Goal: Task Accomplishment & Management: Manage account settings

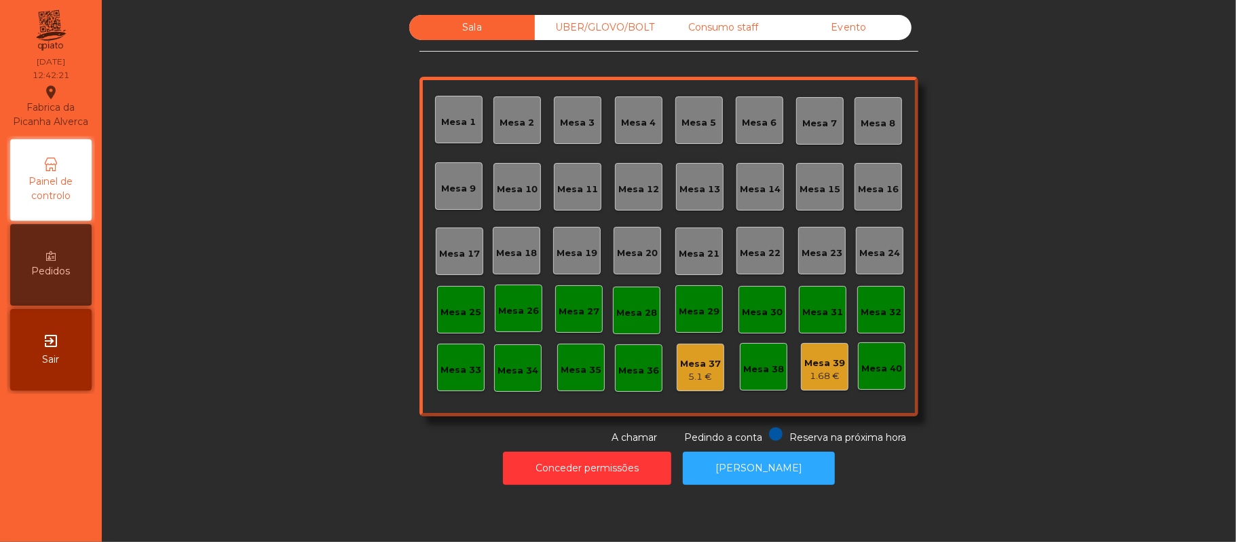
click at [463, 378] on div "Mesa 33" at bounding box center [461, 367] width 48 height 48
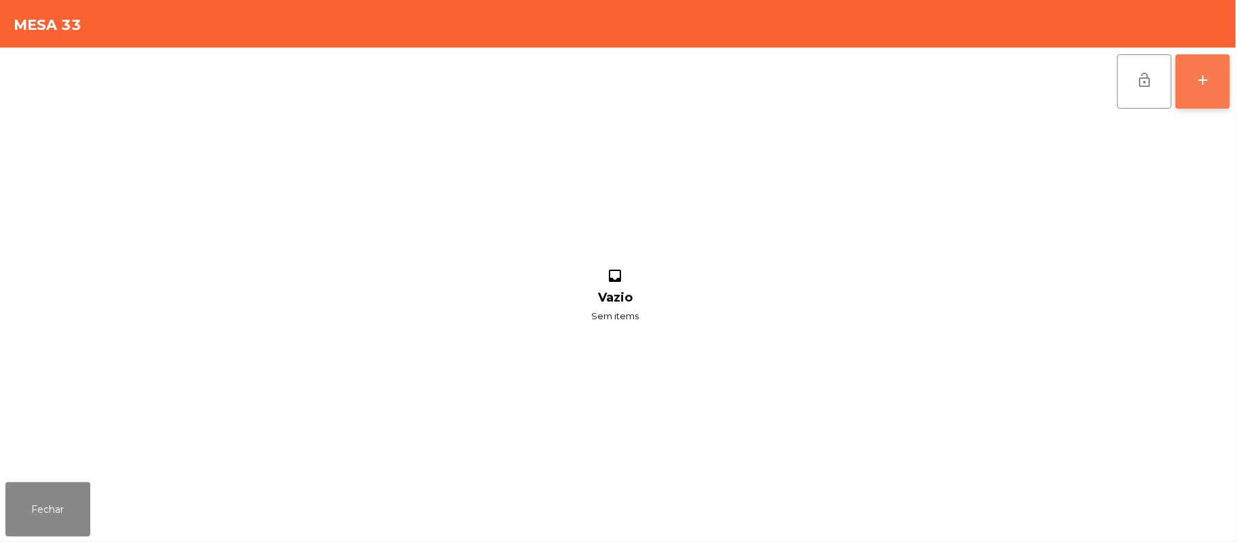
click at [1228, 73] on button "add" at bounding box center [1202, 81] width 54 height 54
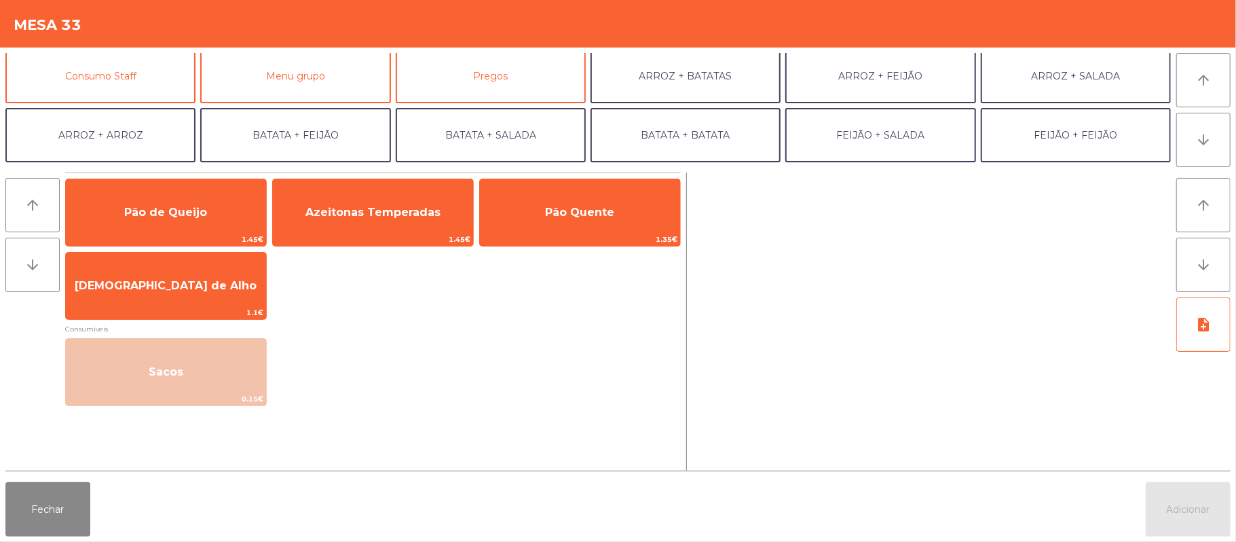
scroll to position [126, 0]
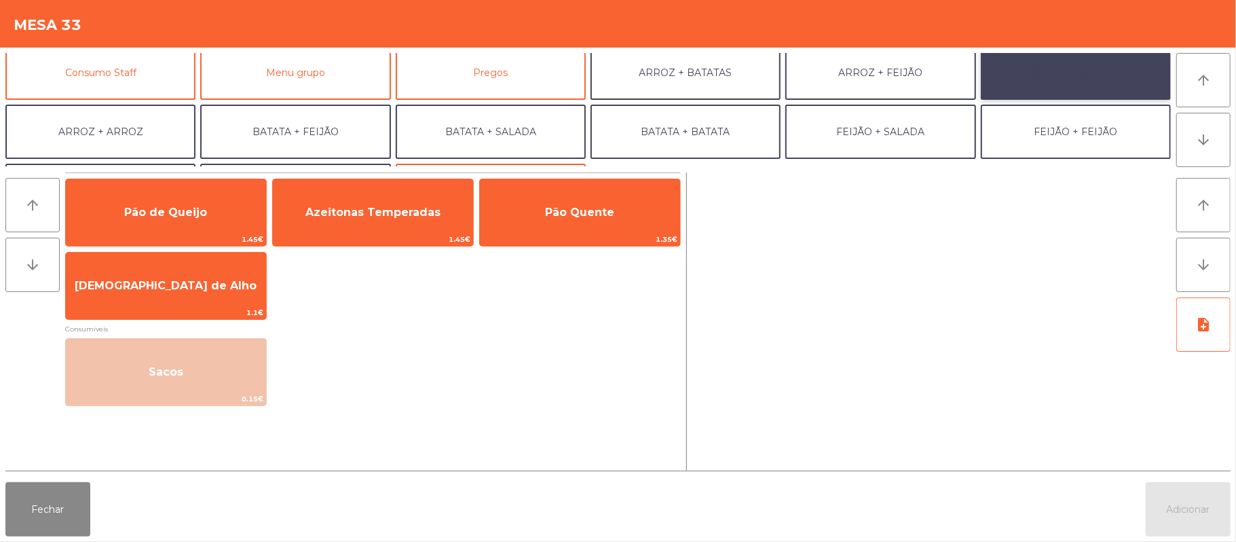
click at [1076, 71] on button "ARROZ + SALADA" at bounding box center [1076, 72] width 190 height 54
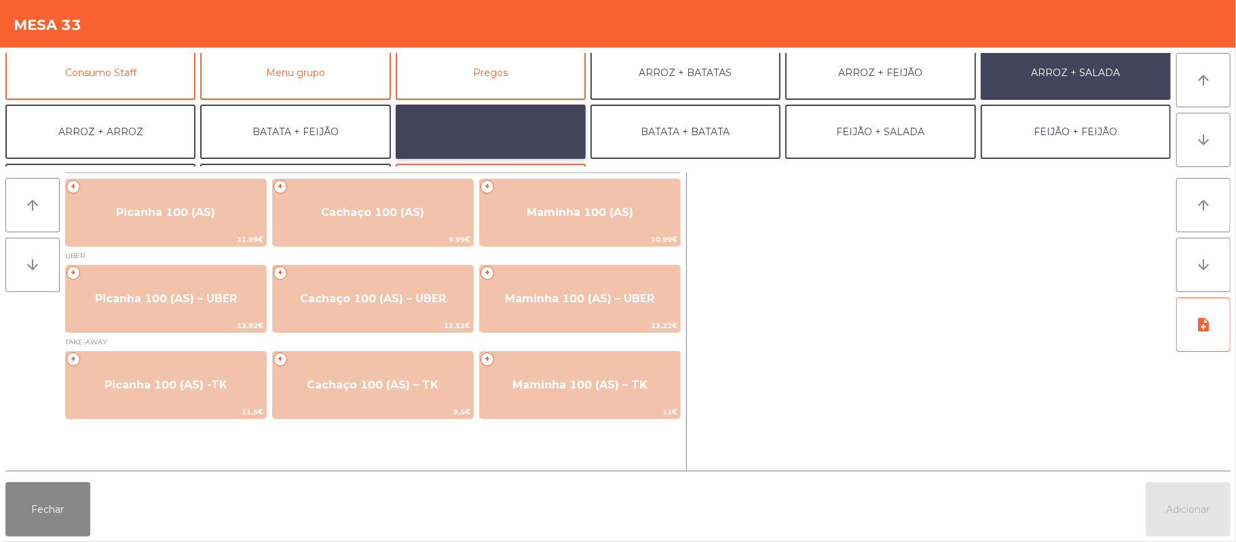
click at [531, 136] on button "BATATA + SALADA" at bounding box center [491, 132] width 190 height 54
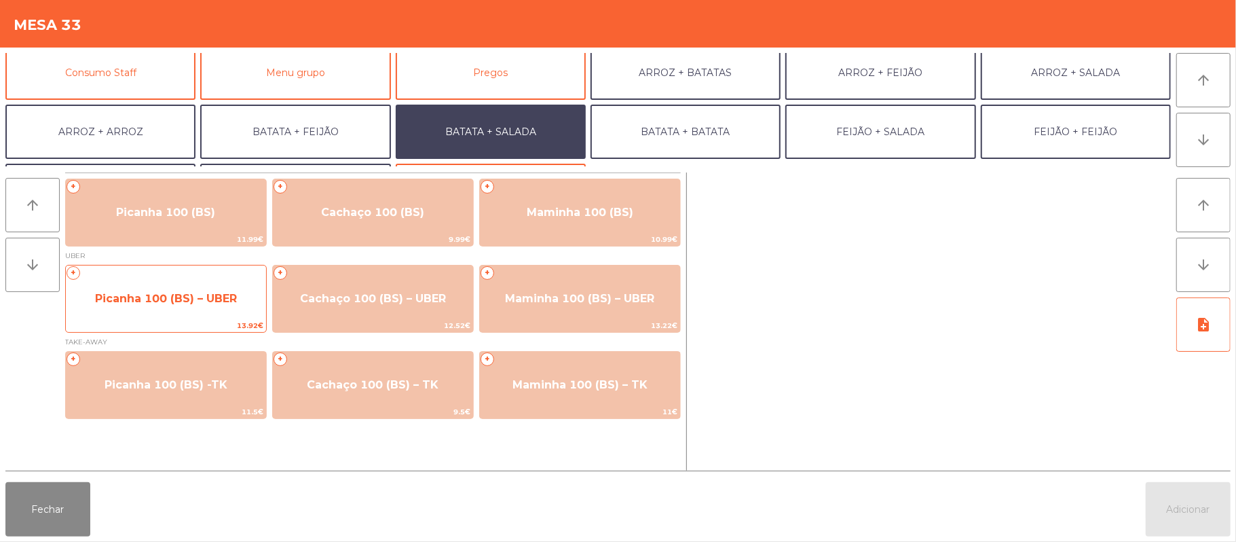
click at [191, 305] on span "Picanha 100 (BS) – UBER" at bounding box center [166, 298] width 200 height 37
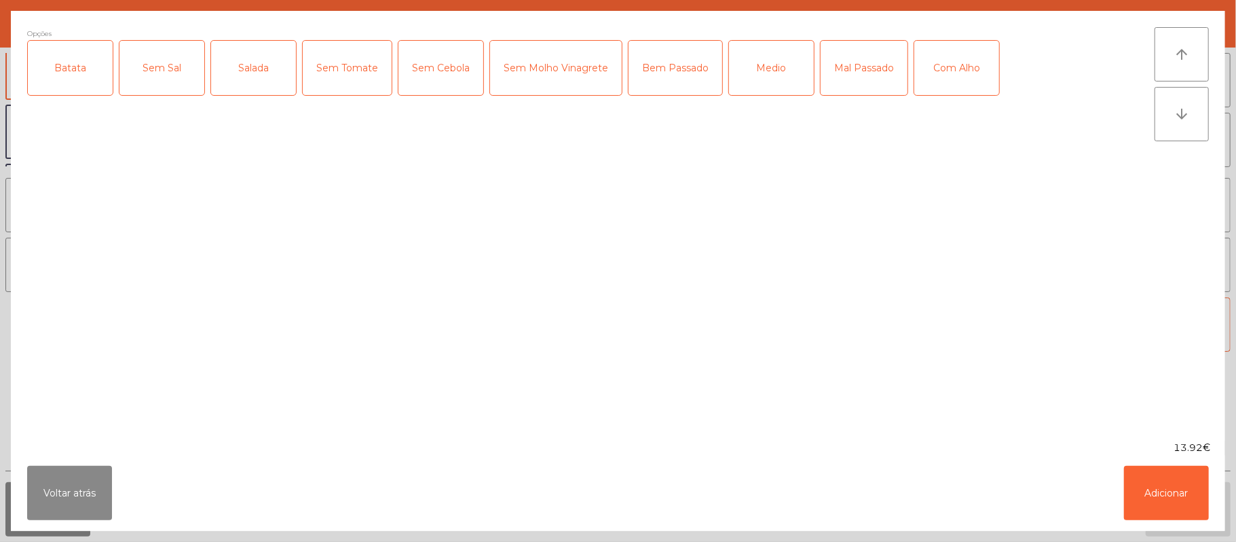
click at [69, 76] on div "Batata" at bounding box center [70, 68] width 85 height 54
click at [257, 83] on div "Salada" at bounding box center [253, 68] width 85 height 54
click at [869, 60] on div "Mal Passado" at bounding box center [863, 68] width 87 height 54
click at [1162, 497] on button "Adicionar" at bounding box center [1166, 493] width 85 height 54
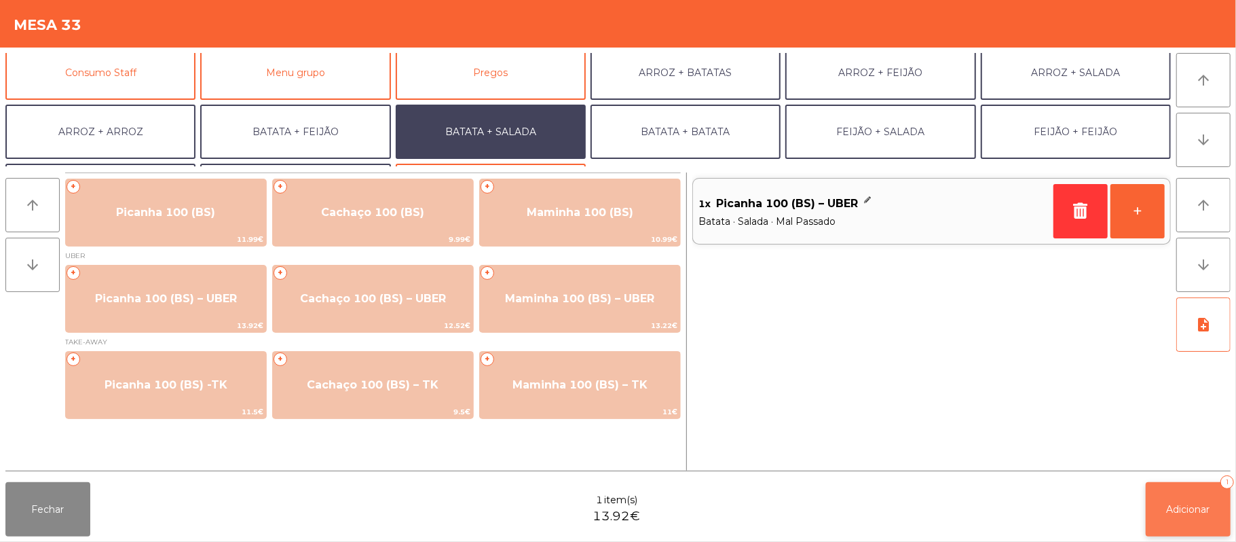
click at [1179, 514] on button "Adicionar 1" at bounding box center [1188, 509] width 85 height 54
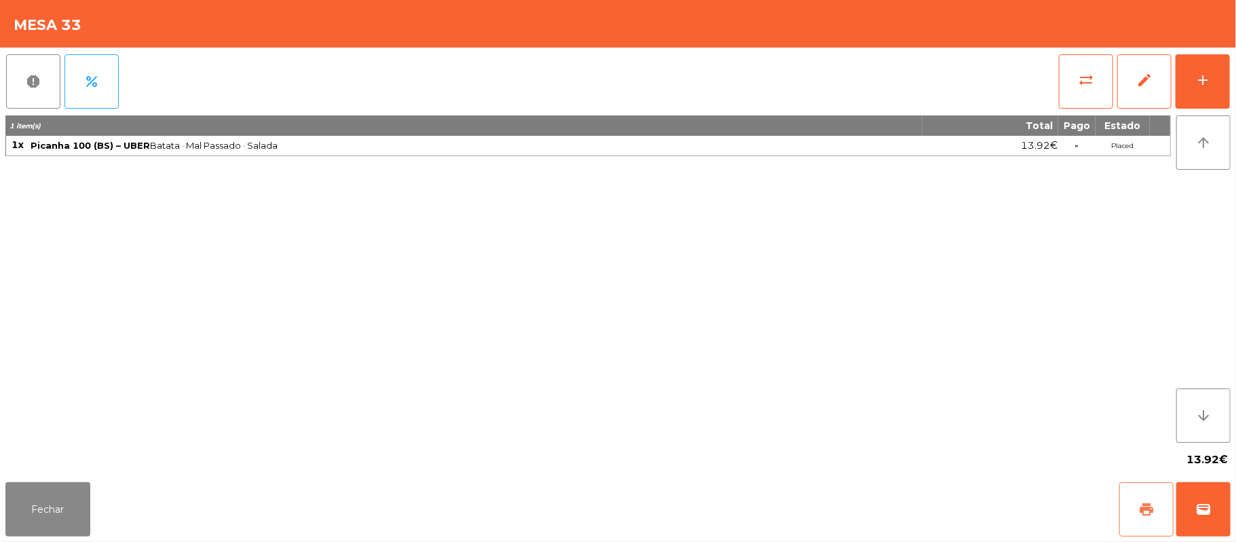
click at [1135, 513] on button "print" at bounding box center [1146, 509] width 54 height 54
click at [1205, 502] on span "wallet" at bounding box center [1203, 509] width 16 height 16
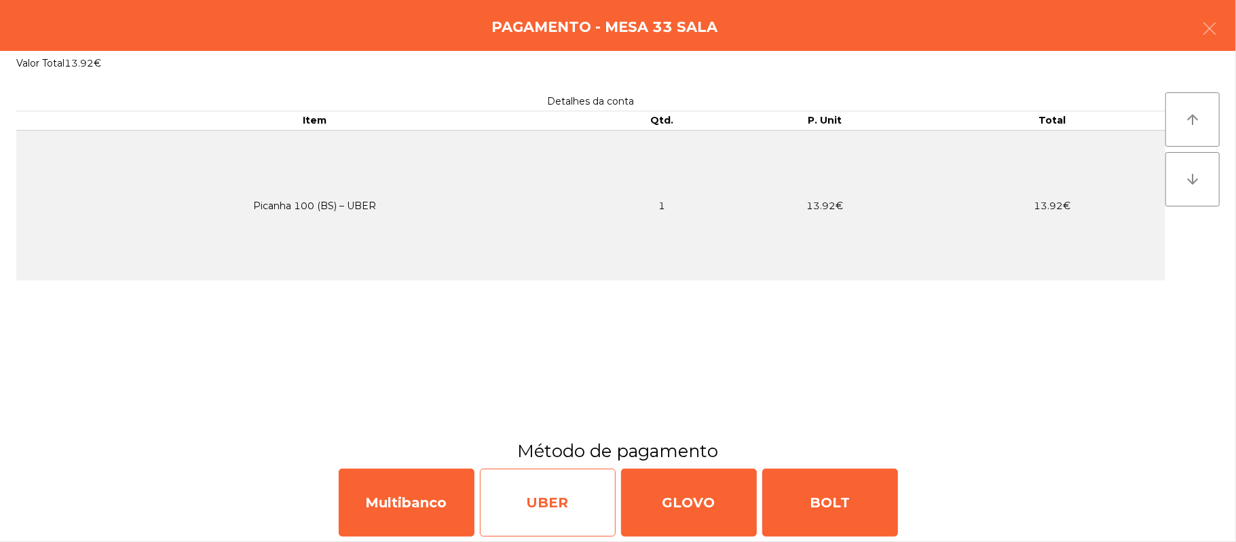
click at [563, 506] on div "UBER" at bounding box center [548, 502] width 136 height 68
select select "**"
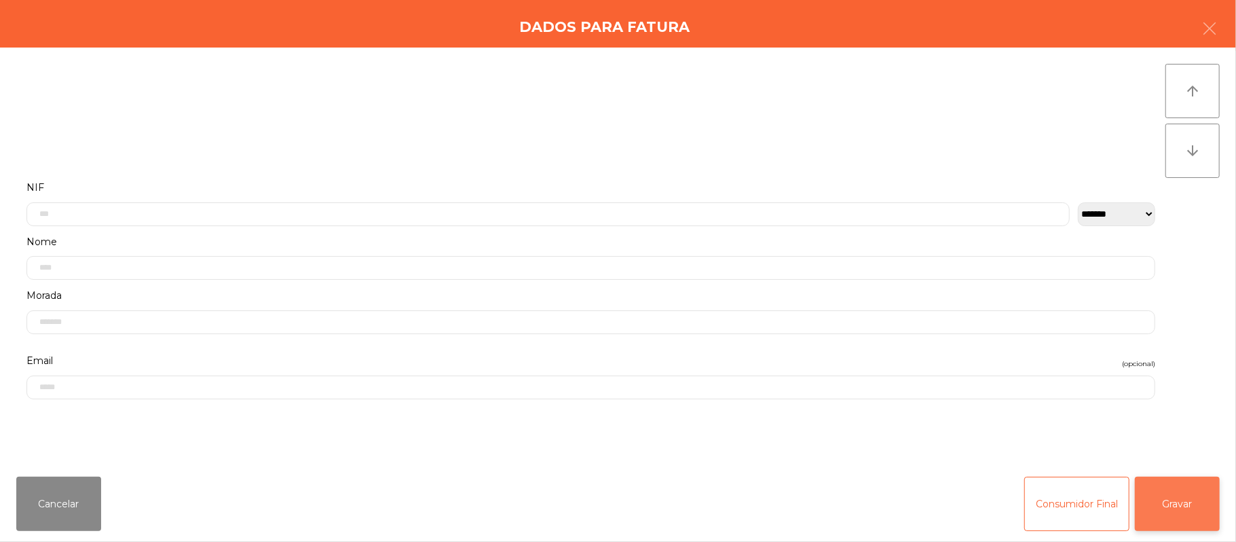
click at [1187, 508] on button "Gravar" at bounding box center [1177, 503] width 85 height 54
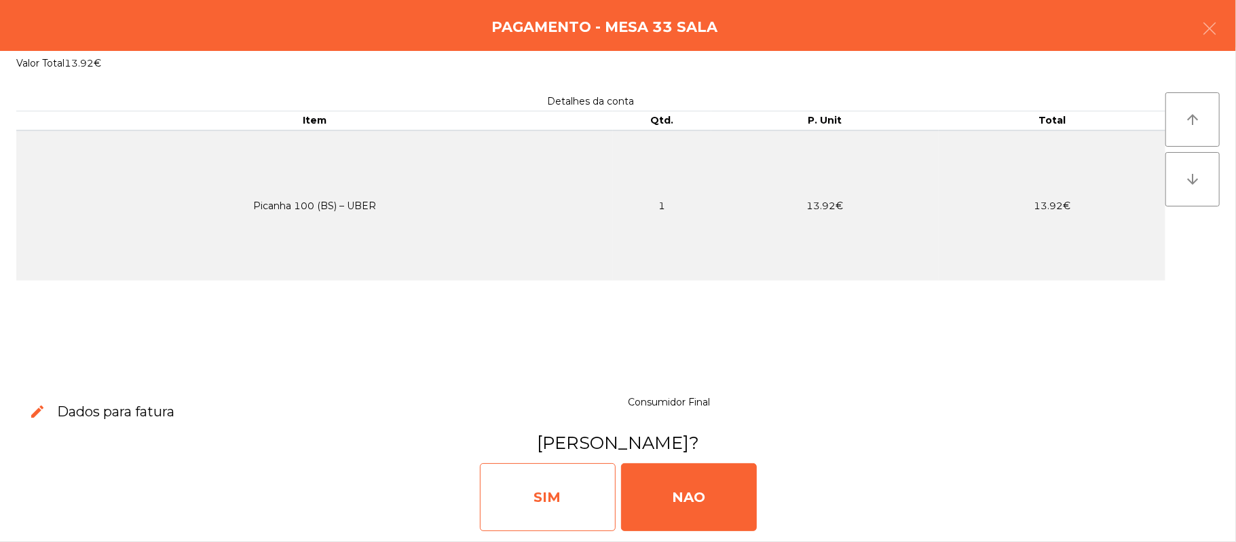
click at [573, 485] on div "SIM" at bounding box center [548, 497] width 136 height 68
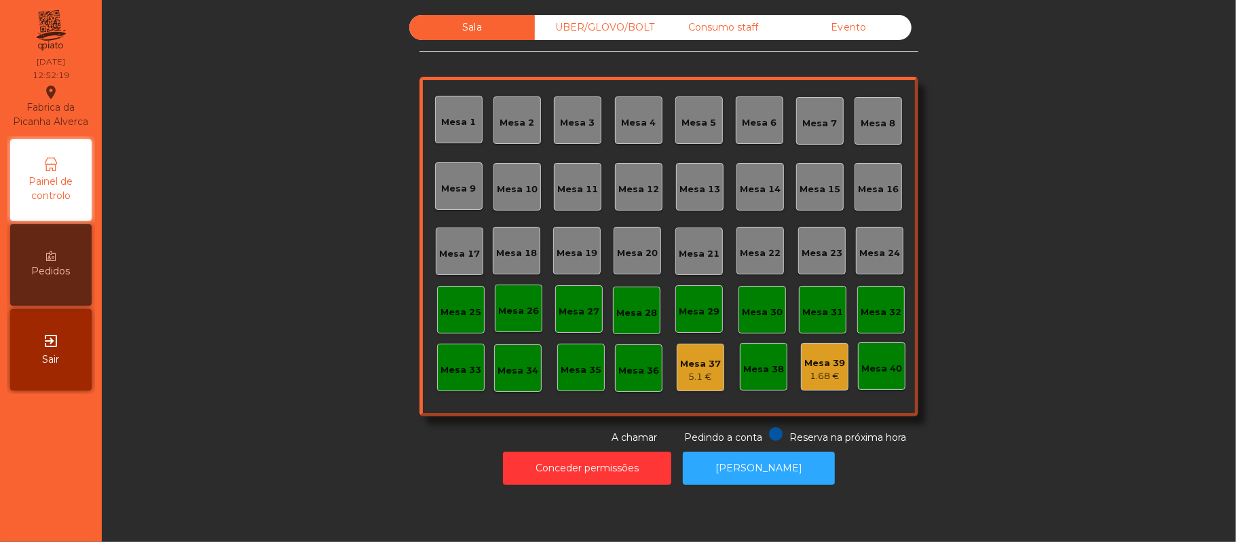
click at [864, 185] on div "Mesa 16" at bounding box center [878, 190] width 41 height 14
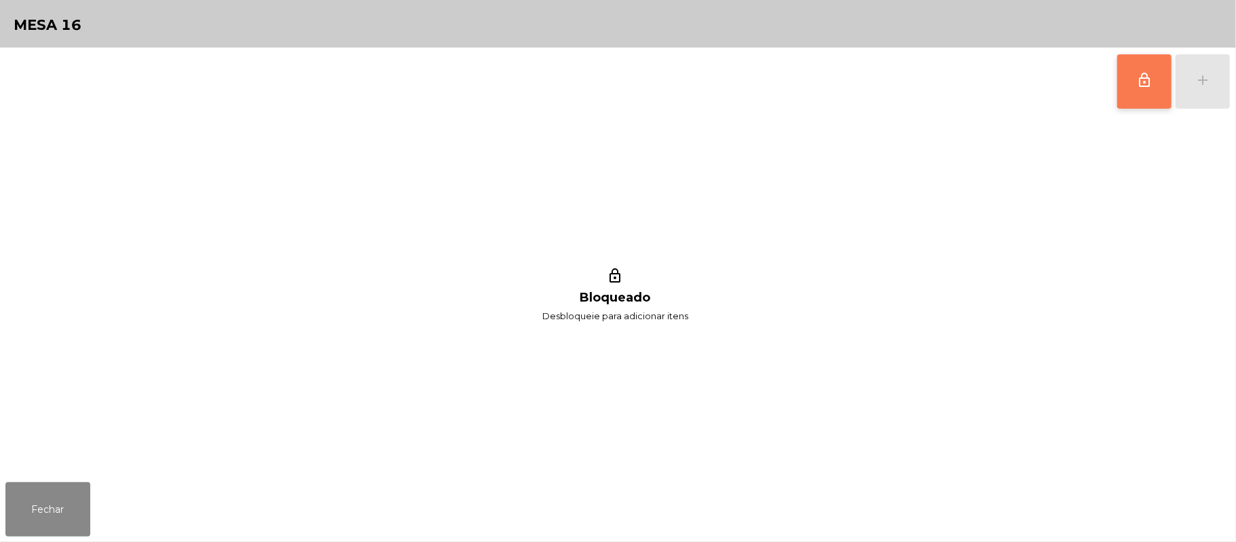
click at [1135, 85] on button "lock_outline" at bounding box center [1144, 81] width 54 height 54
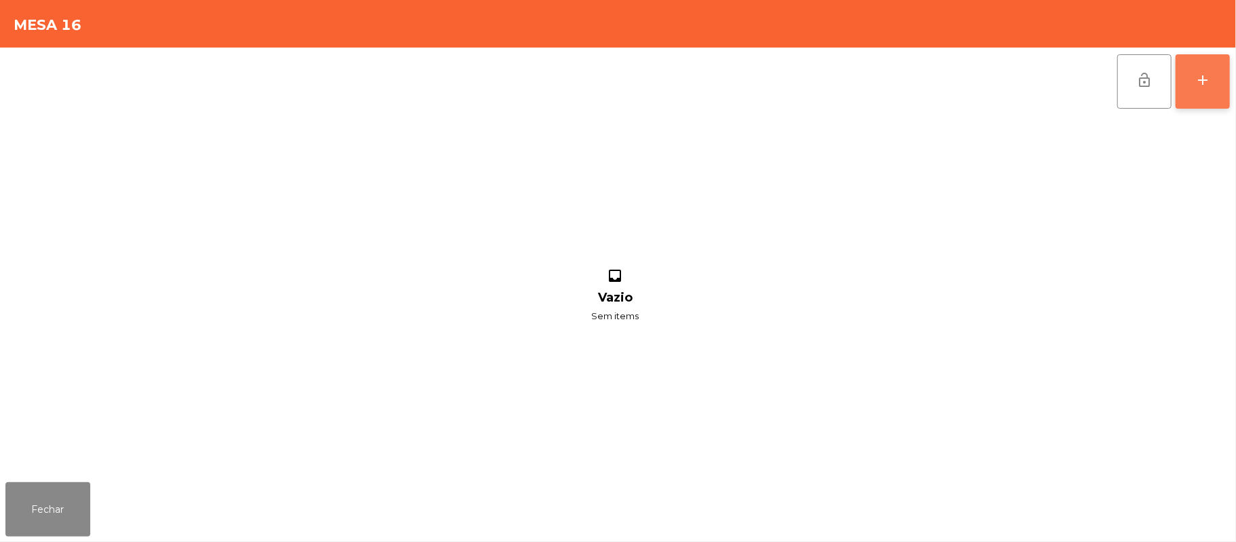
click at [1190, 87] on button "add" at bounding box center [1202, 81] width 54 height 54
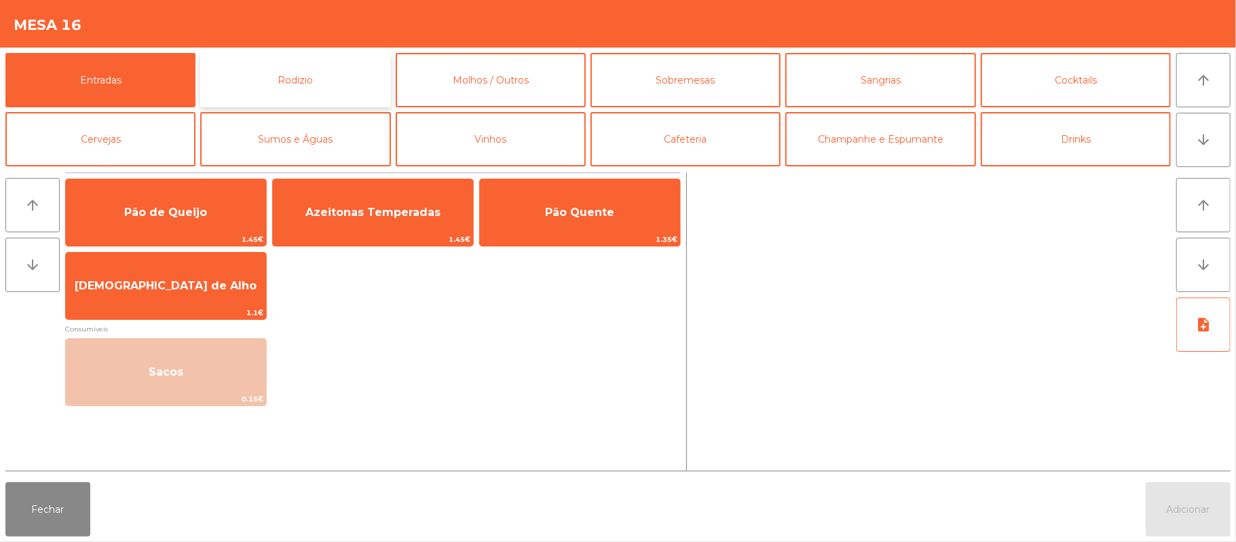
click at [318, 93] on button "Rodizio" at bounding box center [295, 80] width 190 height 54
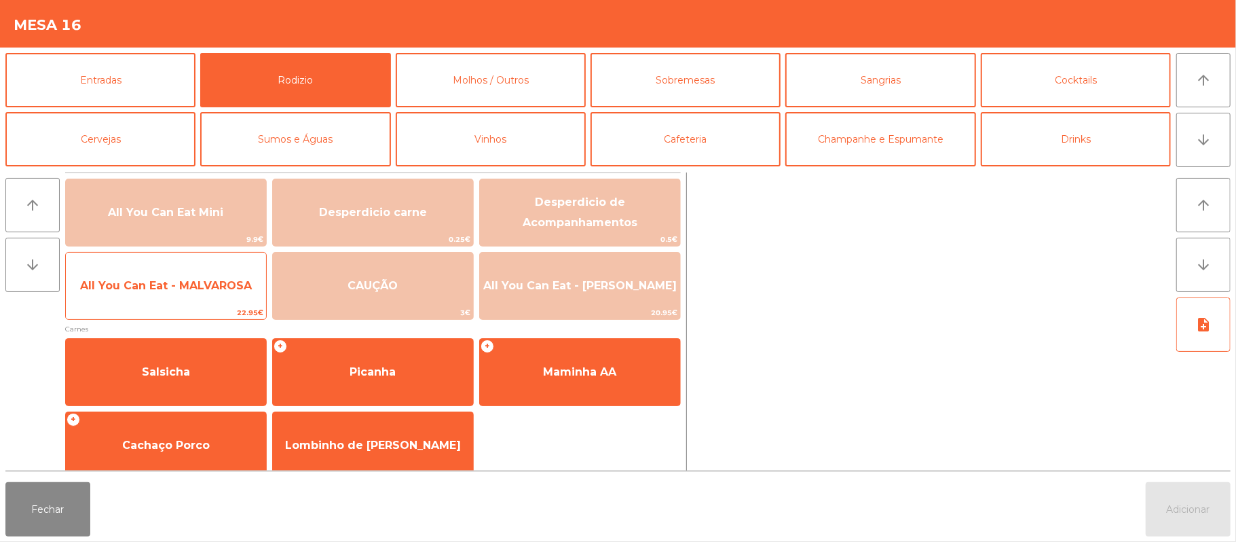
click at [166, 284] on span "All You Can Eat - MALVAROSA" at bounding box center [166, 285] width 172 height 13
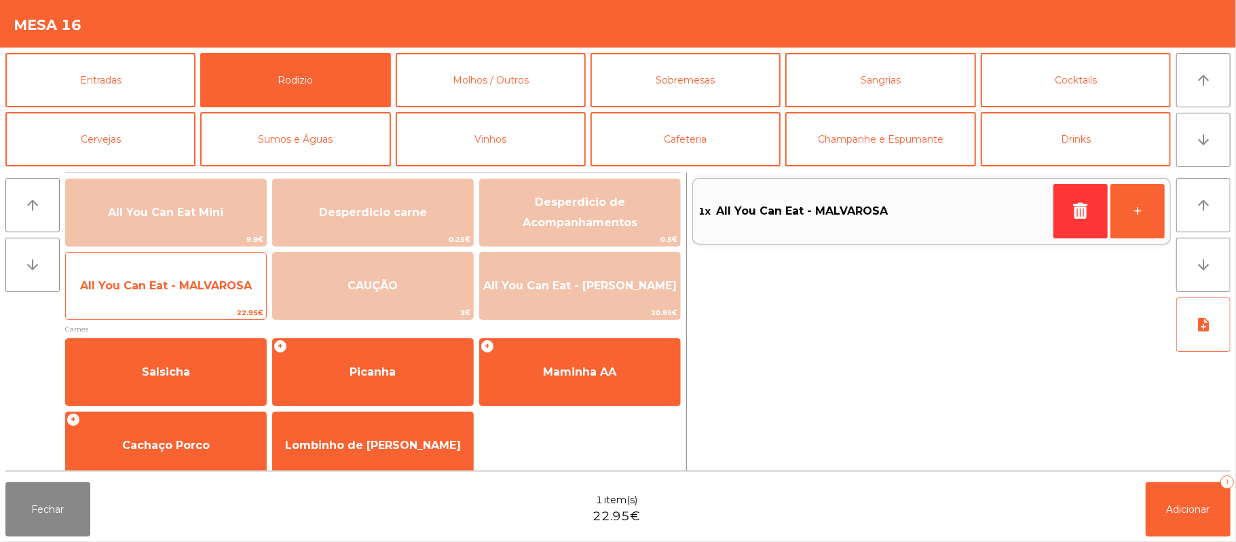
click at [166, 285] on span "All You Can Eat - MALVAROSA" at bounding box center [166, 285] width 172 height 13
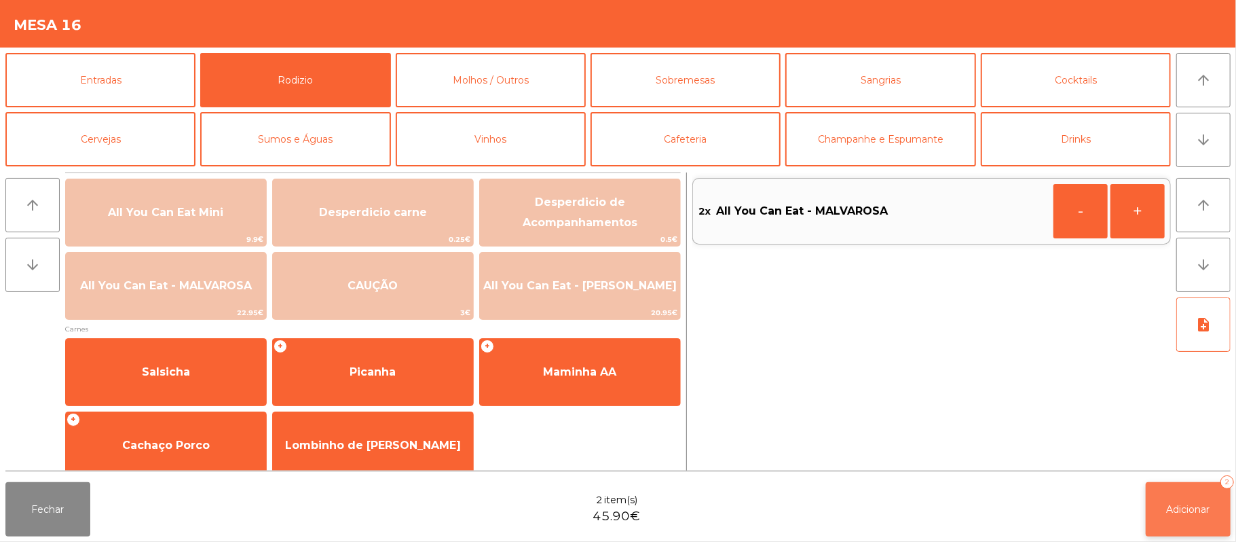
click at [1195, 512] on span "Adicionar" at bounding box center [1188, 509] width 43 height 12
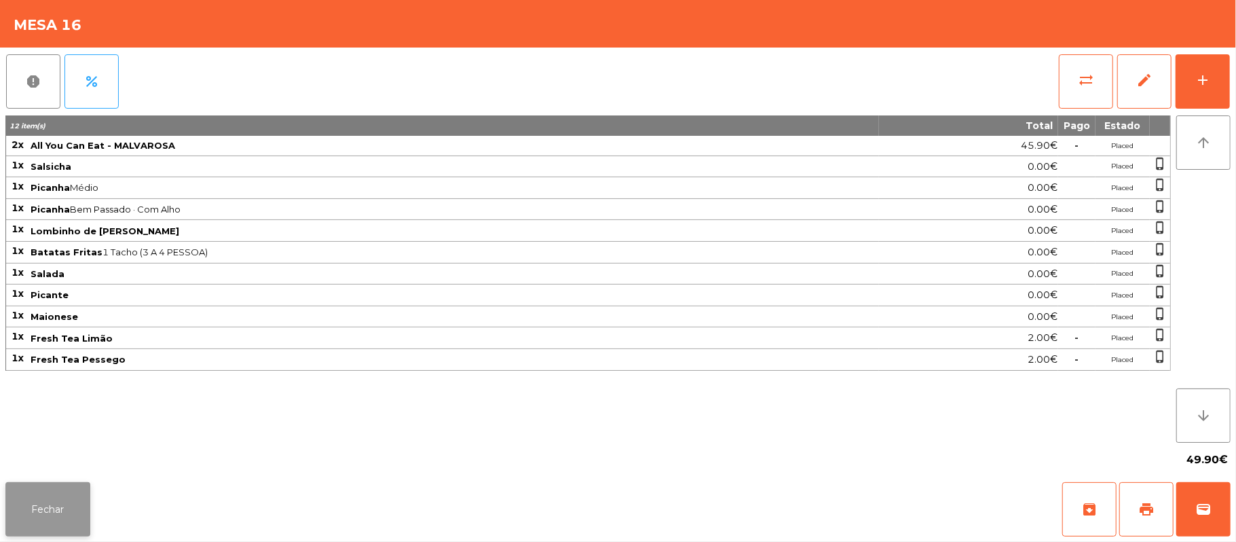
click at [47, 527] on button "Fechar" at bounding box center [47, 509] width 85 height 54
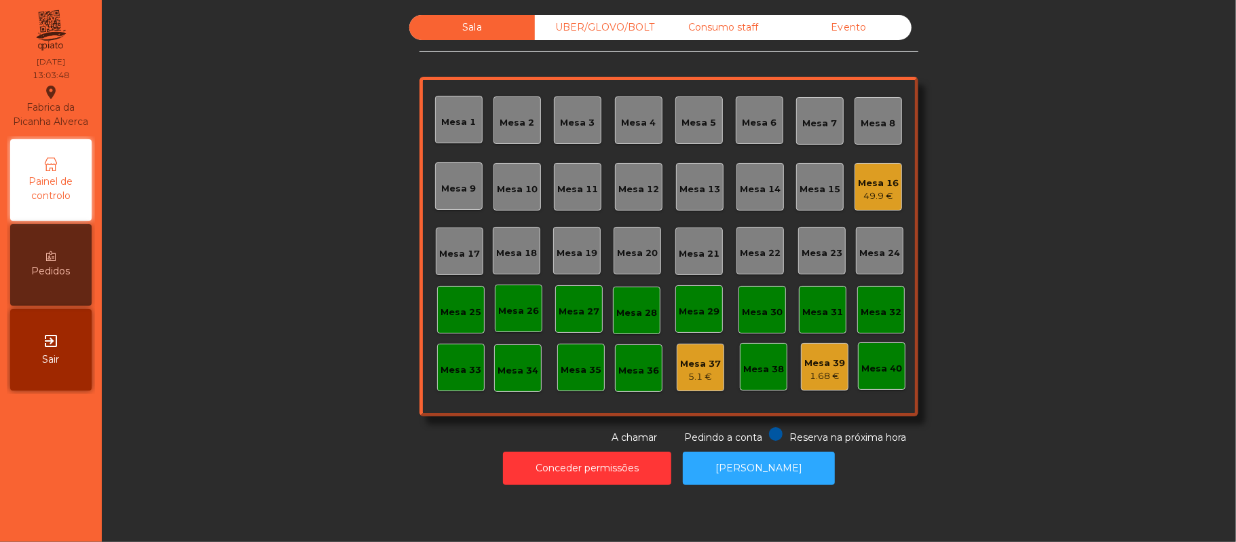
click at [585, 246] on div "Mesa 19" at bounding box center [576, 253] width 41 height 14
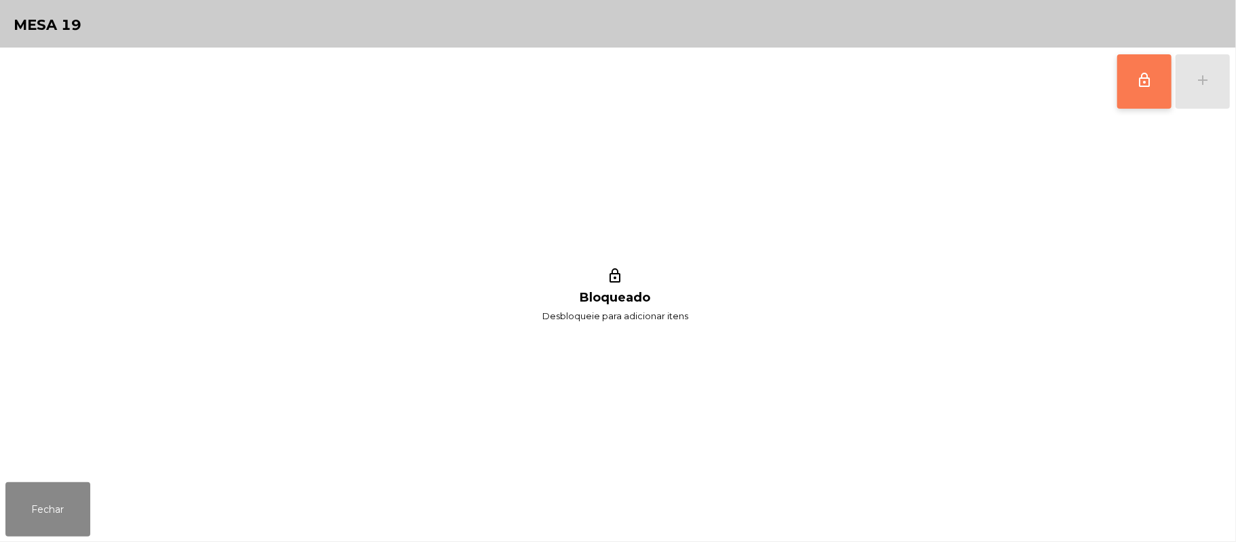
click at [1156, 76] on button "lock_outline" at bounding box center [1144, 81] width 54 height 54
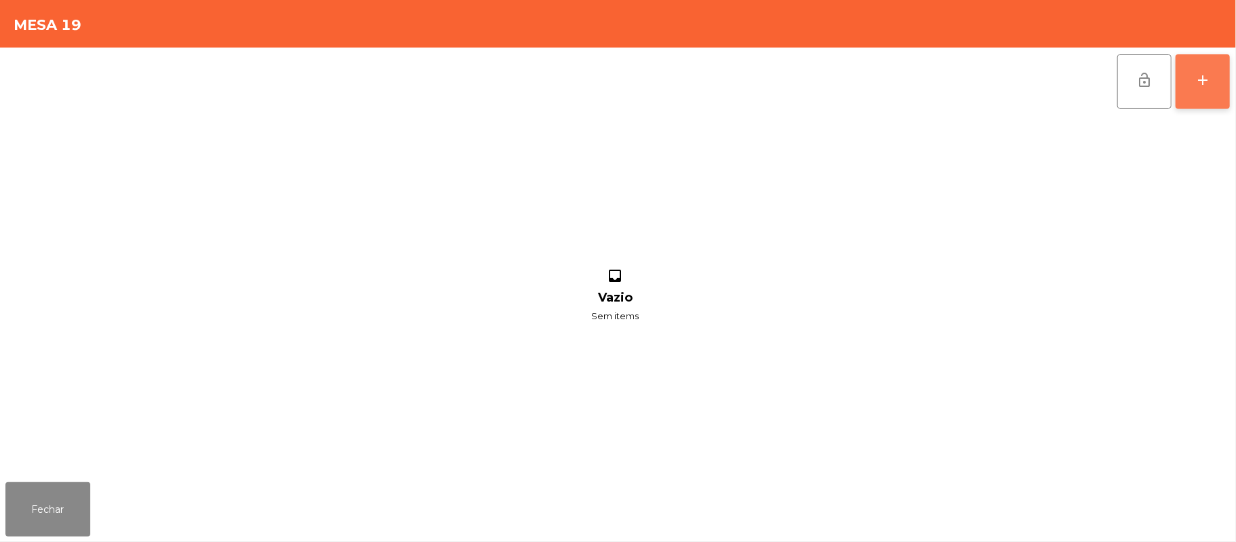
click at [1197, 80] on div "add" at bounding box center [1202, 80] width 16 height 16
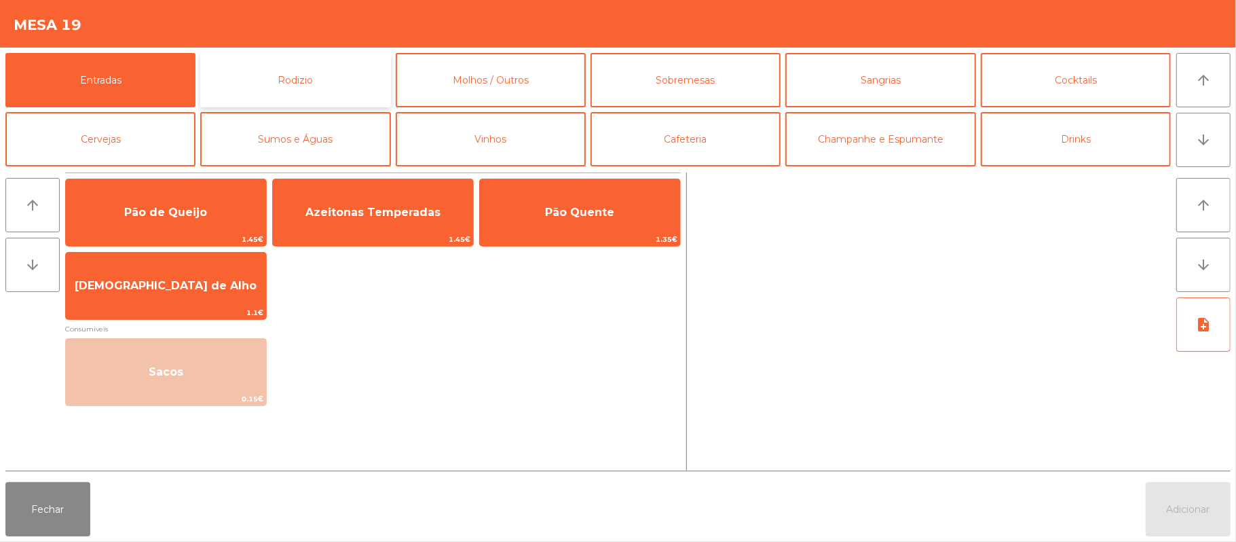
click at [343, 86] on button "Rodizio" at bounding box center [295, 80] width 190 height 54
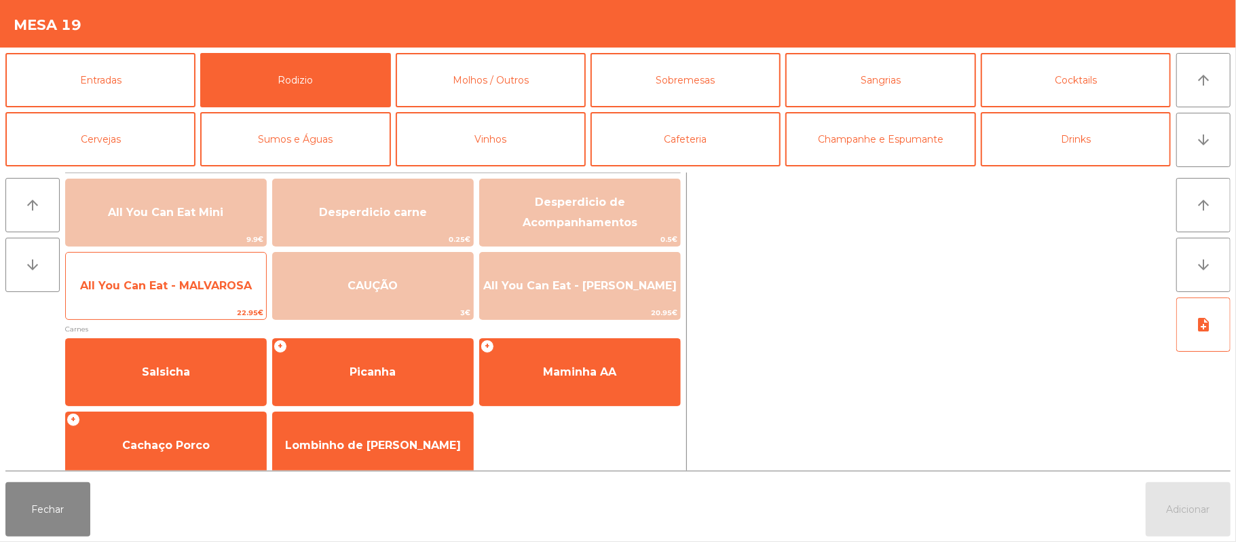
click at [202, 285] on span "All You Can Eat - MALVAROSA" at bounding box center [166, 285] width 172 height 13
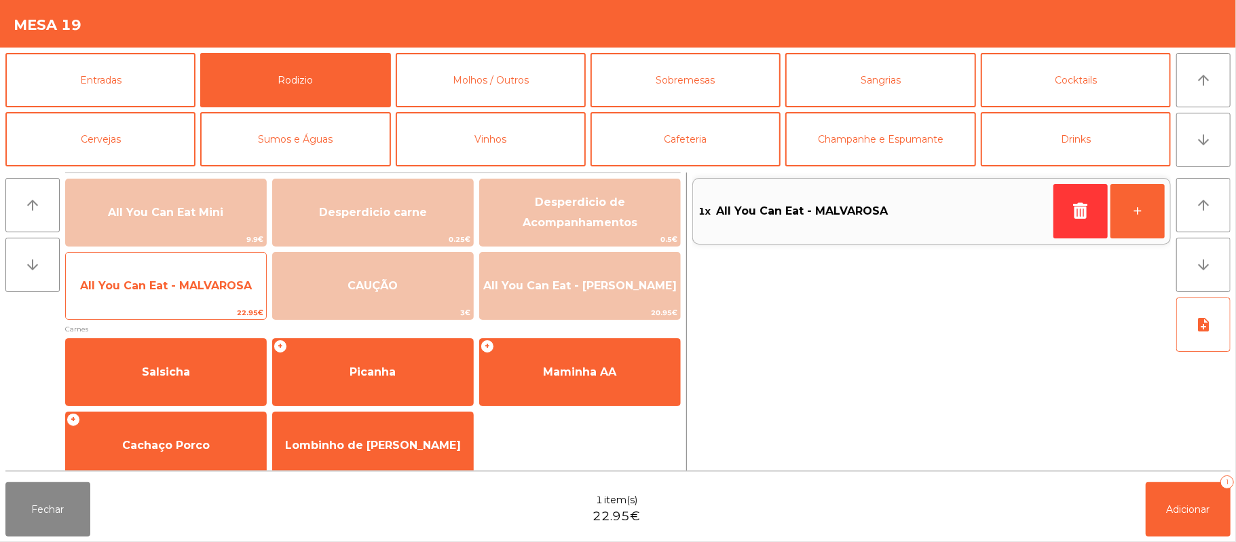
click at [196, 294] on span "All You Can Eat - MALVAROSA" at bounding box center [166, 285] width 200 height 37
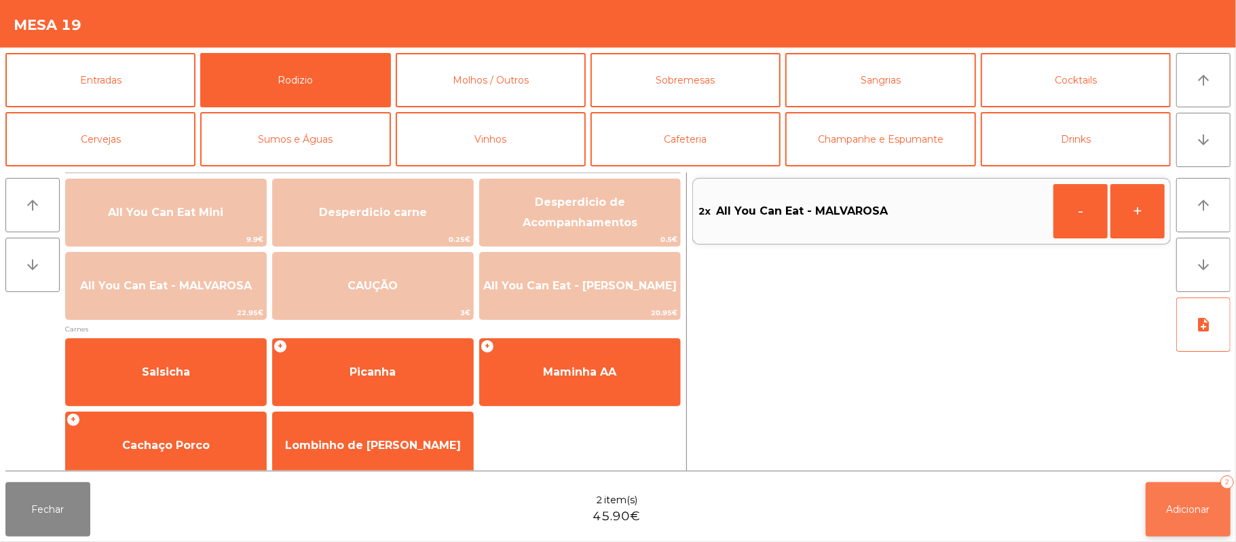
click at [1195, 492] on button "Adicionar 2" at bounding box center [1188, 509] width 85 height 54
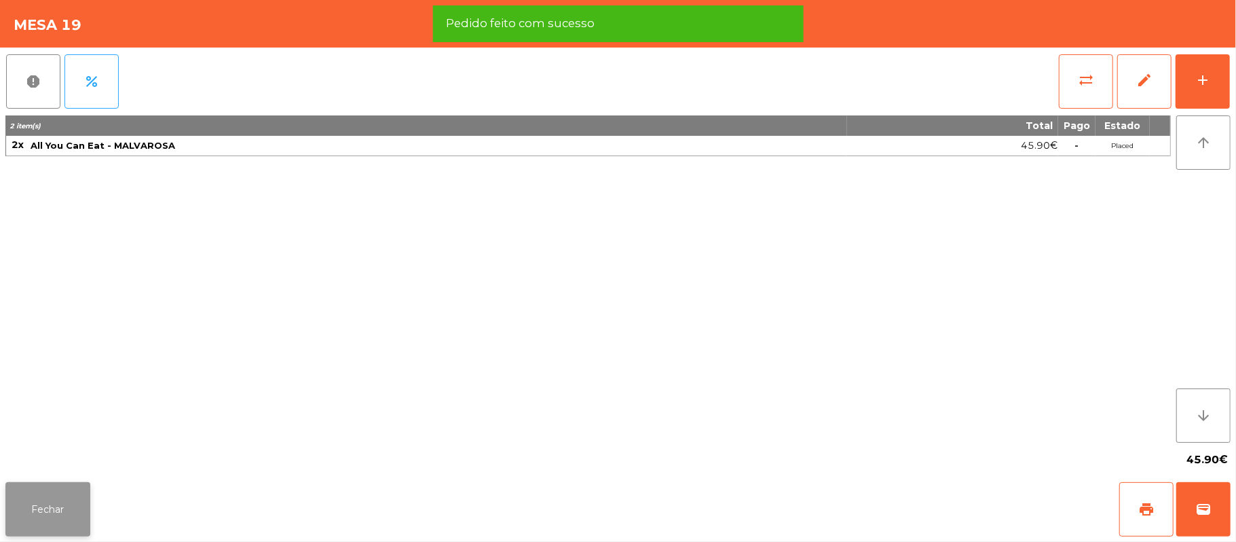
click at [38, 521] on button "Fechar" at bounding box center [47, 509] width 85 height 54
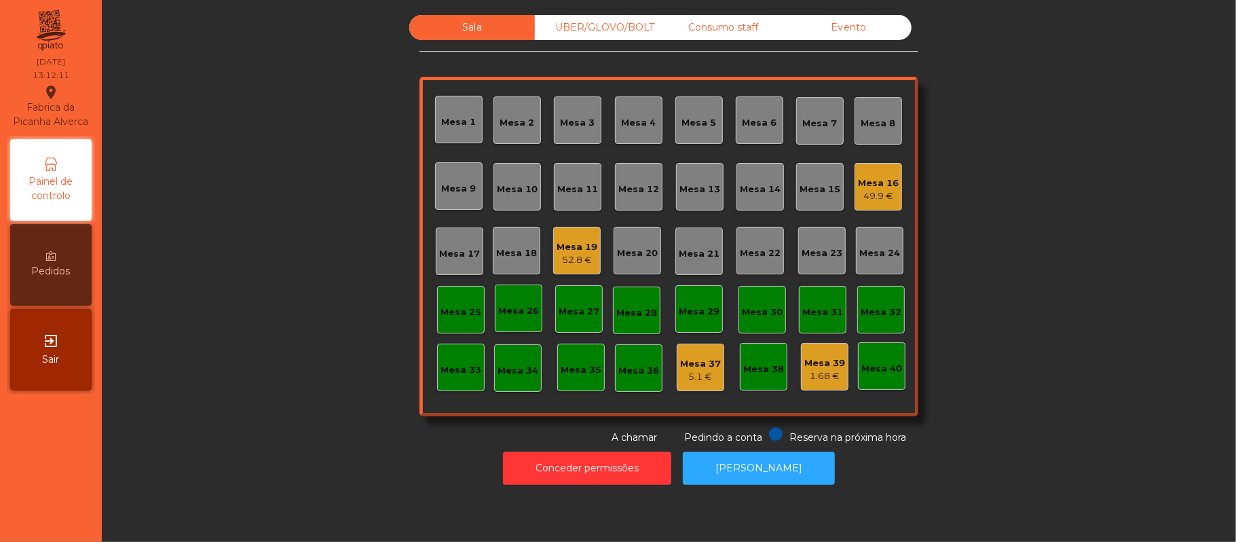
click at [565, 245] on div "Mesa 19" at bounding box center [576, 247] width 41 height 14
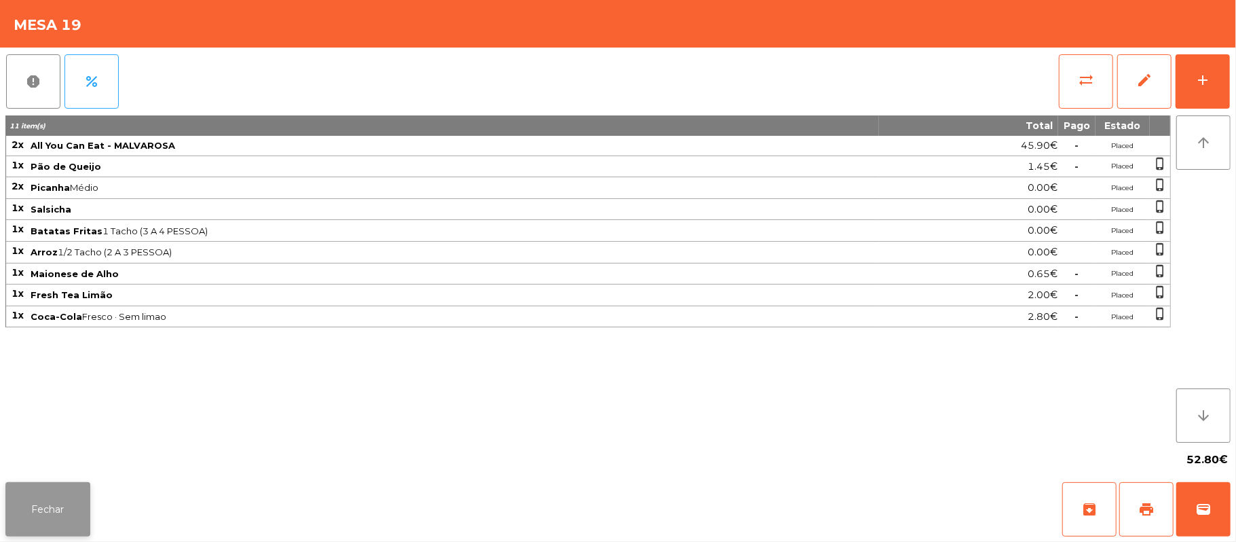
click at [57, 512] on button "Fechar" at bounding box center [47, 509] width 85 height 54
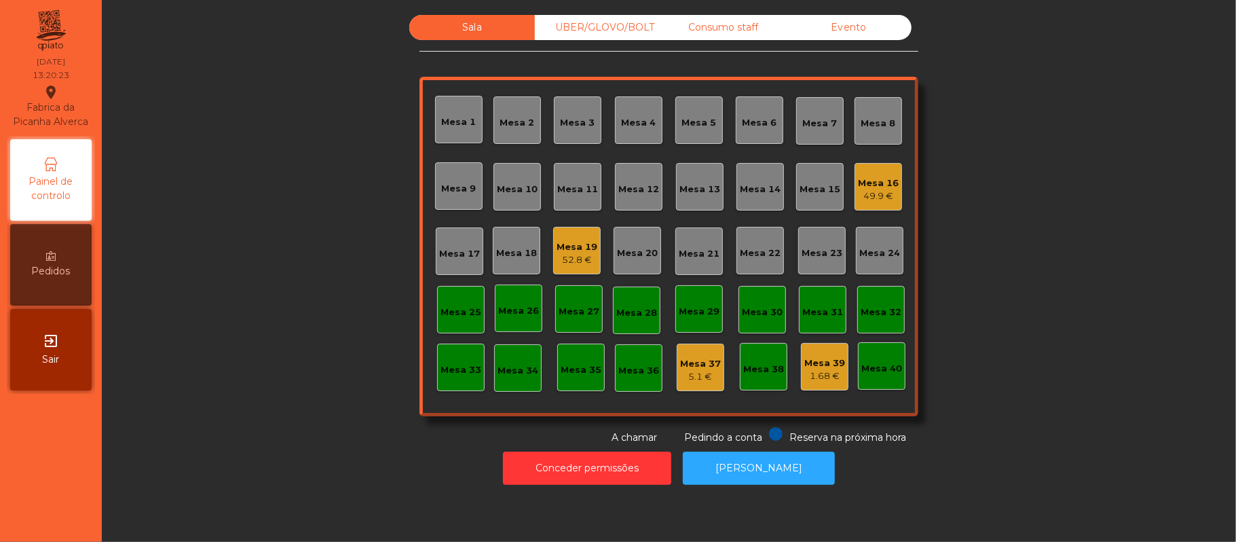
click at [571, 250] on div "Mesa 19" at bounding box center [576, 247] width 41 height 14
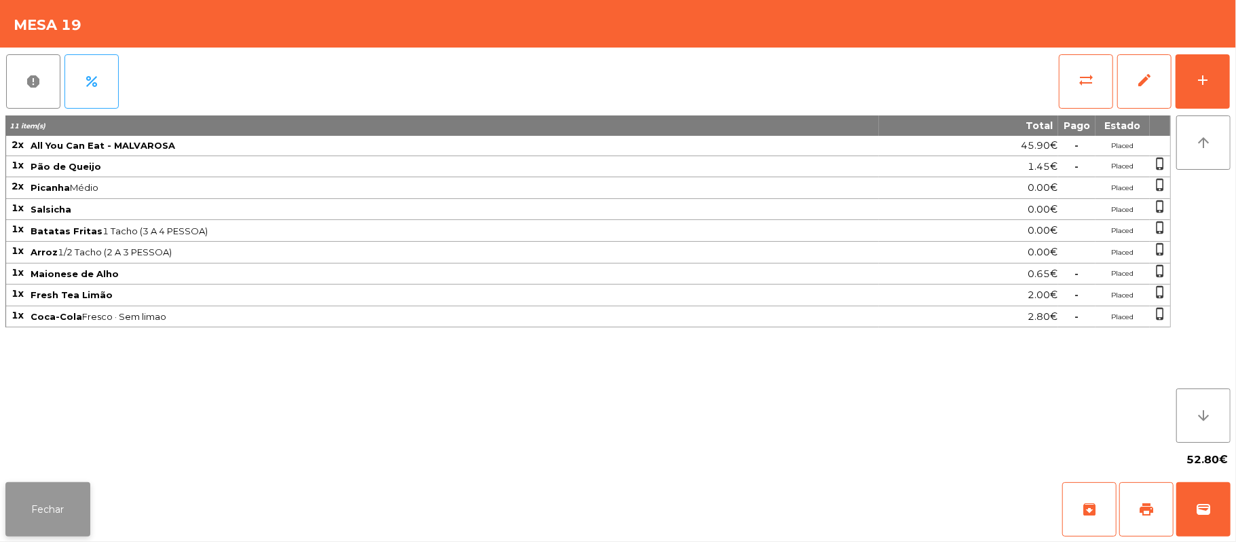
click at [45, 509] on button "Fechar" at bounding box center [47, 509] width 85 height 54
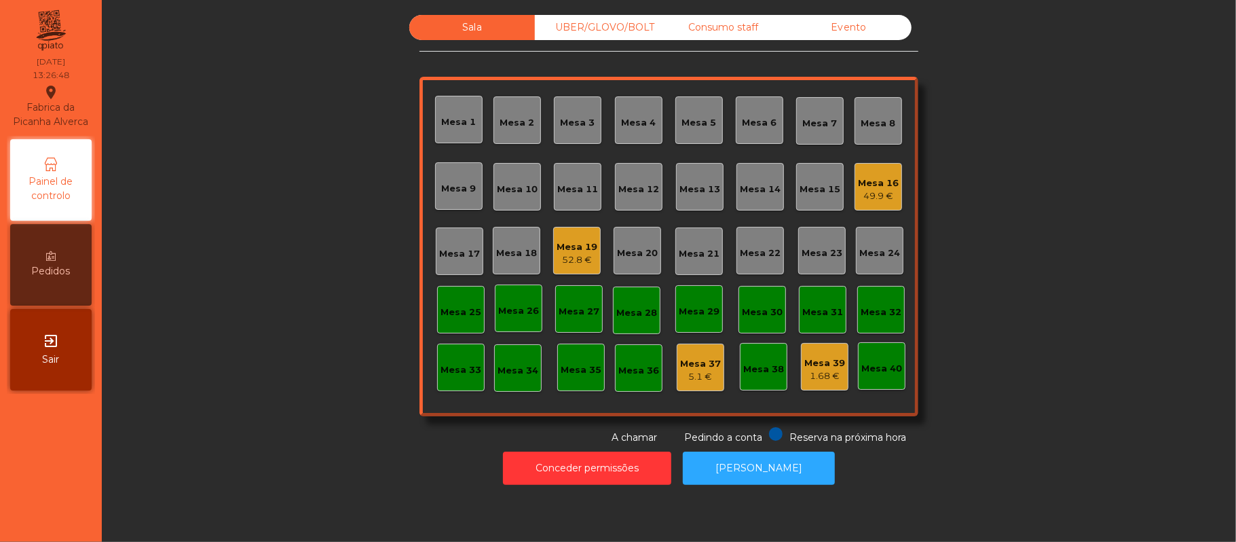
click at [1016, 189] on div "Sala UBER/[GEOGRAPHIC_DATA]/BOLT Consumo staff [GEOGRAPHIC_DATA] 1 Mesa 2 [GEOG…" at bounding box center [668, 230] width 1097 height 430
click at [274, 293] on div "Sala UBER/[GEOGRAPHIC_DATA]/BOLT Consumo staff [GEOGRAPHIC_DATA] 1 Mesa 2 [GEOG…" at bounding box center [668, 230] width 1097 height 430
click at [557, 189] on div "Mesa 11" at bounding box center [577, 190] width 41 height 14
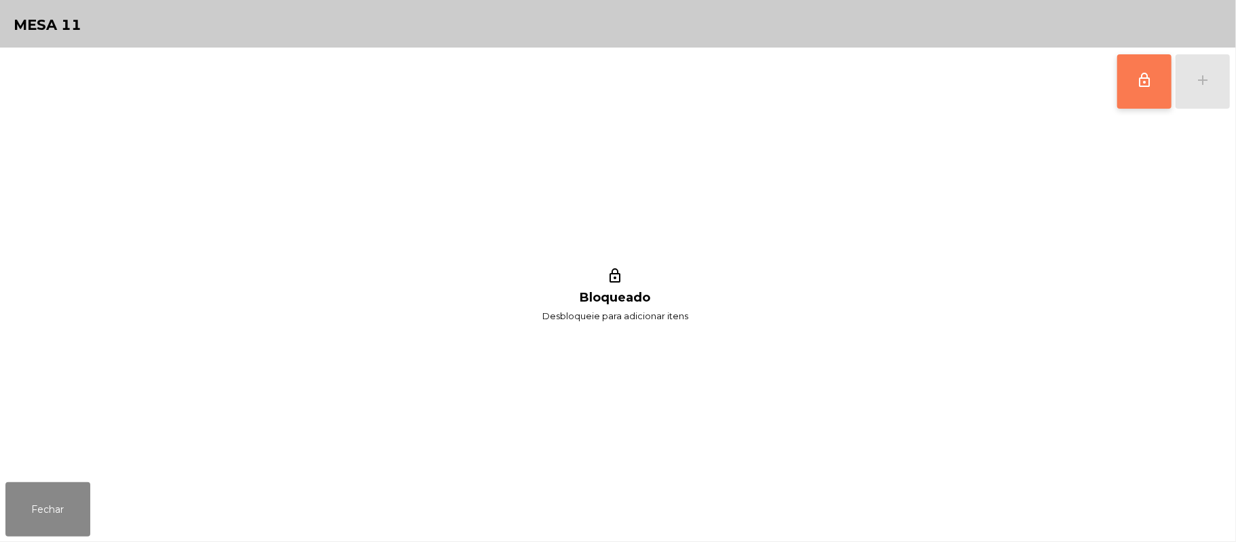
click at [1138, 80] on span "lock_outline" at bounding box center [1144, 80] width 16 height 16
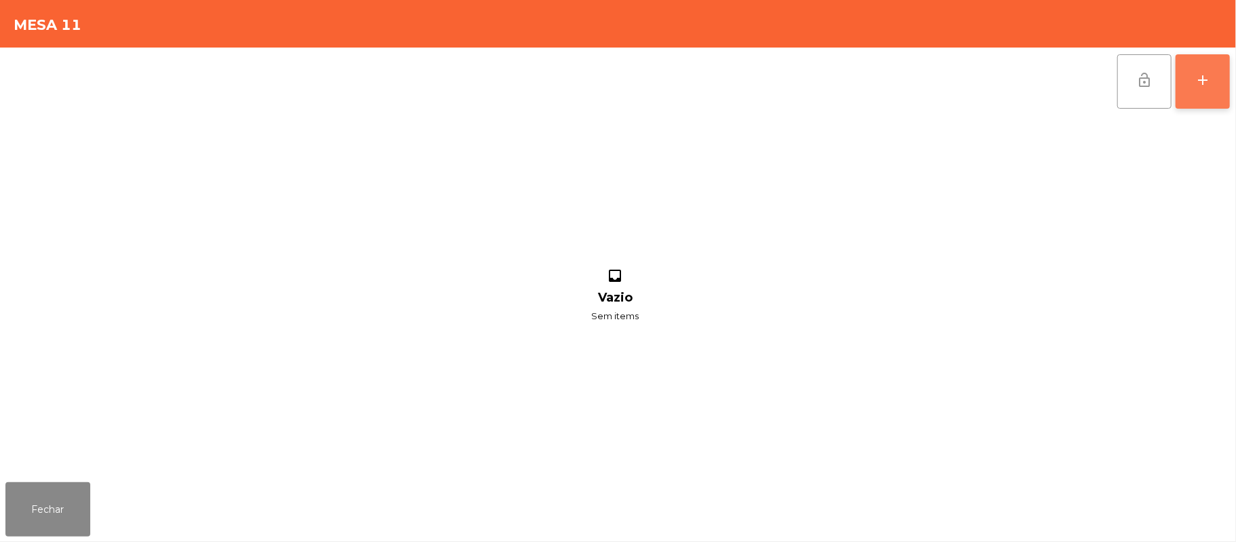
click at [1200, 73] on div "add" at bounding box center [1202, 80] width 16 height 16
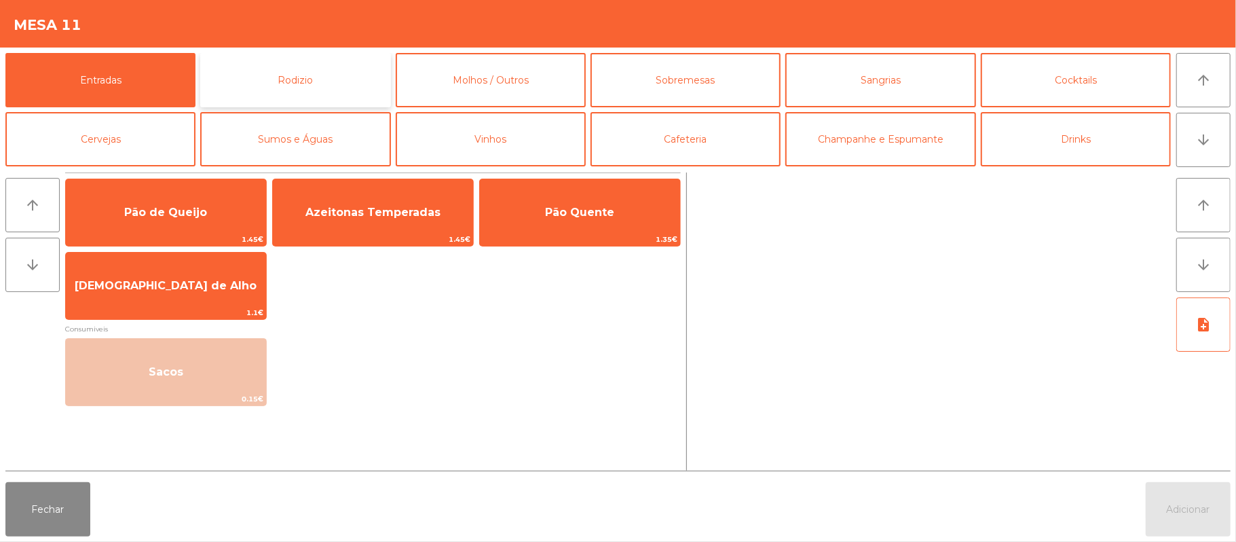
click at [332, 77] on button "Rodizio" at bounding box center [295, 80] width 190 height 54
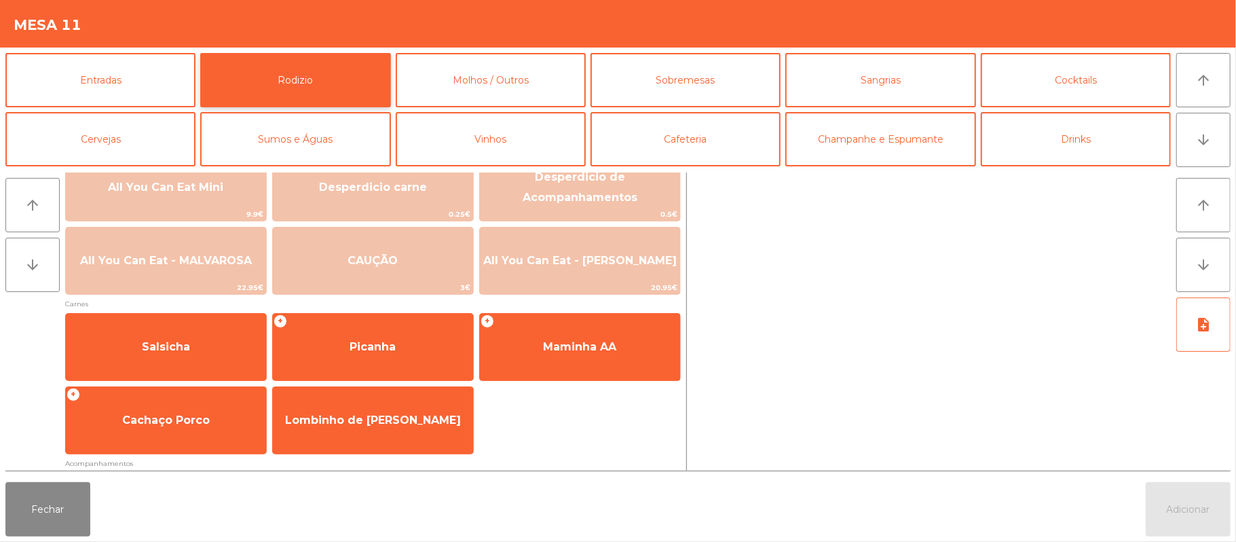
scroll to position [7, 0]
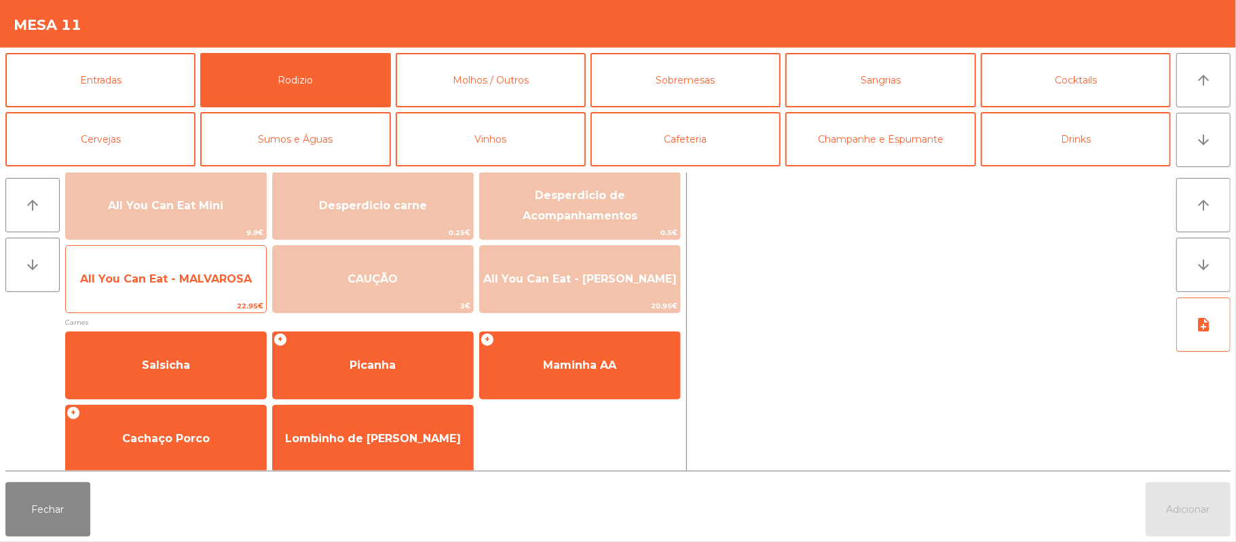
click at [189, 280] on span "All You Can Eat - MALVAROSA" at bounding box center [166, 278] width 172 height 13
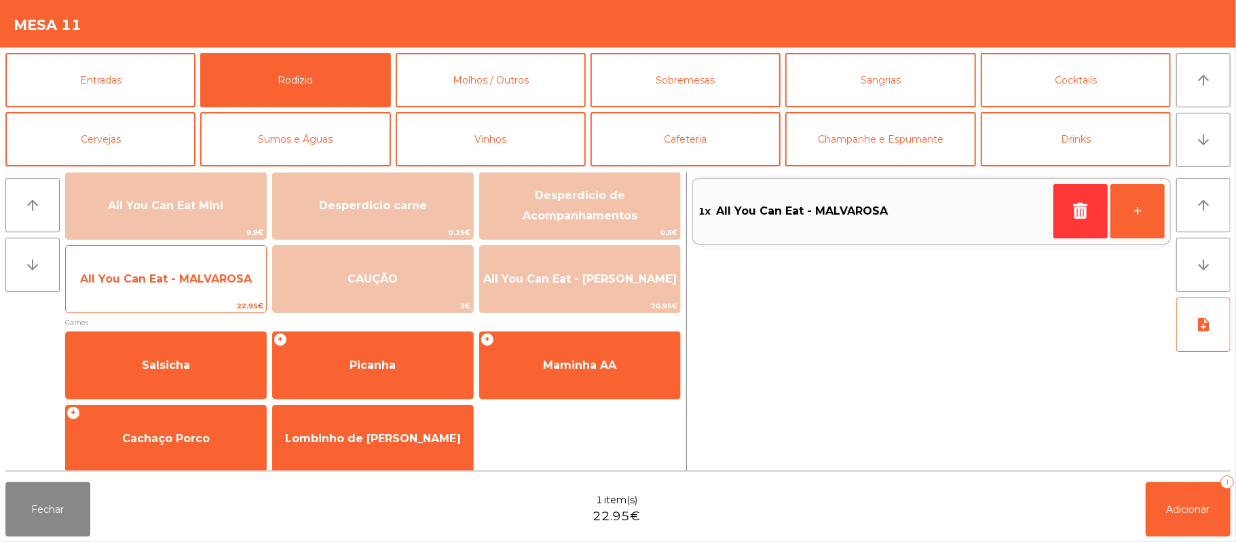
click at [187, 286] on span "All You Can Eat - MALVAROSA" at bounding box center [166, 279] width 200 height 37
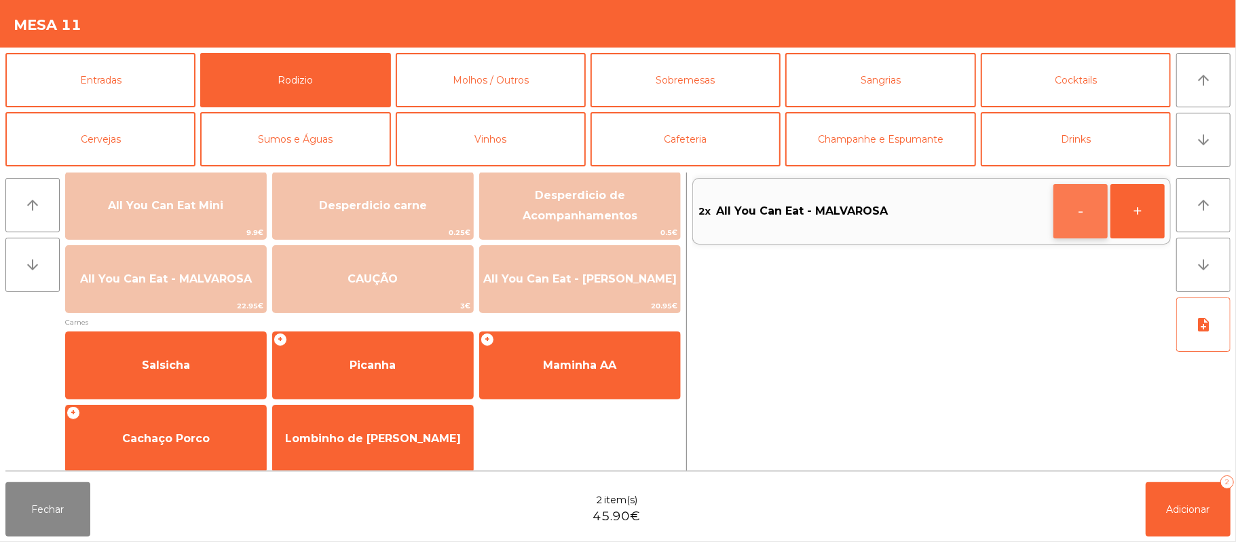
click at [1078, 204] on button "-" at bounding box center [1080, 211] width 54 height 54
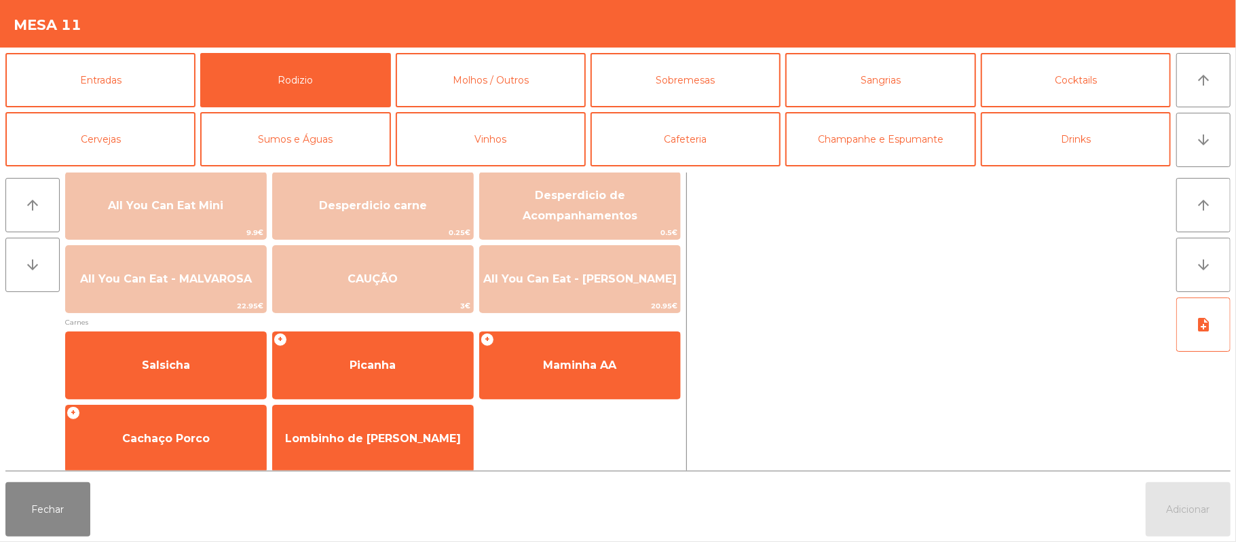
click at [1071, 212] on div at bounding box center [931, 321] width 478 height 298
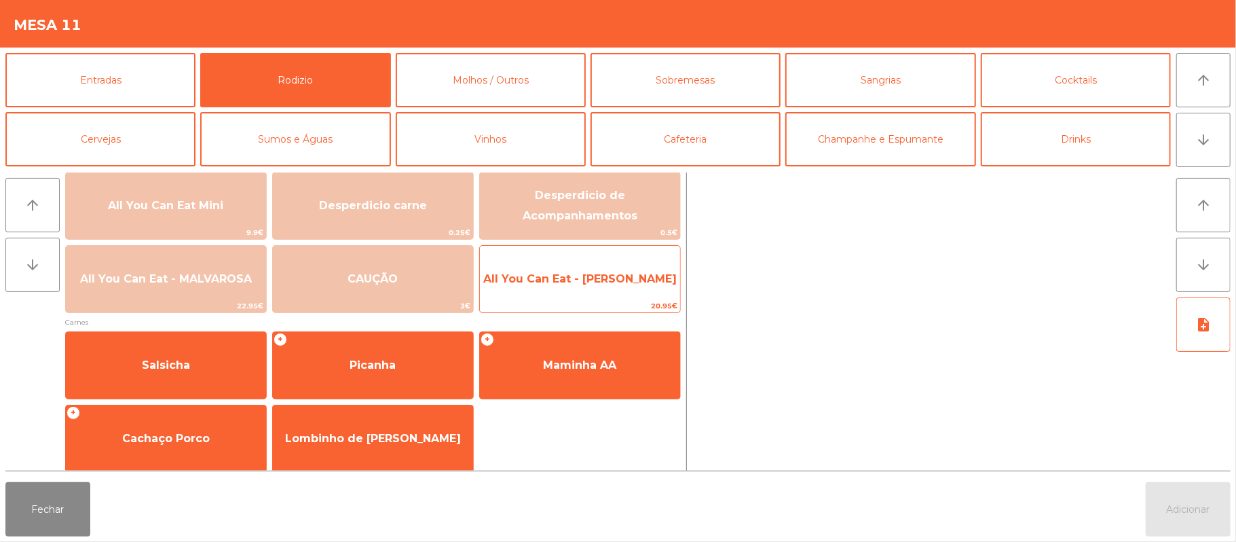
click at [600, 275] on span "All You Can Eat - [PERSON_NAME]" at bounding box center [579, 278] width 193 height 13
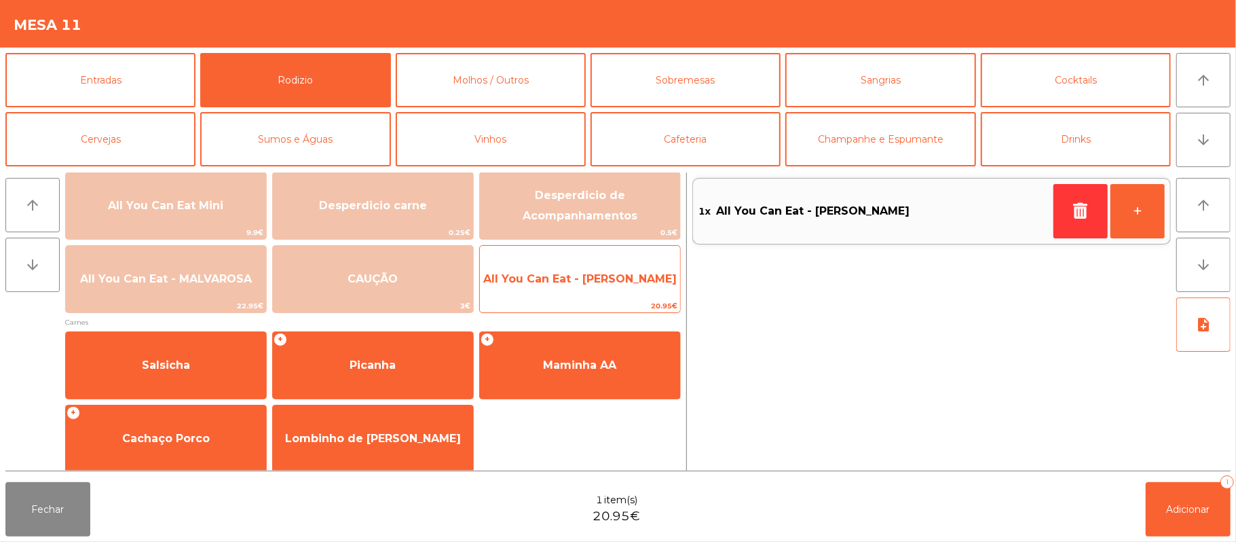
click at [592, 278] on span "All You Can Eat - [PERSON_NAME]" at bounding box center [579, 278] width 193 height 13
click at [592, 283] on span "All You Can Eat - [PERSON_NAME]" at bounding box center [579, 278] width 193 height 13
click at [620, 277] on span "All You Can Eat - [PERSON_NAME]" at bounding box center [579, 278] width 193 height 13
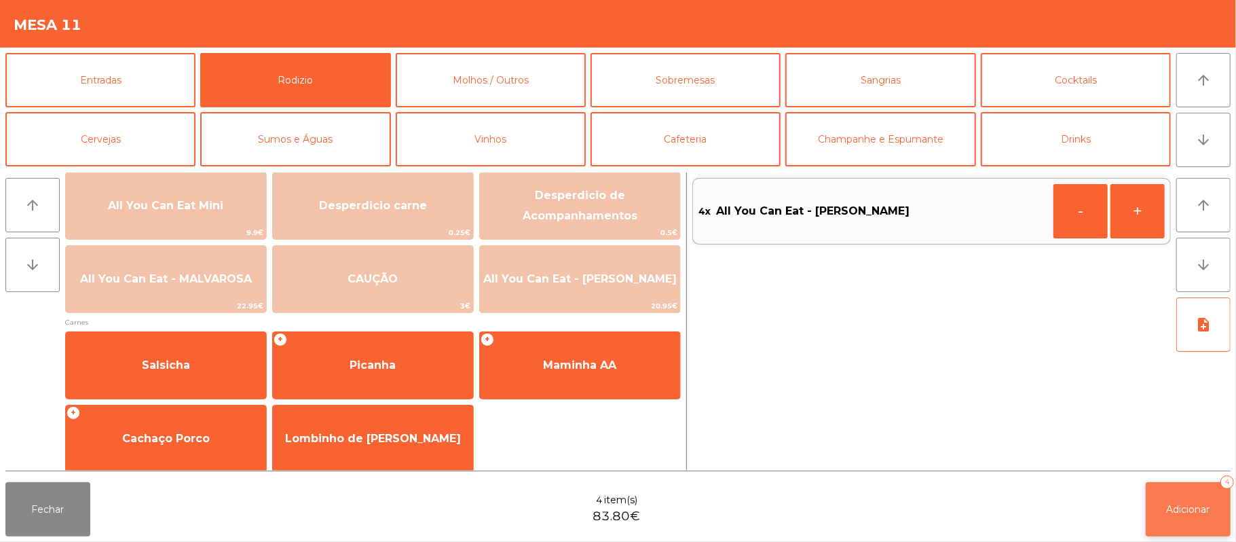
click at [1190, 500] on button "Adicionar 4" at bounding box center [1188, 509] width 85 height 54
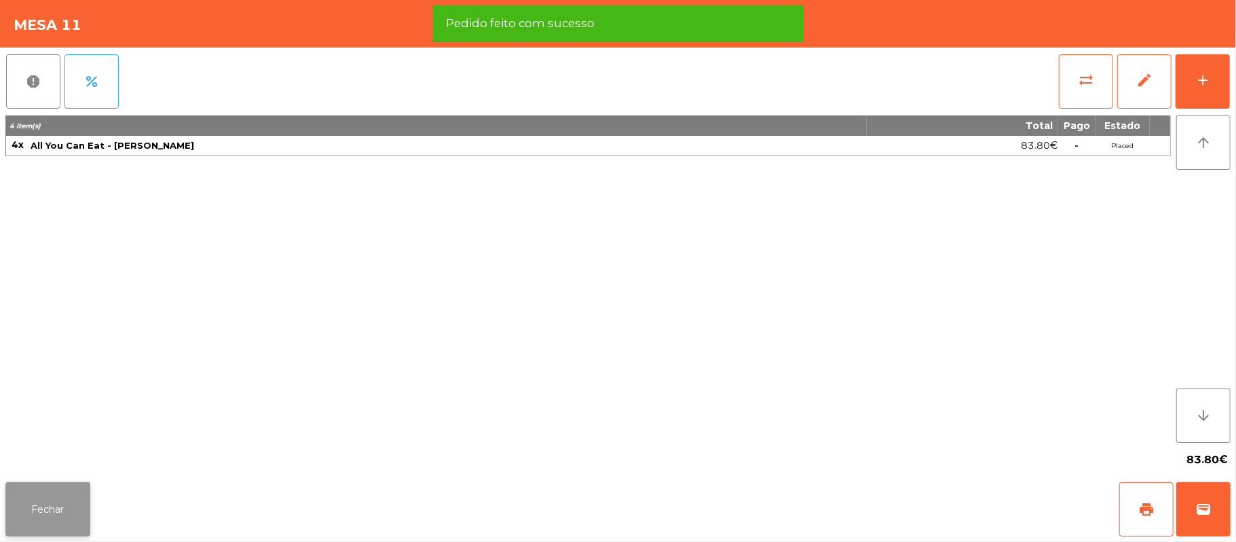
click at [39, 517] on button "Fechar" at bounding box center [47, 509] width 85 height 54
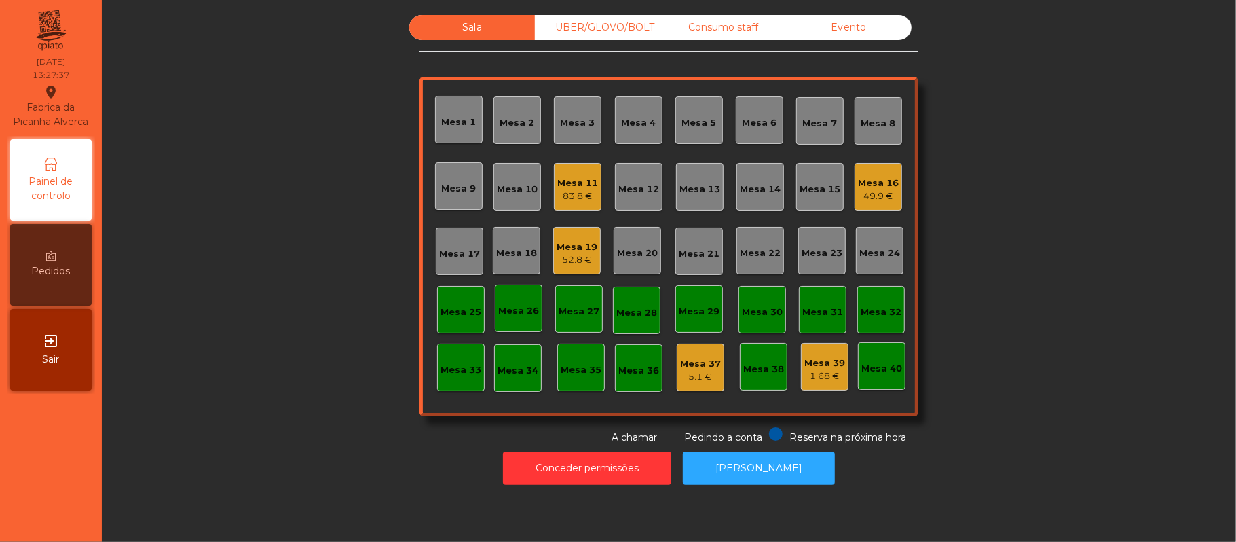
click at [1082, 193] on div "Sala UBER/[GEOGRAPHIC_DATA]/BOLT Consumo staff Evento Mesa 1 Mesa 2 [GEOGRAPHIC…" at bounding box center [668, 230] width 1097 height 430
click at [470, 363] on div "Mesa 33" at bounding box center [460, 370] width 41 height 14
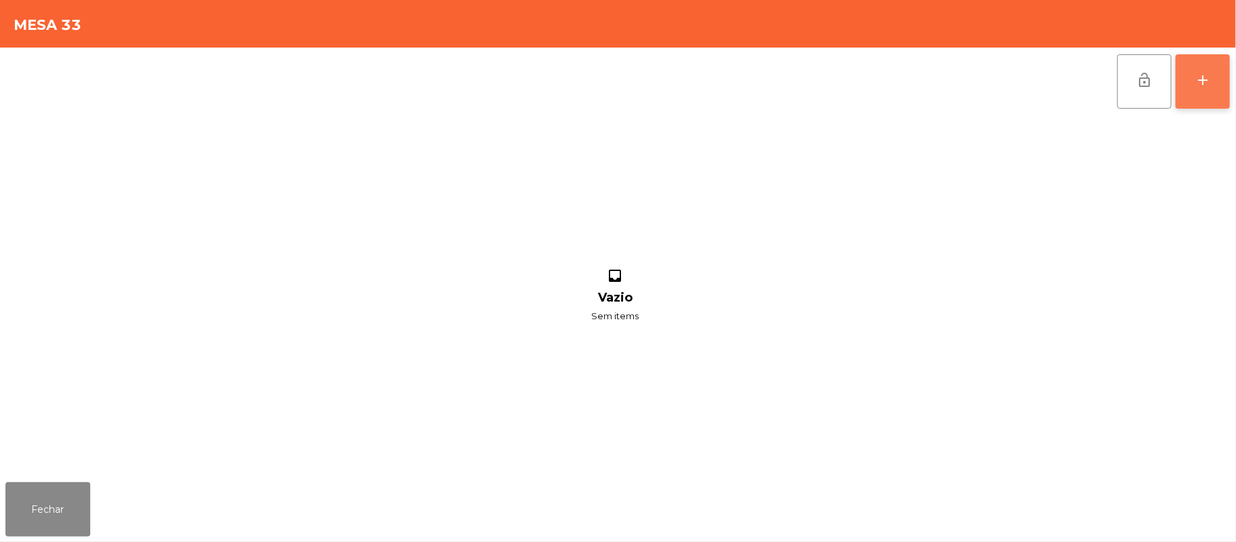
click at [1200, 88] on button "add" at bounding box center [1202, 81] width 54 height 54
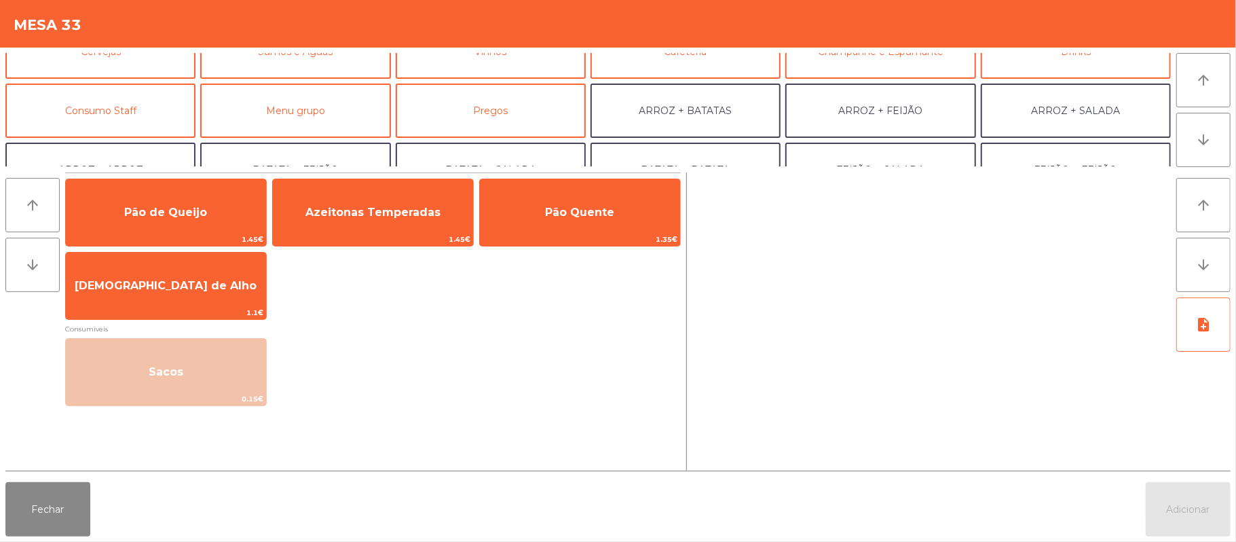
scroll to position [90, 0]
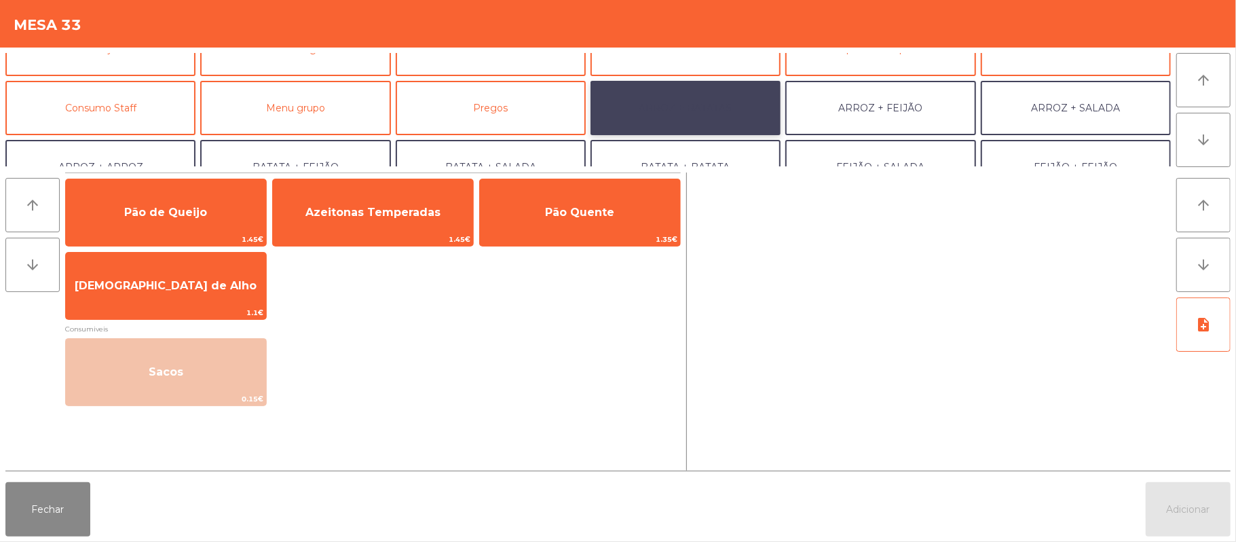
click at [706, 104] on button "ARROZ + BATATAS" at bounding box center [685, 108] width 190 height 54
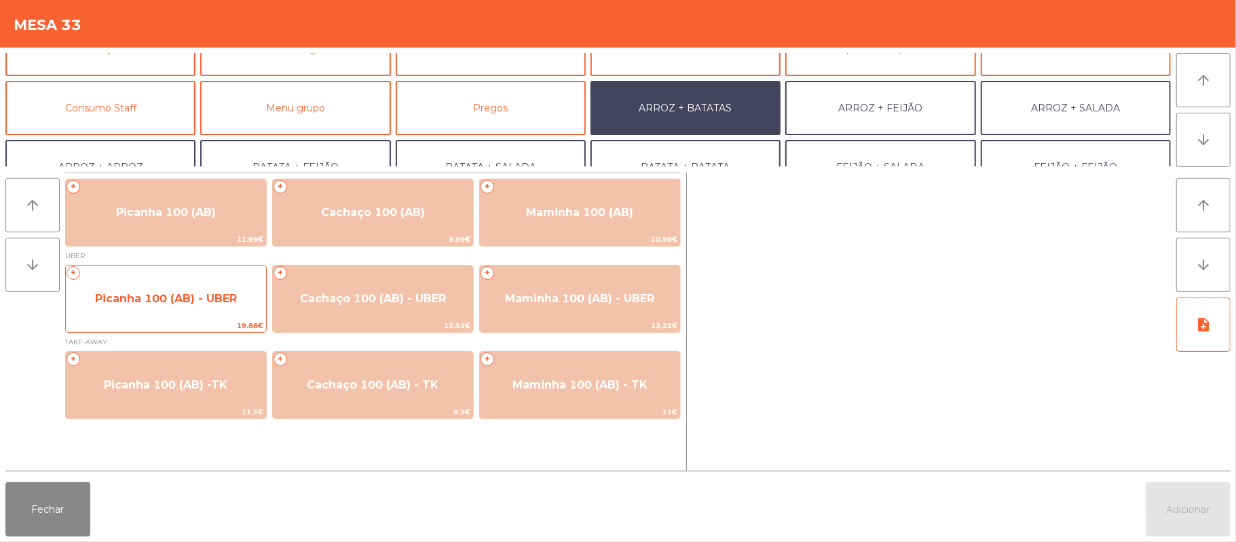
click at [168, 297] on span "Picanha 100 (AB) - UBER" at bounding box center [166, 298] width 142 height 13
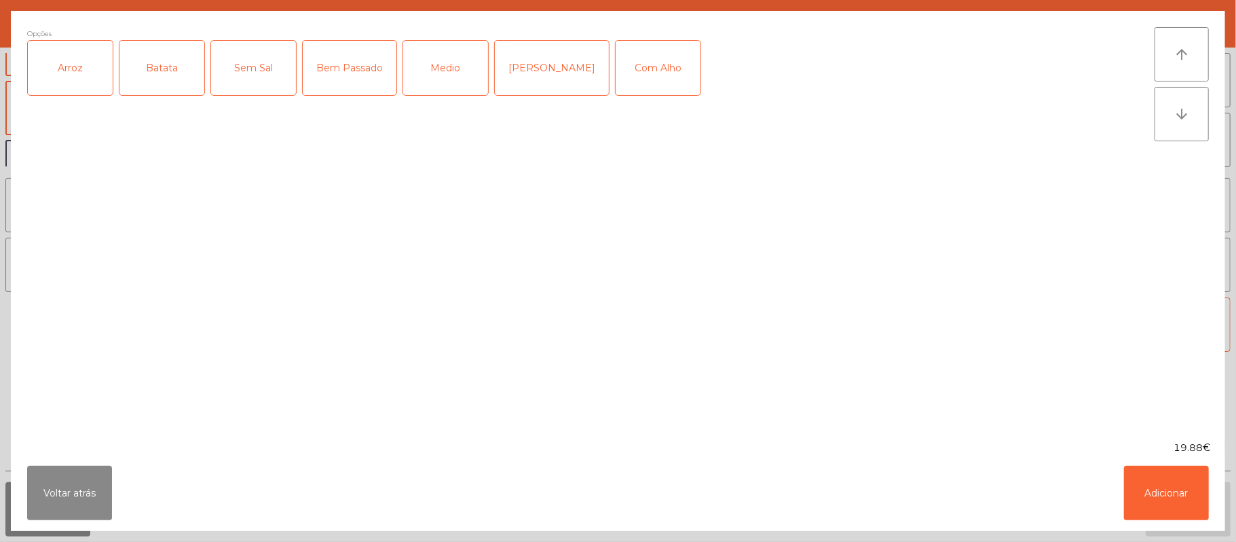
click at [68, 61] on div "Arroz" at bounding box center [70, 68] width 85 height 54
click at [160, 66] on div "Batata" at bounding box center [161, 68] width 85 height 54
click at [535, 61] on div "[PERSON_NAME]" at bounding box center [552, 68] width 114 height 54
click at [1165, 492] on button "Adicionar" at bounding box center [1166, 493] width 85 height 54
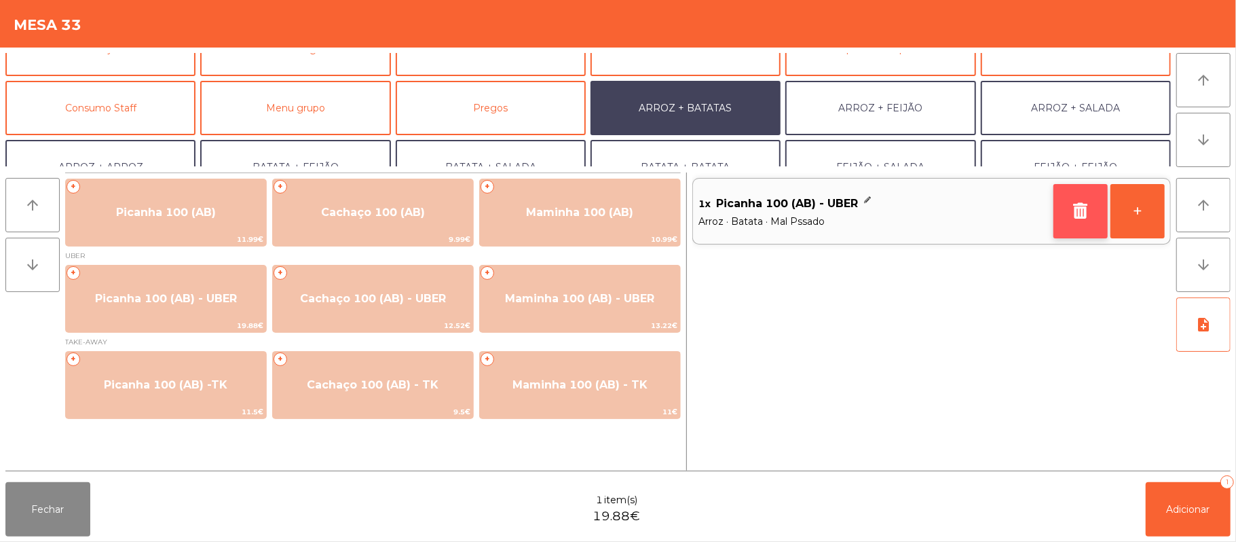
click at [1070, 197] on button "button" at bounding box center [1080, 211] width 54 height 54
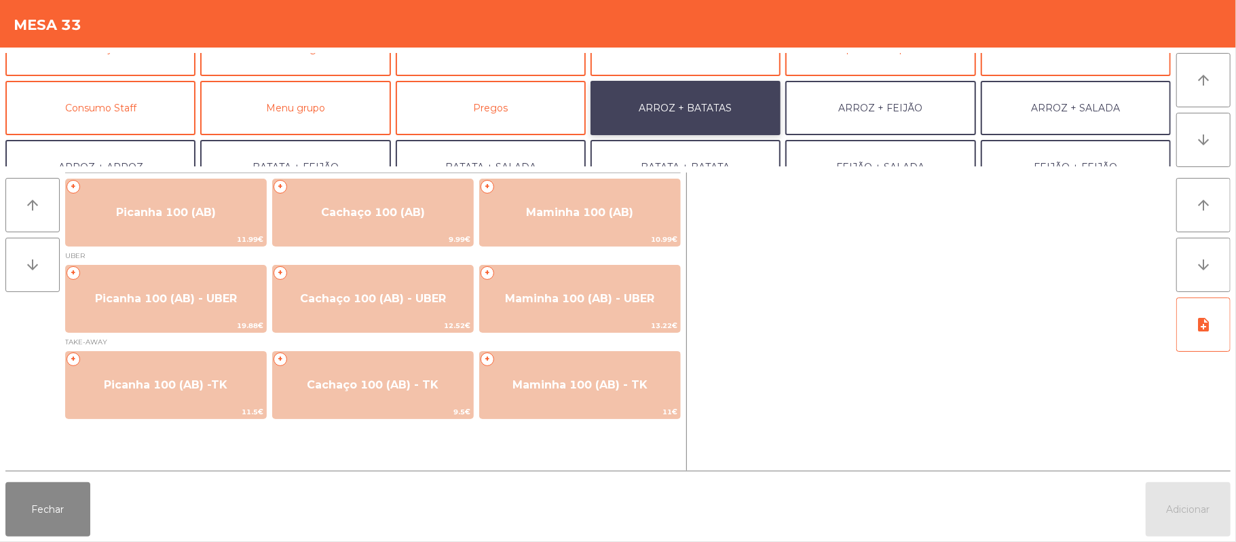
click at [669, 106] on button "ARROZ + BATATAS" at bounding box center [685, 108] width 190 height 54
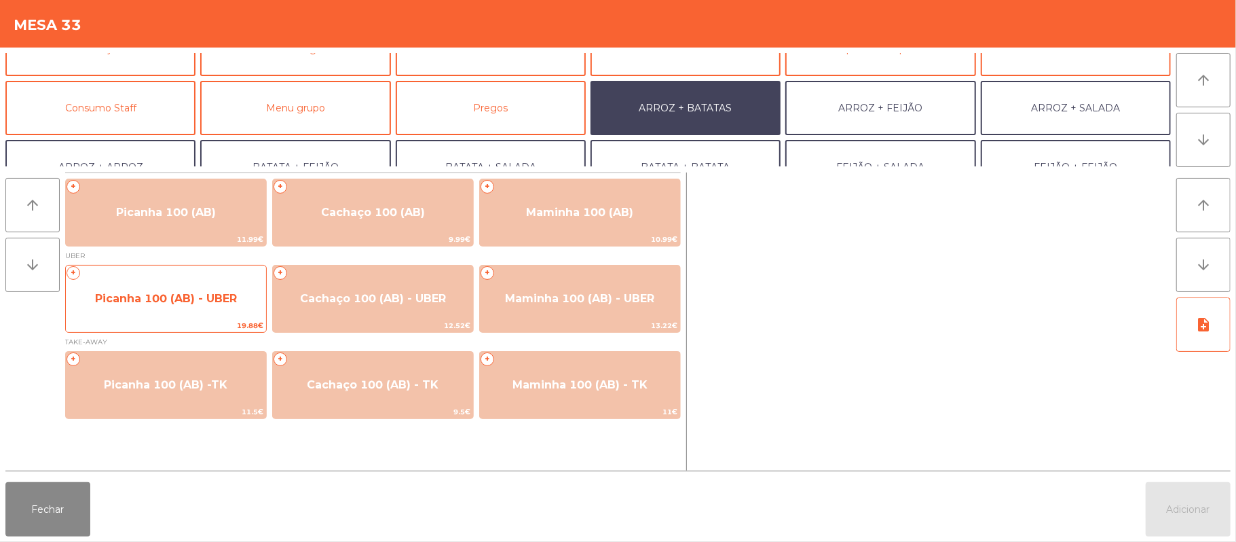
click at [170, 294] on span "Picanha 100 (AB) - UBER" at bounding box center [166, 298] width 142 height 13
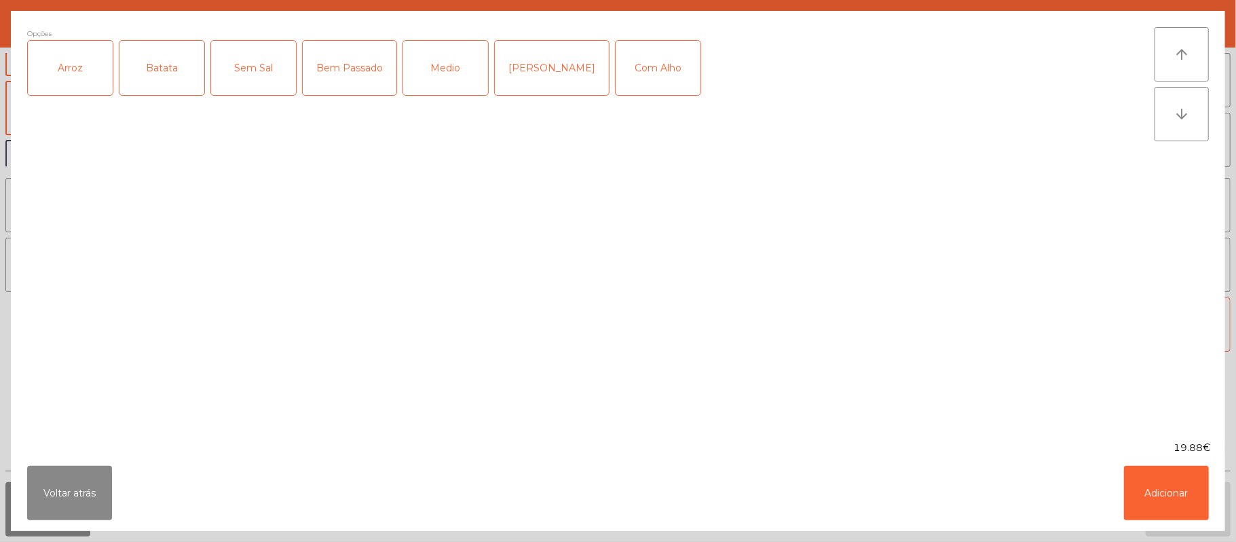
click at [71, 60] on div "Arroz" at bounding box center [70, 68] width 85 height 54
click at [172, 56] on div "Batata" at bounding box center [161, 68] width 85 height 54
click at [539, 63] on div "[PERSON_NAME]" at bounding box center [552, 68] width 114 height 54
click at [1160, 480] on button "Adicionar" at bounding box center [1166, 493] width 85 height 54
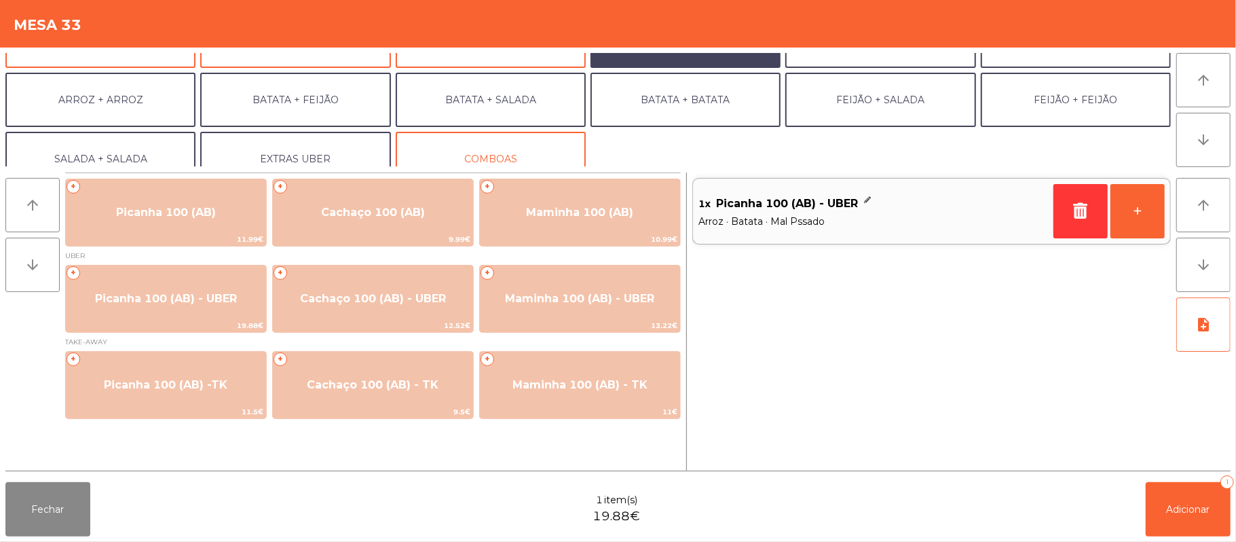
scroll to position [177, 0]
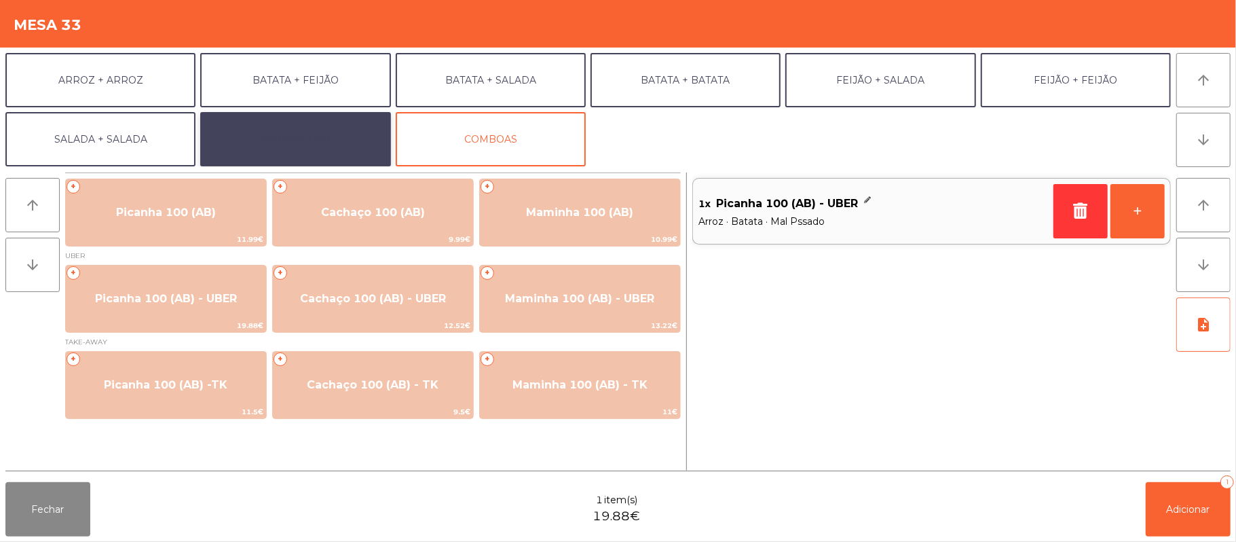
click at [308, 134] on button "EXTRAS UBER" at bounding box center [295, 139] width 190 height 54
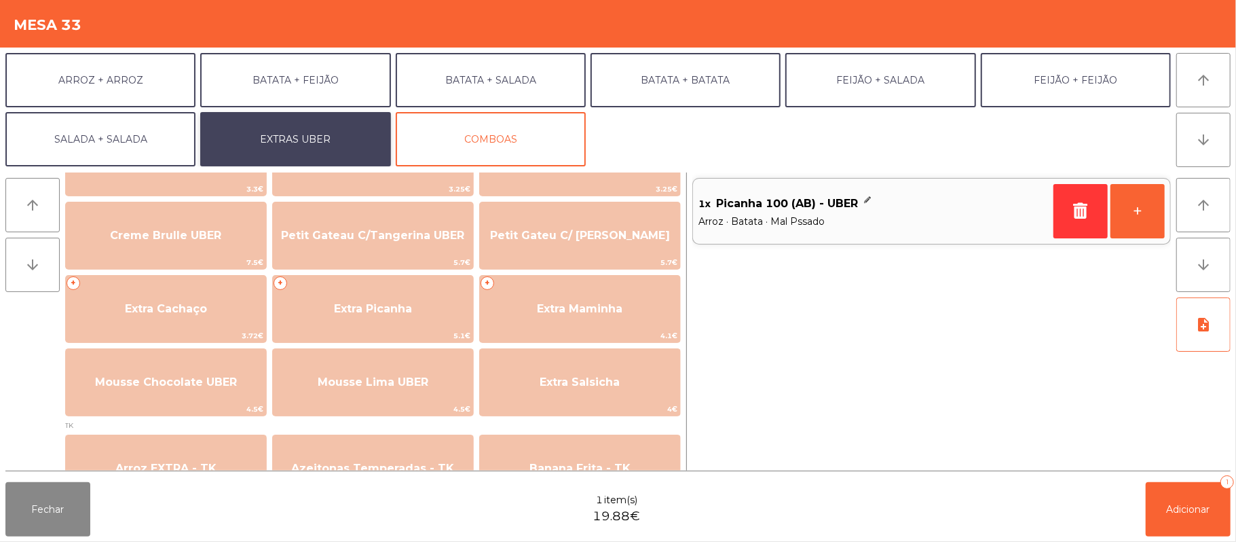
scroll to position [282, 0]
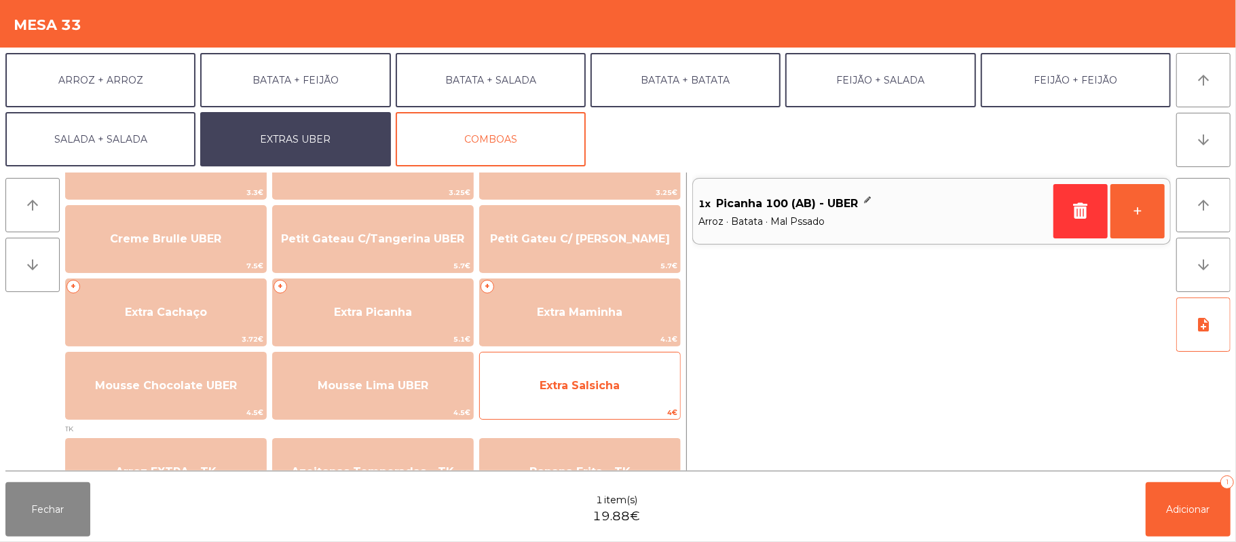
click at [575, 392] on span "Extra Salsicha" at bounding box center [580, 385] width 200 height 37
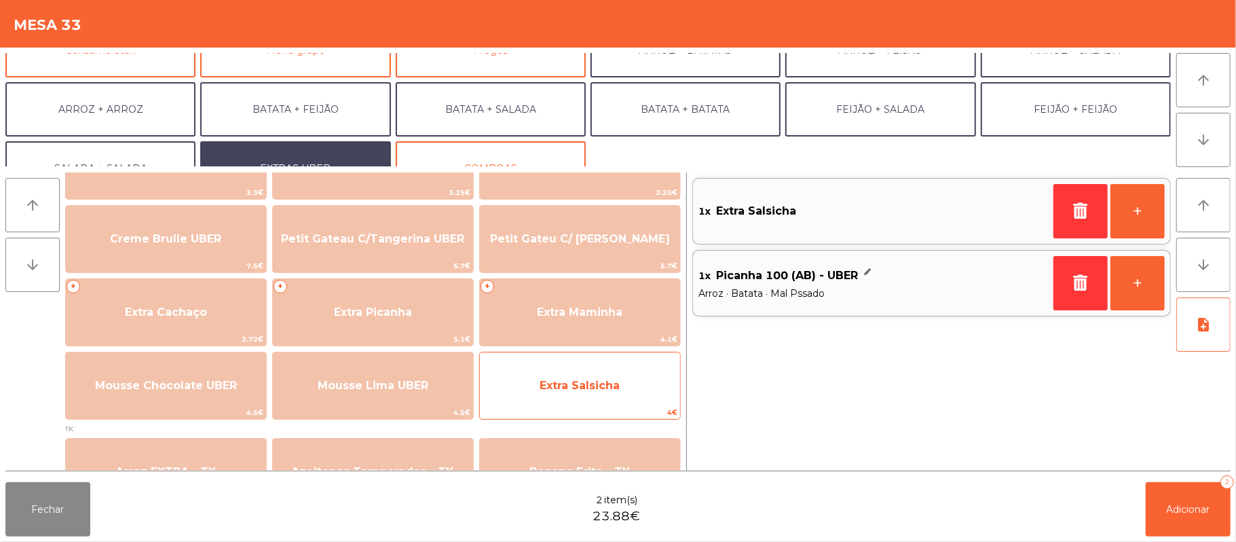
scroll to position [129, 0]
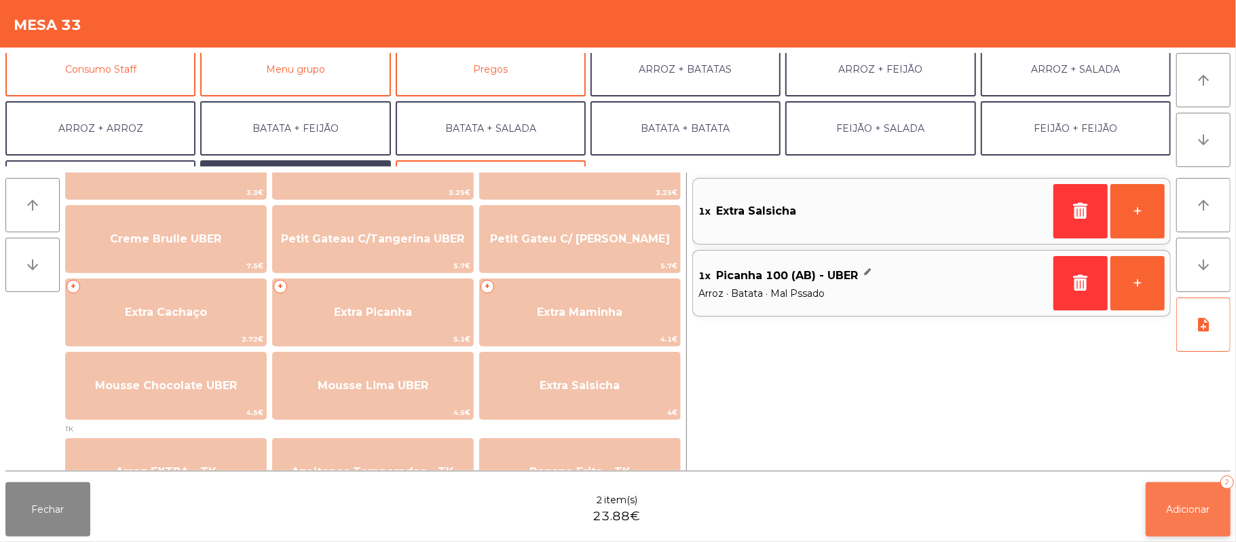
click at [1185, 509] on span "Adicionar" at bounding box center [1188, 509] width 43 height 12
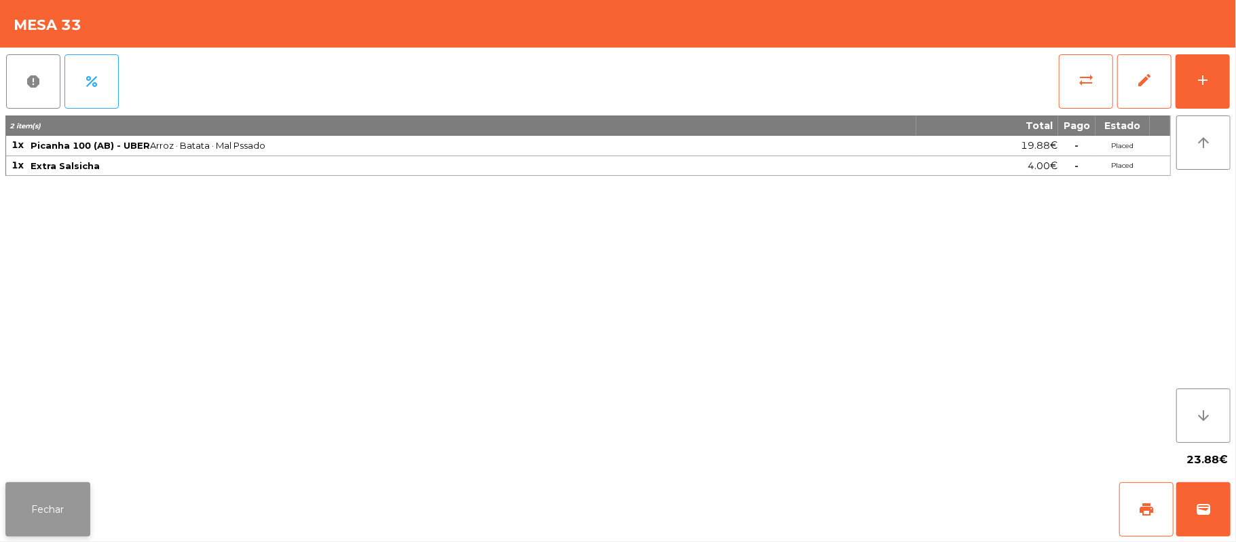
click at [57, 514] on button "Fechar" at bounding box center [47, 509] width 85 height 54
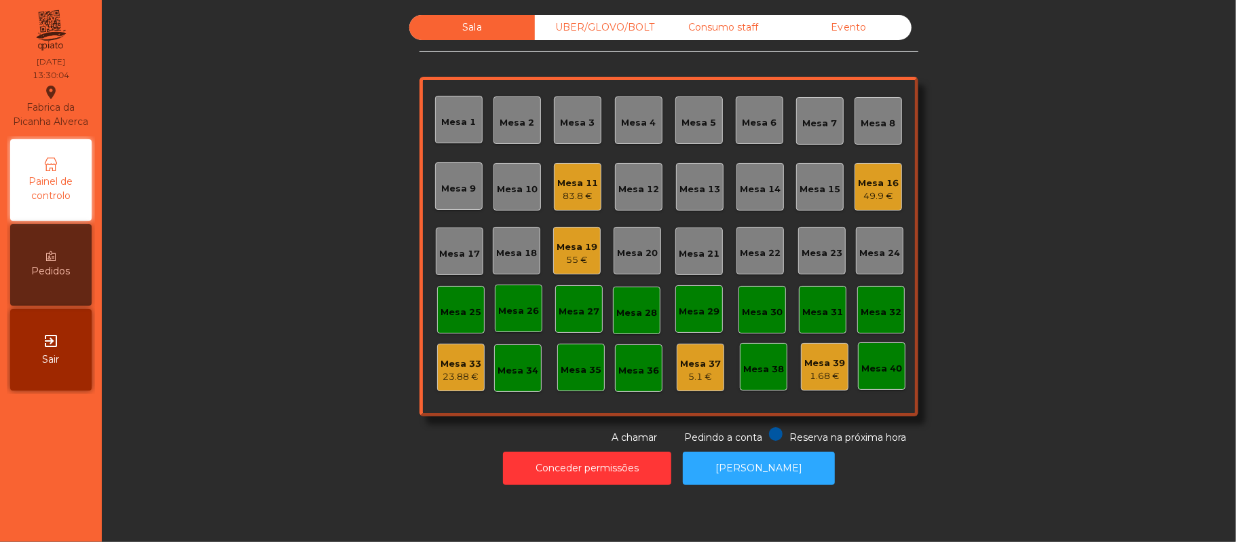
click at [573, 189] on div "83.8 €" at bounding box center [577, 196] width 41 height 14
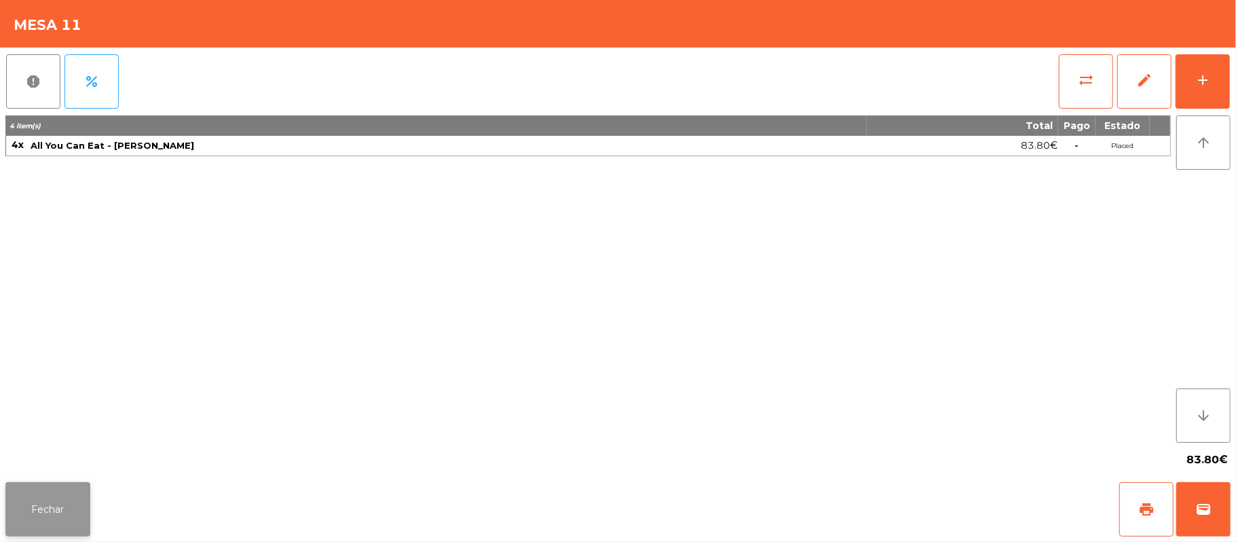
click at [46, 506] on button "Fechar" at bounding box center [47, 509] width 85 height 54
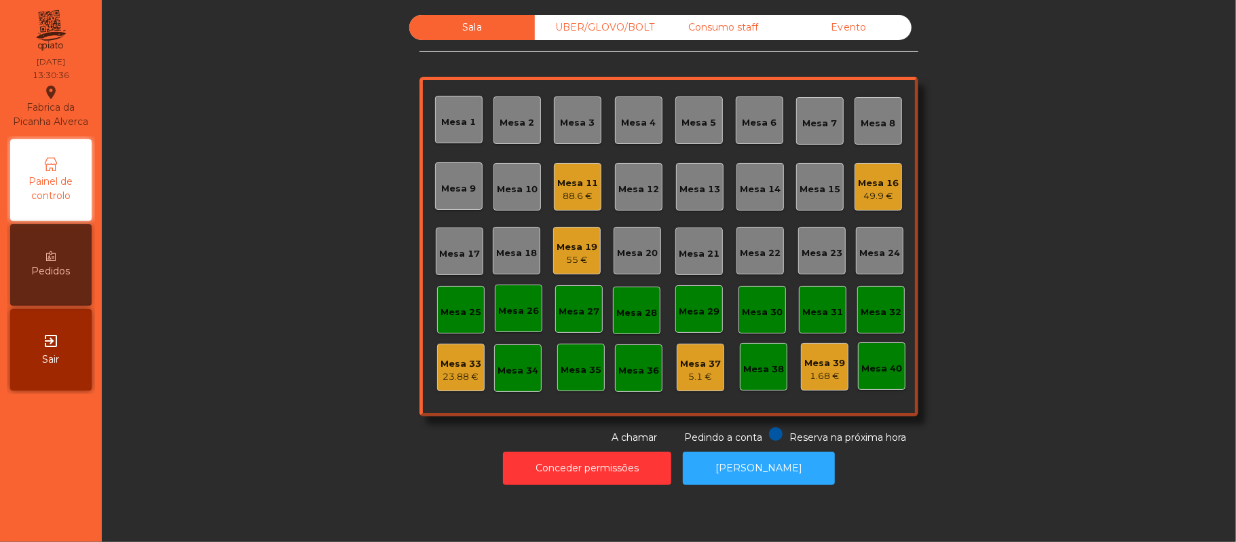
click at [597, 31] on div "UBER/GLOVO/BOLT" at bounding box center [598, 27] width 126 height 25
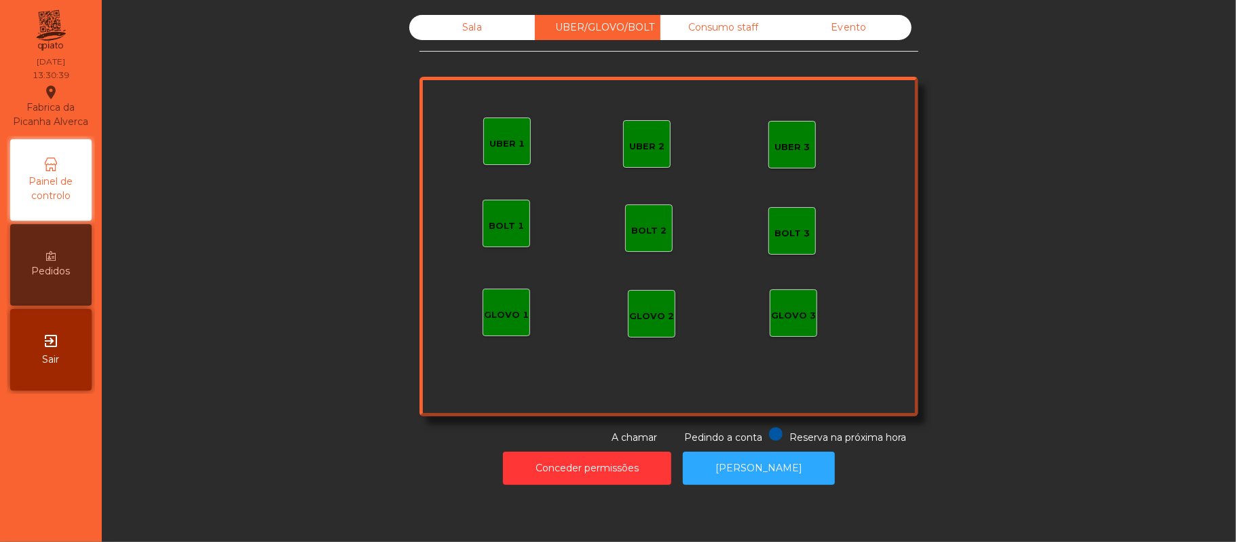
click at [467, 24] on div "Sala" at bounding box center [472, 27] width 126 height 25
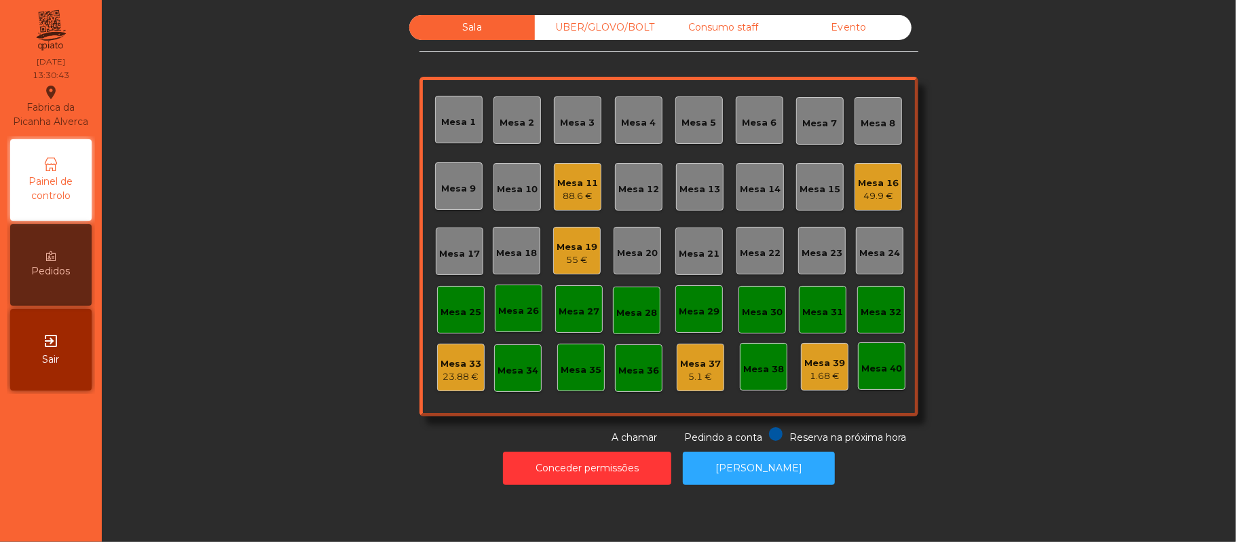
click at [443, 375] on div "23.88 €" at bounding box center [460, 377] width 41 height 14
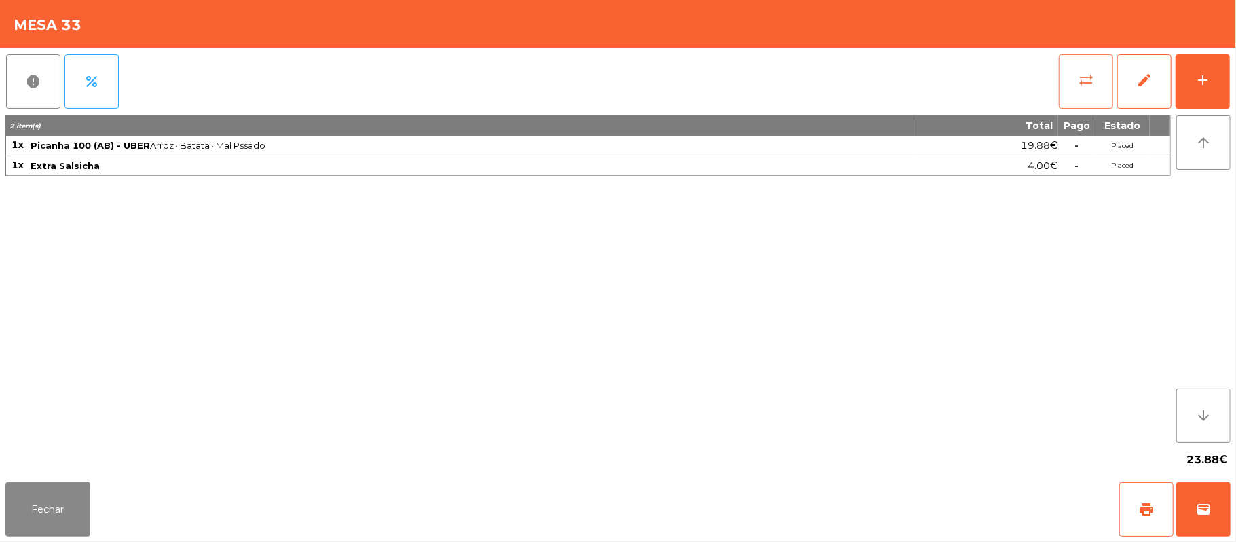
click at [1065, 73] on button "sync_alt" at bounding box center [1086, 81] width 54 height 54
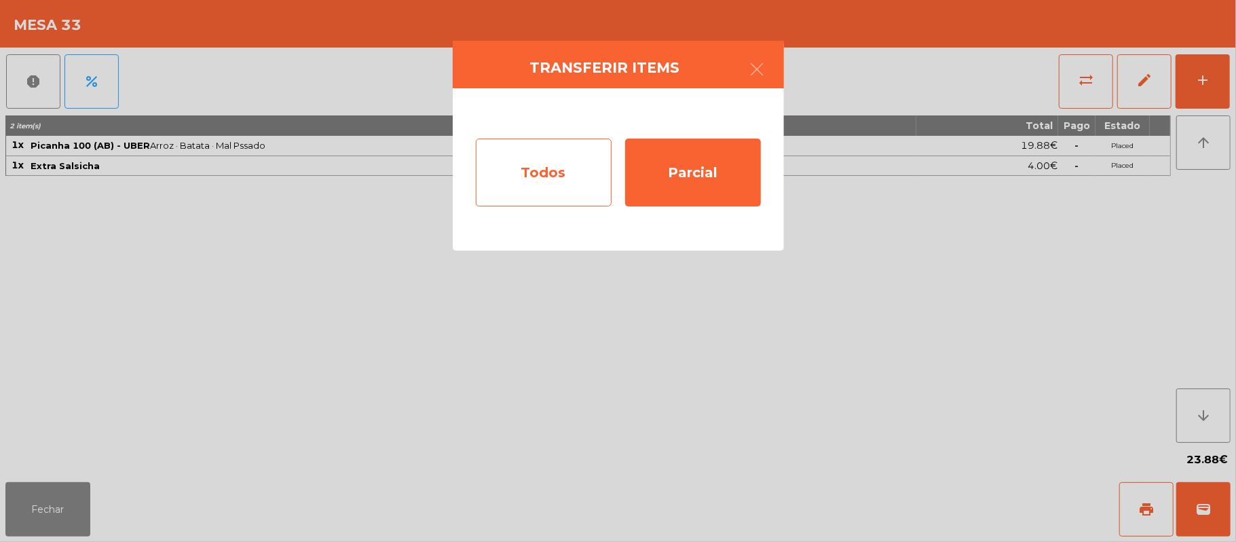
click at [535, 161] on div "Todos" at bounding box center [544, 172] width 136 height 68
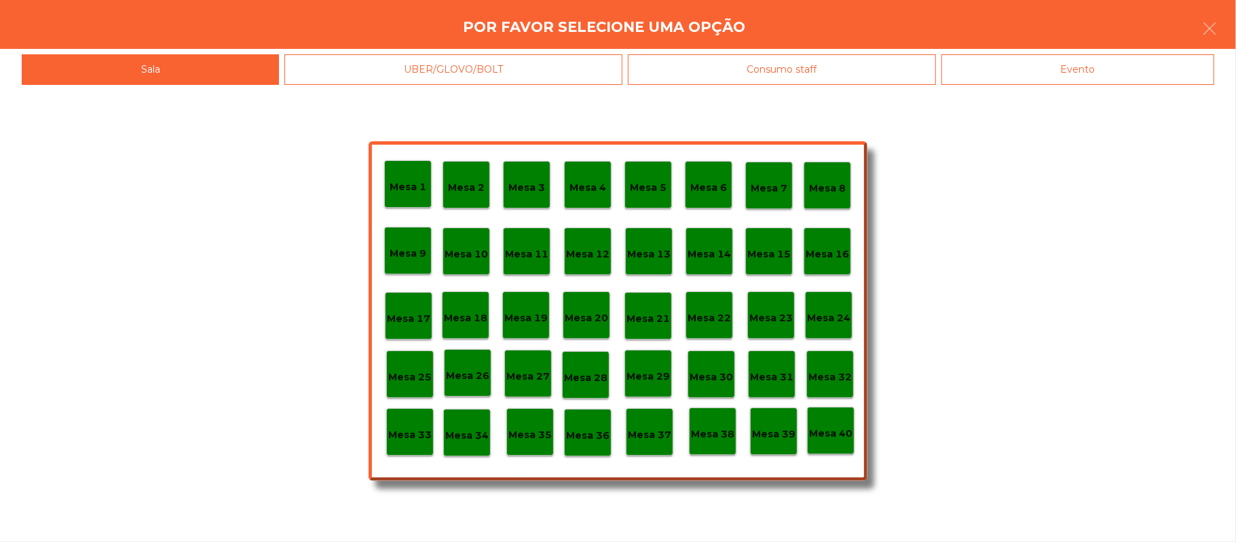
click at [505, 71] on div "UBER/GLOVO/BOLT" at bounding box center [452, 69] width 337 height 31
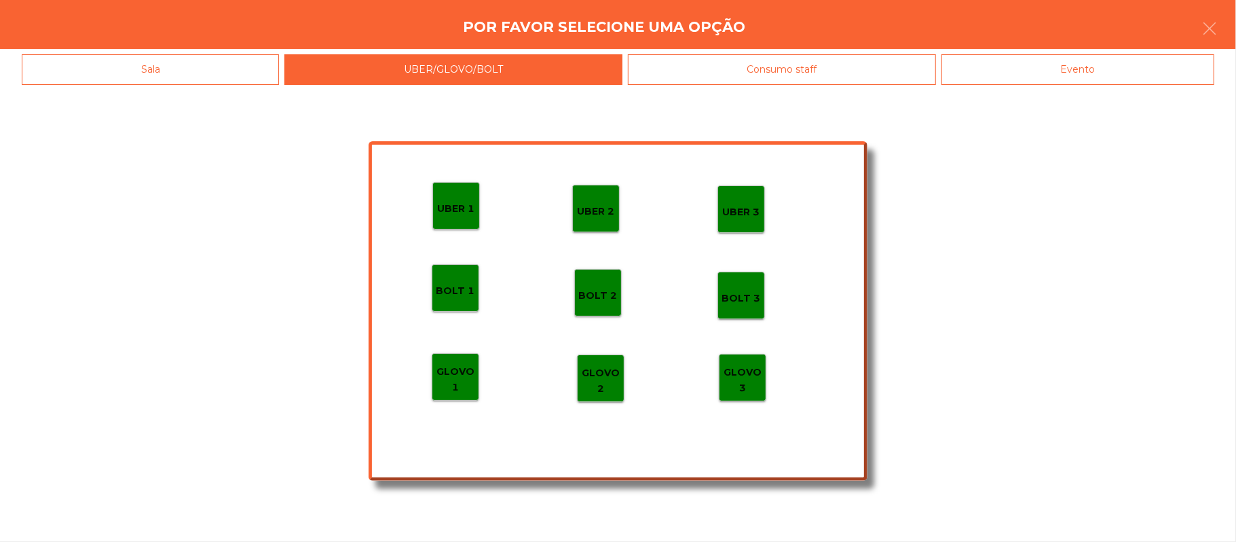
click at [466, 207] on p "UBER 1" at bounding box center [456, 209] width 37 height 16
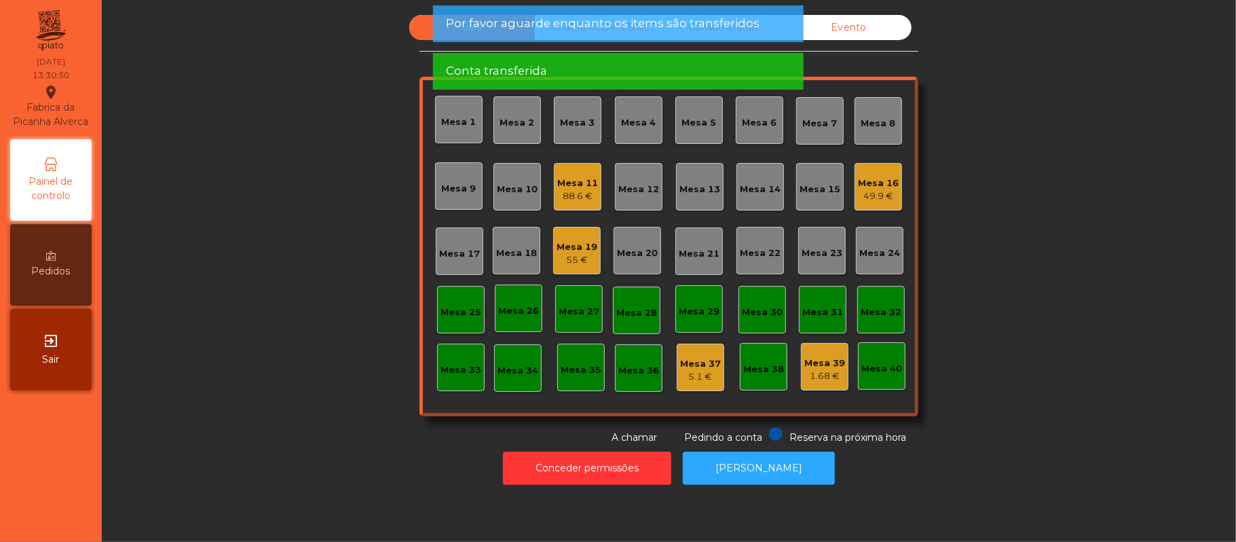
click at [305, 199] on div "Sala UBER/[GEOGRAPHIC_DATA]/BOLT Consumo staff Evento Mesa 1 Mesa 2 [GEOGRAPHIC…" at bounding box center [668, 230] width 1097 height 430
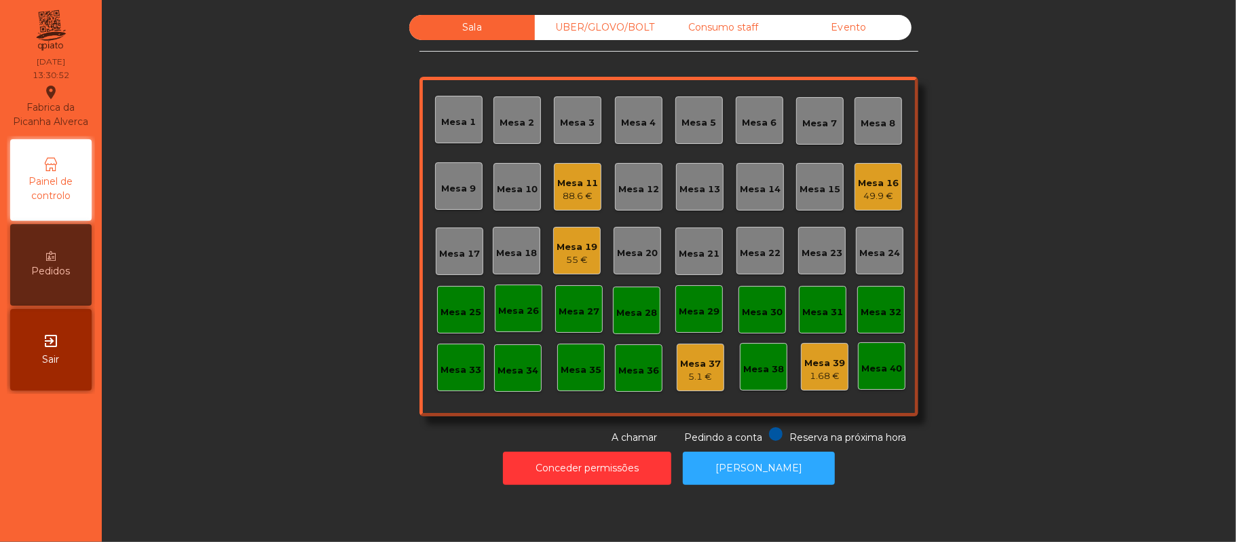
click at [603, 27] on div "UBER/GLOVO/BOLT" at bounding box center [598, 27] width 126 height 25
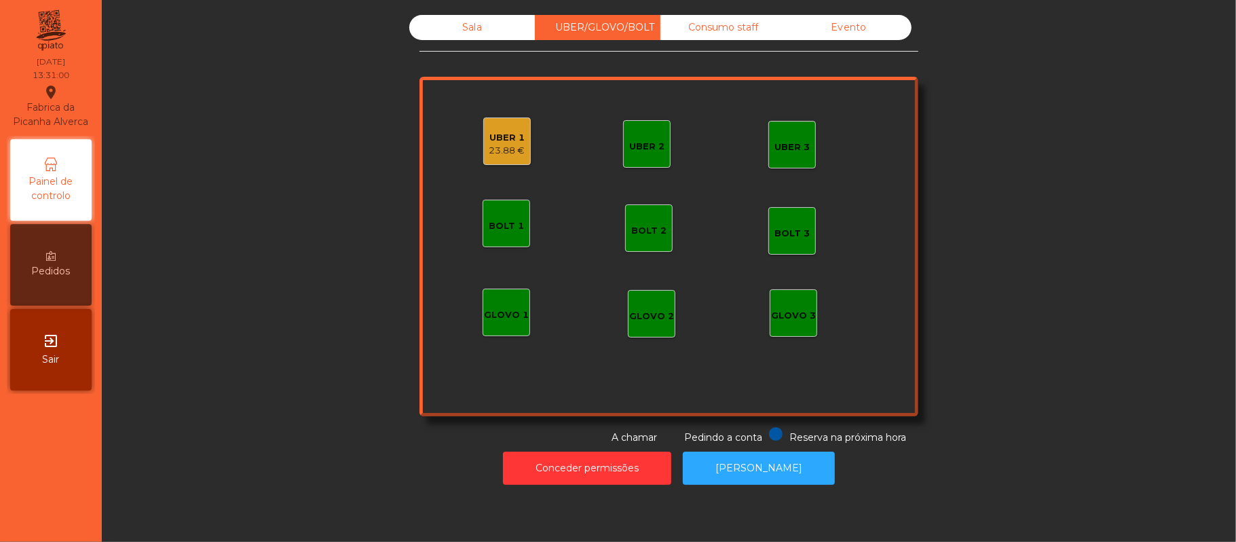
click at [500, 151] on div "23.88 €" at bounding box center [507, 151] width 36 height 14
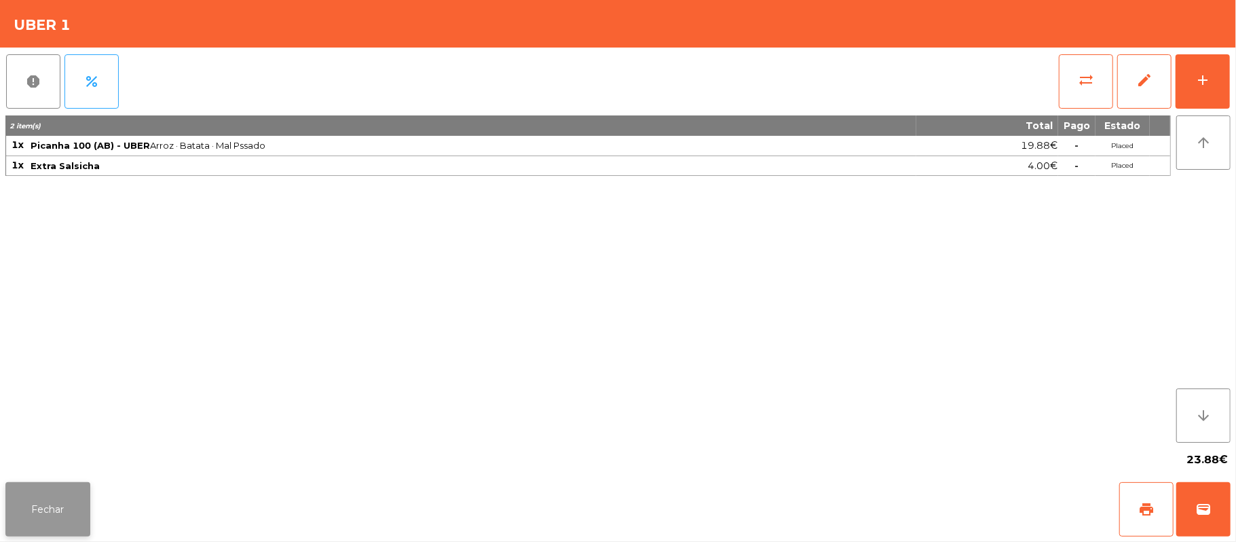
click at [48, 506] on button "Fechar" at bounding box center [47, 509] width 85 height 54
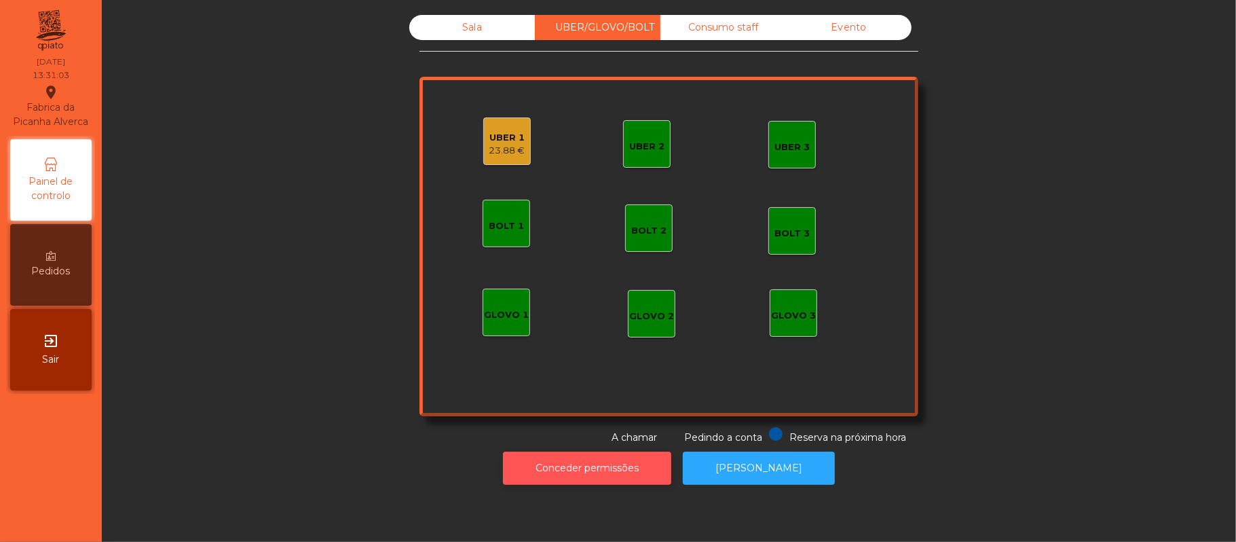
click at [620, 461] on button "Conceder permissões" at bounding box center [587, 467] width 168 height 33
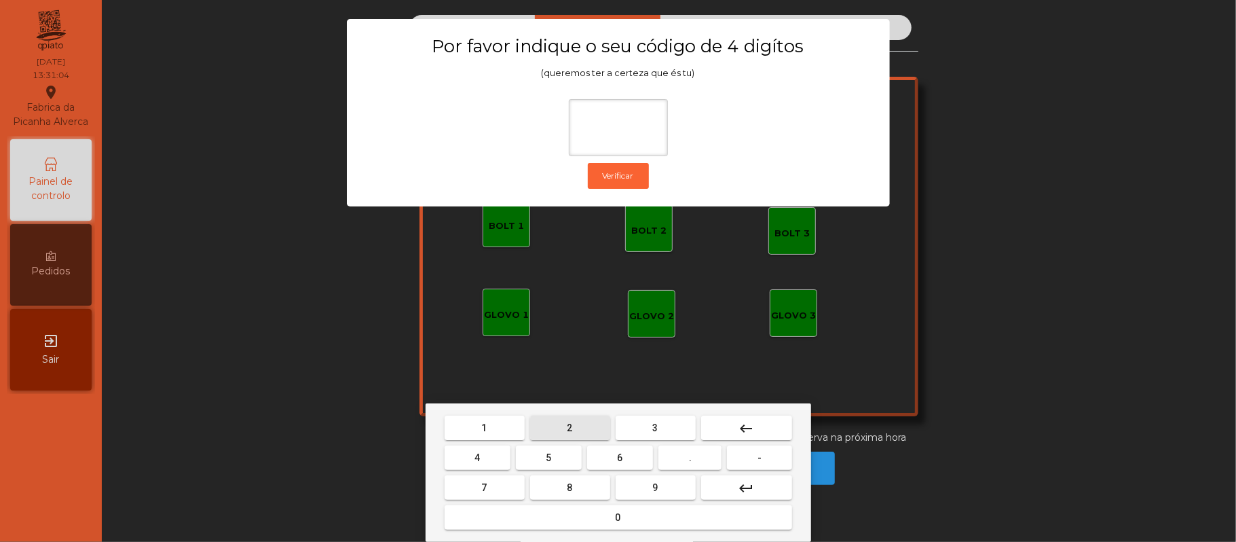
click at [560, 417] on button "2" at bounding box center [570, 427] width 80 height 24
click at [620, 457] on span "6" at bounding box center [620, 457] width 5 height 11
click at [753, 424] on mat-icon "keyboard_backspace" at bounding box center [746, 428] width 16 height 16
type input "*"
click at [746, 428] on mat-icon "keyboard_backspace" at bounding box center [746, 428] width 16 height 16
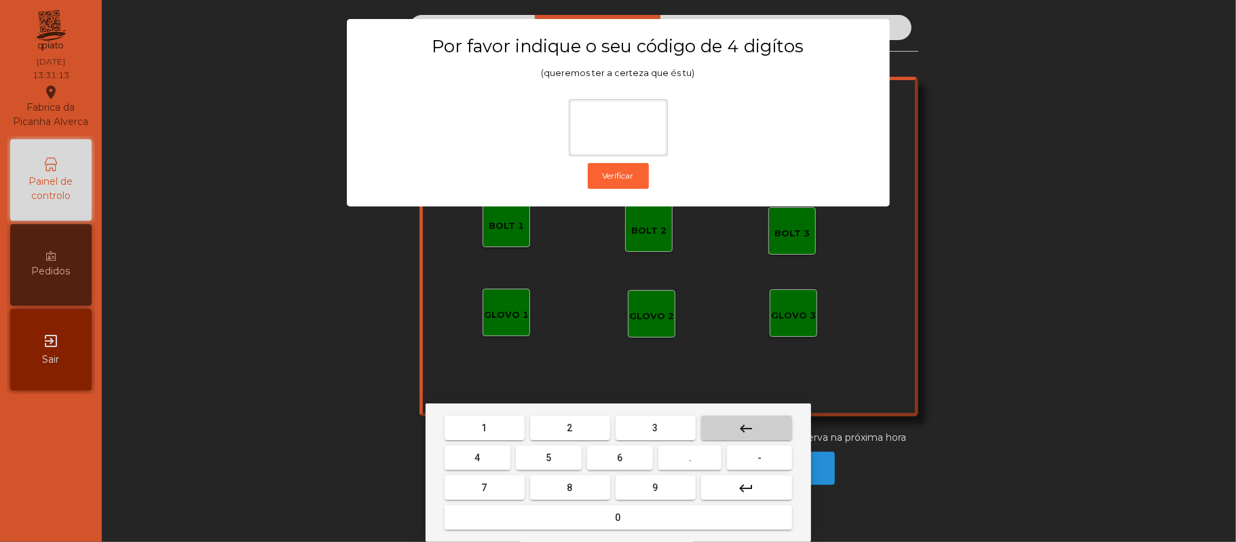
click at [745, 429] on mat-icon "keyboard_backspace" at bounding box center [746, 428] width 16 height 16
click at [569, 428] on span "2" at bounding box center [569, 427] width 5 height 11
click at [618, 453] on span "6" at bounding box center [620, 457] width 5 height 11
click at [485, 425] on span "1" at bounding box center [484, 427] width 5 height 11
click at [548, 457] on span "5" at bounding box center [548, 457] width 5 height 11
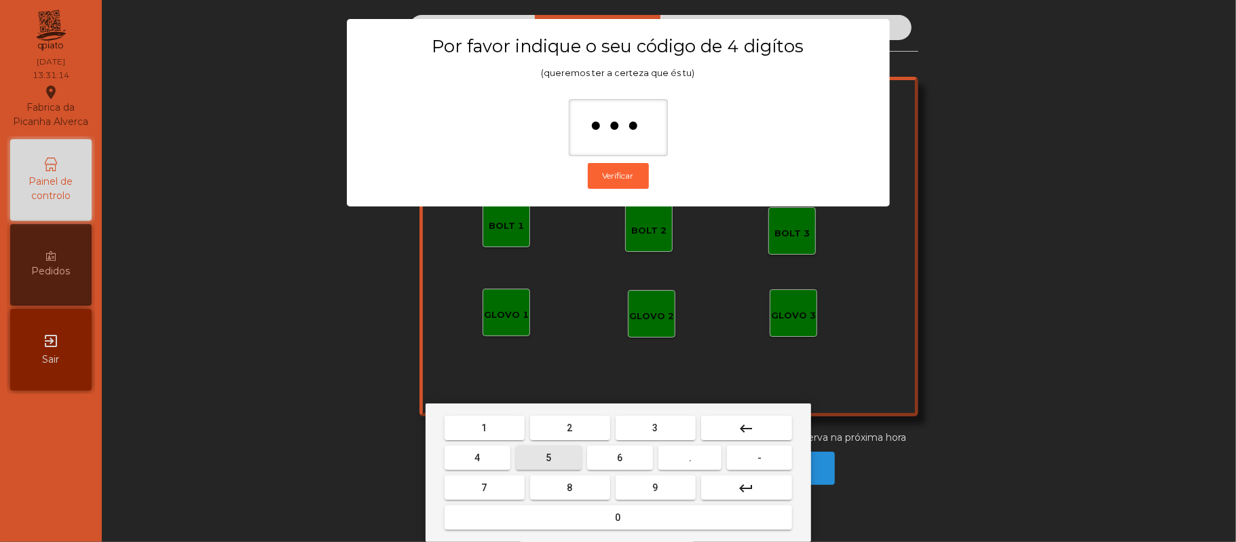
type input "****"
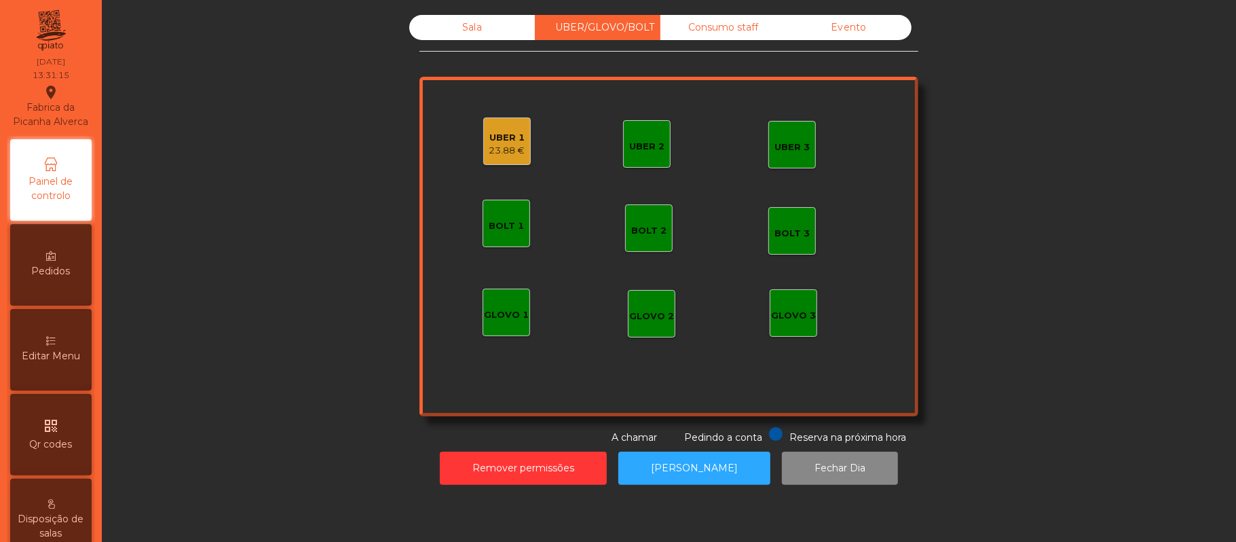
click at [509, 121] on div "UBER 1 23.88 €" at bounding box center [507, 141] width 48 height 48
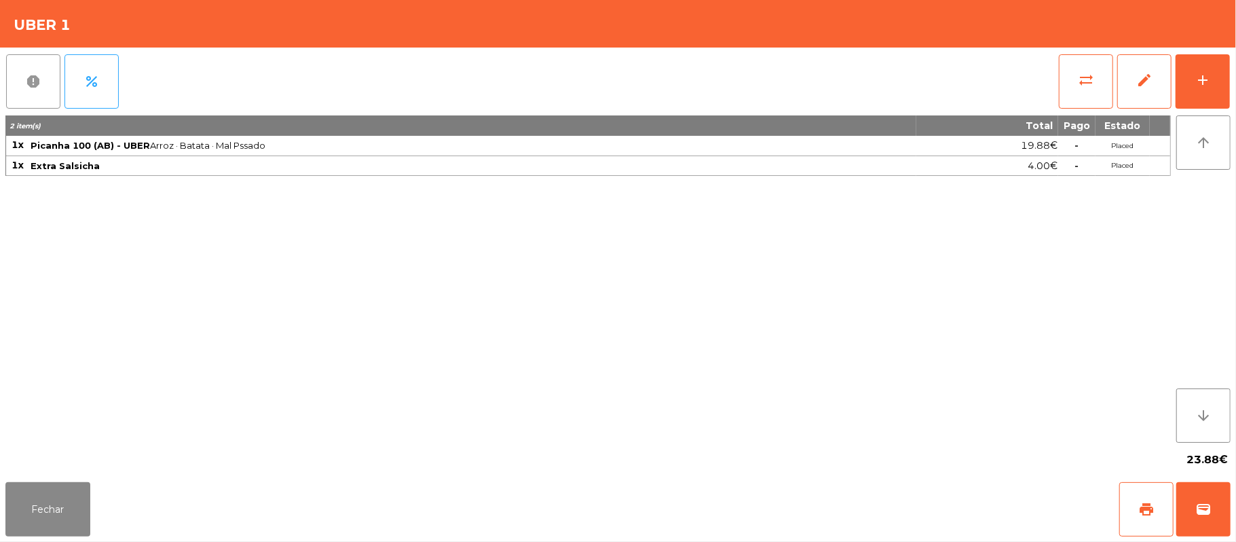
click at [39, 88] on span "report" at bounding box center [33, 81] width 16 height 16
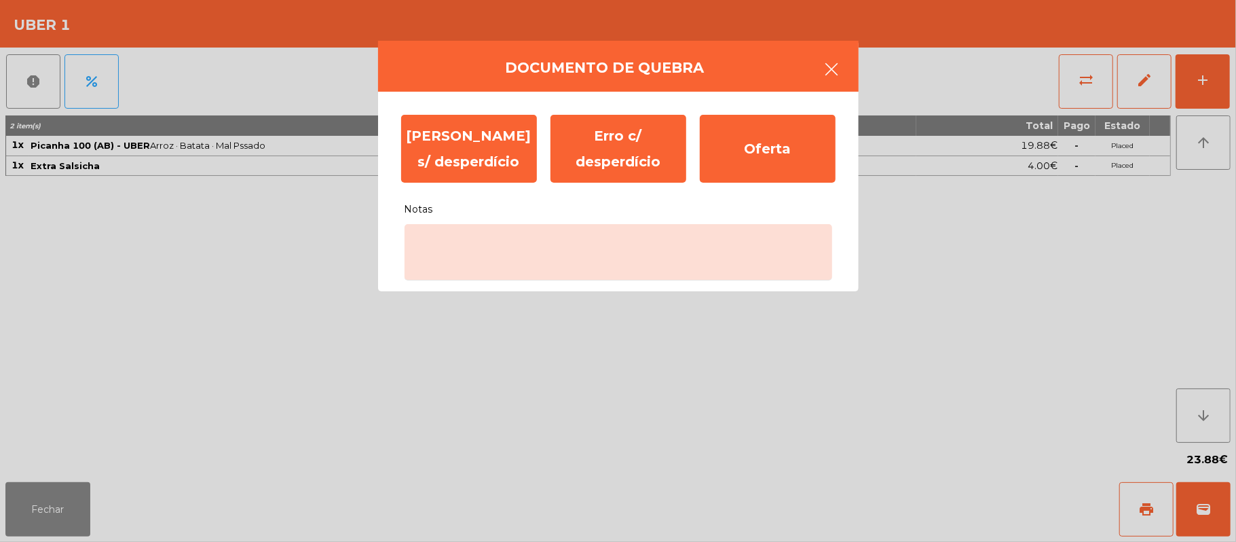
click at [841, 56] on button "button" at bounding box center [832, 70] width 38 height 41
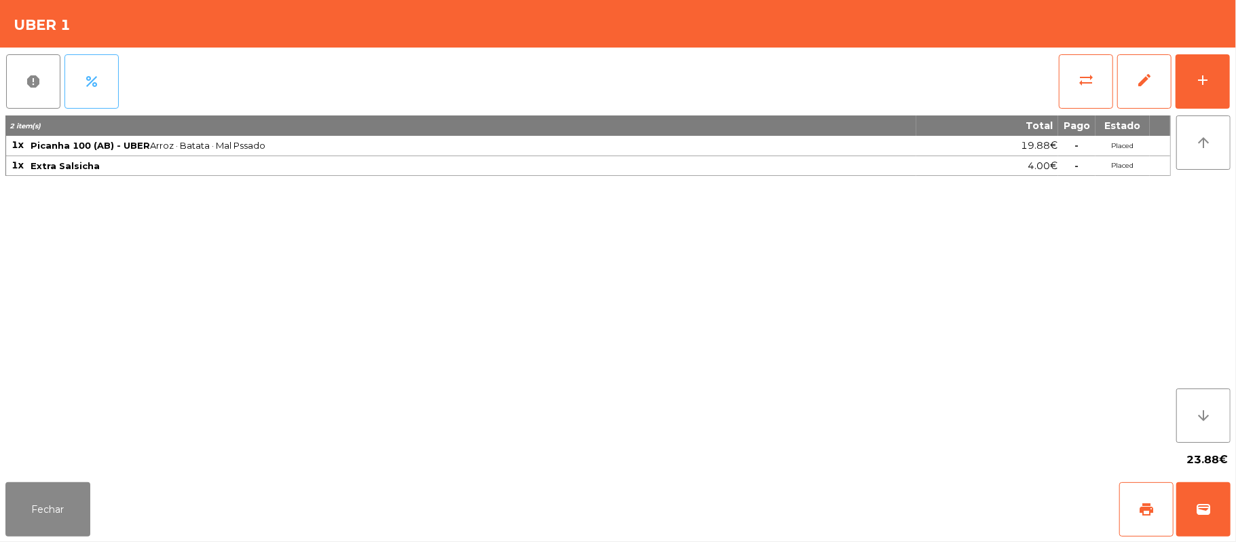
click at [85, 77] on span "percent" at bounding box center [91, 81] width 16 height 16
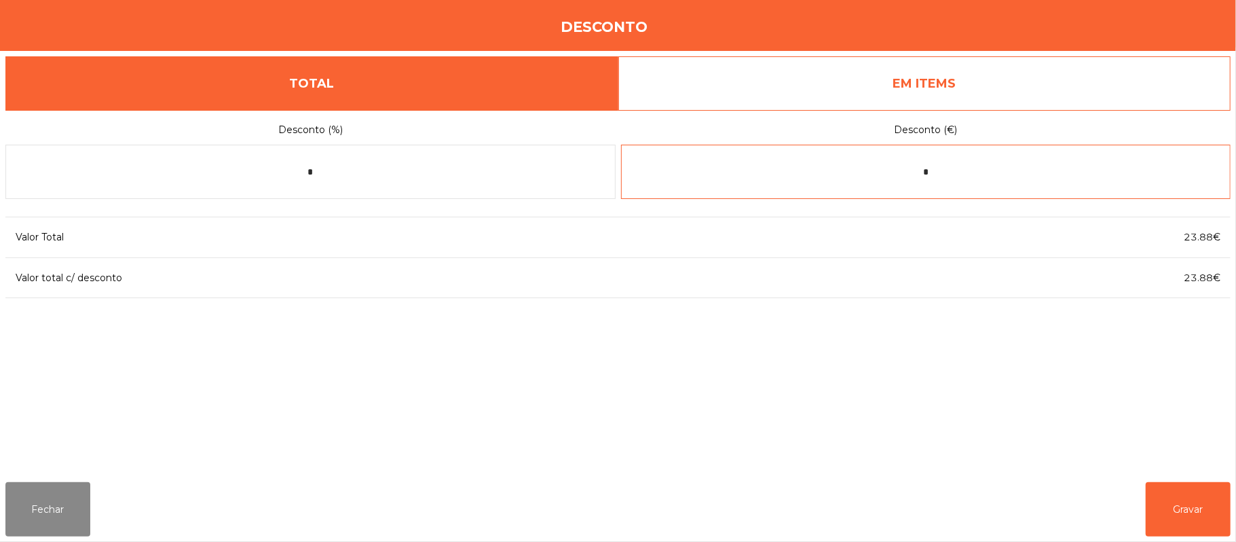
click at [943, 174] on input "*" at bounding box center [926, 172] width 610 height 54
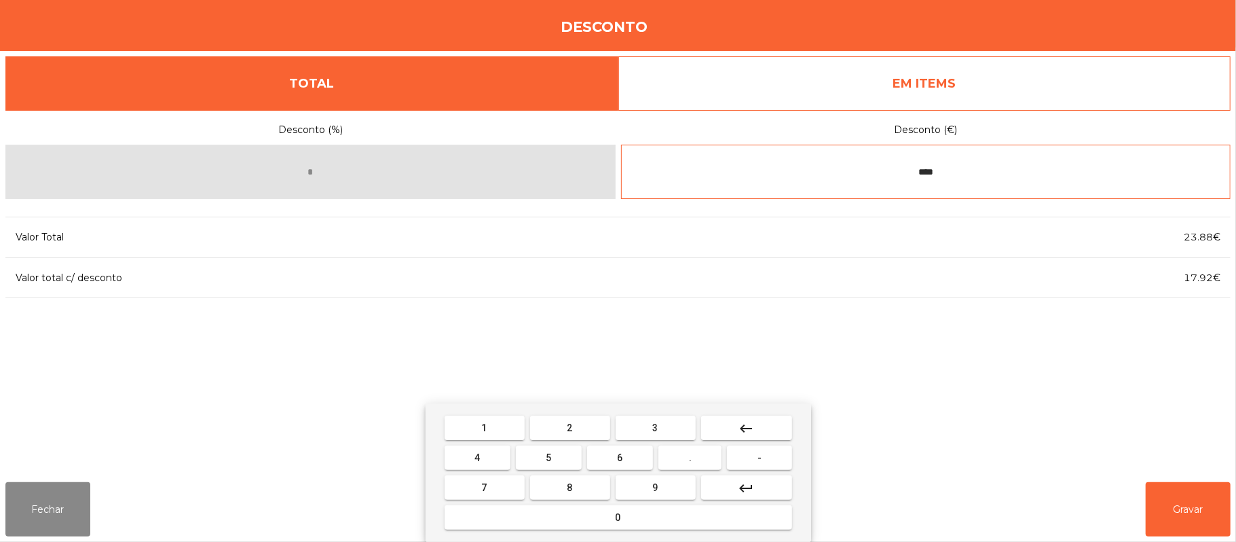
type input "****"
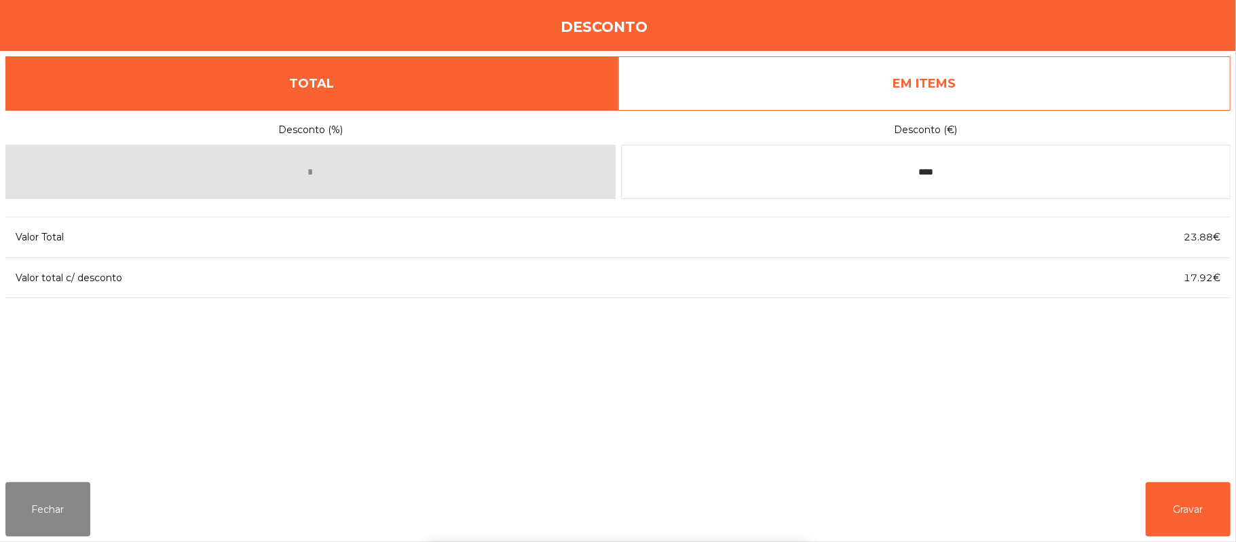
click at [1190, 503] on div "1 2 3 keyboard_backspace 4 5 6 . - 7 8 9 keyboard_return 0" at bounding box center [618, 472] width 1236 height 138
click at [1192, 503] on button "Gravar" at bounding box center [1188, 509] width 85 height 54
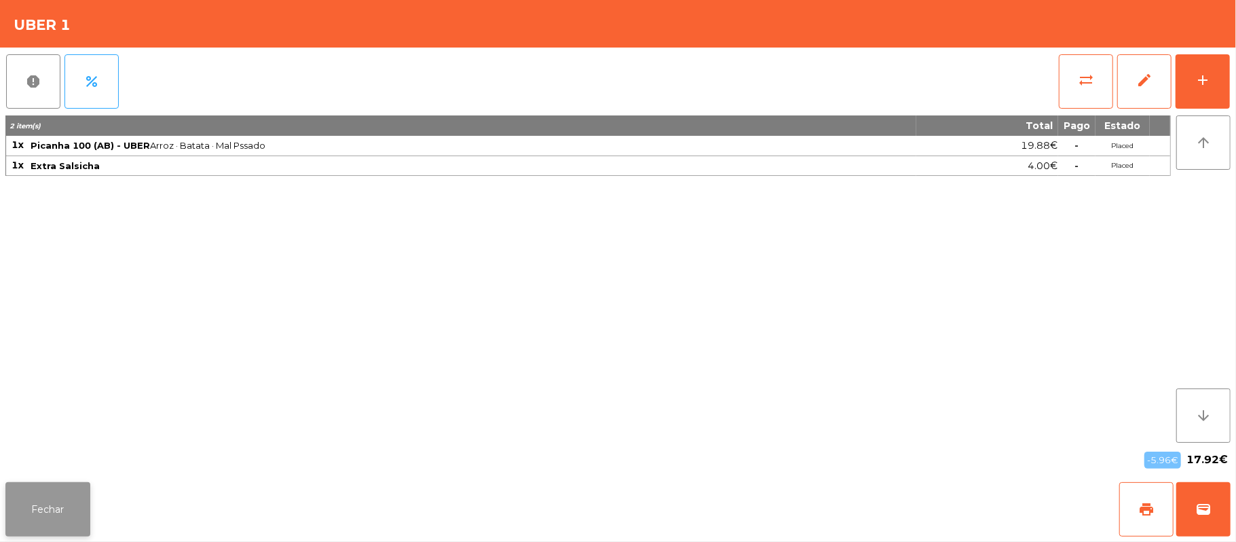
click at [30, 500] on button "Fechar" at bounding box center [47, 509] width 85 height 54
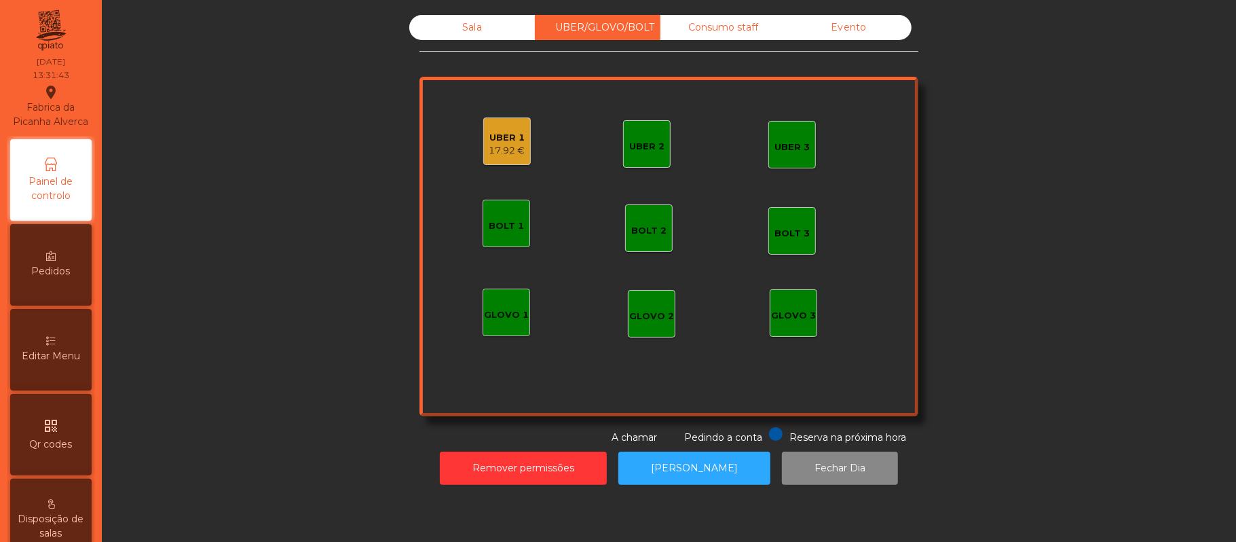
click at [498, 149] on div "17.92 €" at bounding box center [507, 151] width 36 height 14
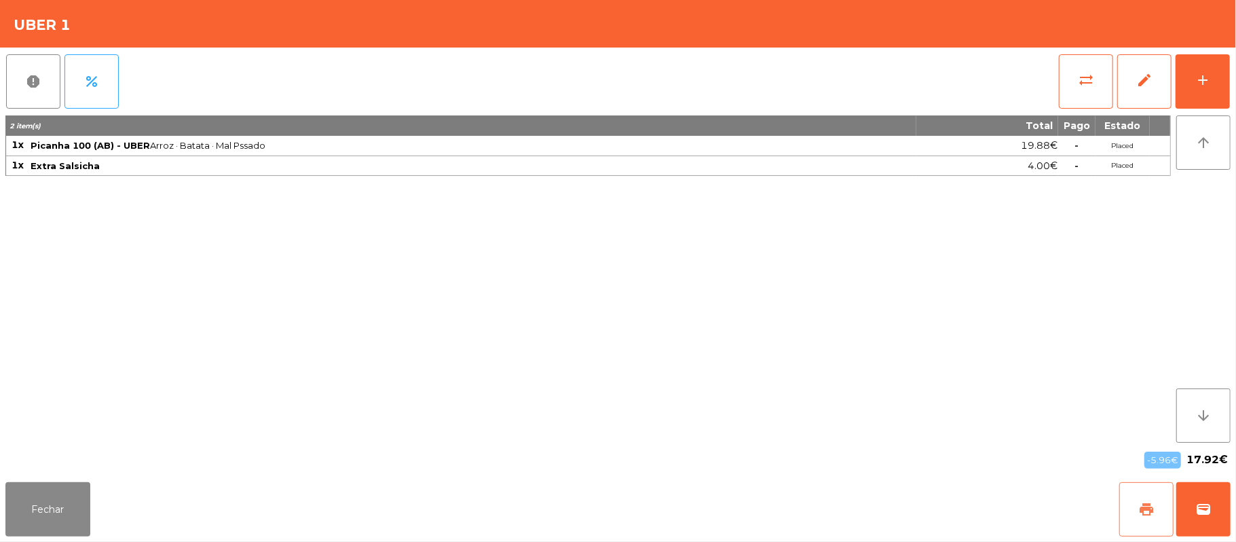
click at [1135, 518] on button "print" at bounding box center [1146, 509] width 54 height 54
click at [1233, 525] on div "Fechar print wallet" at bounding box center [618, 508] width 1236 height 65
click at [1224, 527] on button "wallet" at bounding box center [1203, 509] width 54 height 54
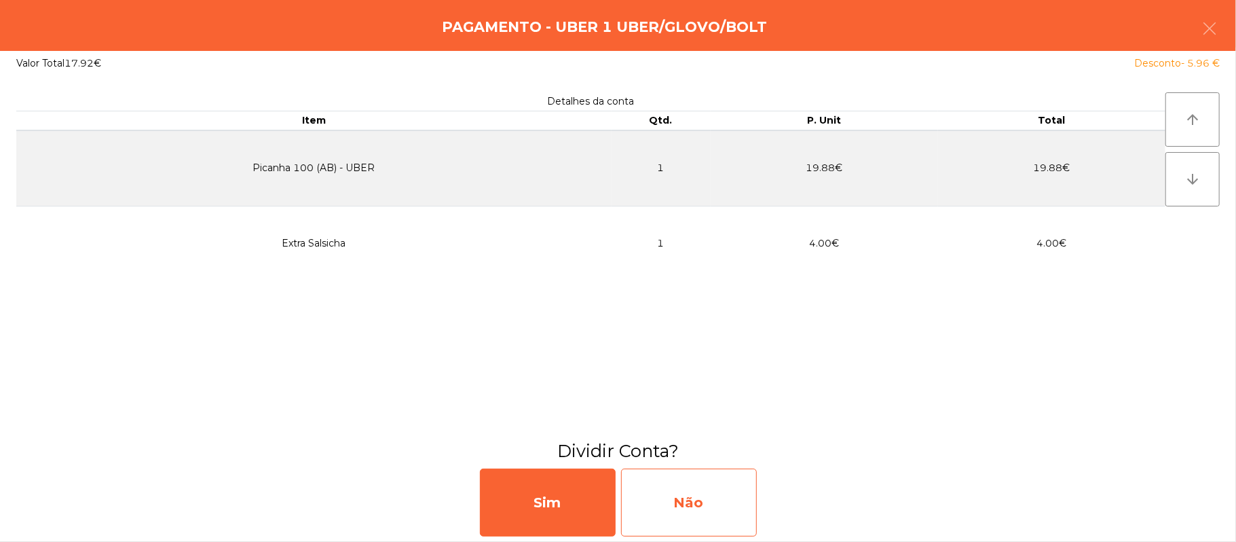
click at [723, 505] on div "Não" at bounding box center [689, 502] width 136 height 68
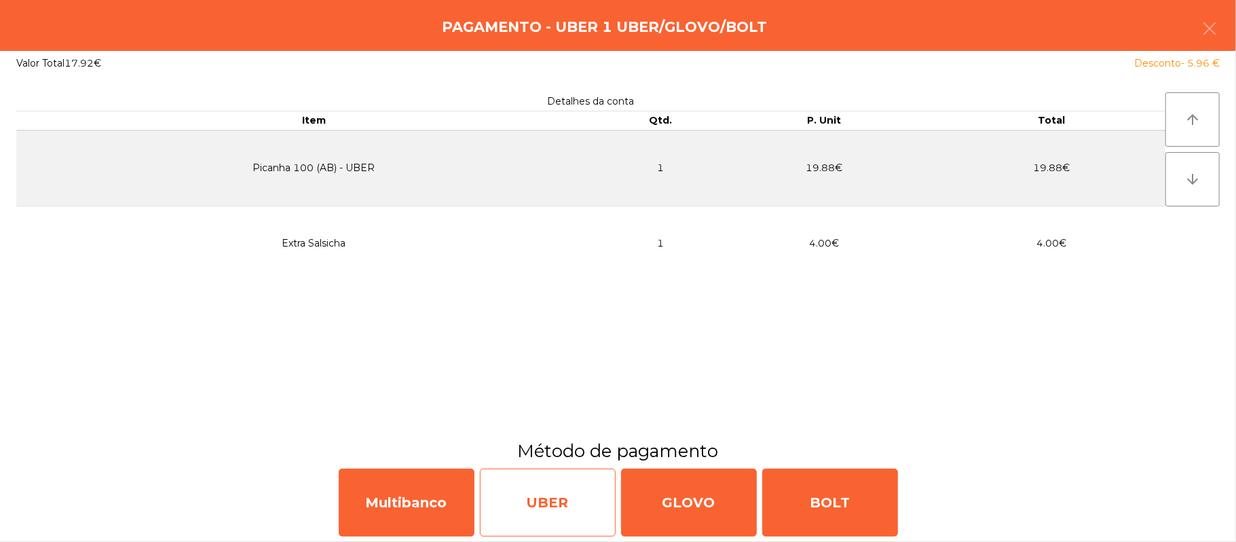
click at [563, 509] on div "UBER" at bounding box center [548, 502] width 136 height 68
select select "**"
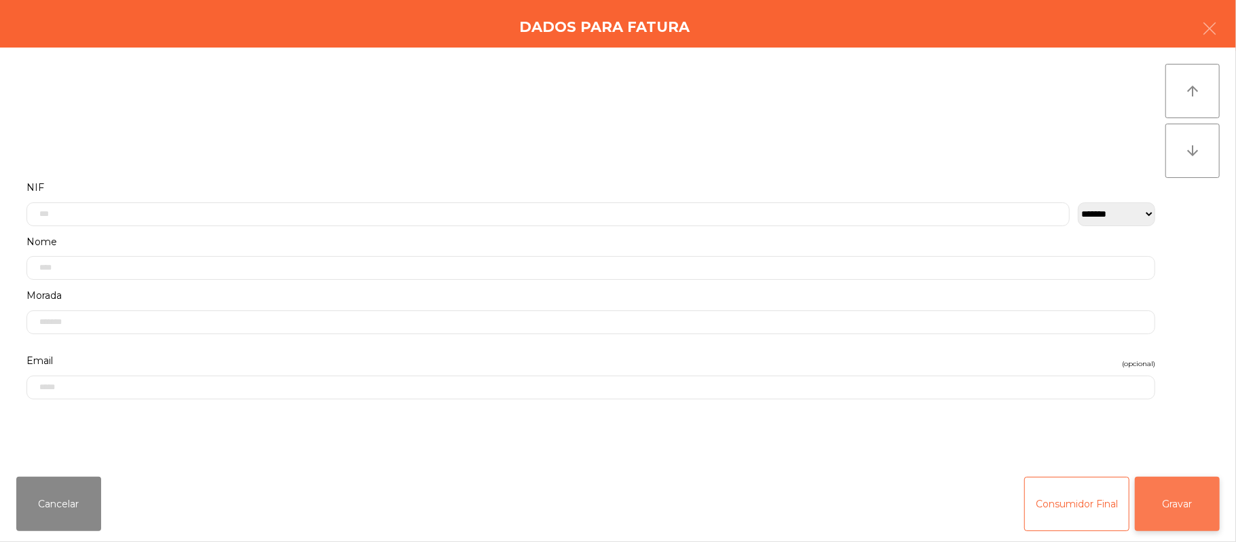
click at [1190, 497] on button "Gravar" at bounding box center [1177, 503] width 85 height 54
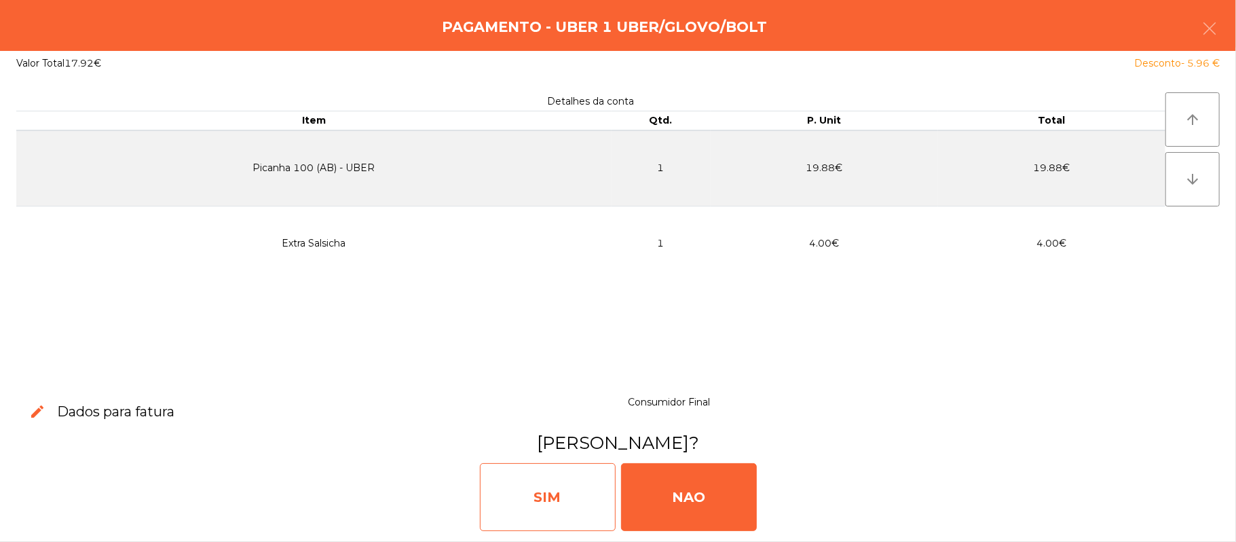
click at [551, 498] on div "SIM" at bounding box center [548, 497] width 136 height 68
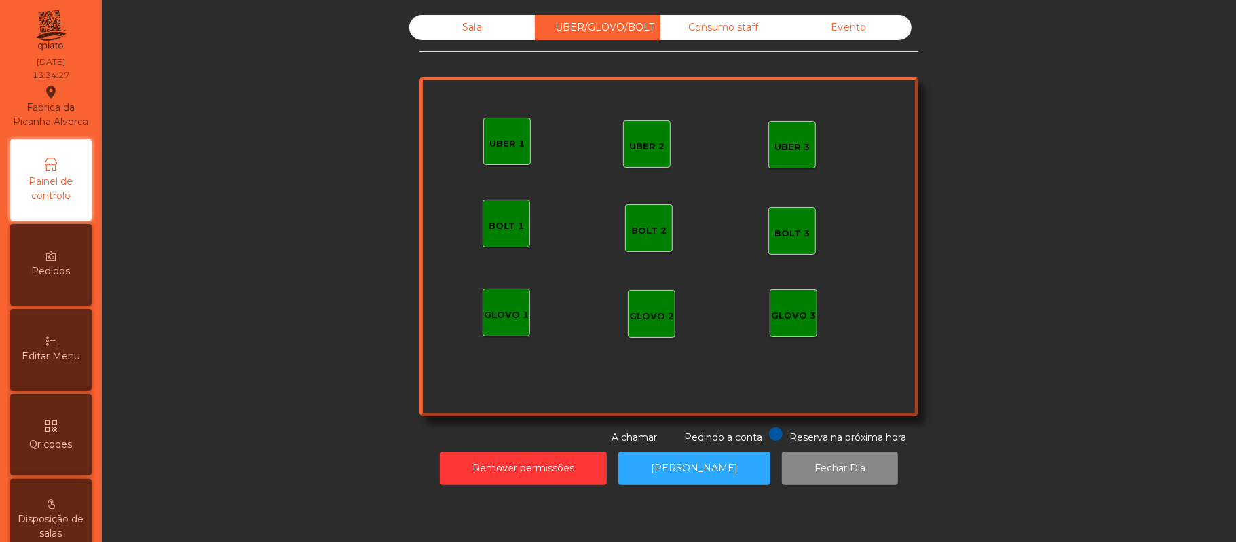
click at [461, 23] on div "Sala" at bounding box center [472, 27] width 126 height 25
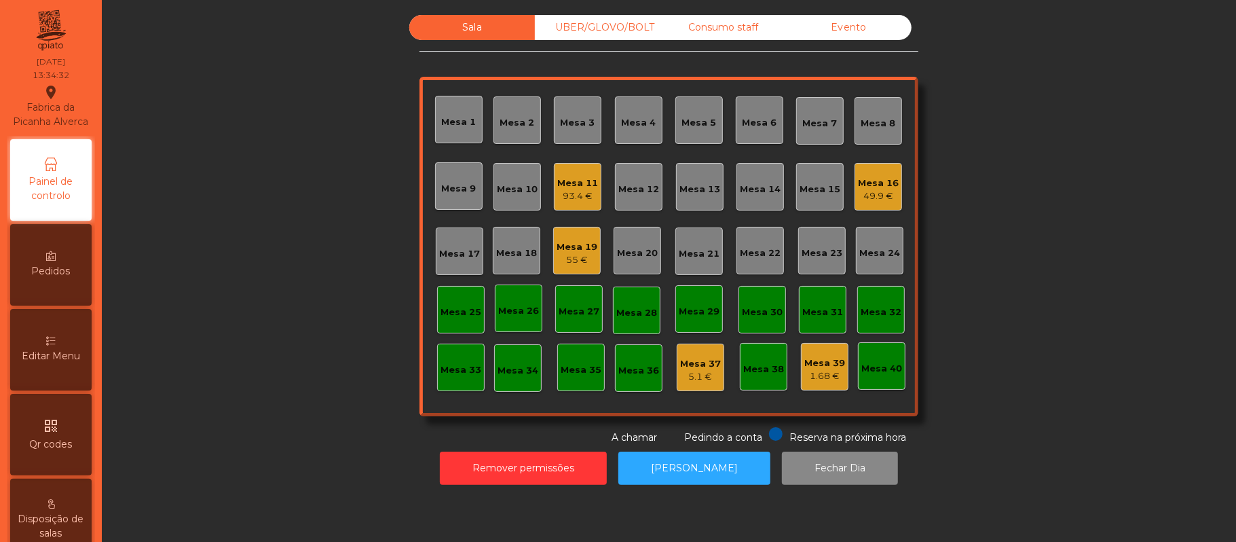
click at [732, 33] on div "Consumo staff" at bounding box center [723, 27] width 126 height 25
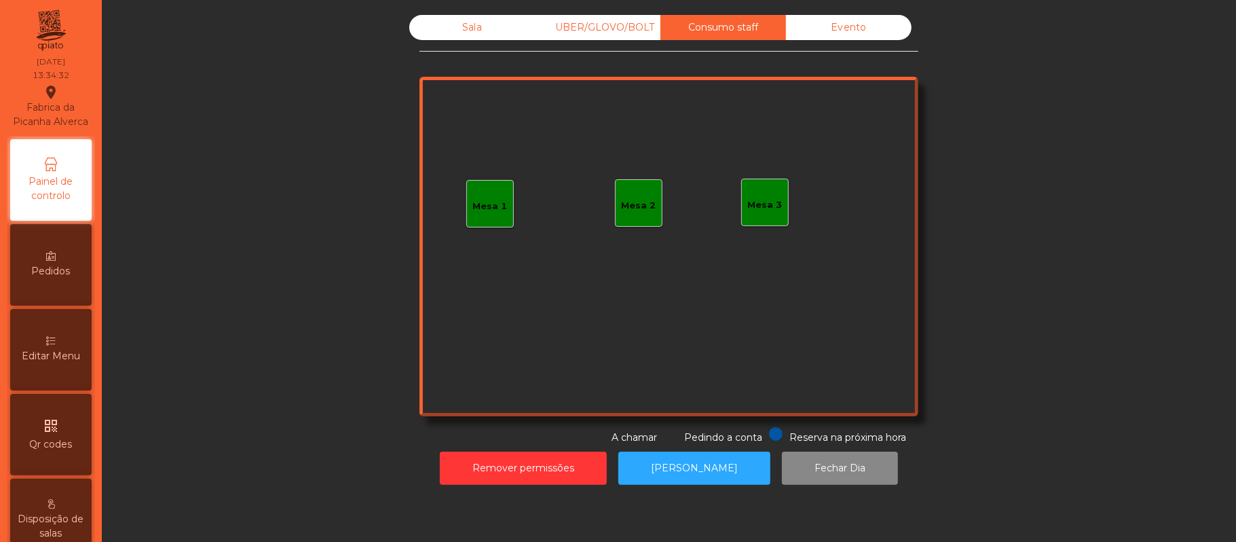
click at [757, 219] on div "Mesa 3" at bounding box center [765, 202] width 48 height 48
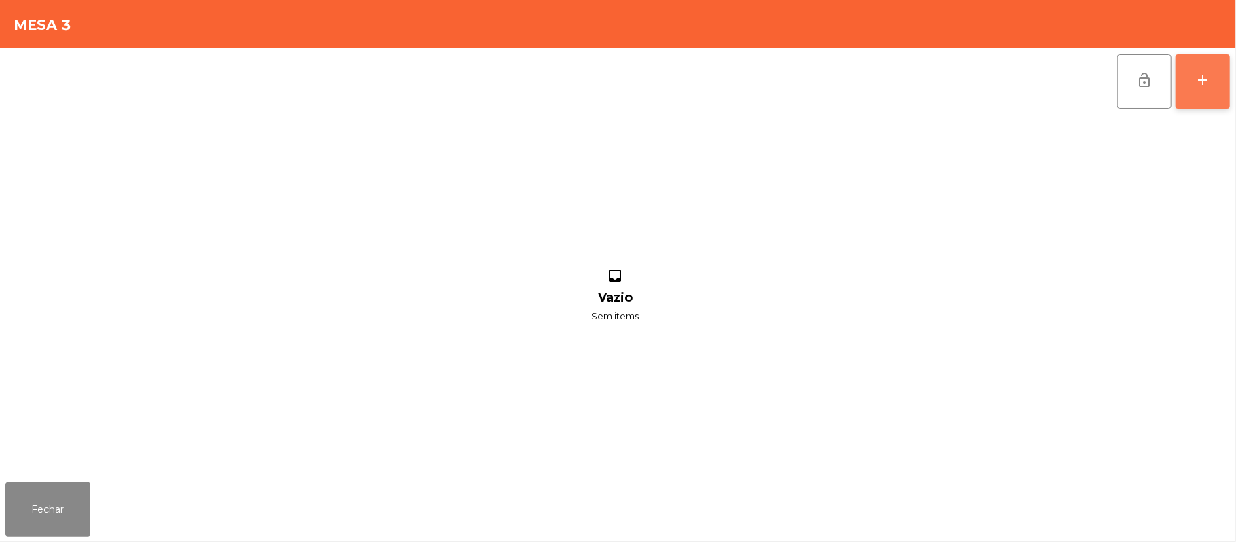
click at [1200, 88] on button "add" at bounding box center [1202, 81] width 54 height 54
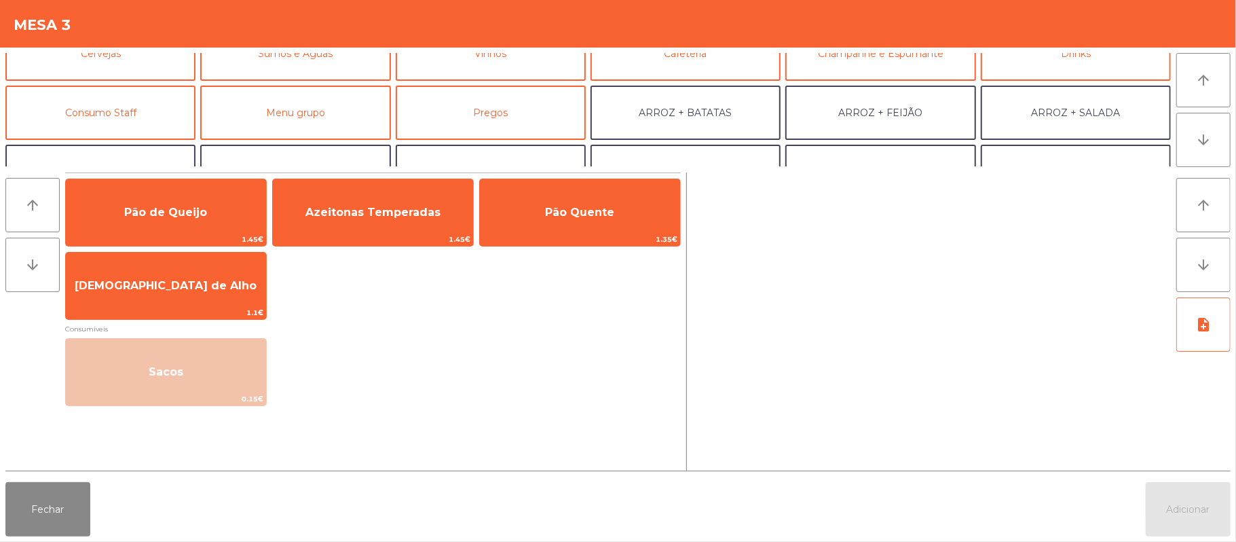
scroll to position [107, 0]
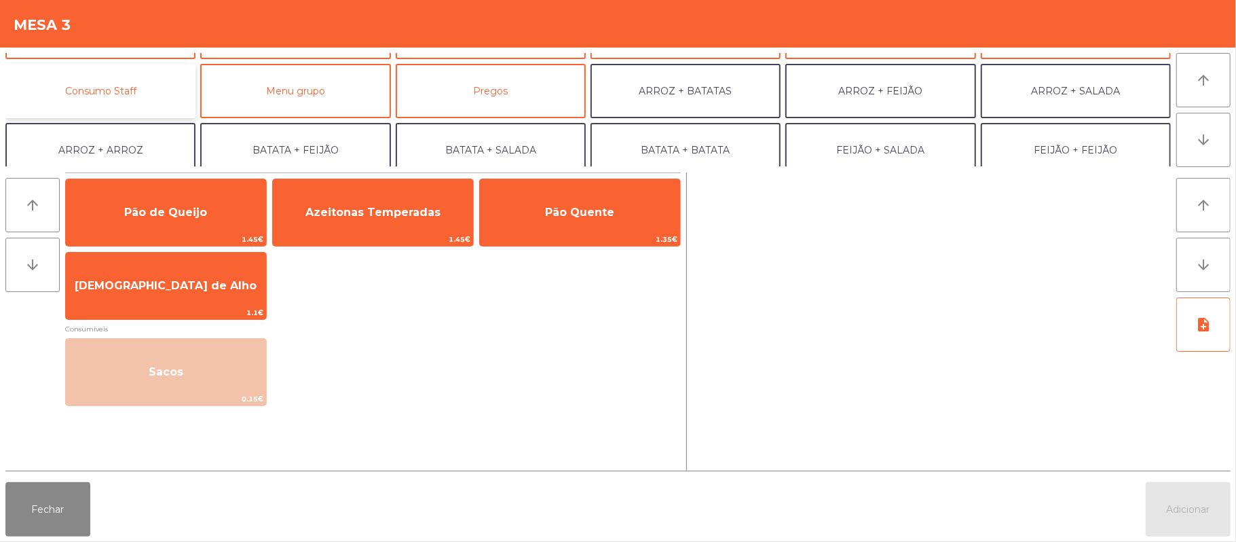
click at [134, 96] on button "Consumo Staff" at bounding box center [100, 91] width 190 height 54
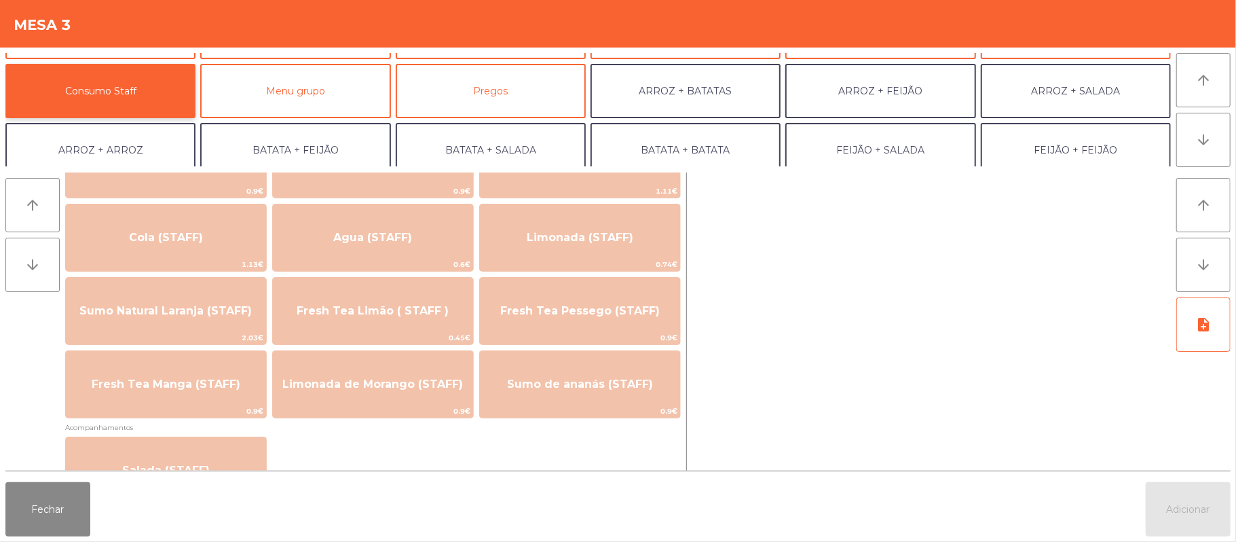
scroll to position [305, 0]
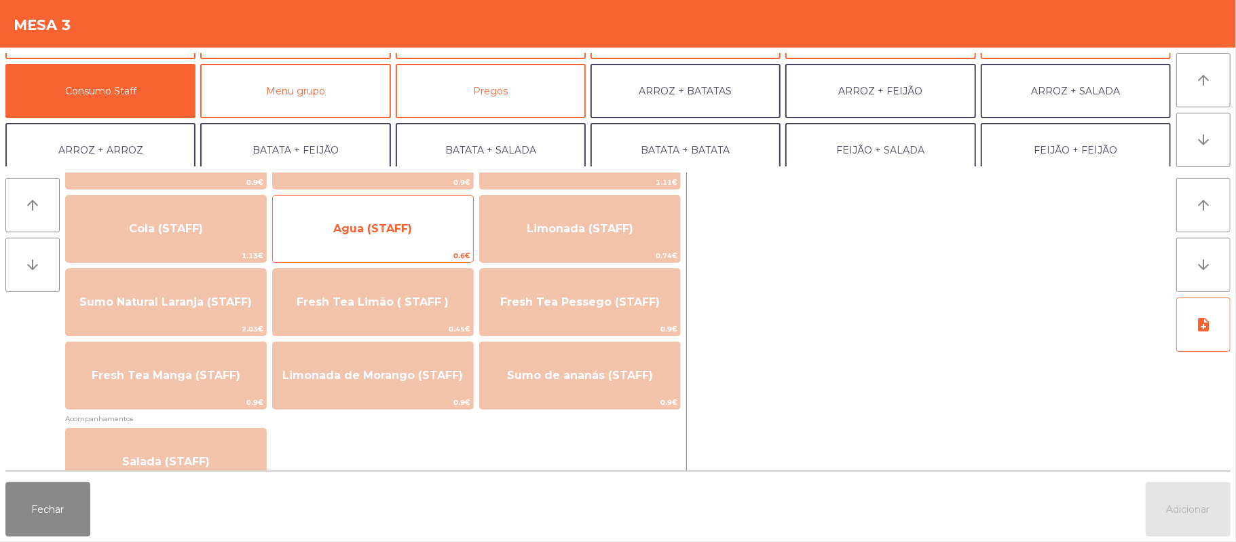
click at [411, 236] on span "Agua (STAFF)" at bounding box center [373, 228] width 200 height 37
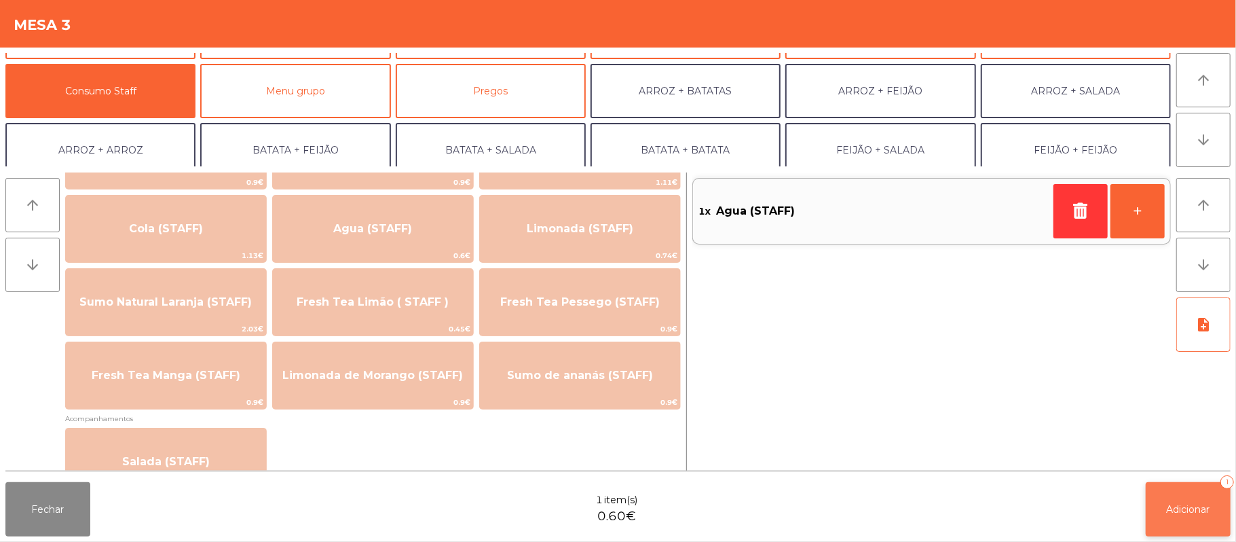
click at [1192, 506] on span "Adicionar" at bounding box center [1188, 509] width 43 height 12
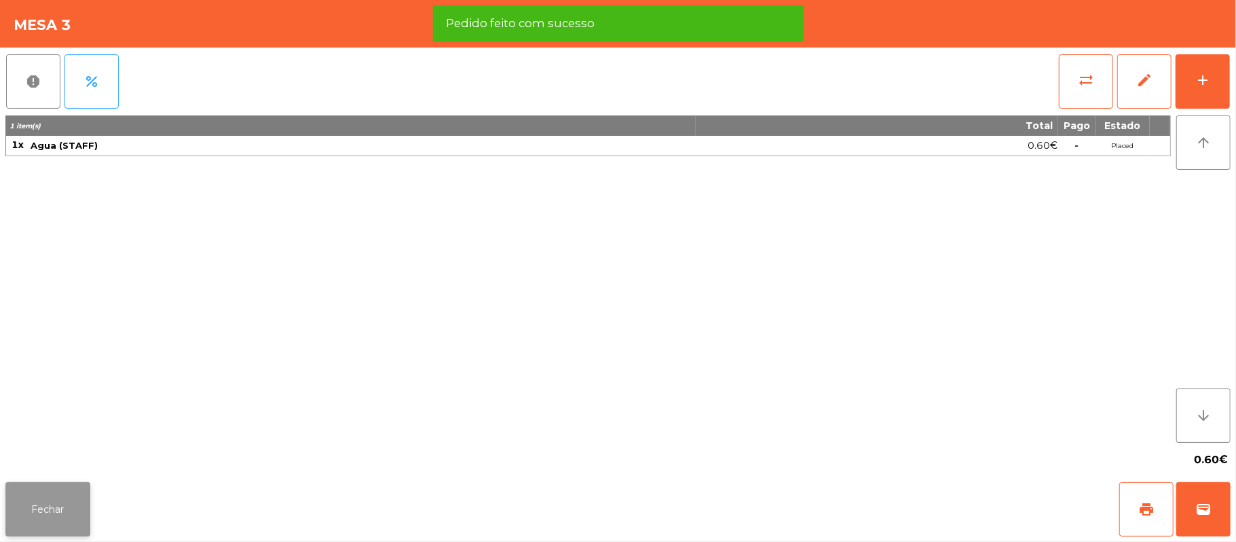
click at [53, 509] on button "Fechar" at bounding box center [47, 509] width 85 height 54
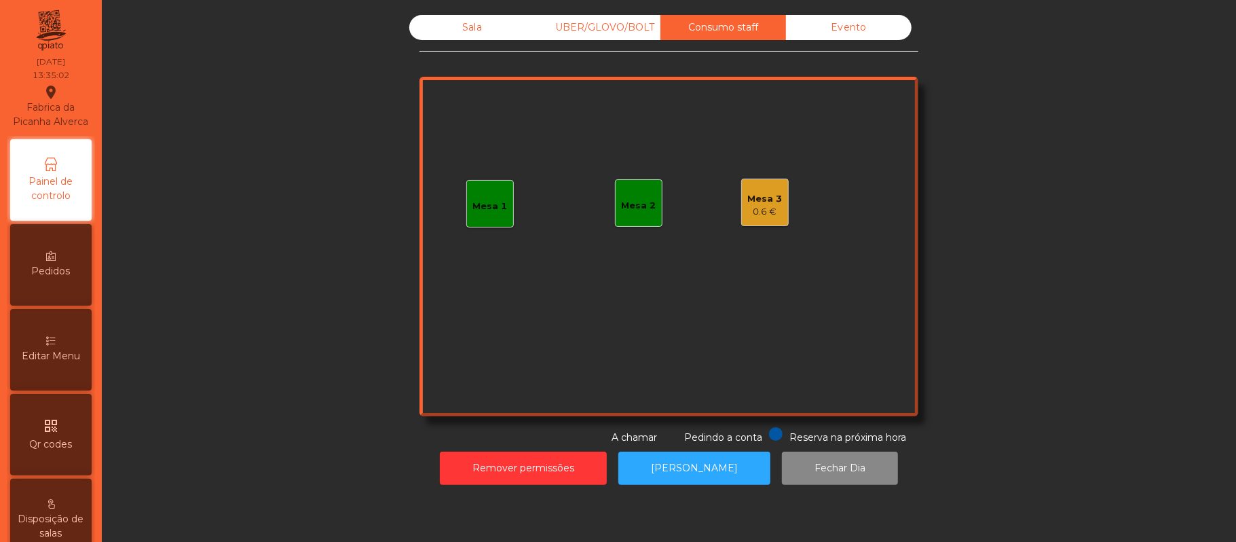
click at [492, 36] on div "Sala" at bounding box center [472, 27] width 126 height 25
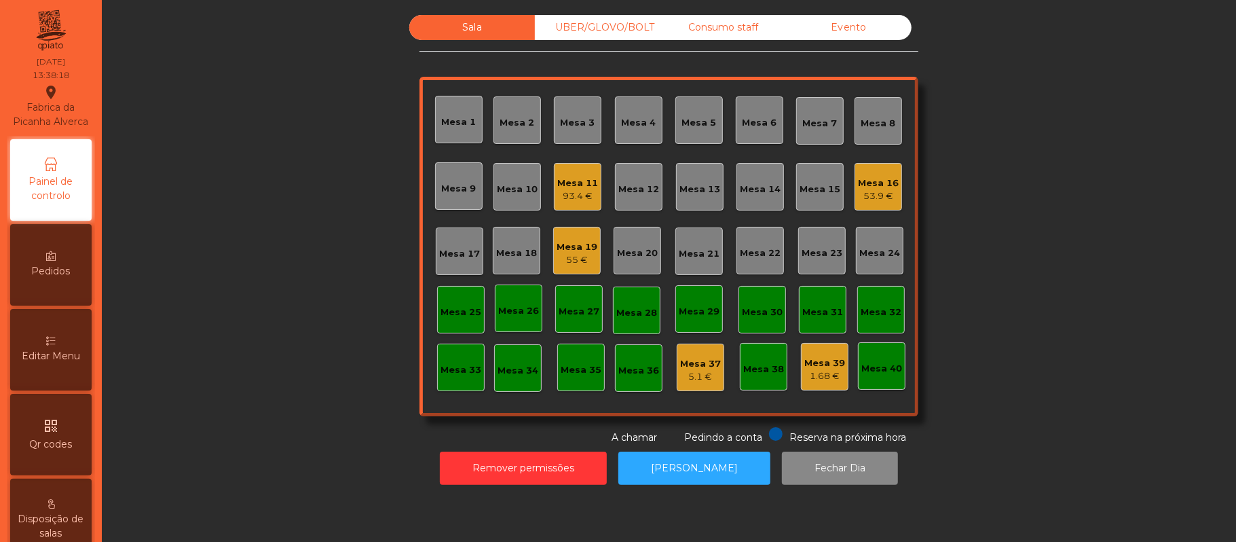
click at [582, 196] on div "93.4 €" at bounding box center [577, 196] width 41 height 14
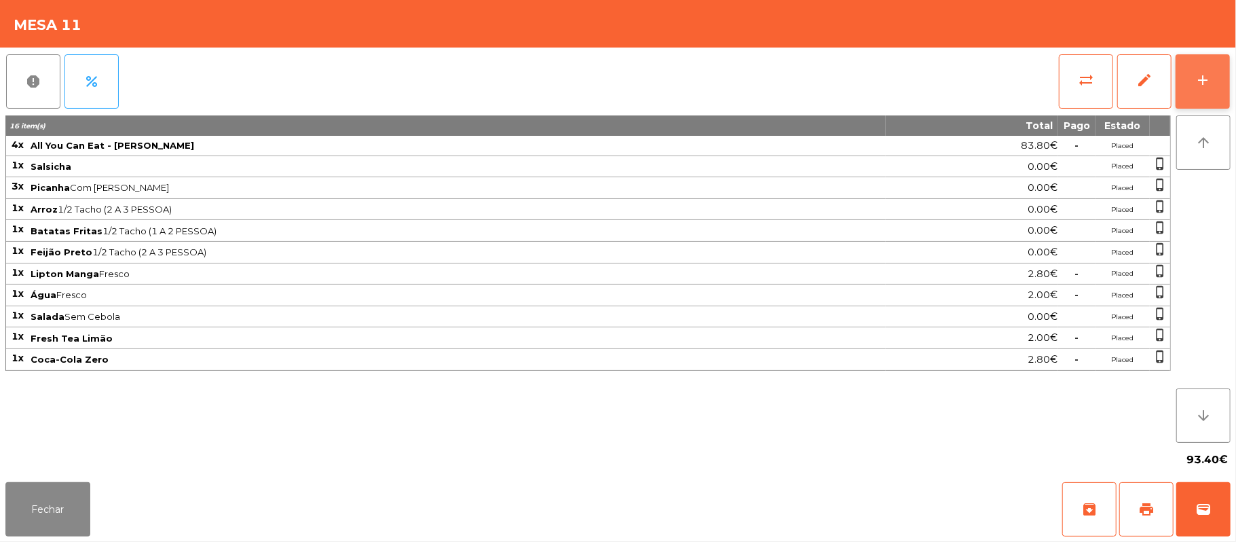
click at [1184, 90] on button "add" at bounding box center [1202, 81] width 54 height 54
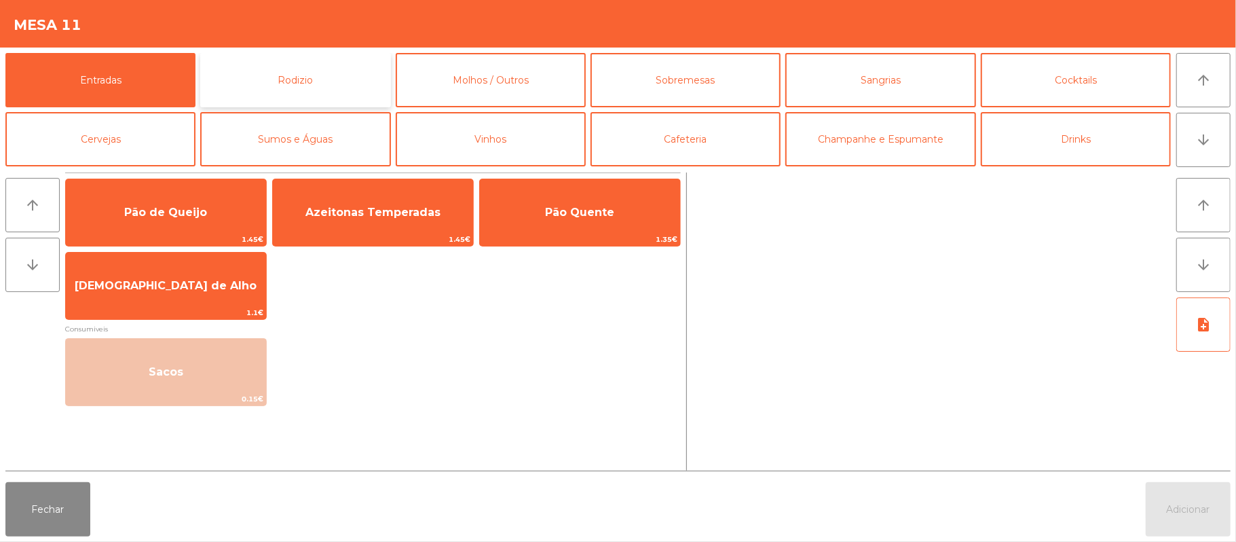
click at [321, 90] on button "Rodizio" at bounding box center [295, 80] width 190 height 54
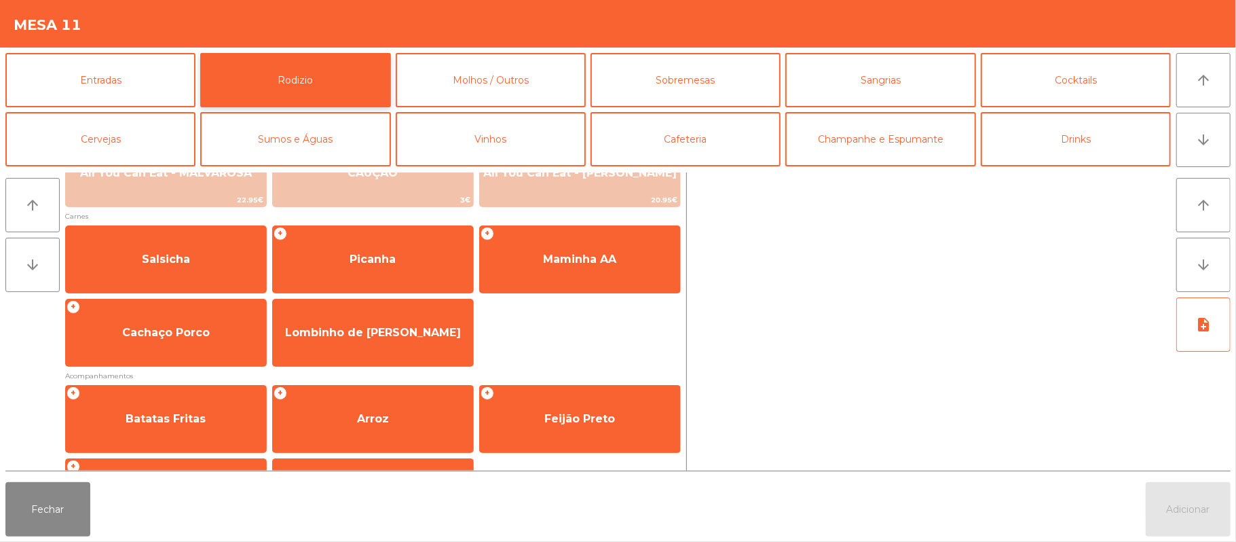
scroll to position [118, 0]
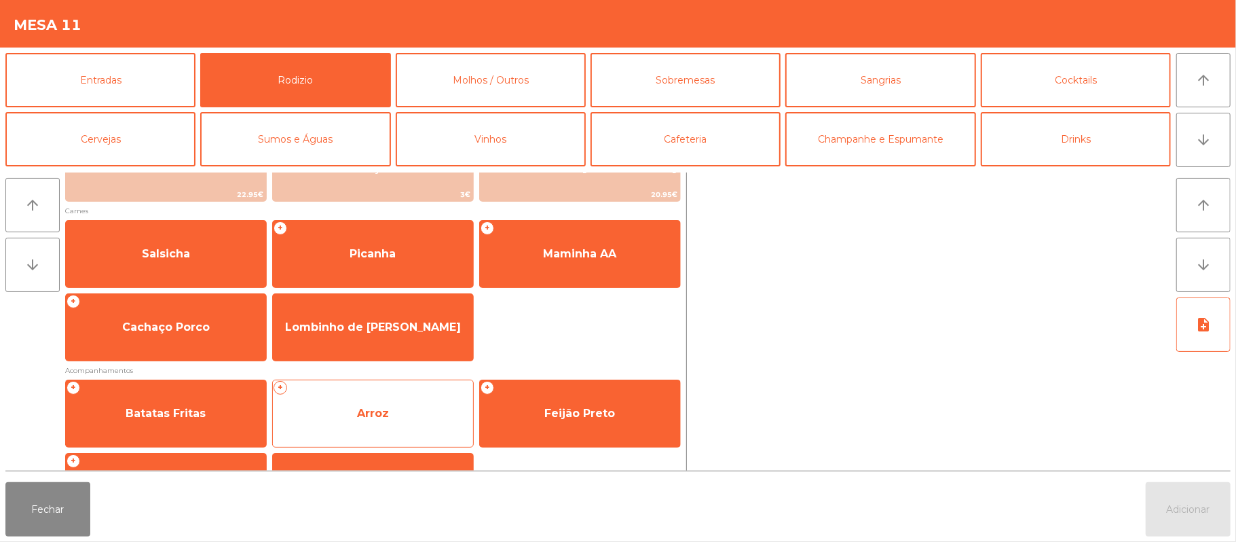
click at [378, 406] on span "Arroz" at bounding box center [373, 412] width 32 height 13
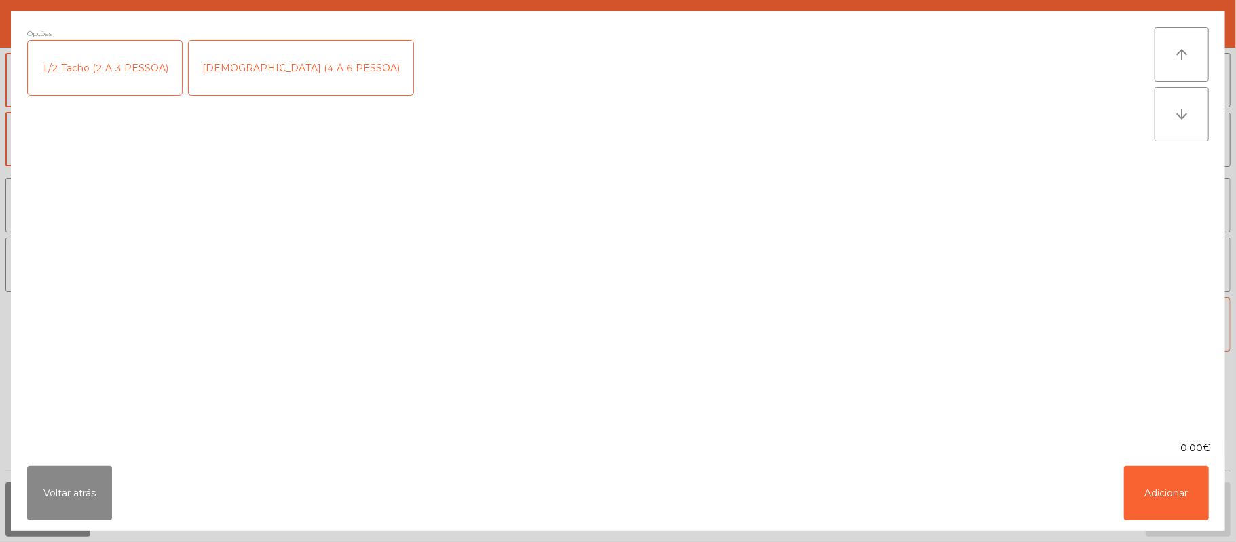
click at [262, 79] on div "[DEMOGRAPHIC_DATA] (4 A 6 PESSOA)" at bounding box center [301, 68] width 225 height 54
click at [1147, 487] on button "Adicionar" at bounding box center [1166, 493] width 85 height 54
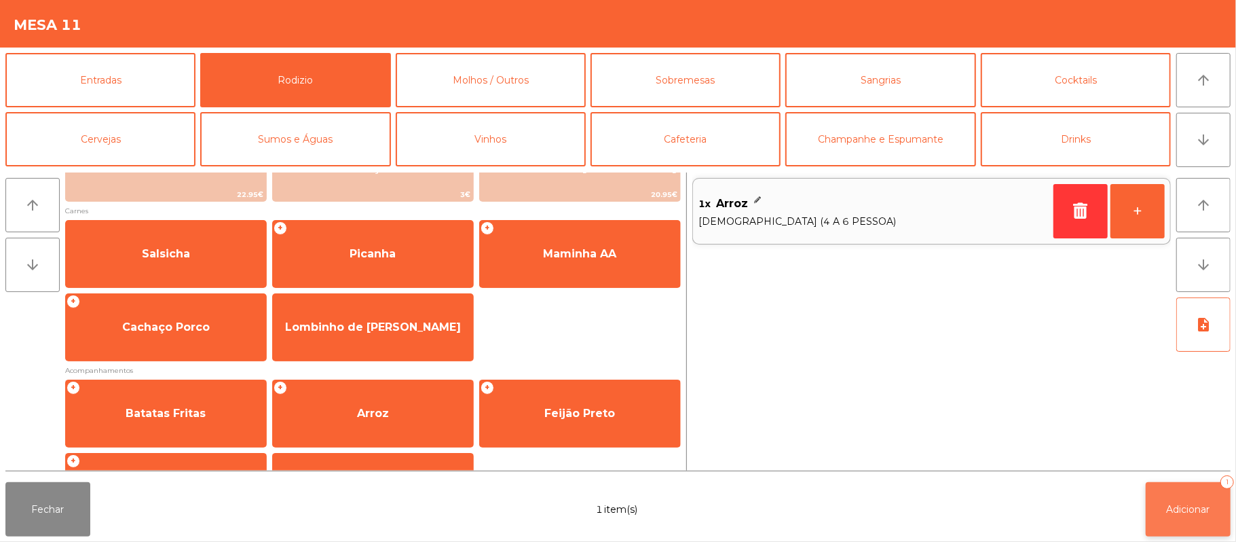
click at [1171, 509] on span "Adicionar" at bounding box center [1188, 509] width 43 height 12
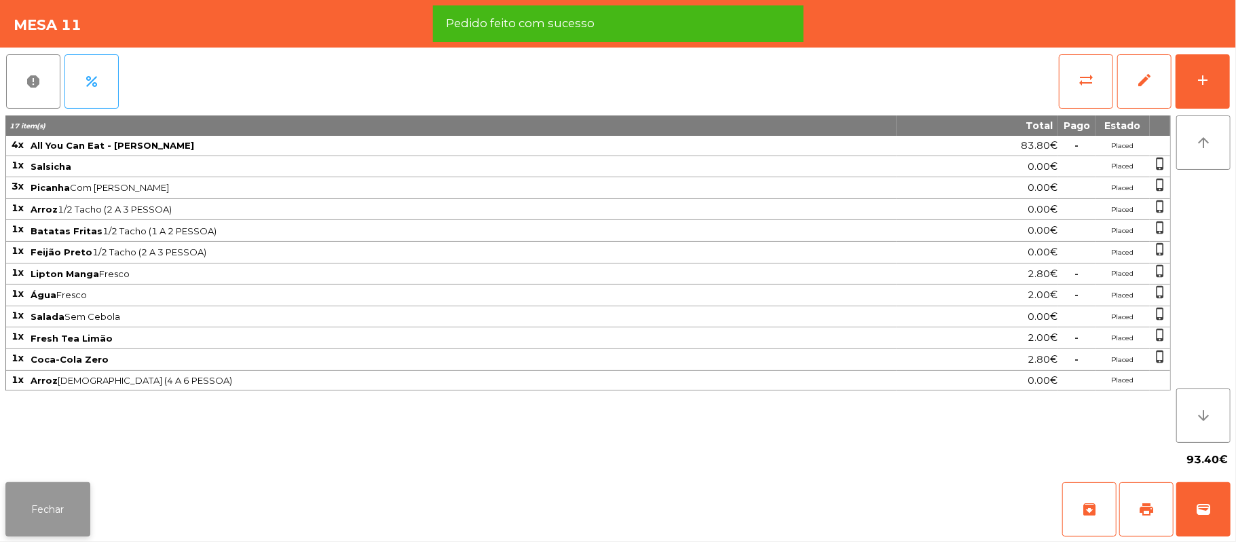
click at [46, 512] on button "Fechar" at bounding box center [47, 509] width 85 height 54
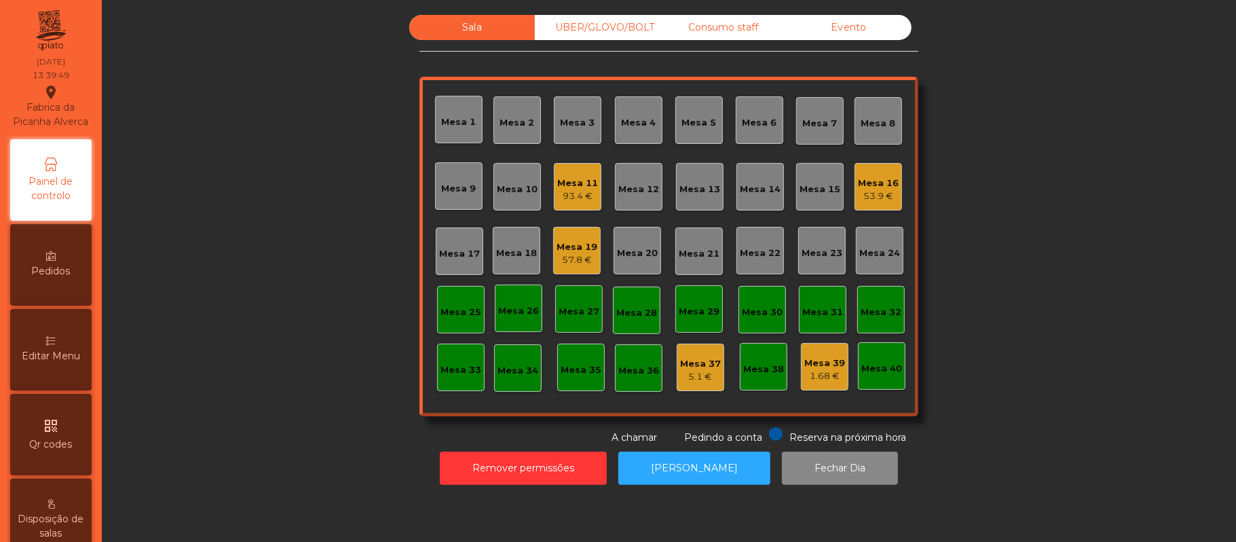
click at [288, 308] on div "Sala UBER/[GEOGRAPHIC_DATA]/BOLT Consumo staff Evento Mesa 1 Mesa 2 [GEOGRAPHIC…" at bounding box center [668, 230] width 1097 height 430
click at [885, 179] on div "Mesa 16" at bounding box center [878, 183] width 41 height 14
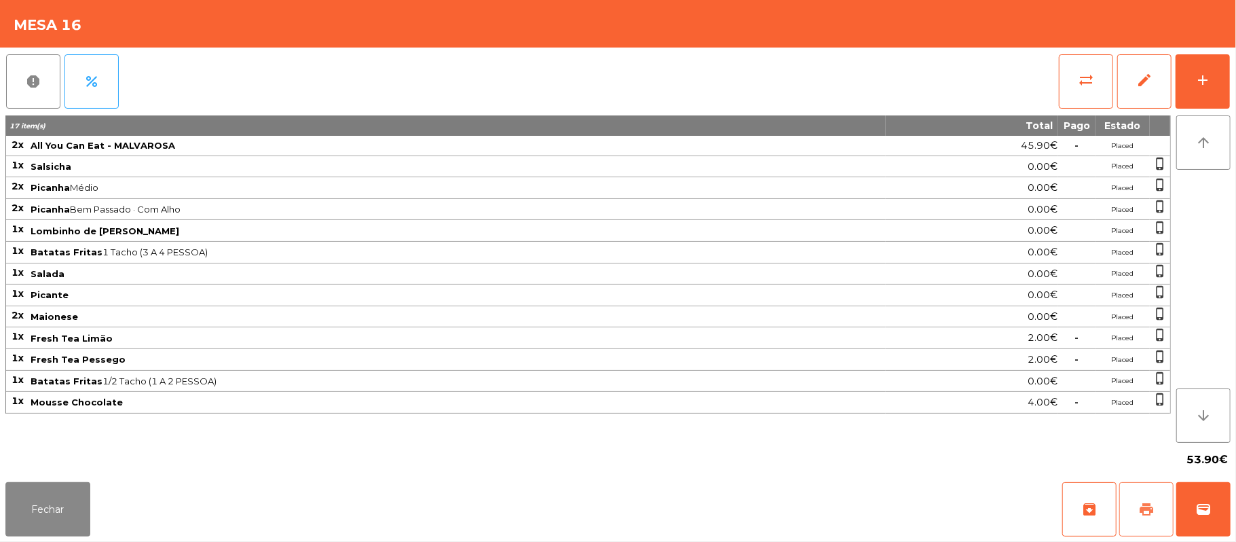
click at [1154, 508] on span "print" at bounding box center [1146, 509] width 16 height 16
click at [1211, 504] on button "wallet" at bounding box center [1203, 509] width 54 height 54
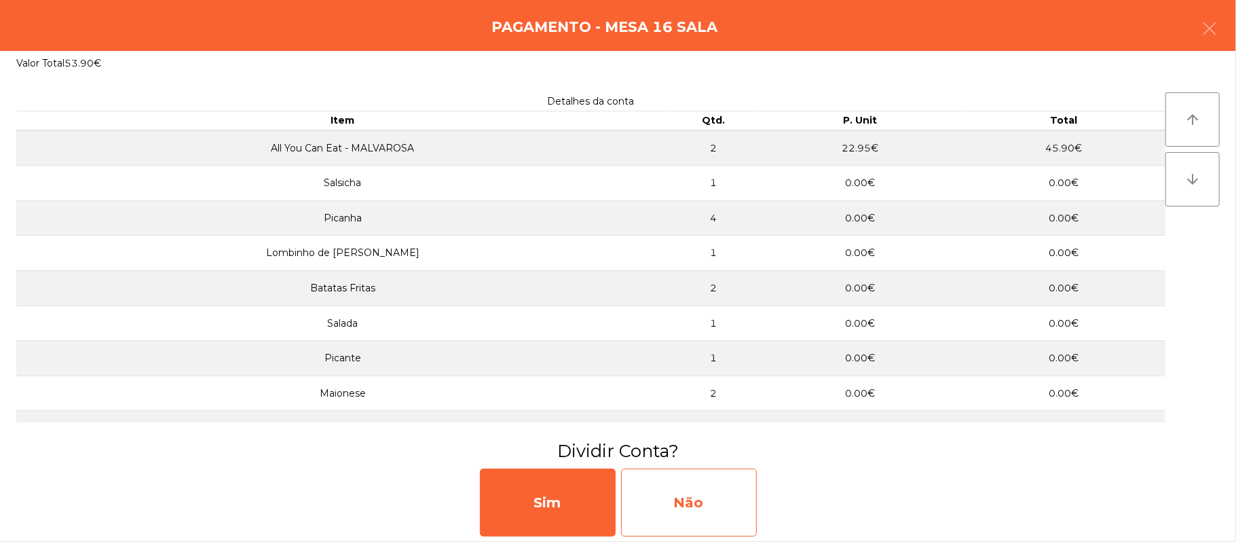
click at [740, 506] on div "Não" at bounding box center [689, 502] width 136 height 68
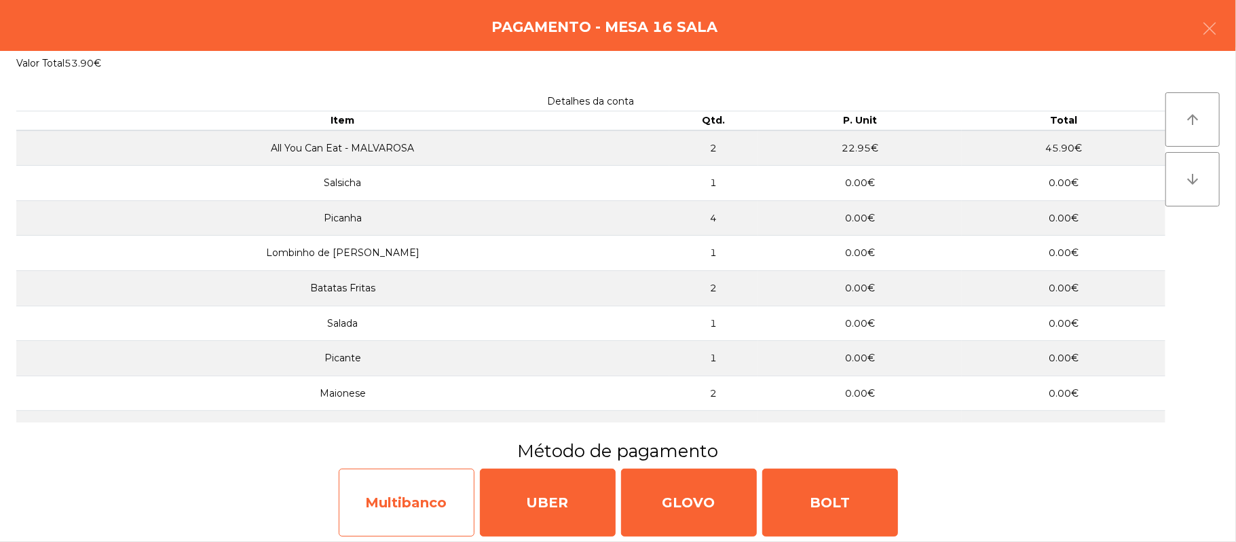
click at [413, 494] on div "Multibanco" at bounding box center [407, 502] width 136 height 68
select select "**"
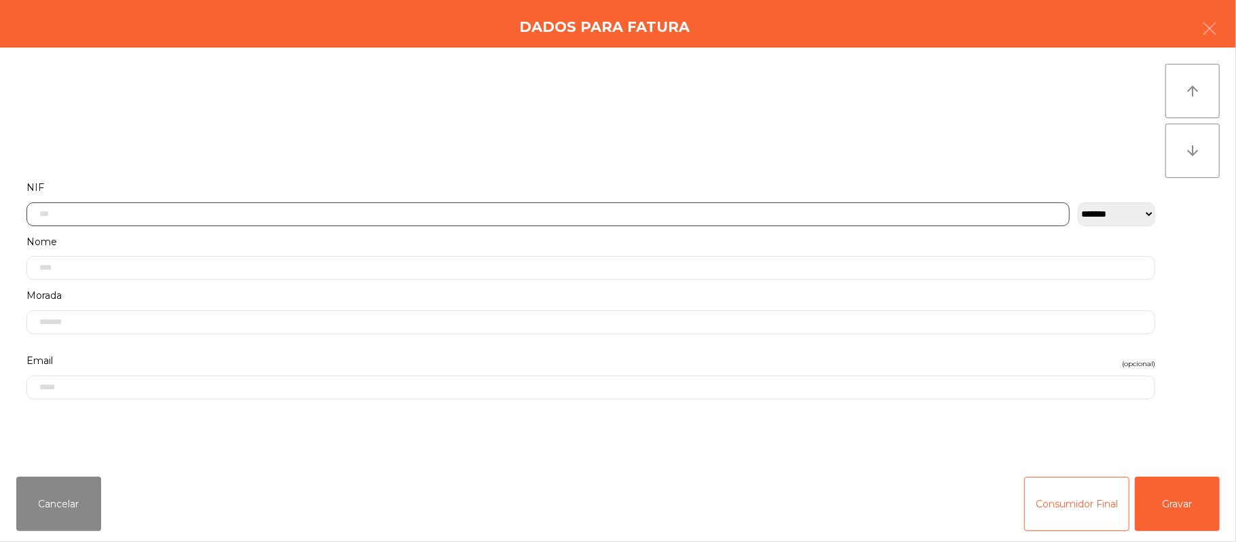
click at [326, 213] on input "text" at bounding box center [547, 214] width 1043 height 24
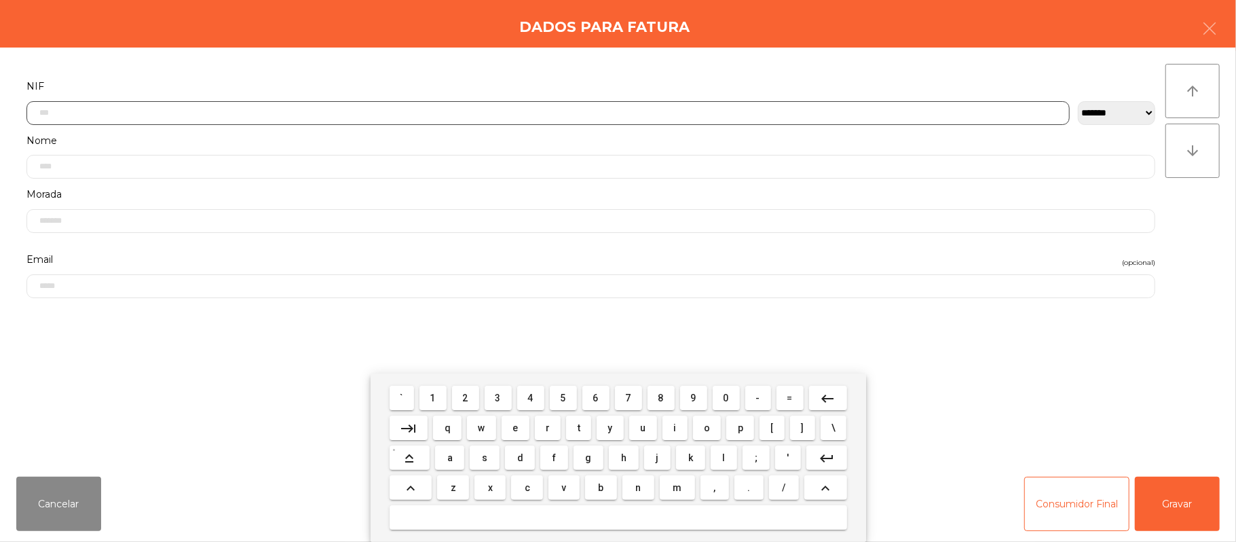
scroll to position [114, 0]
type input "*********"
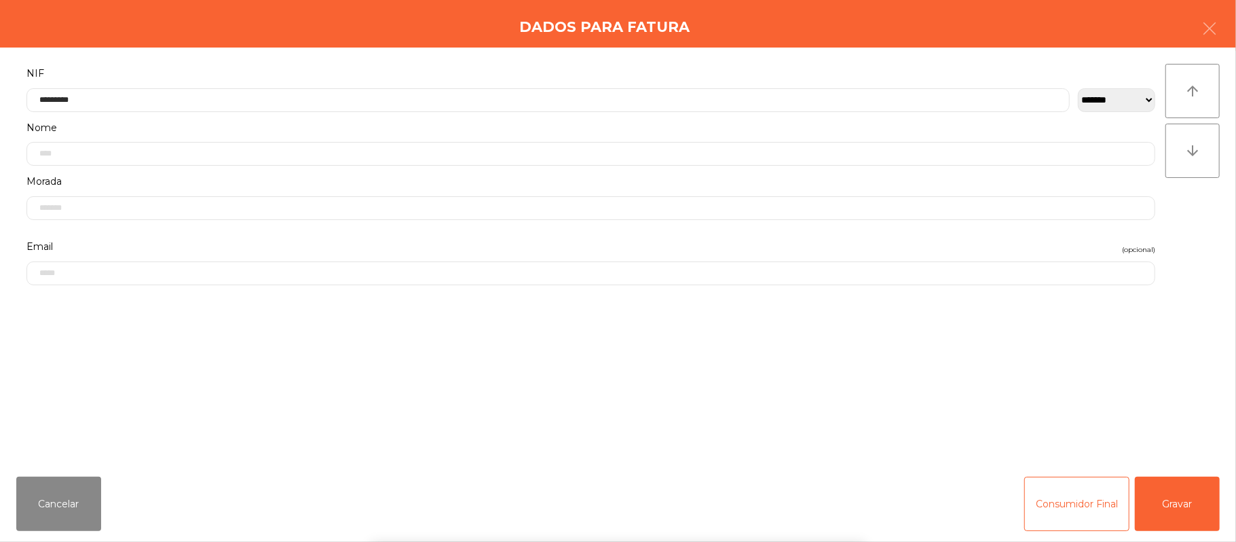
click at [1181, 497] on div "` 1 2 3 4 5 6 7 8 9 0 - = keyboard_backspace keyboard_tab q w e r t y u i o p […" at bounding box center [618, 457] width 1236 height 168
click at [1190, 506] on button "Gravar" at bounding box center [1177, 503] width 85 height 54
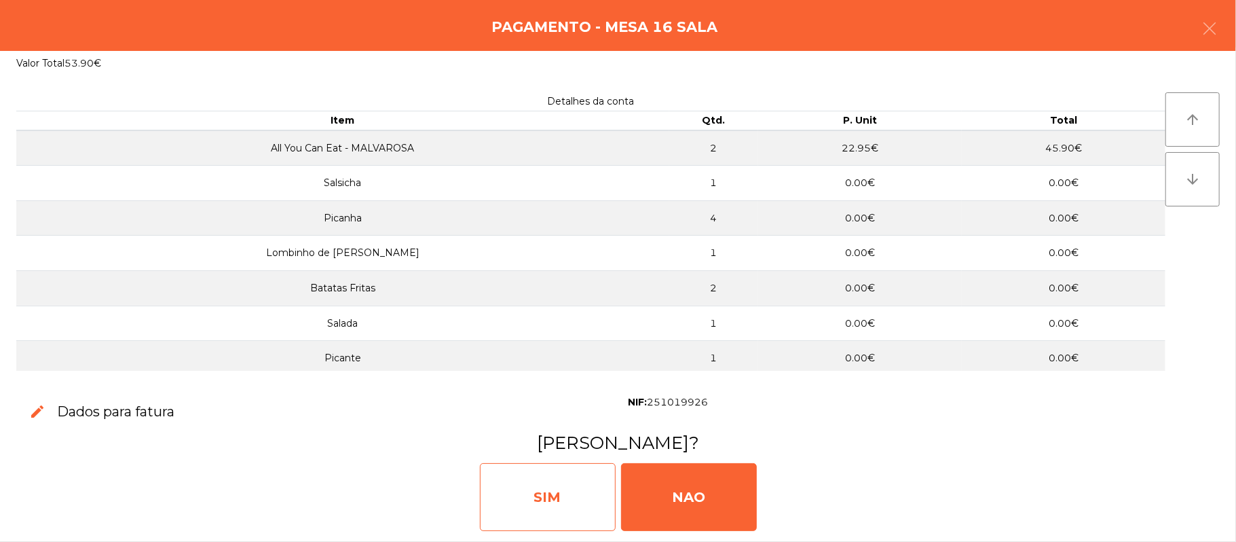
click at [565, 506] on div "SIM" at bounding box center [548, 497] width 136 height 68
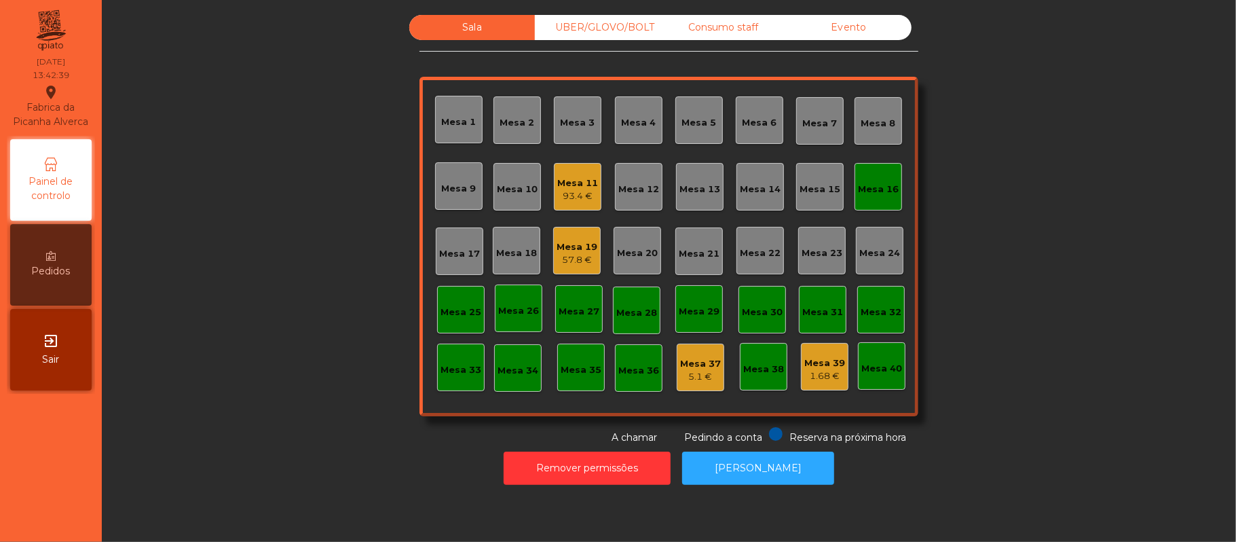
click at [860, 187] on div "Mesa 16" at bounding box center [878, 190] width 41 height 14
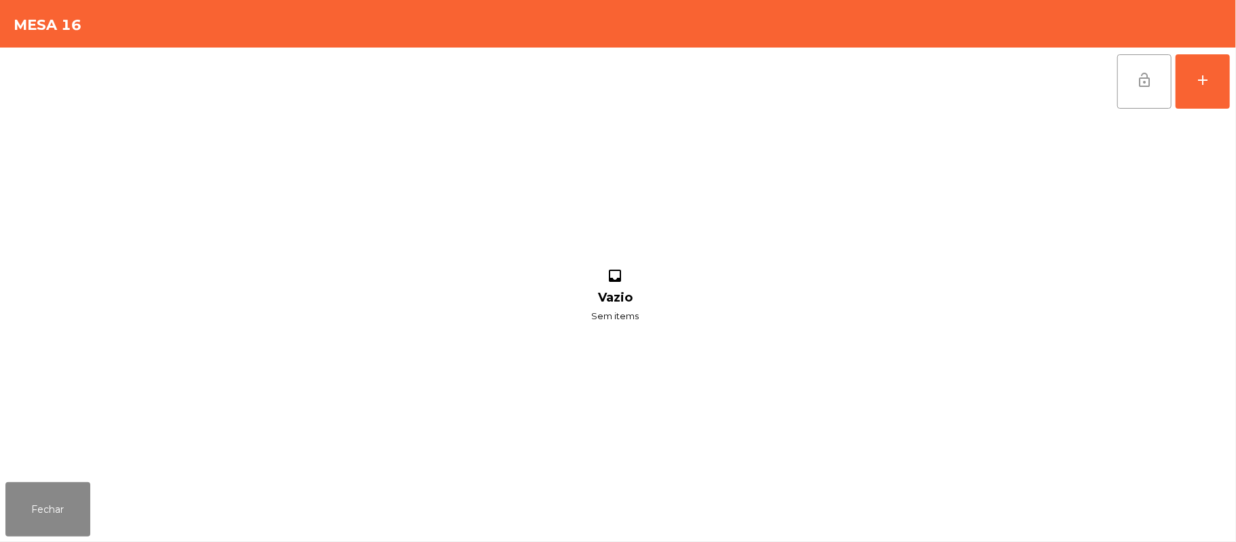
click at [1138, 104] on button "lock_open" at bounding box center [1144, 81] width 54 height 54
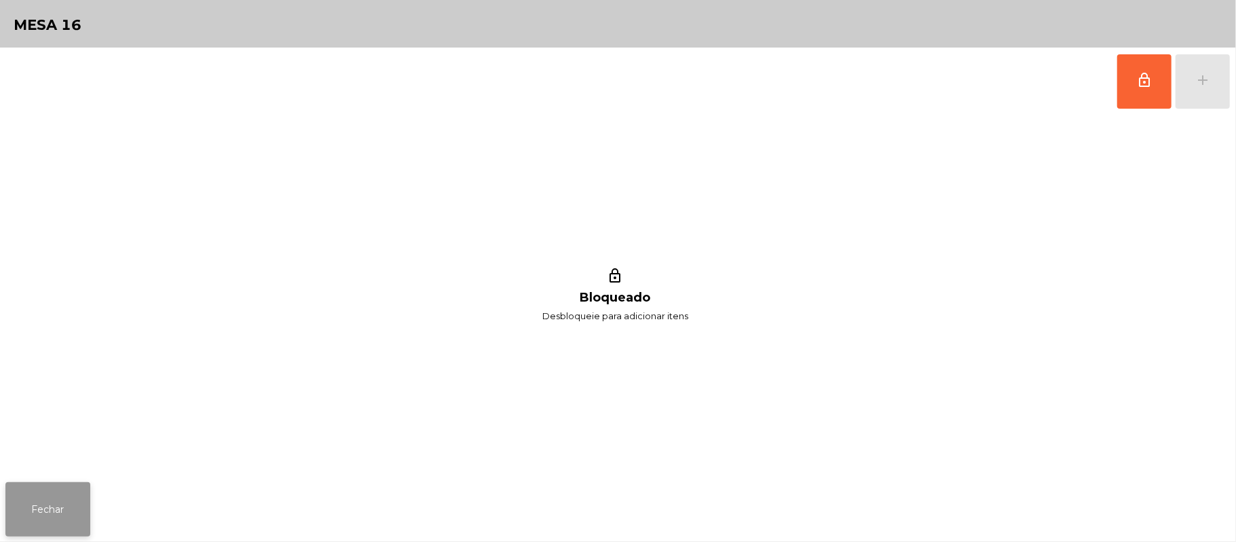
click at [74, 514] on button "Fechar" at bounding box center [47, 509] width 85 height 54
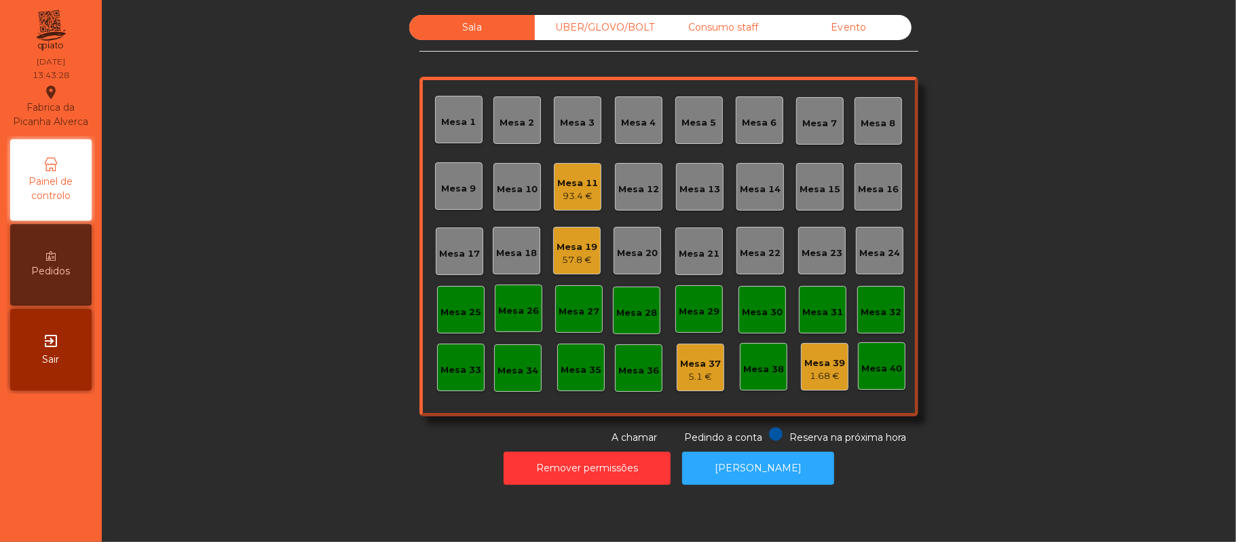
click at [604, 26] on div "UBER/GLOVO/BOLT" at bounding box center [598, 27] width 126 height 25
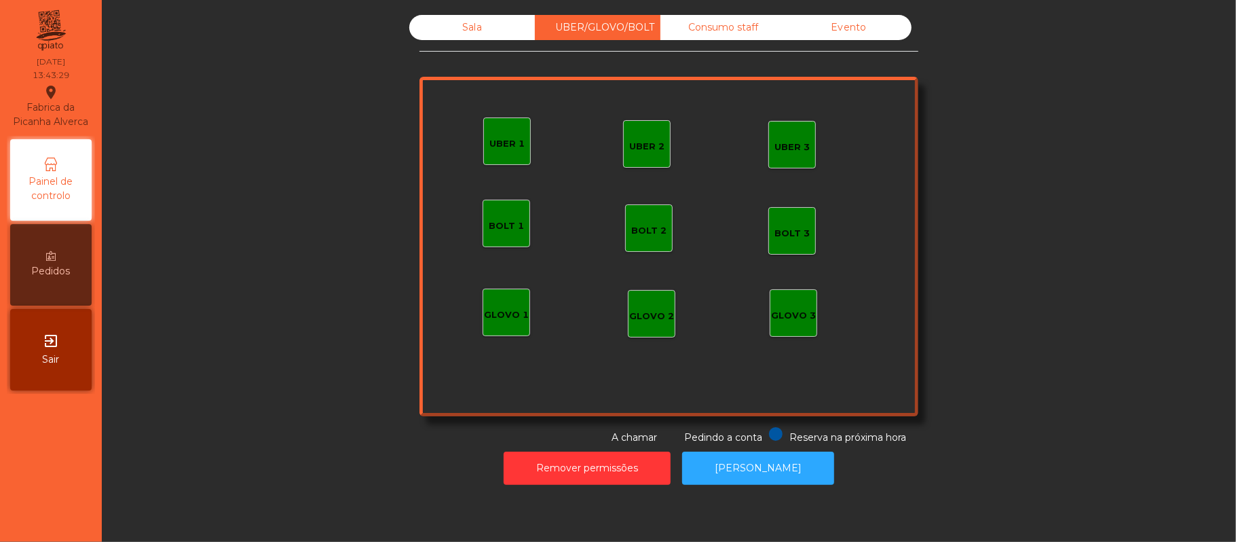
click at [500, 141] on div "UBER 1" at bounding box center [506, 144] width 35 height 14
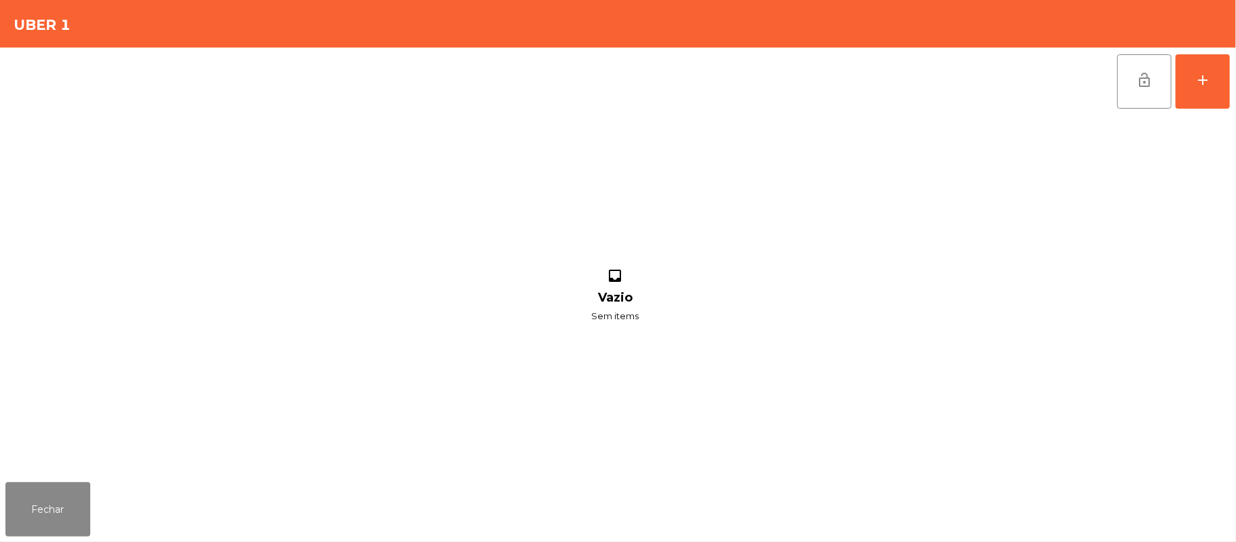
click at [1233, 83] on div "lock_open add inbox Vazio Sem items" at bounding box center [618, 262] width 1236 height 429
click at [1197, 94] on button "add" at bounding box center [1202, 81] width 54 height 54
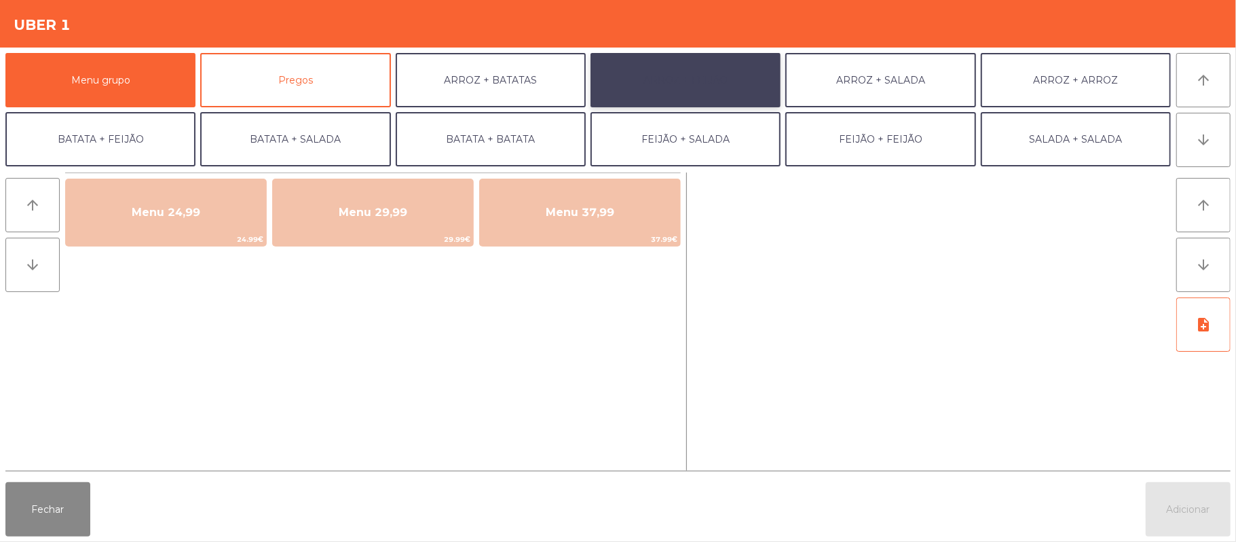
click at [690, 66] on button "ARROZ + FEIJÃO" at bounding box center [685, 80] width 190 height 54
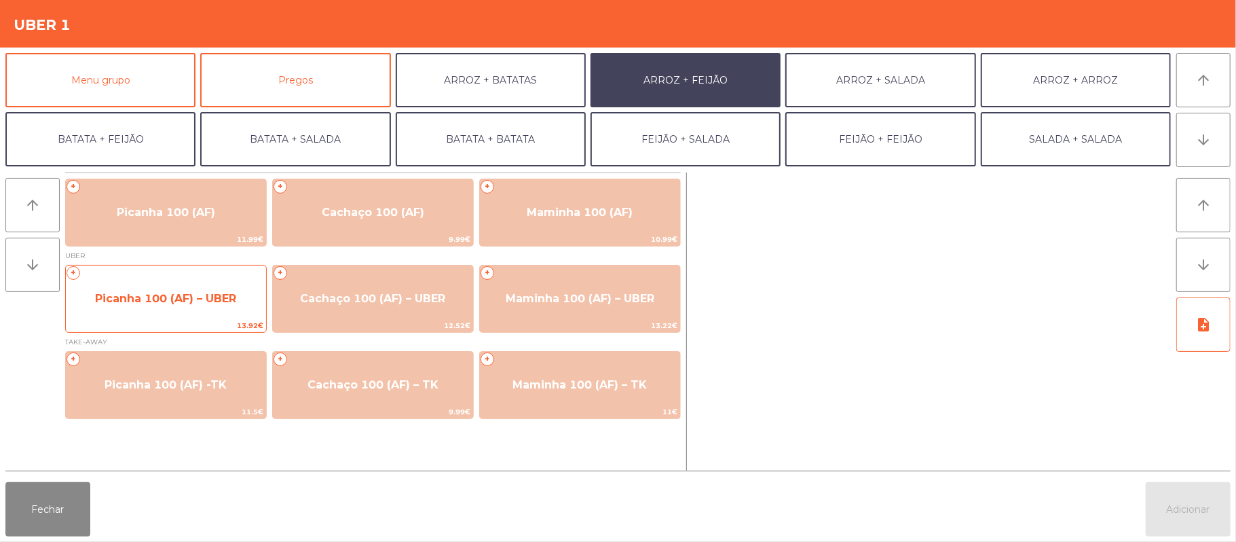
click at [197, 302] on span "Picanha 100 (AF) – UBER" at bounding box center [165, 298] width 141 height 13
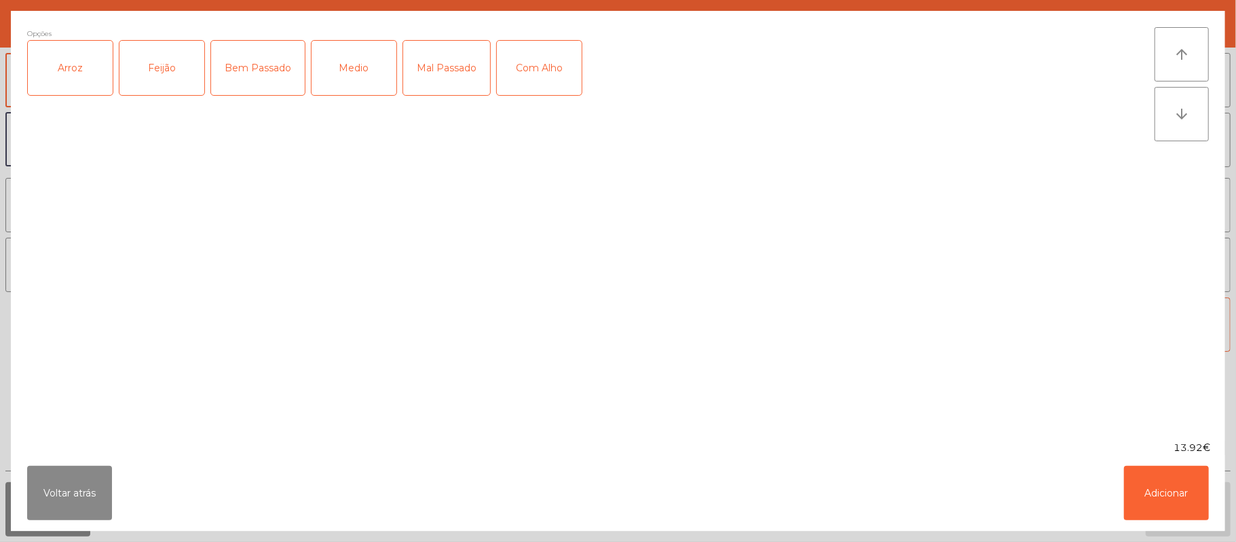
click at [81, 71] on div "Arroz" at bounding box center [70, 68] width 85 height 54
click at [163, 61] on div "Feijão" at bounding box center [161, 68] width 85 height 54
click at [367, 62] on div "Medio" at bounding box center [353, 68] width 85 height 54
click at [1182, 489] on button "Adicionar" at bounding box center [1166, 493] width 85 height 54
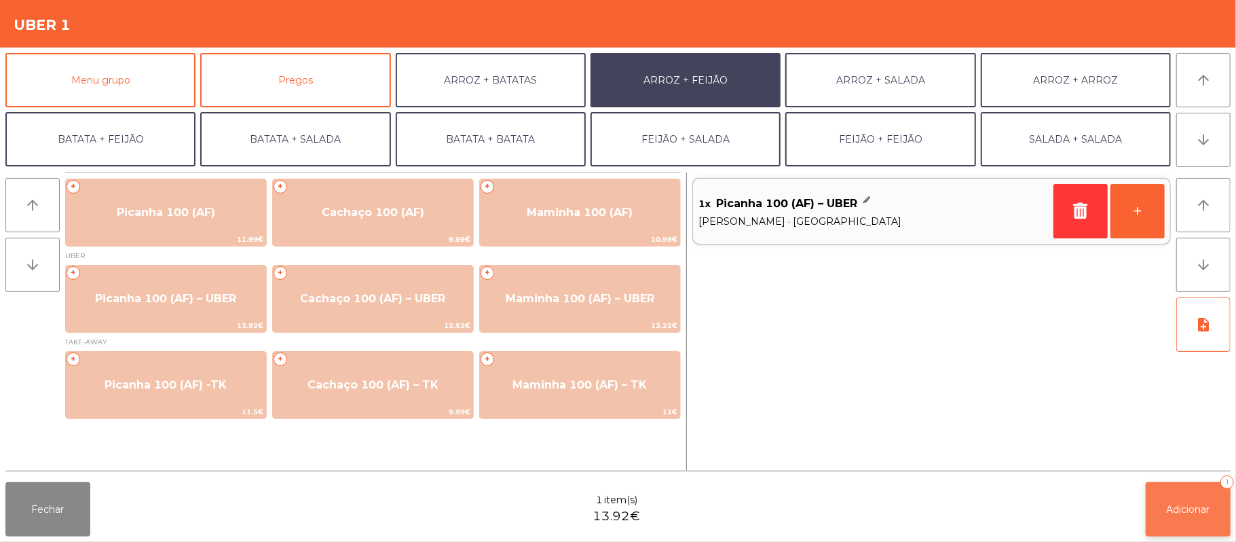
click at [1200, 497] on button "Adicionar 1" at bounding box center [1188, 509] width 85 height 54
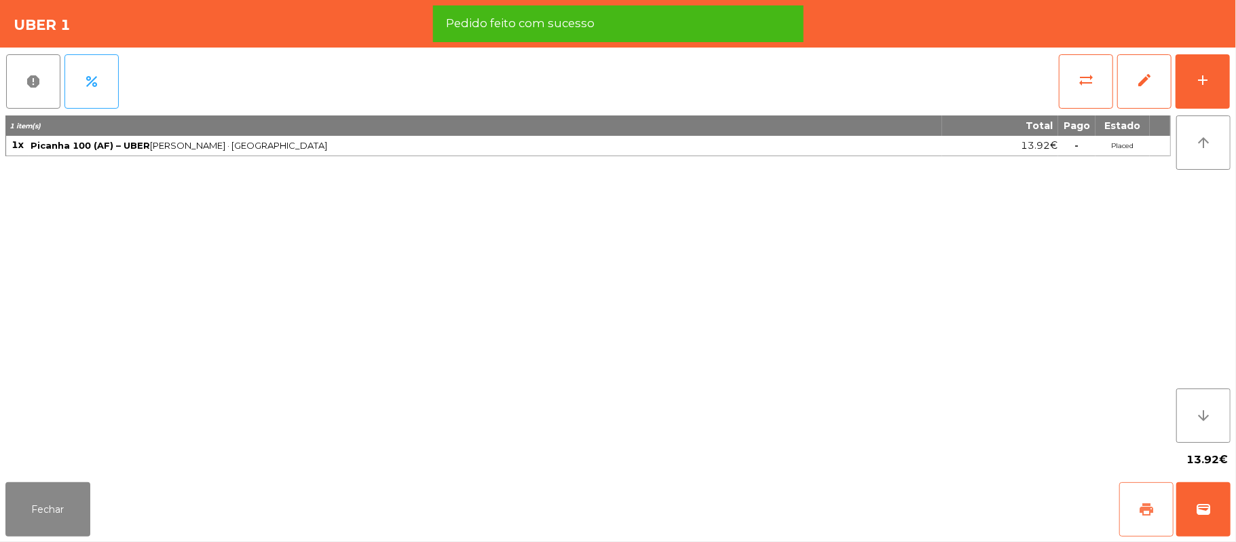
click at [1139, 511] on span "print" at bounding box center [1146, 509] width 16 height 16
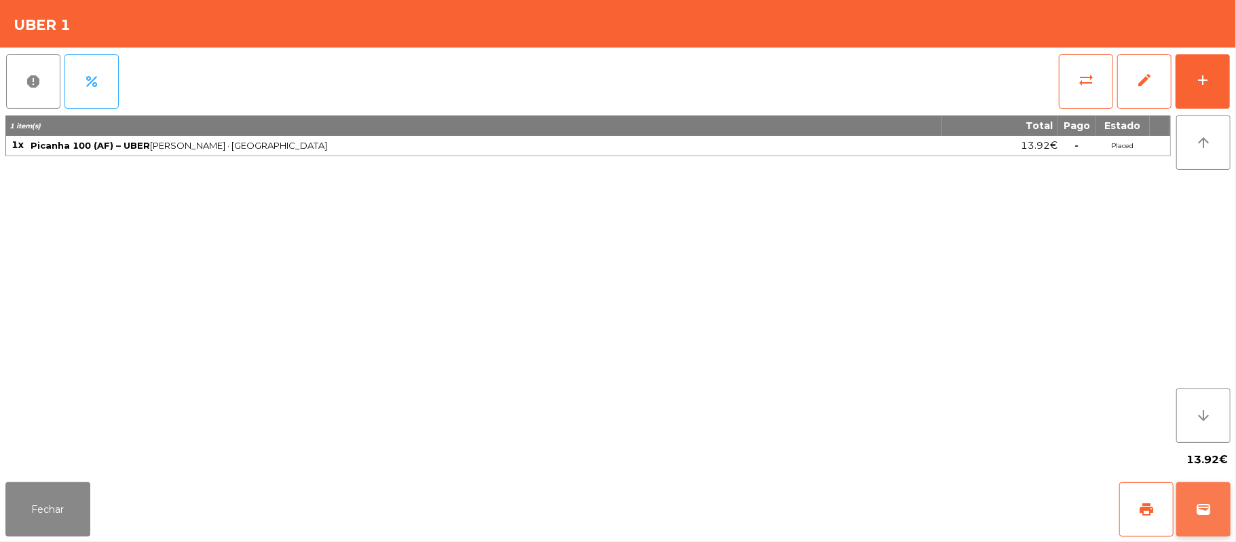
click at [1207, 511] on span "wallet" at bounding box center [1203, 509] width 16 height 16
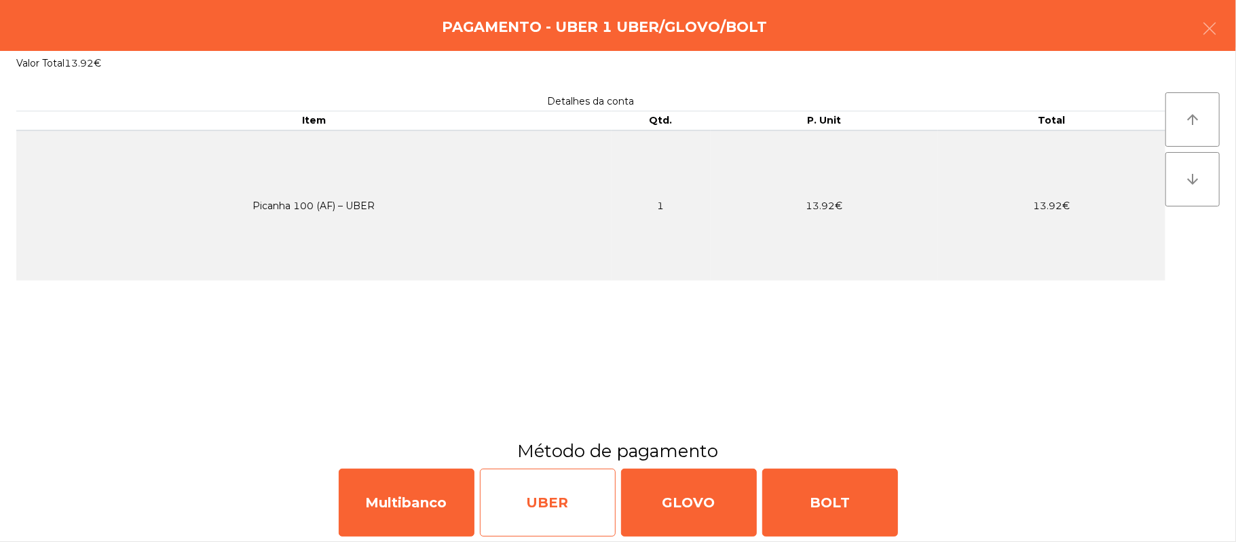
click at [563, 495] on div "UBER" at bounding box center [548, 502] width 136 height 68
select select "**"
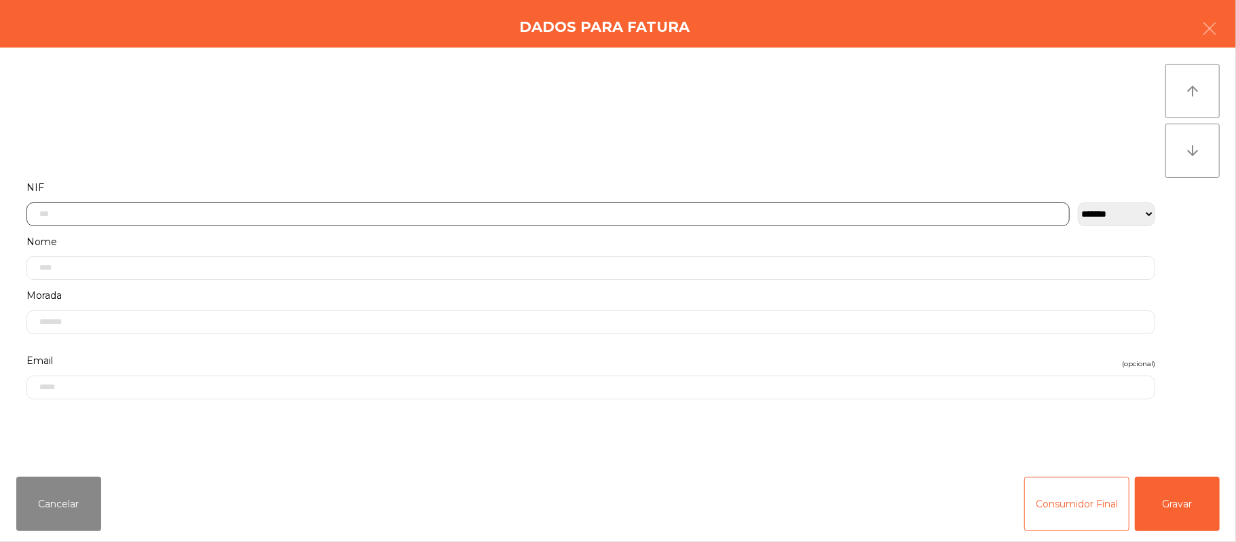
click at [411, 213] on input "text" at bounding box center [547, 214] width 1043 height 24
click at [1092, 402] on div "` 1 2 3 4 5 6 7 8 9 0 - = keyboard_backspace keyboard_tab q w e r t y u i o p […" at bounding box center [618, 457] width 1236 height 168
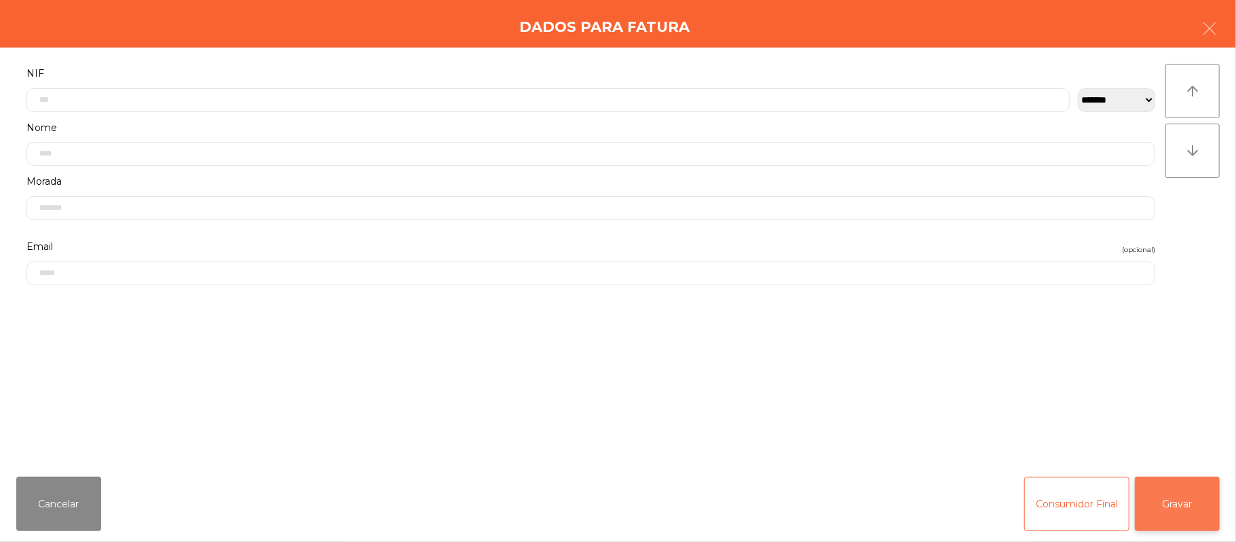
click at [1182, 506] on button "Gravar" at bounding box center [1177, 503] width 85 height 54
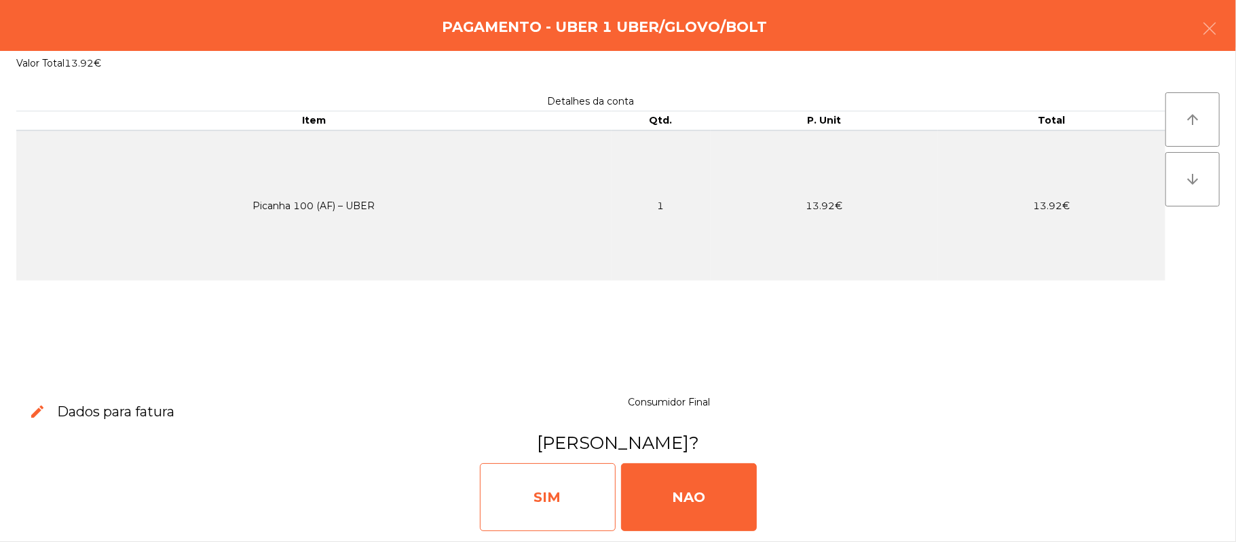
click at [551, 491] on div "SIM" at bounding box center [548, 497] width 136 height 68
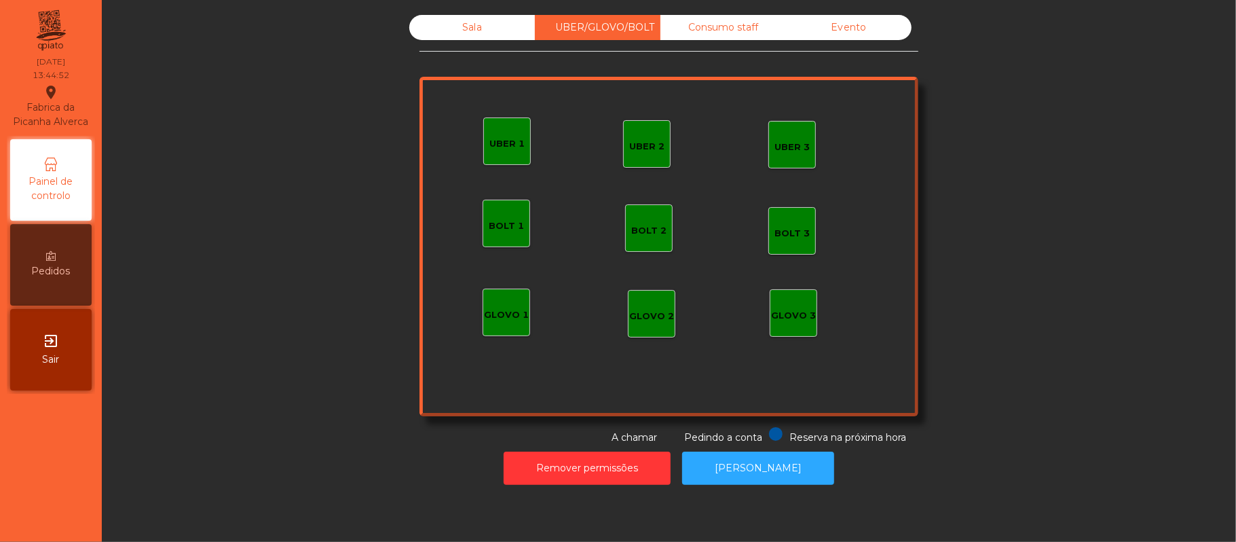
click at [462, 33] on div "Sala" at bounding box center [472, 27] width 126 height 25
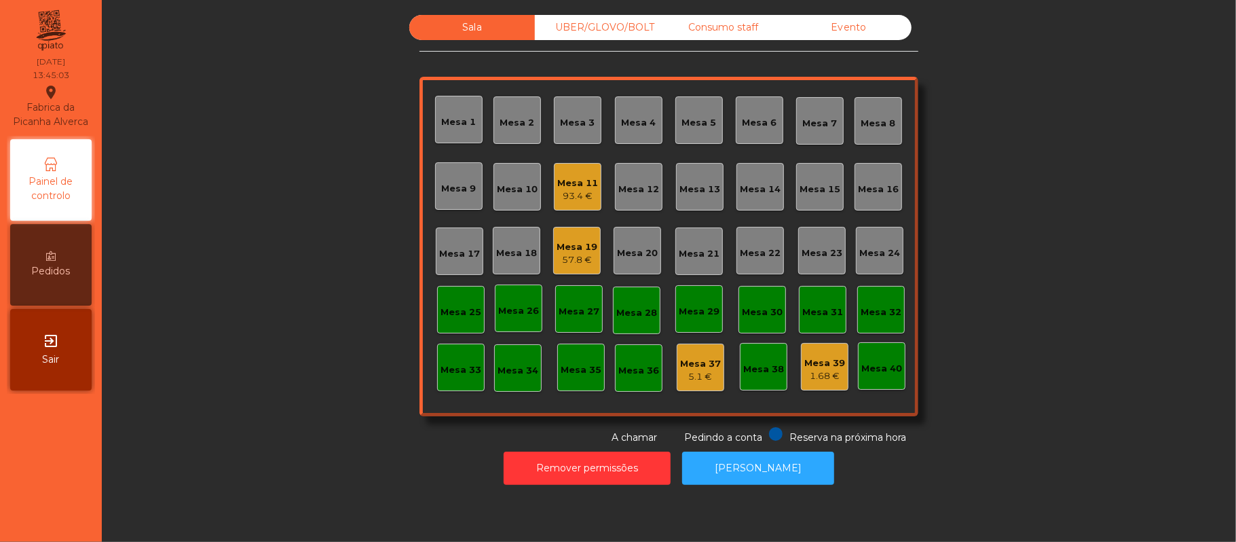
click at [609, 30] on div "UBER/GLOVO/BOLT" at bounding box center [598, 27] width 126 height 25
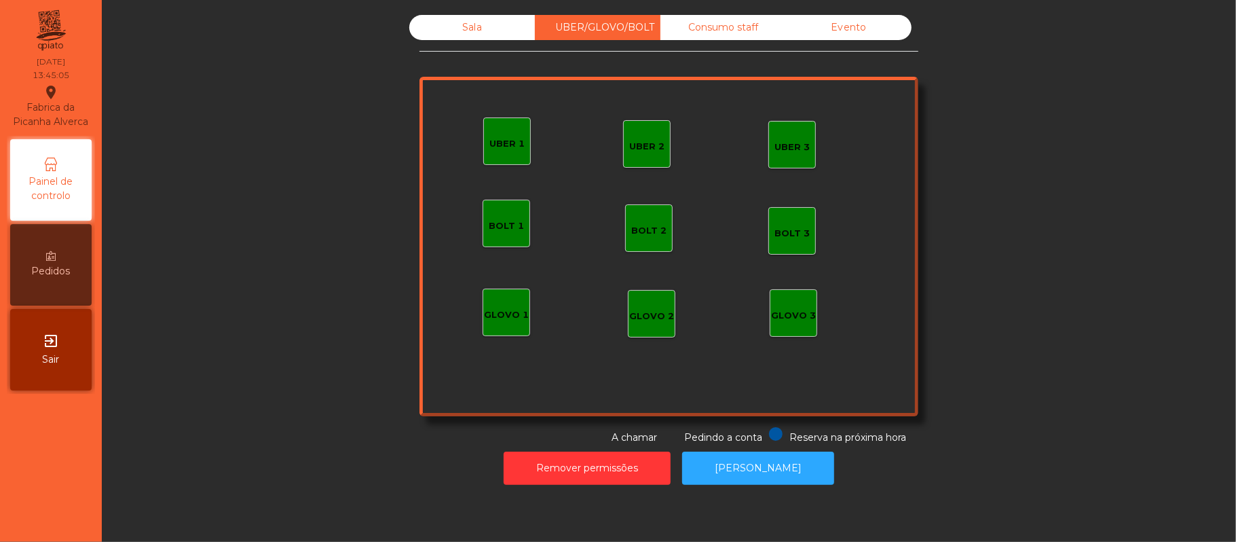
click at [523, 147] on div "UBER 1" at bounding box center [507, 141] width 48 height 48
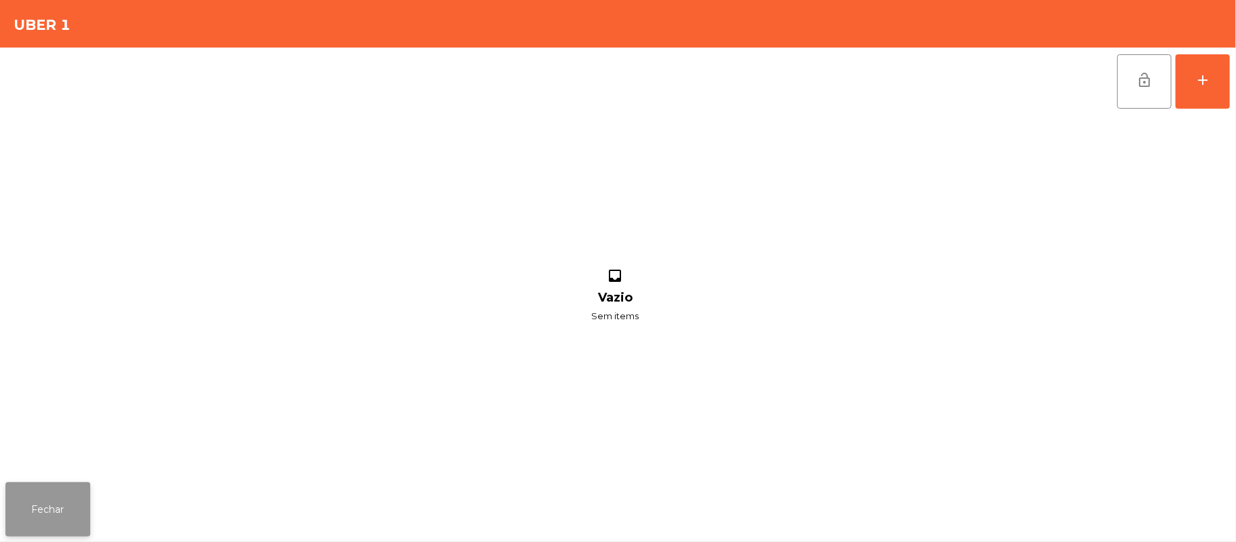
click at [50, 518] on button "Fechar" at bounding box center [47, 509] width 85 height 54
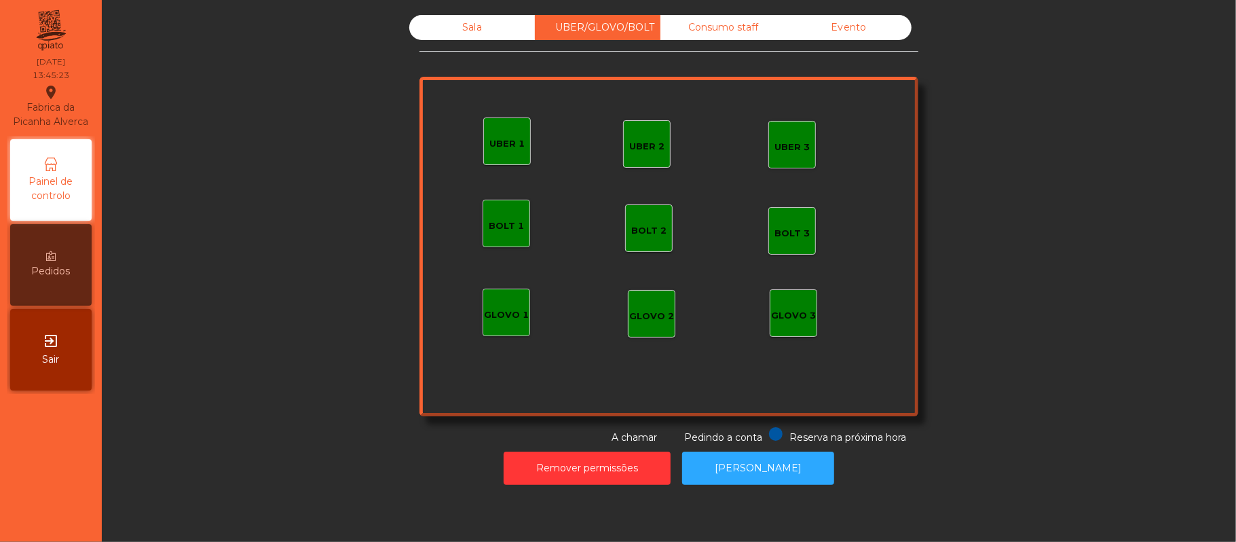
click at [475, 26] on div "Sala" at bounding box center [472, 27] width 126 height 25
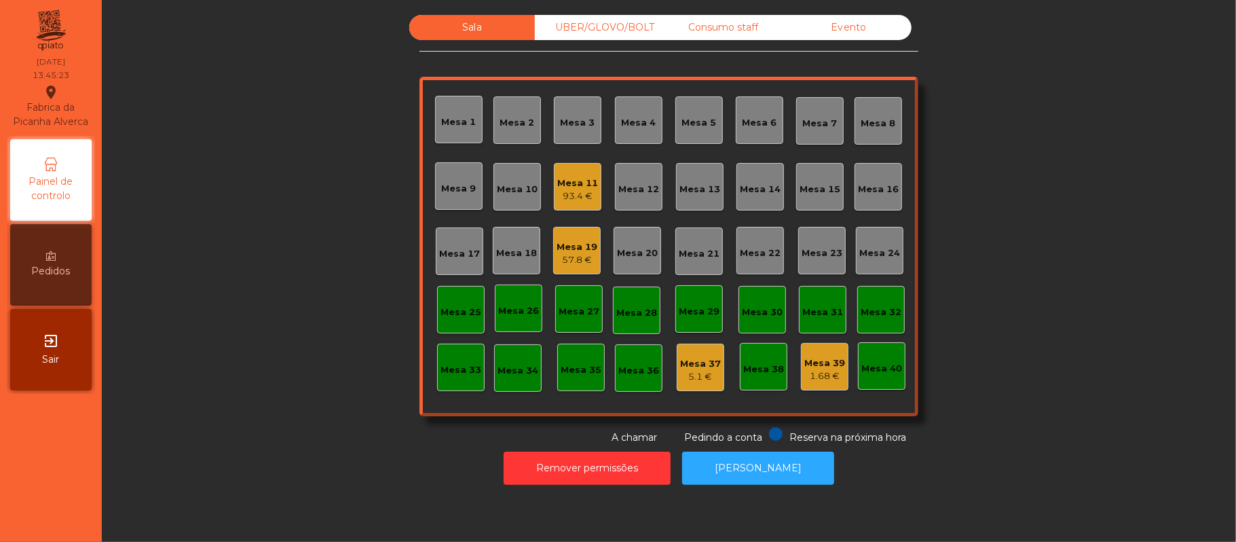
click at [288, 193] on div "Sala UBER/[GEOGRAPHIC_DATA]/BOLT Consumo staff Evento Mesa 1 Mesa 2 [GEOGRAPHIC…" at bounding box center [668, 230] width 1097 height 430
click at [562, 189] on div "94.55 €" at bounding box center [577, 196] width 41 height 14
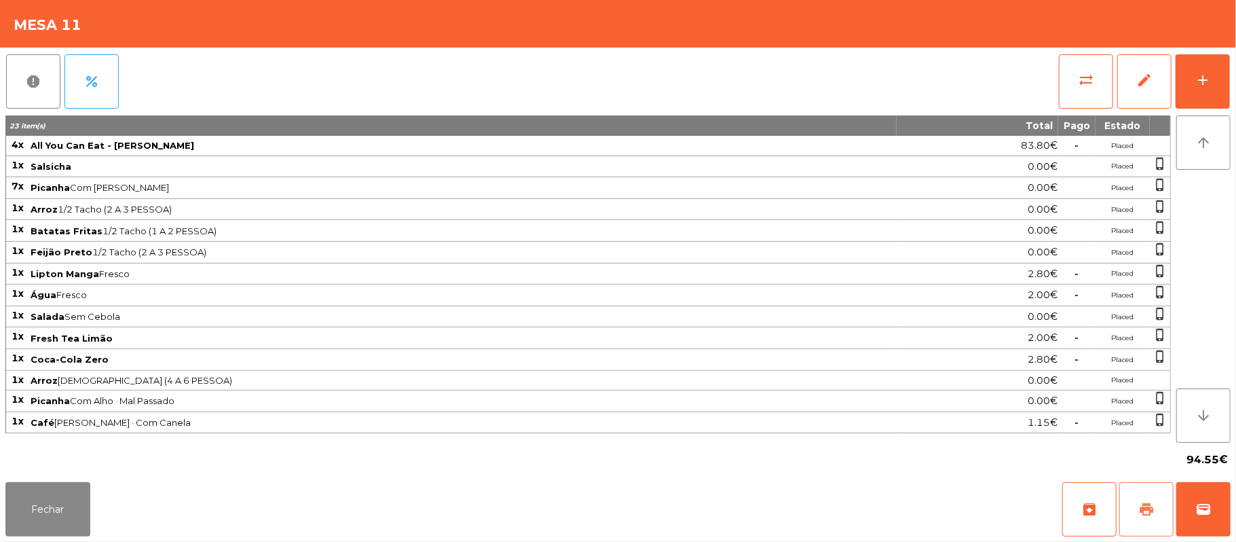
click at [1138, 511] on span "print" at bounding box center [1146, 509] width 16 height 16
click at [1231, 504] on div "Fechar archive print wallet" at bounding box center [618, 508] width 1236 height 65
click at [1224, 525] on button "wallet" at bounding box center [1203, 509] width 54 height 54
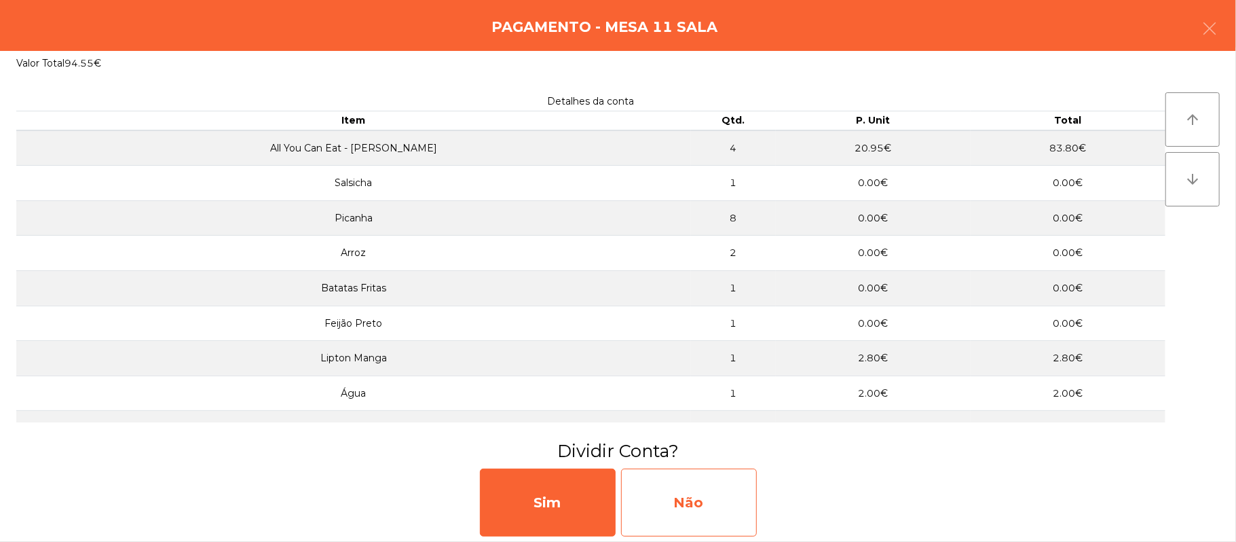
click at [704, 489] on div "Não" at bounding box center [689, 502] width 136 height 68
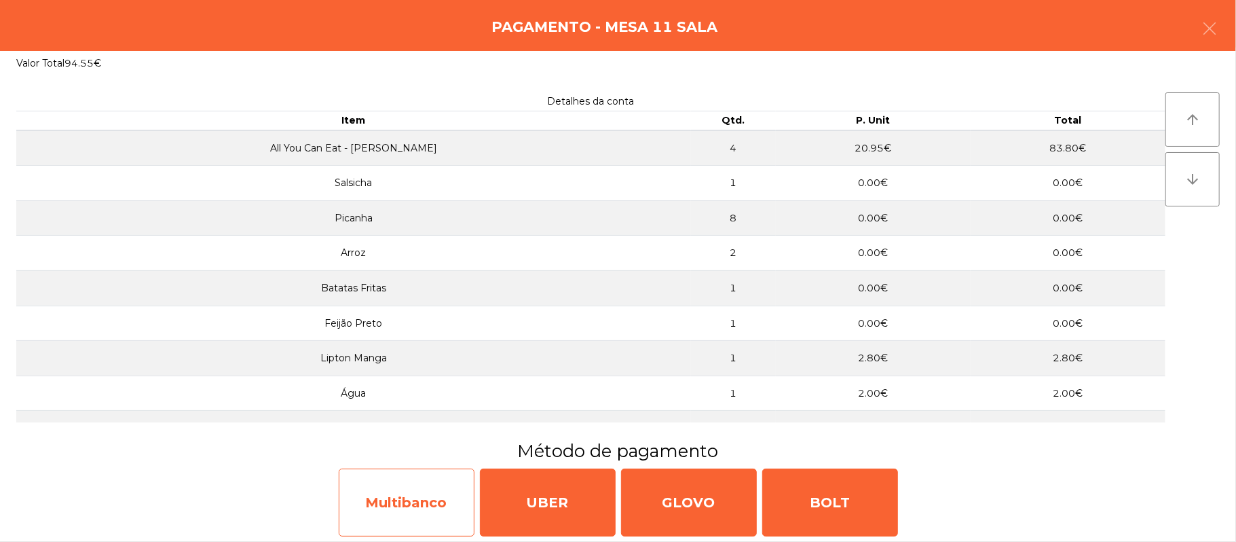
click at [410, 495] on div "Multibanco" at bounding box center [407, 502] width 136 height 68
select select "**"
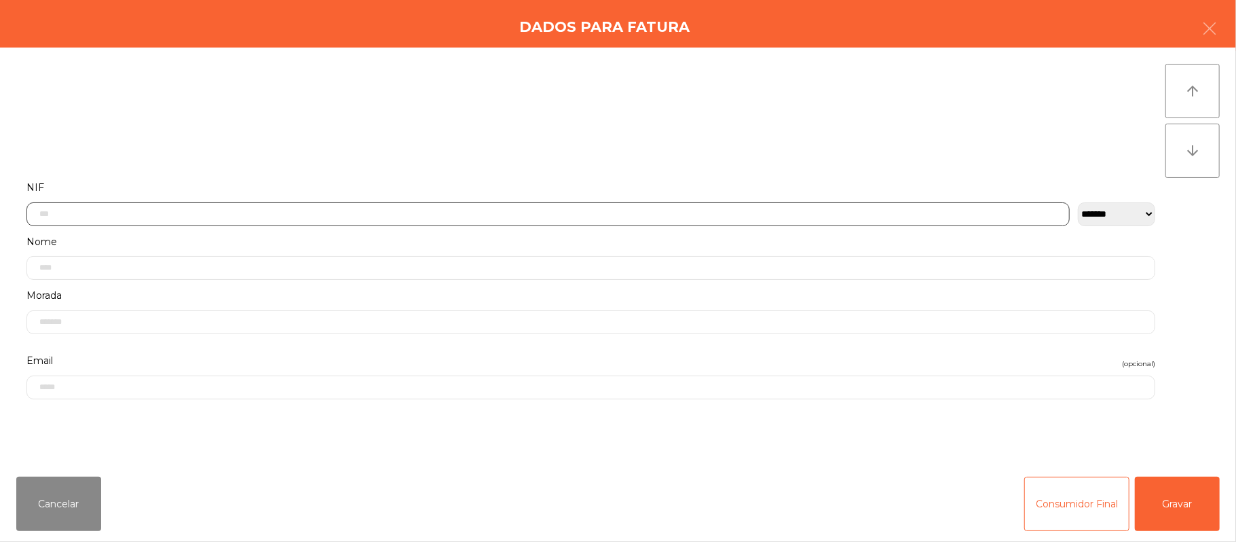
click at [444, 210] on input "text" at bounding box center [547, 214] width 1043 height 24
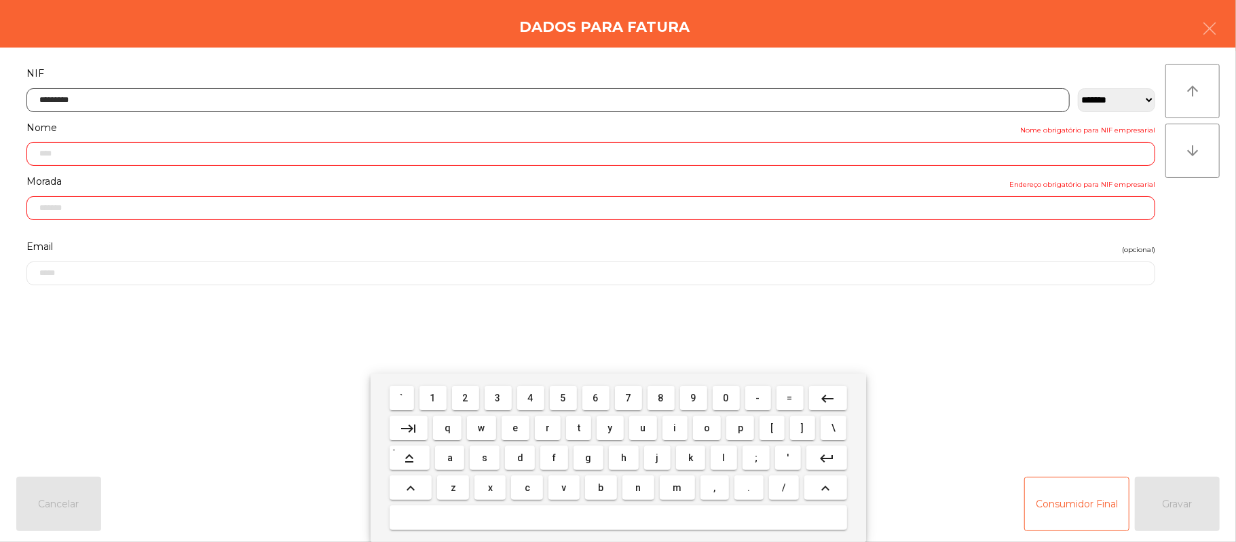
type input "*********"
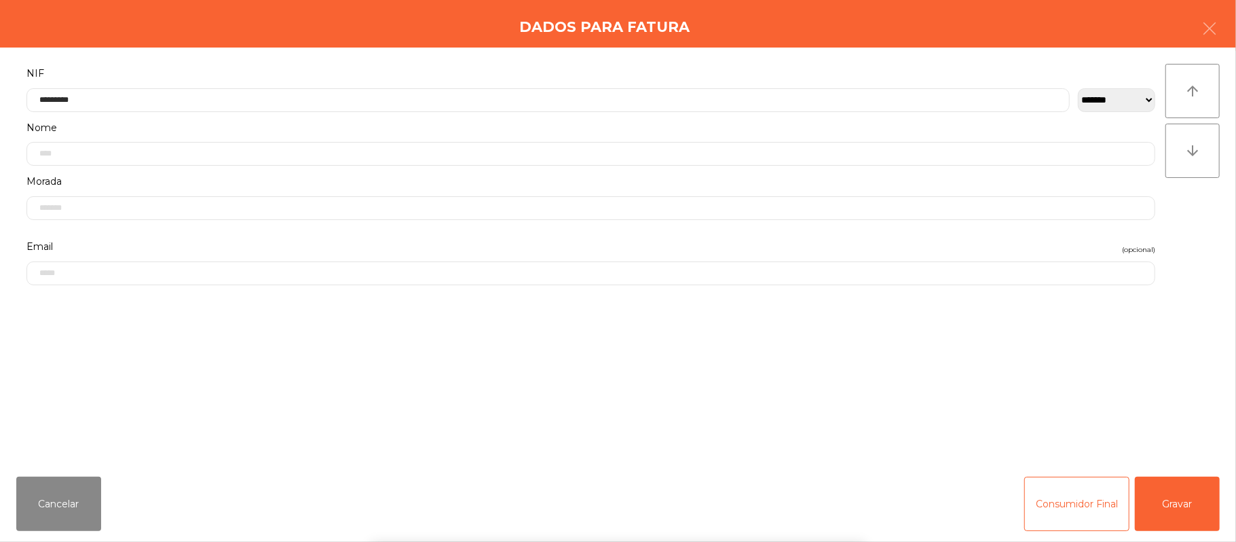
click at [1188, 487] on div "` 1 2 3 4 5 6 7 8 9 0 - = keyboard_backspace keyboard_tab q w e r t y u i o p […" at bounding box center [618, 457] width 1236 height 168
click at [1187, 482] on button "Gravar" at bounding box center [1177, 503] width 85 height 54
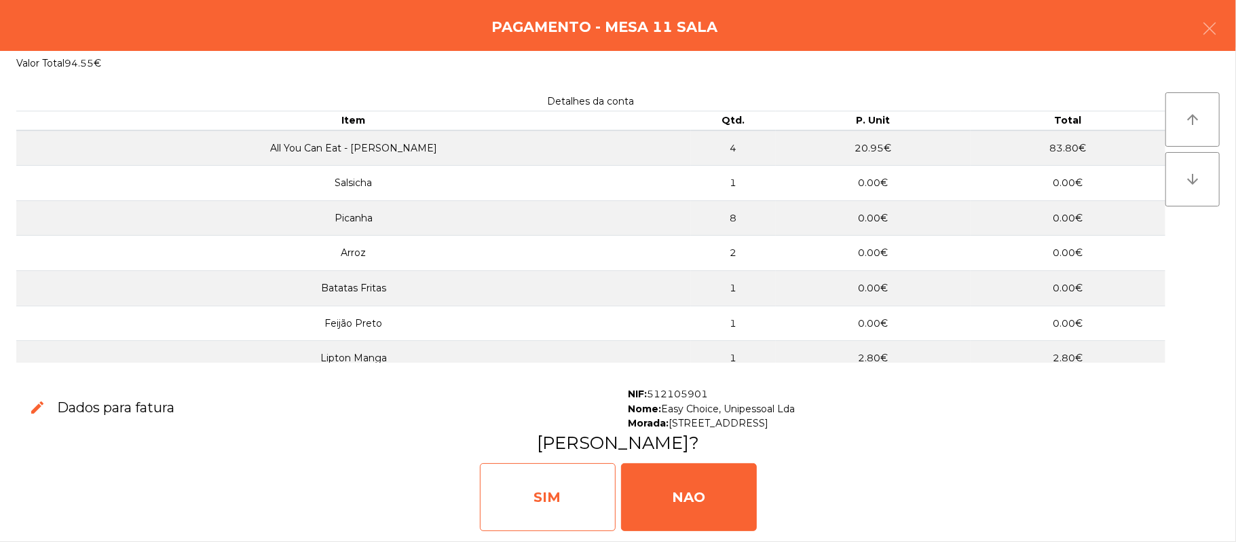
click at [523, 495] on div "SIM" at bounding box center [548, 497] width 136 height 68
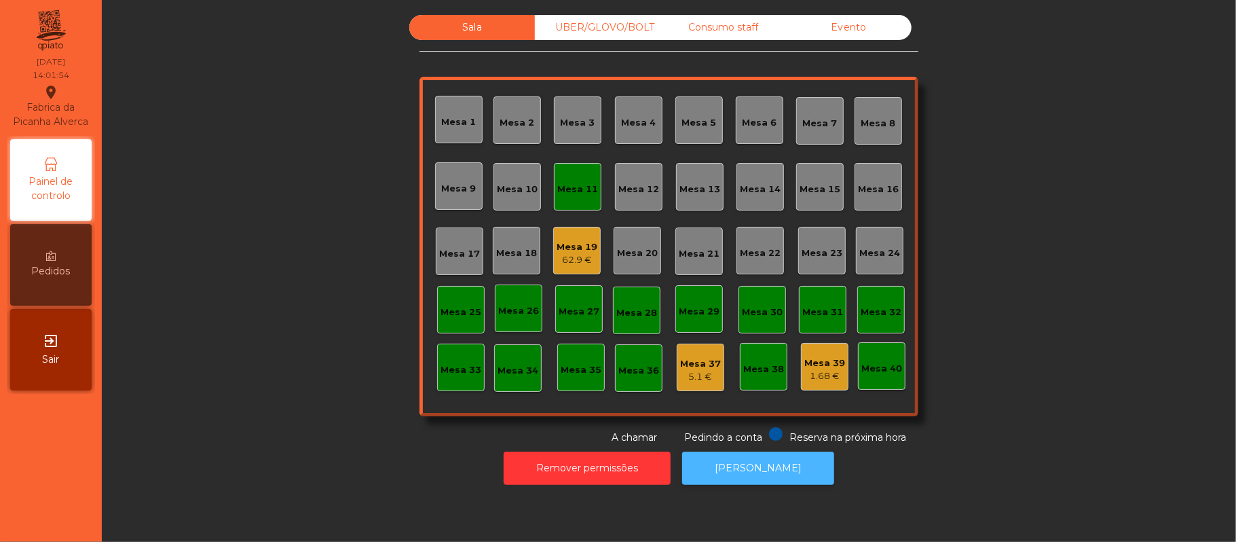
click at [782, 466] on button "[PERSON_NAME]" at bounding box center [758, 467] width 152 height 33
click at [611, 20] on div "UBER/GLOVO/BOLT" at bounding box center [598, 27] width 126 height 25
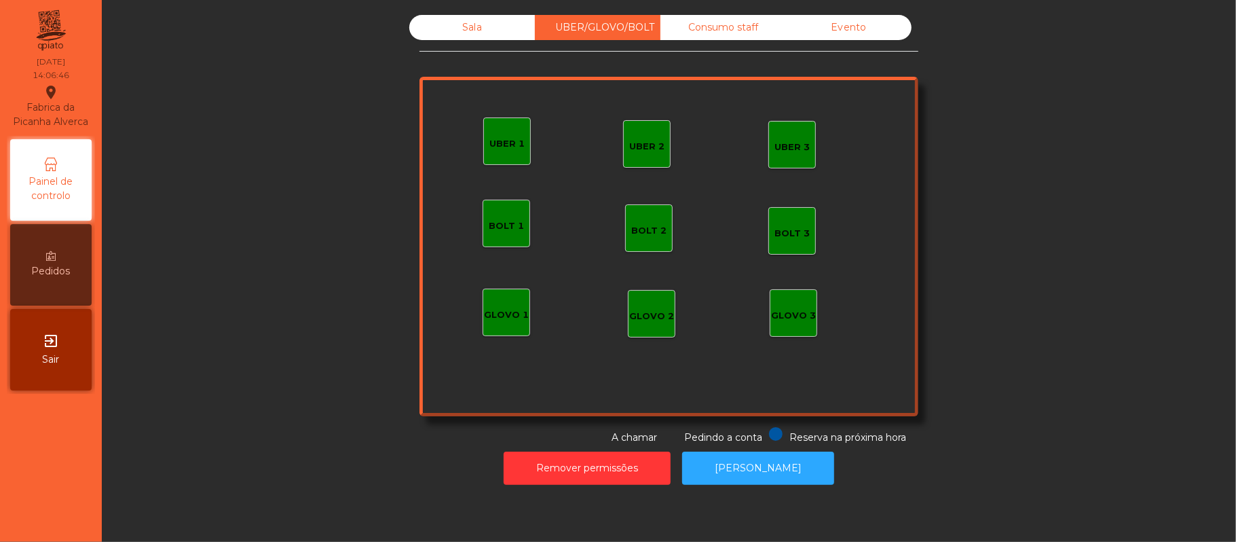
click at [512, 142] on div "UBER 1" at bounding box center [506, 144] width 35 height 14
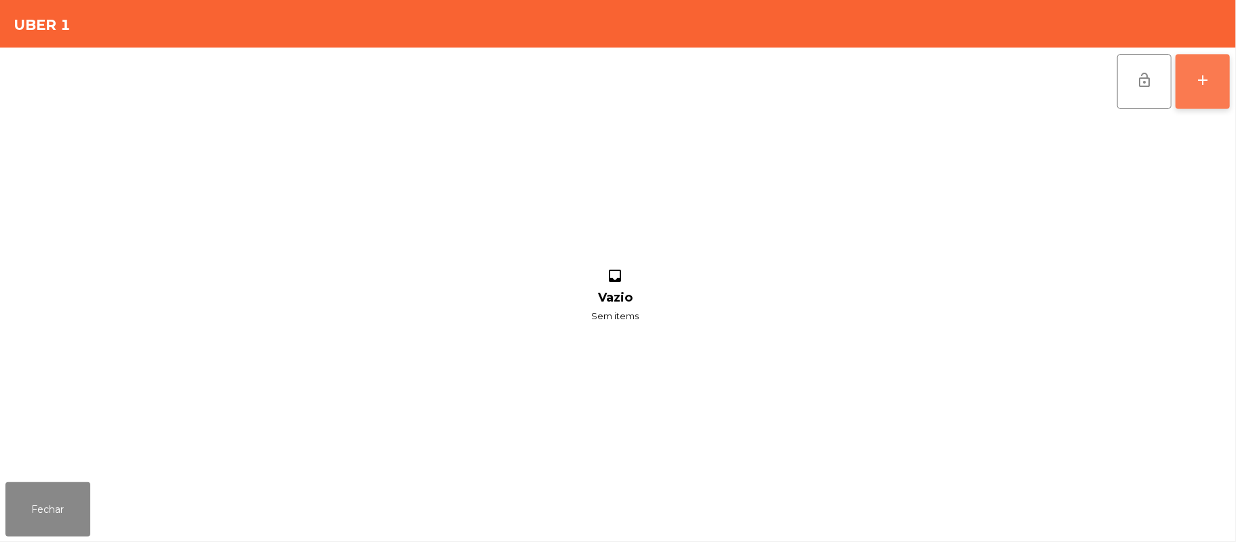
click at [1212, 76] on button "add" at bounding box center [1202, 81] width 54 height 54
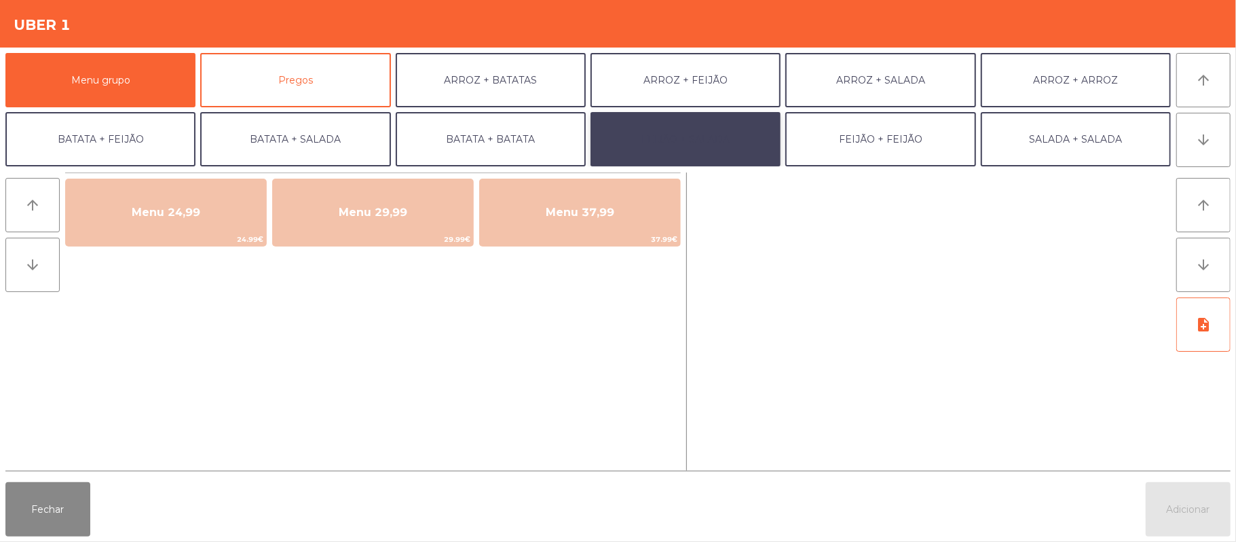
click at [742, 118] on button "FEIJÃO + SALADA" at bounding box center [685, 139] width 190 height 54
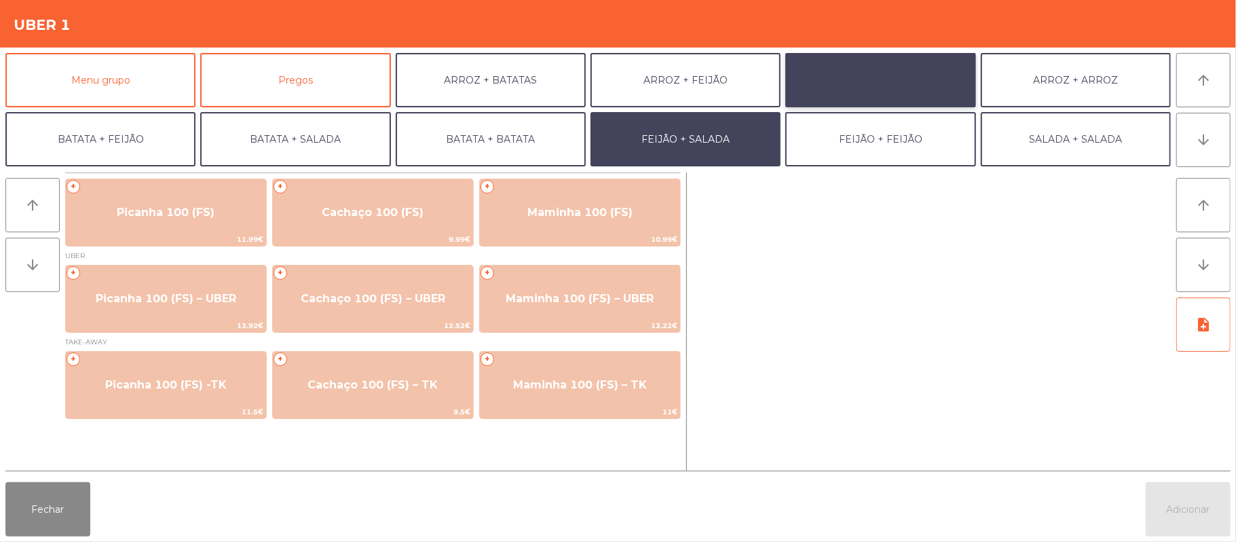
click at [915, 77] on button "ARROZ + SALADA" at bounding box center [880, 80] width 190 height 54
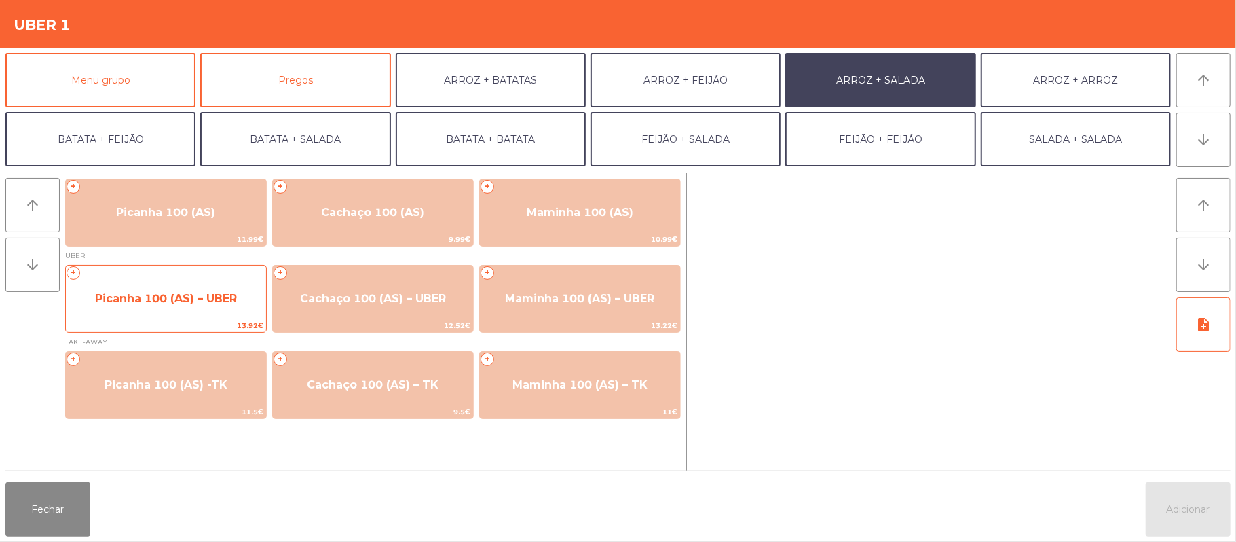
click at [174, 294] on span "Picanha 100 (AS) – UBER" at bounding box center [166, 298] width 142 height 13
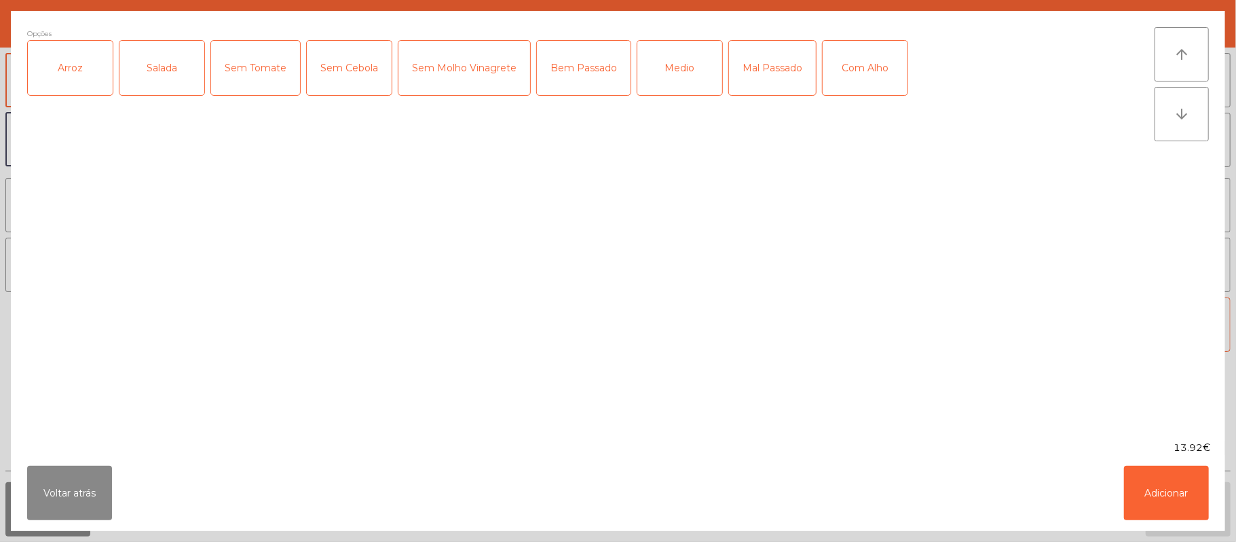
click at [81, 65] on div "Arroz" at bounding box center [70, 68] width 85 height 54
click at [162, 67] on div "Salada" at bounding box center [161, 68] width 85 height 54
click at [683, 55] on div "Medio" at bounding box center [679, 68] width 85 height 54
click at [1162, 516] on button "Adicionar" at bounding box center [1166, 493] width 85 height 54
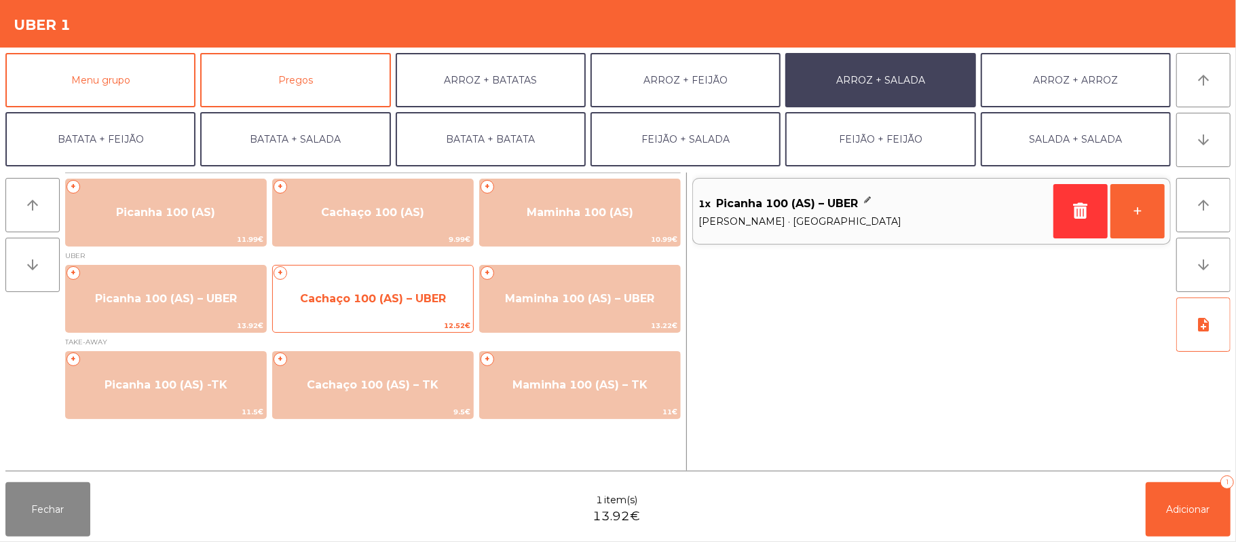
click at [390, 316] on span "Cachaço 100 (AS) – UBER" at bounding box center [373, 298] width 200 height 37
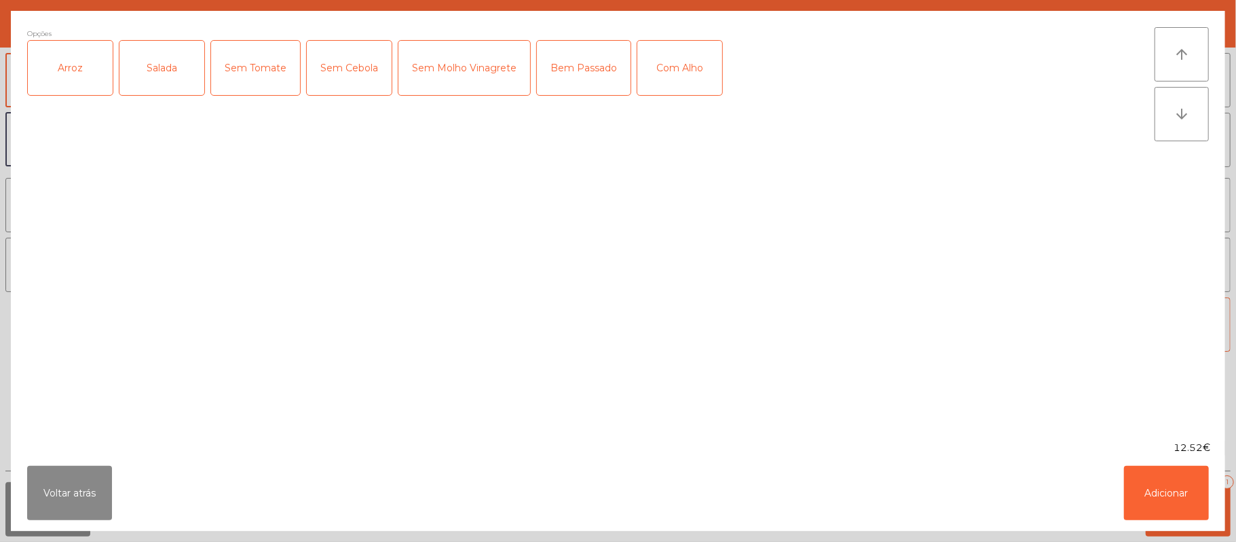
click at [74, 63] on div "Arroz" at bounding box center [70, 68] width 85 height 54
click at [158, 62] on div "Salada" at bounding box center [161, 68] width 85 height 54
click at [588, 62] on div "Bem Passado" at bounding box center [584, 68] width 94 height 54
click at [1152, 493] on button "Adicionar" at bounding box center [1166, 493] width 85 height 54
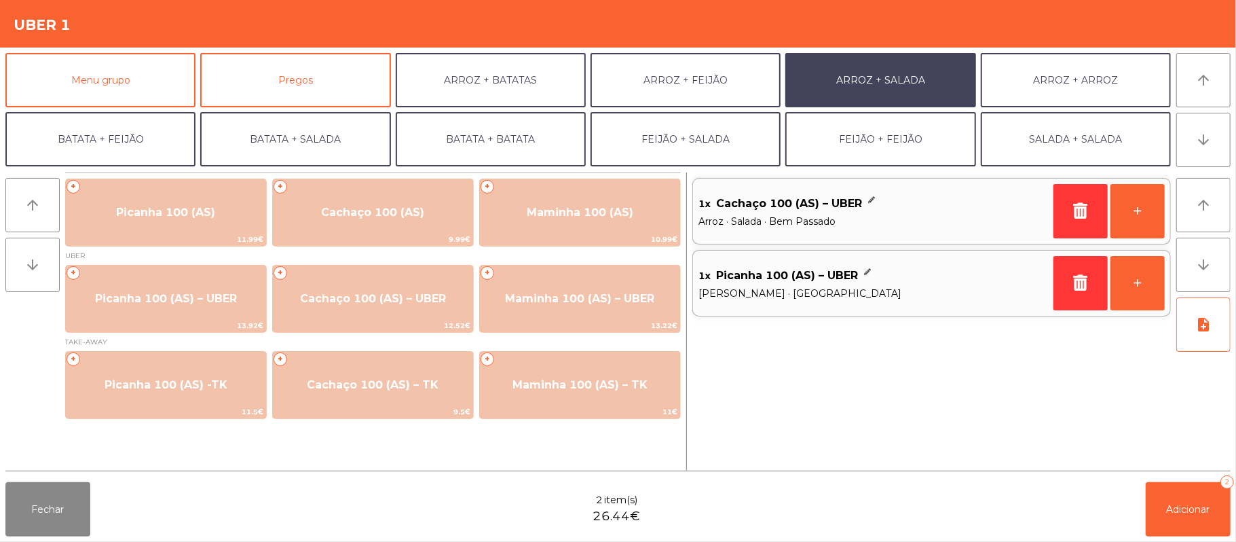
scroll to position [58, 0]
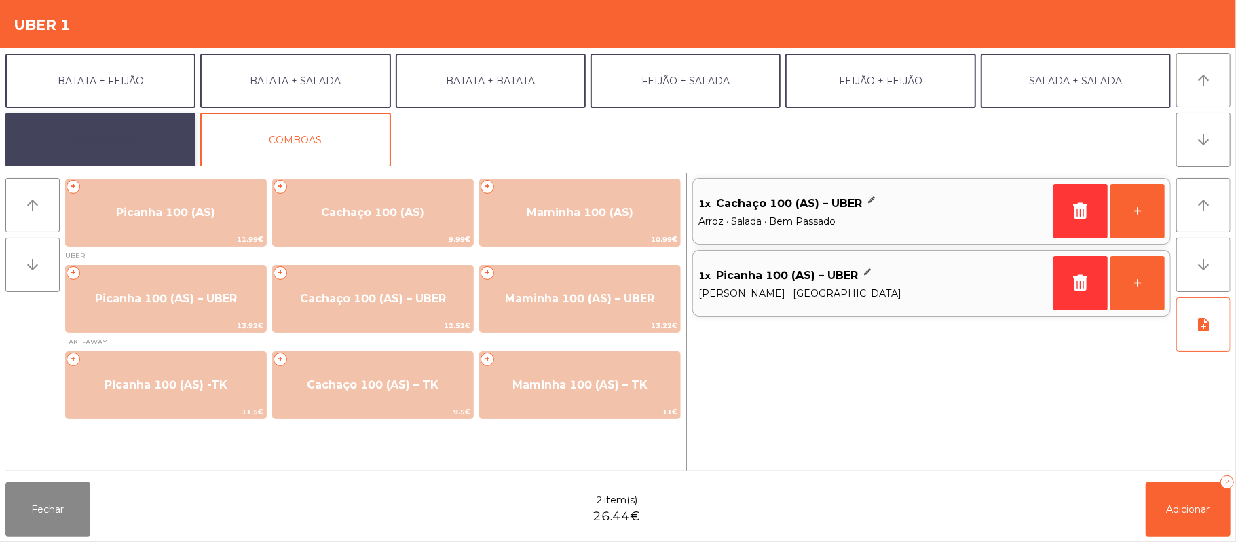
click at [117, 138] on button "EXTRAS UBER" at bounding box center [100, 140] width 190 height 54
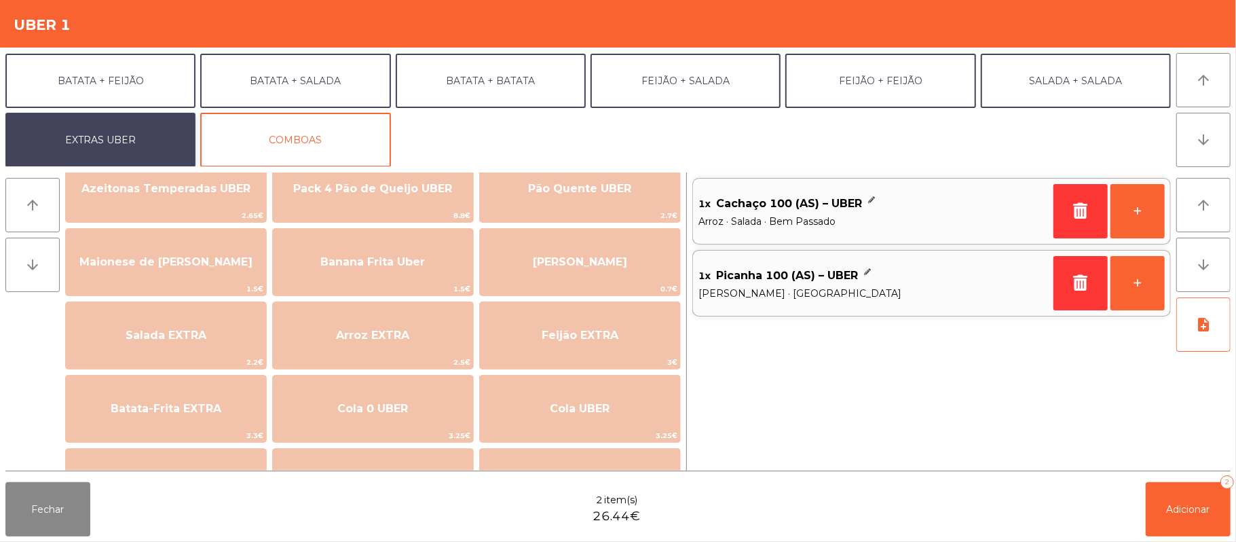
scroll to position [39, 0]
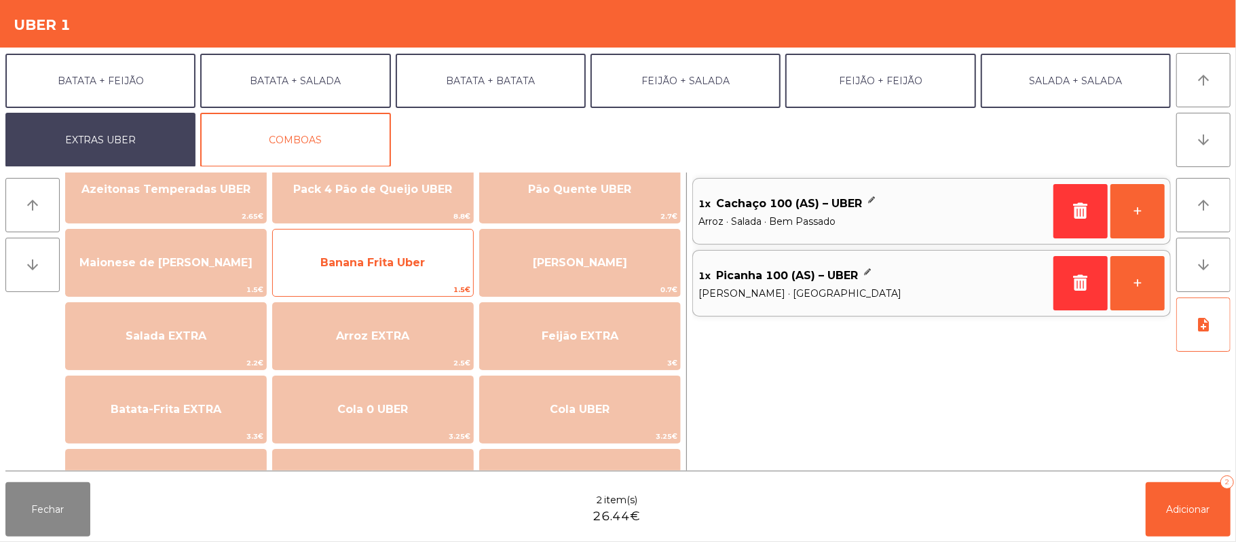
click at [416, 262] on span "Banana Frita Uber" at bounding box center [372, 262] width 105 height 13
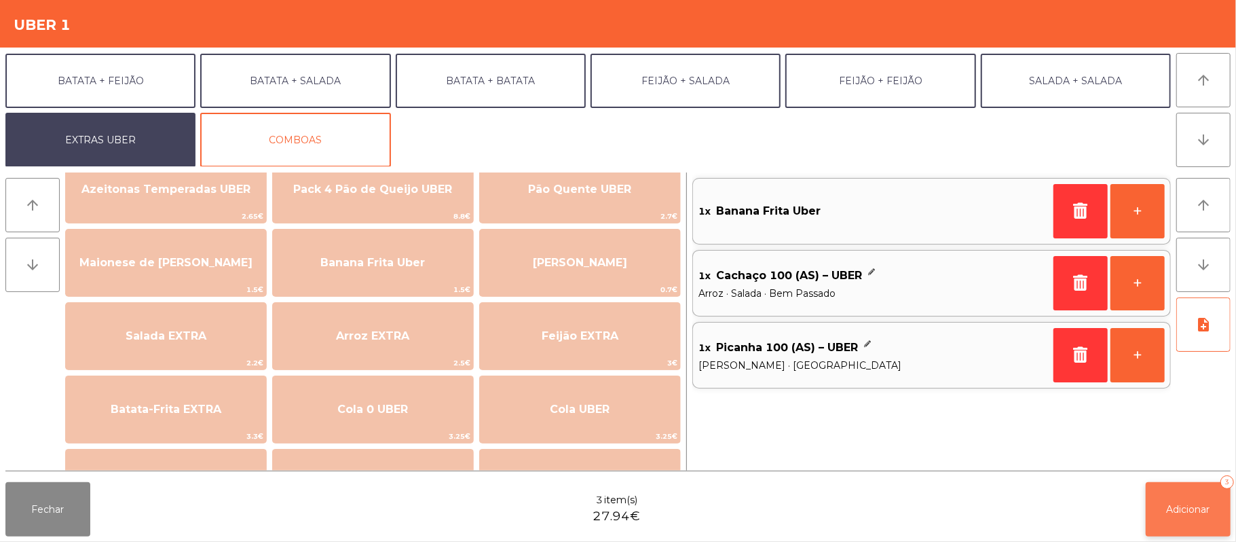
click at [1182, 522] on button "Adicionar 3" at bounding box center [1188, 509] width 85 height 54
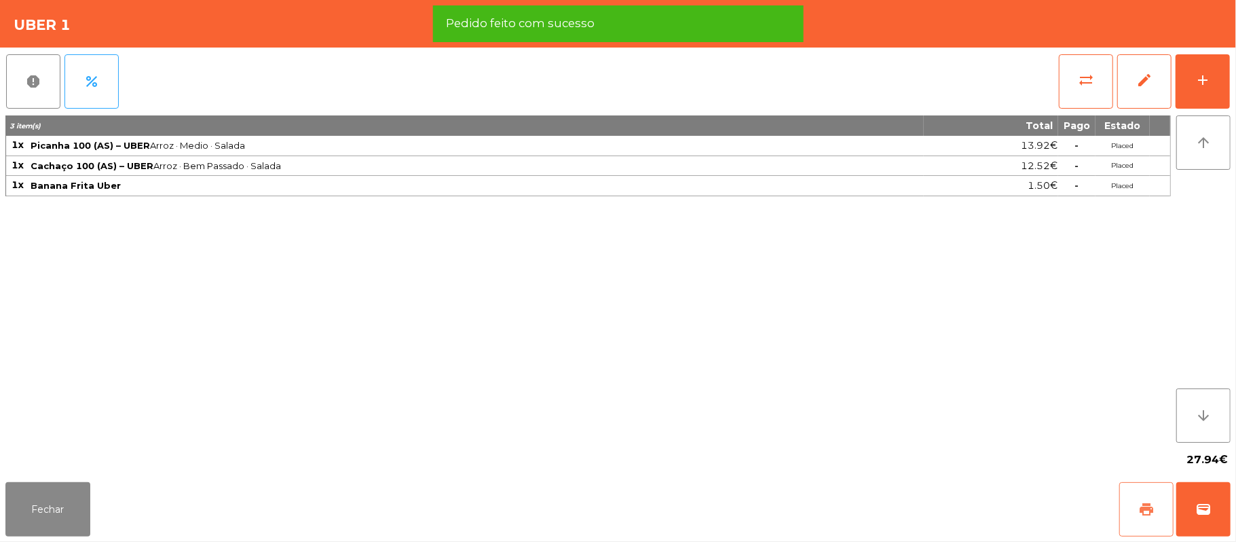
click at [1132, 504] on button "print" at bounding box center [1146, 509] width 54 height 54
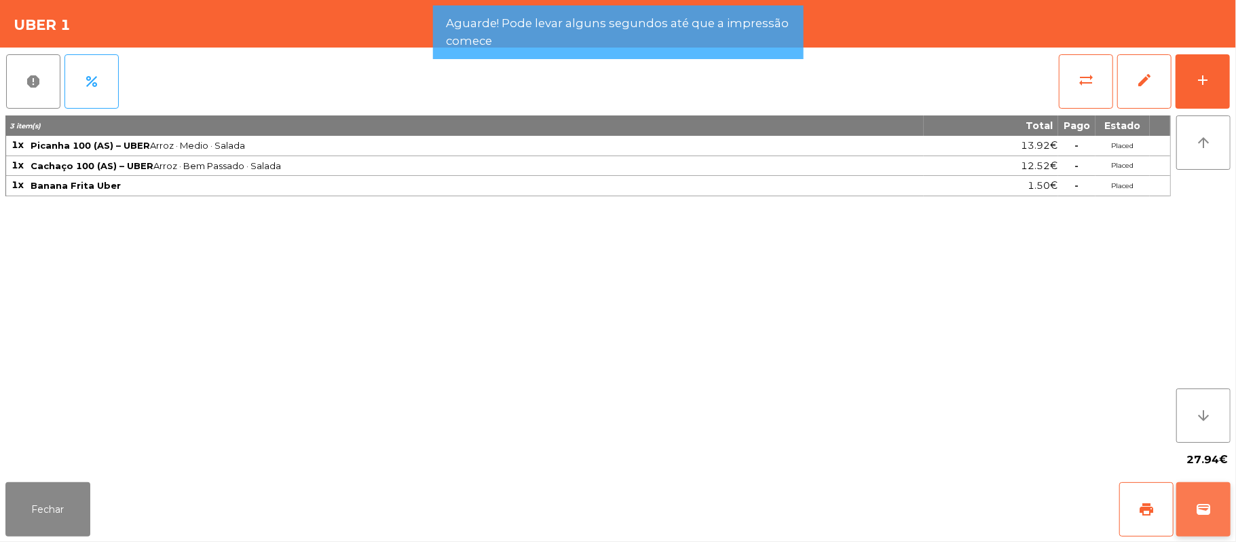
click at [1227, 505] on button "wallet" at bounding box center [1203, 509] width 54 height 54
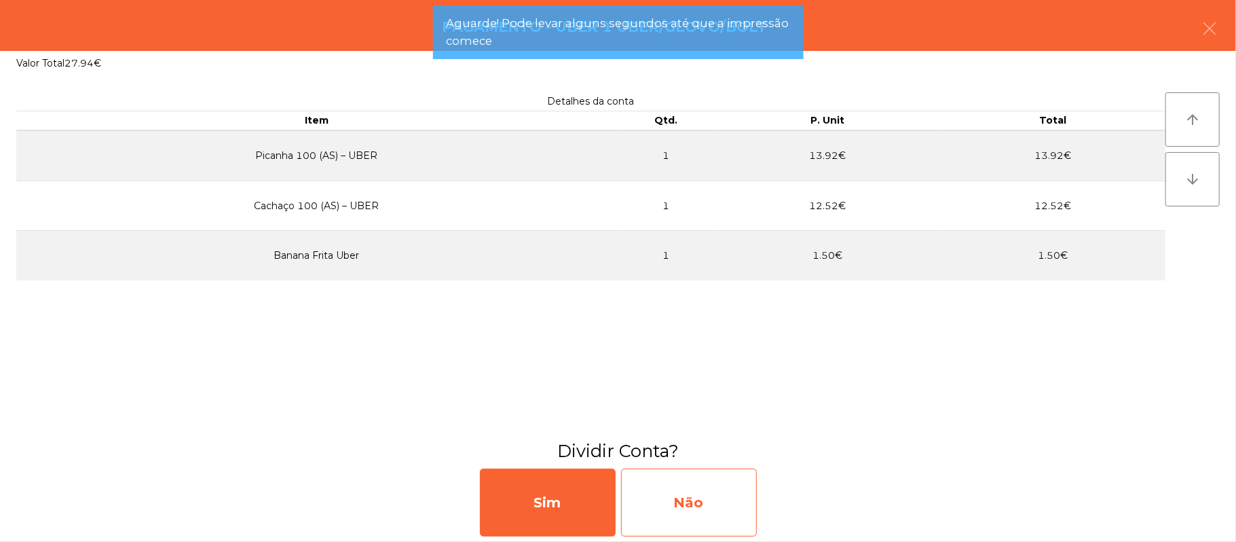
click at [717, 486] on div "Não" at bounding box center [689, 502] width 136 height 68
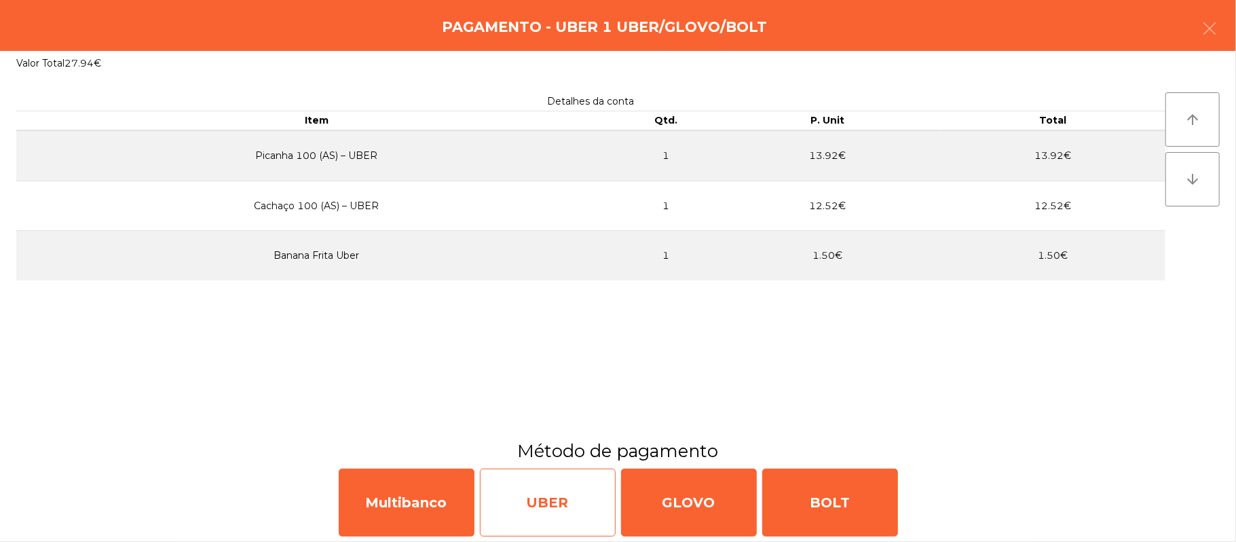
click at [571, 506] on div "UBER" at bounding box center [548, 502] width 136 height 68
select select "**"
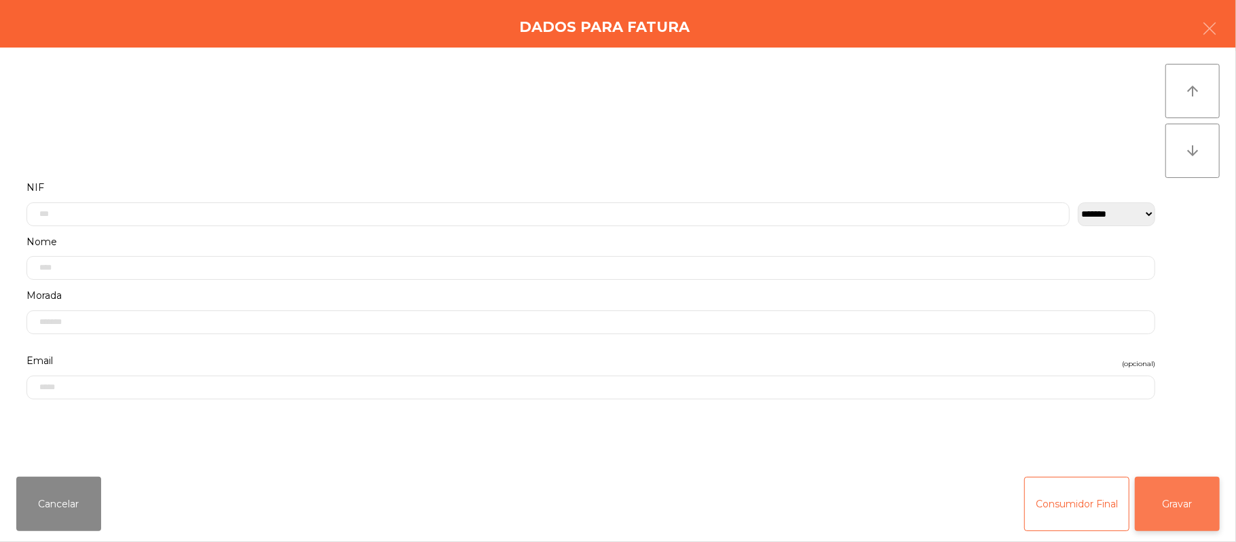
click at [1182, 511] on button "Gravar" at bounding box center [1177, 503] width 85 height 54
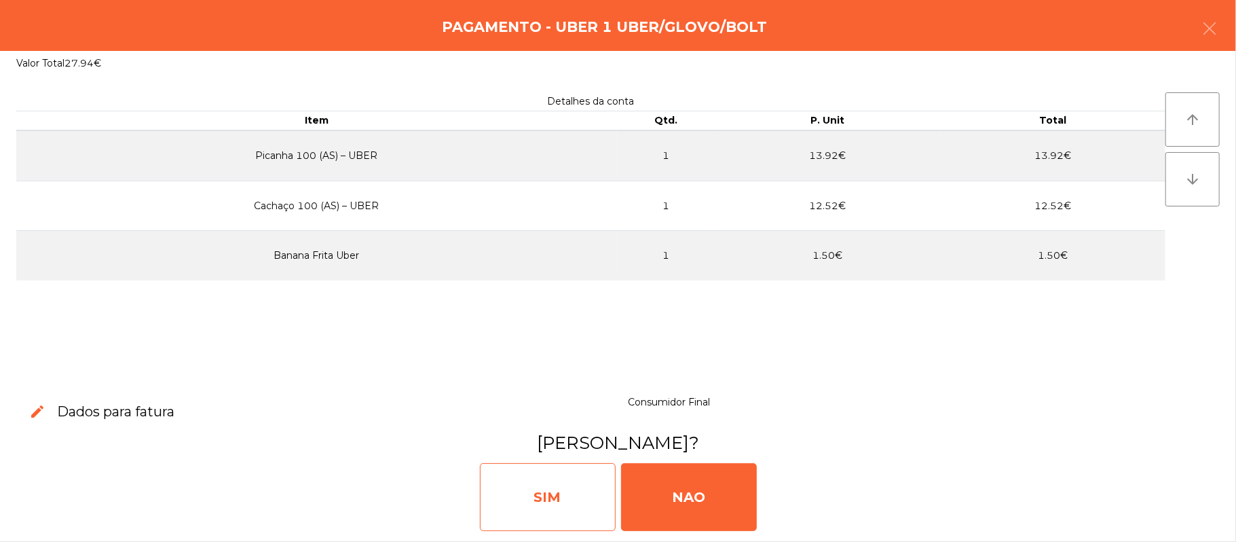
click at [578, 470] on div "SIM" at bounding box center [548, 497] width 136 height 68
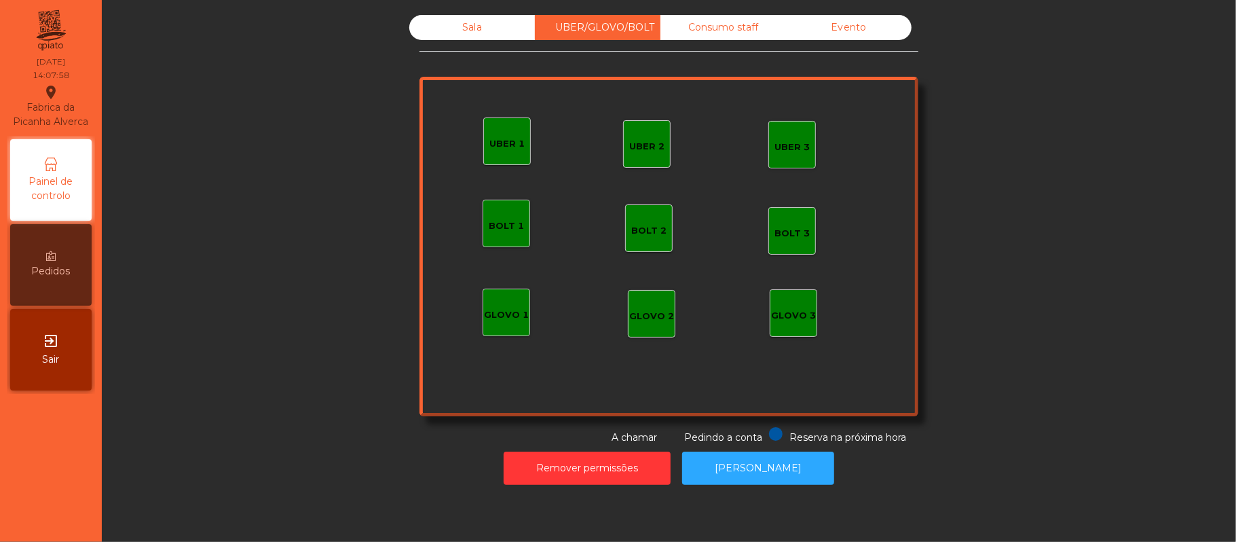
click at [459, 29] on div "Sala" at bounding box center [472, 27] width 126 height 25
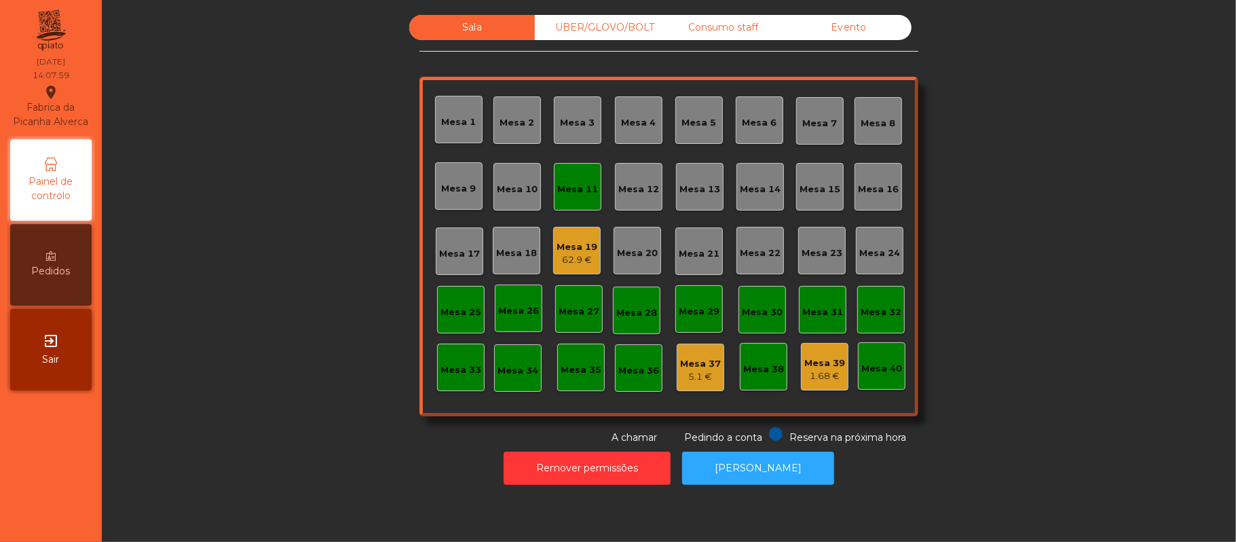
click at [558, 178] on div "Mesa 11" at bounding box center [577, 186] width 41 height 19
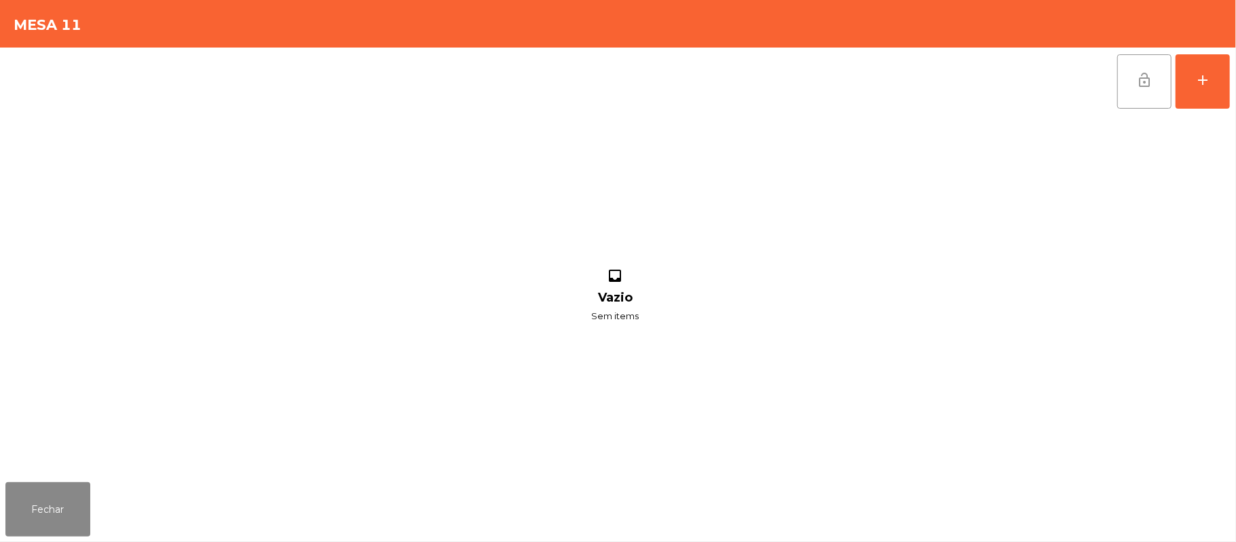
click at [1141, 87] on span "lock_open" at bounding box center [1144, 80] width 16 height 16
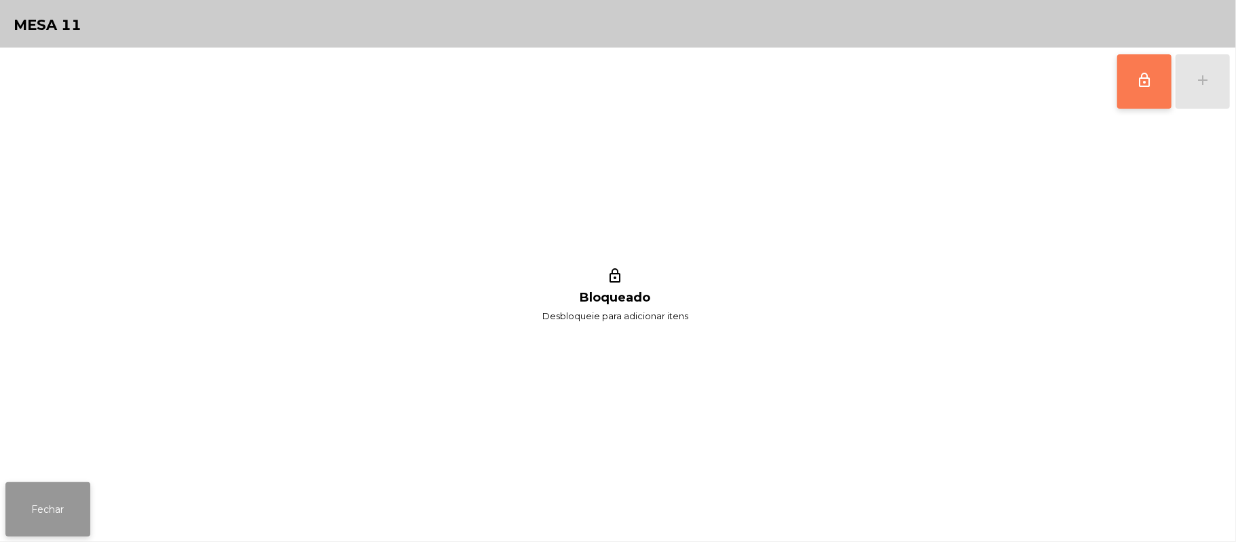
click at [31, 492] on button "Fechar" at bounding box center [47, 509] width 85 height 54
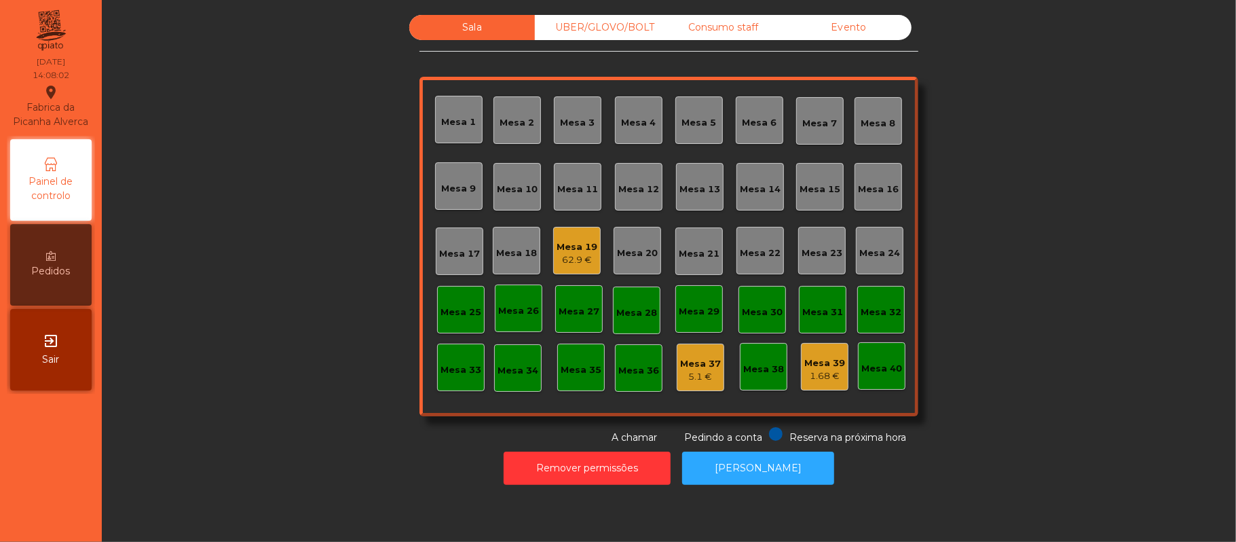
click at [761, 253] on div "Mesa 22" at bounding box center [760, 253] width 41 height 14
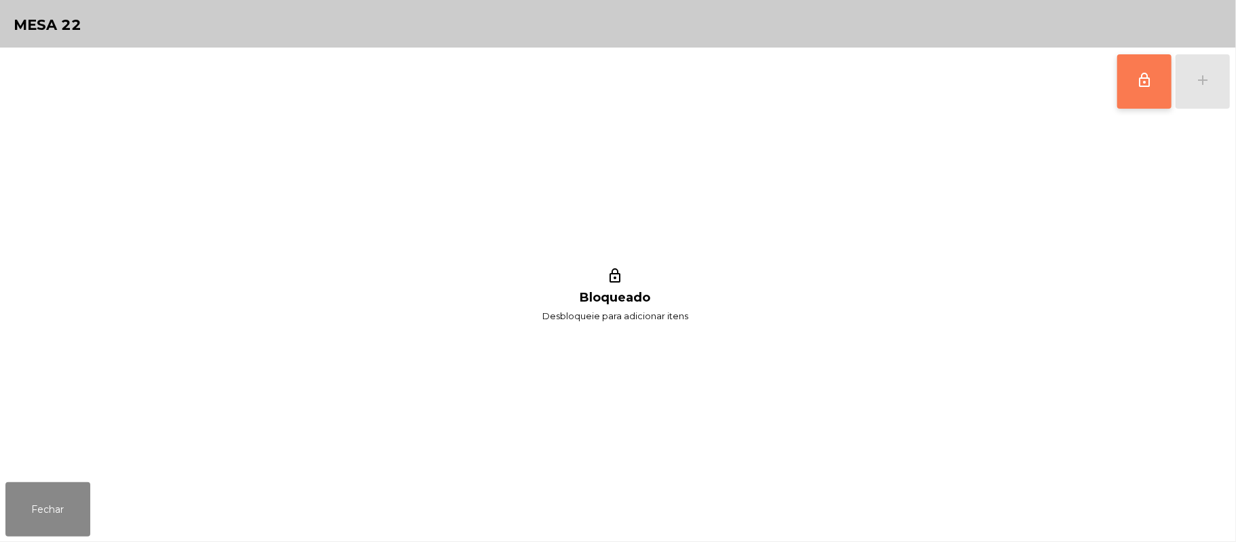
click at [1147, 85] on span "lock_outline" at bounding box center [1144, 80] width 16 height 16
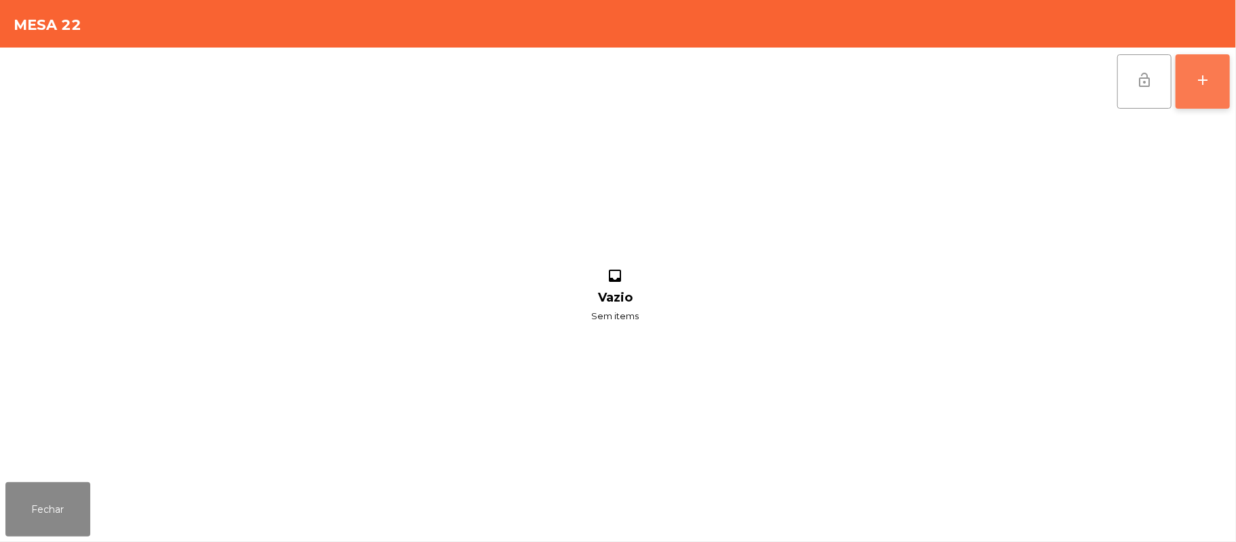
click at [1197, 87] on div "add" at bounding box center [1202, 80] width 16 height 16
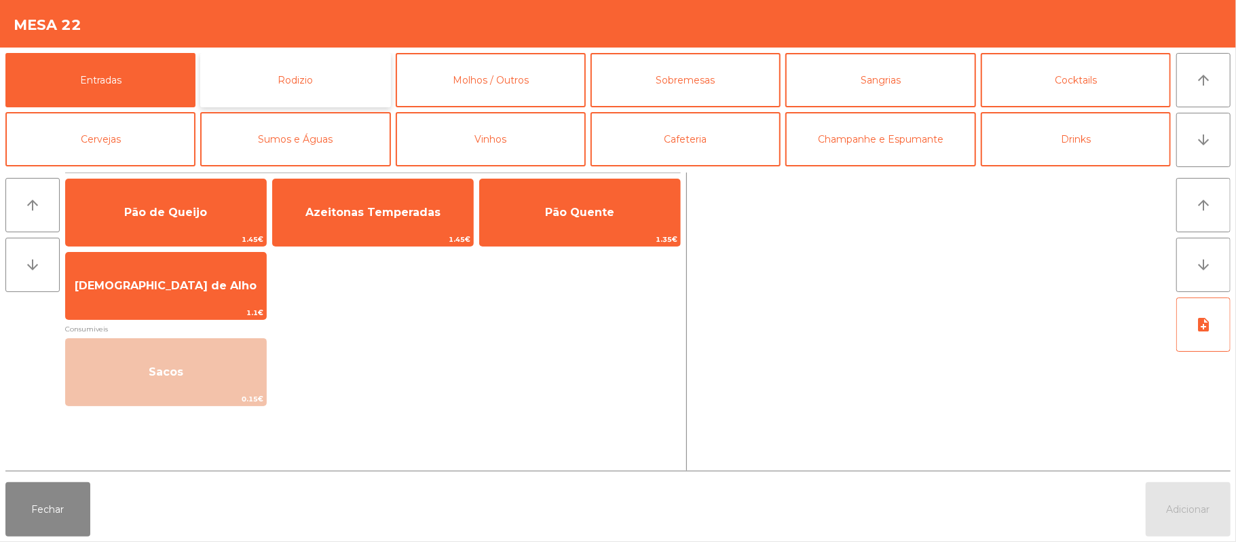
click at [349, 80] on button "Rodizio" at bounding box center [295, 80] width 190 height 54
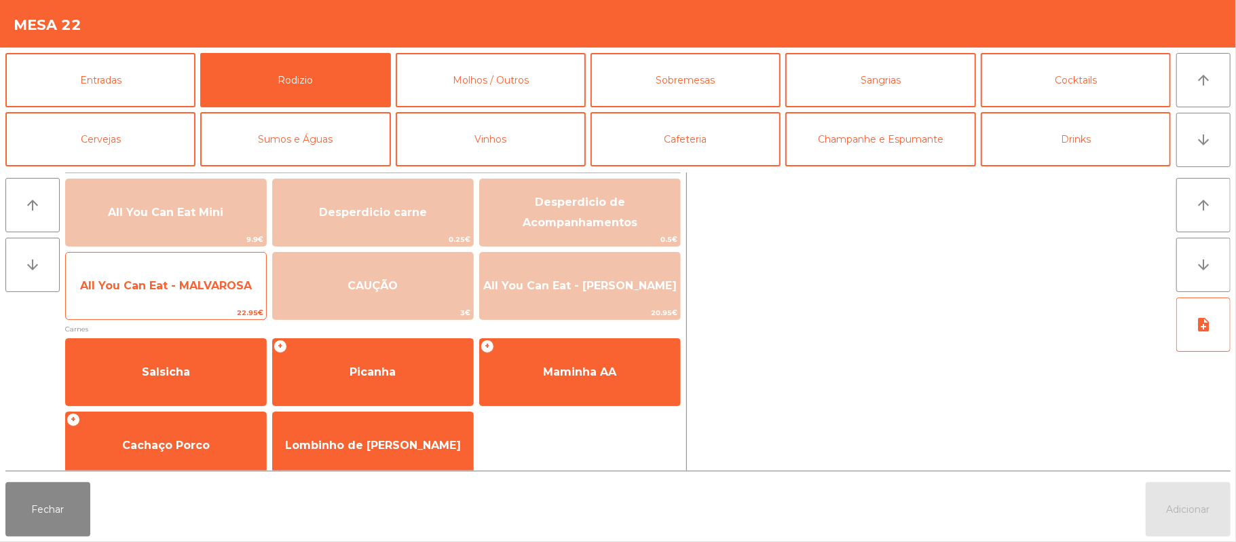
click at [217, 297] on span "All You Can Eat - MALVAROSA" at bounding box center [166, 285] width 200 height 37
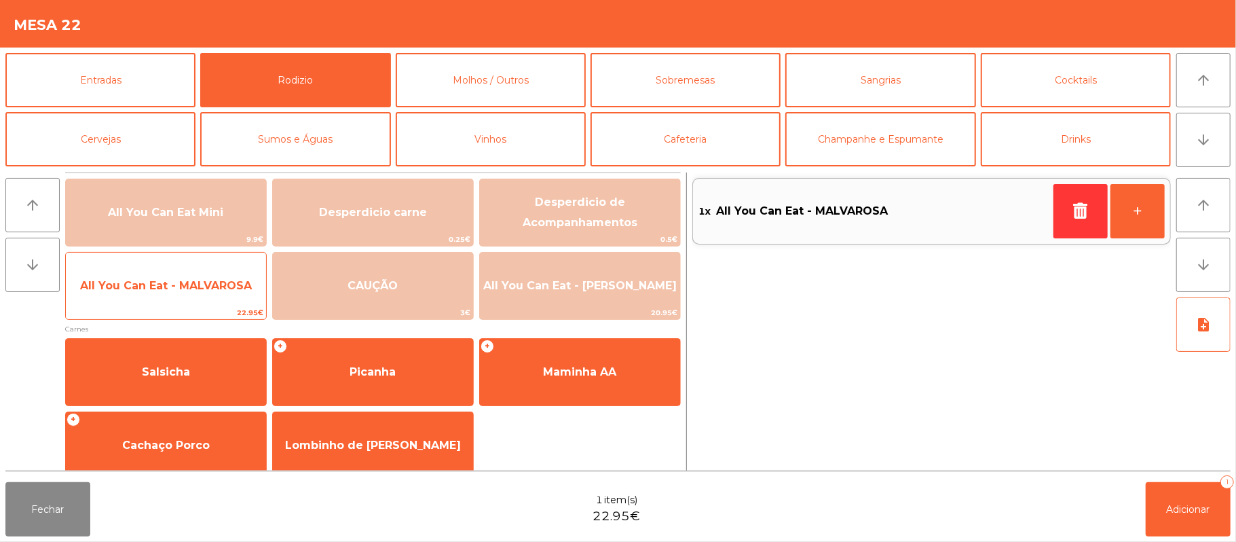
click at [195, 285] on span "All You Can Eat - MALVAROSA" at bounding box center [166, 285] width 172 height 13
click at [193, 294] on span "All You Can Eat - MALVAROSA" at bounding box center [166, 285] width 200 height 37
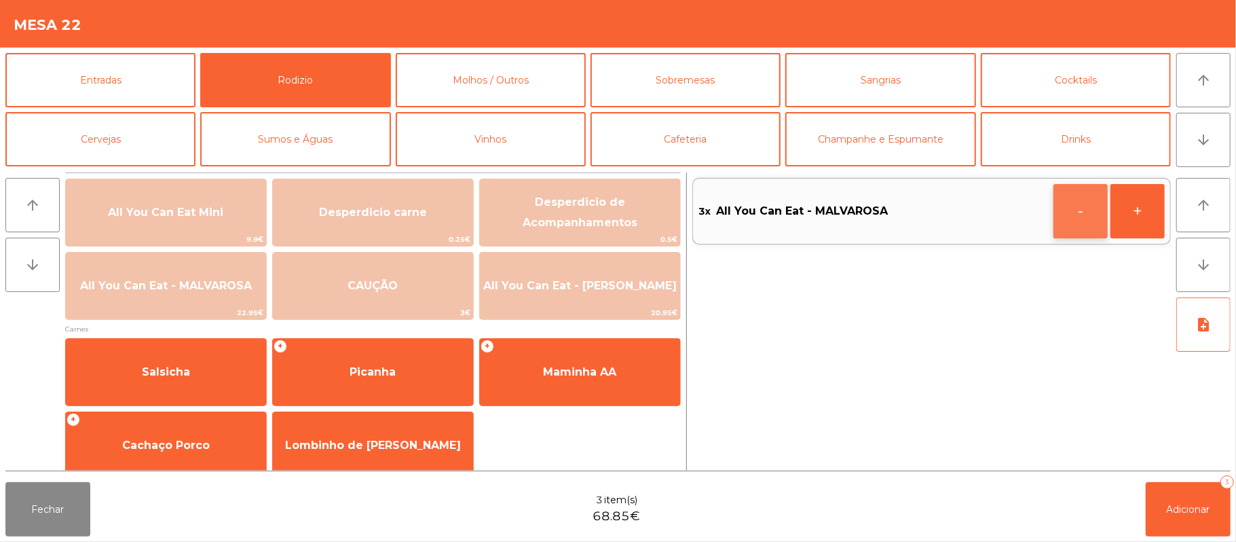
click at [1072, 218] on button "-" at bounding box center [1080, 211] width 54 height 54
click at [1065, 205] on button "-" at bounding box center [1080, 211] width 54 height 54
click at [1073, 210] on icon "button" at bounding box center [1080, 210] width 20 height 16
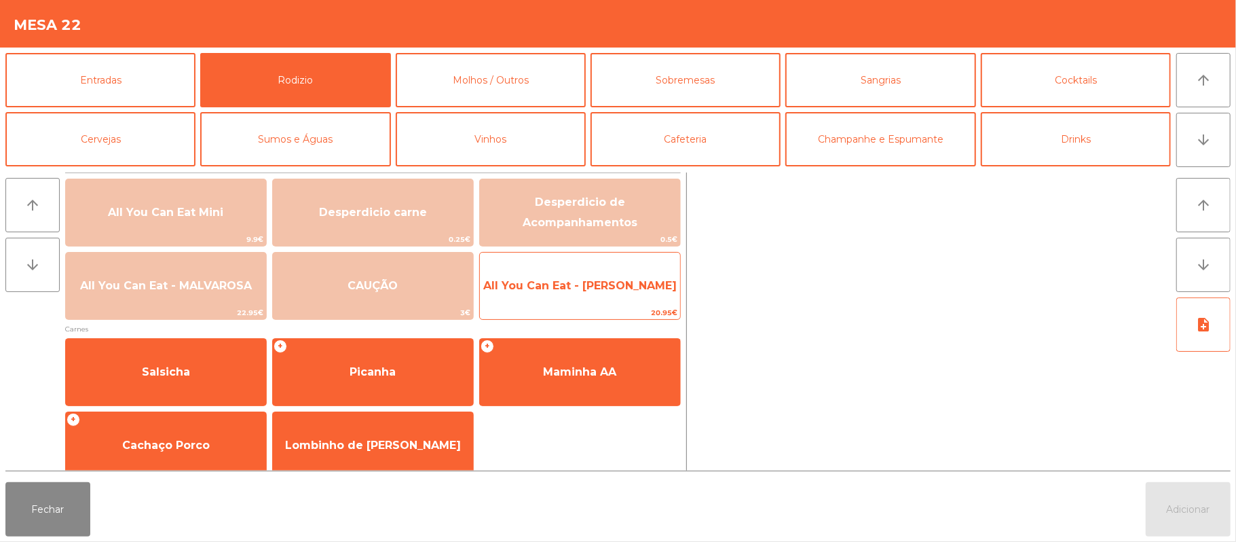
click at [632, 297] on span "All You Can Eat - [PERSON_NAME]" at bounding box center [580, 285] width 200 height 37
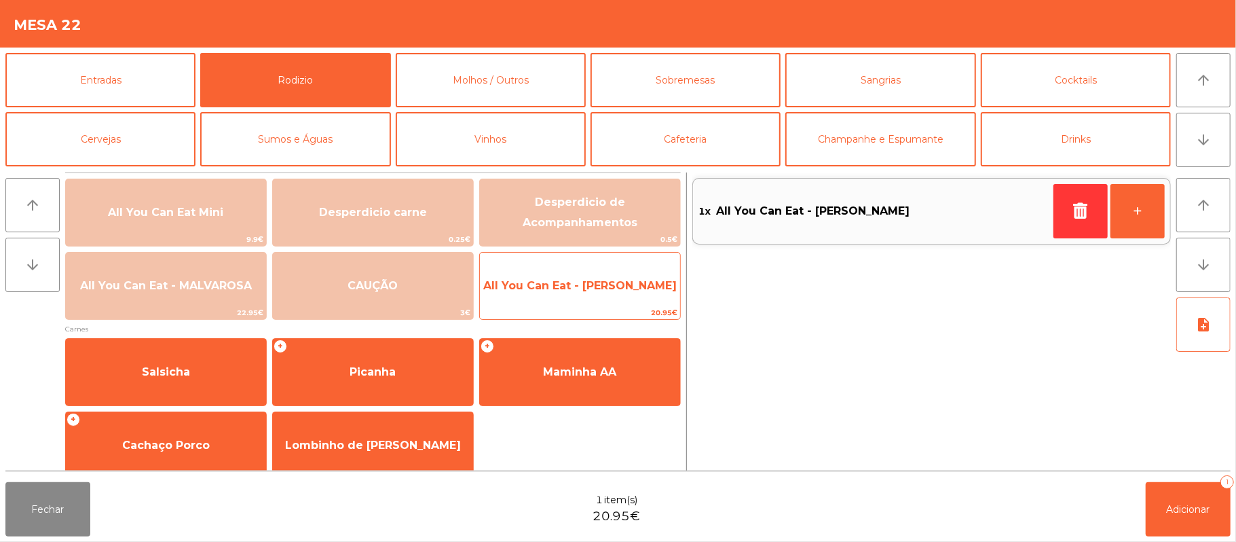
click at [620, 297] on span "All You Can Eat - [PERSON_NAME]" at bounding box center [580, 285] width 200 height 37
click at [617, 291] on span "All You Can Eat - [PERSON_NAME]" at bounding box center [579, 285] width 193 height 13
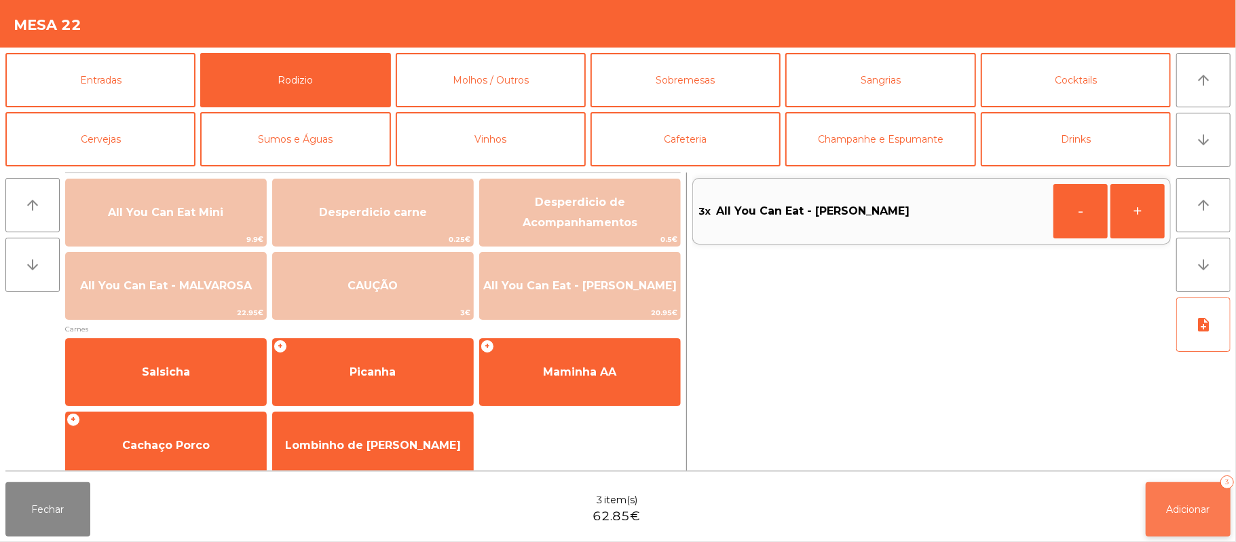
click at [1165, 506] on button "Adicionar 3" at bounding box center [1188, 509] width 85 height 54
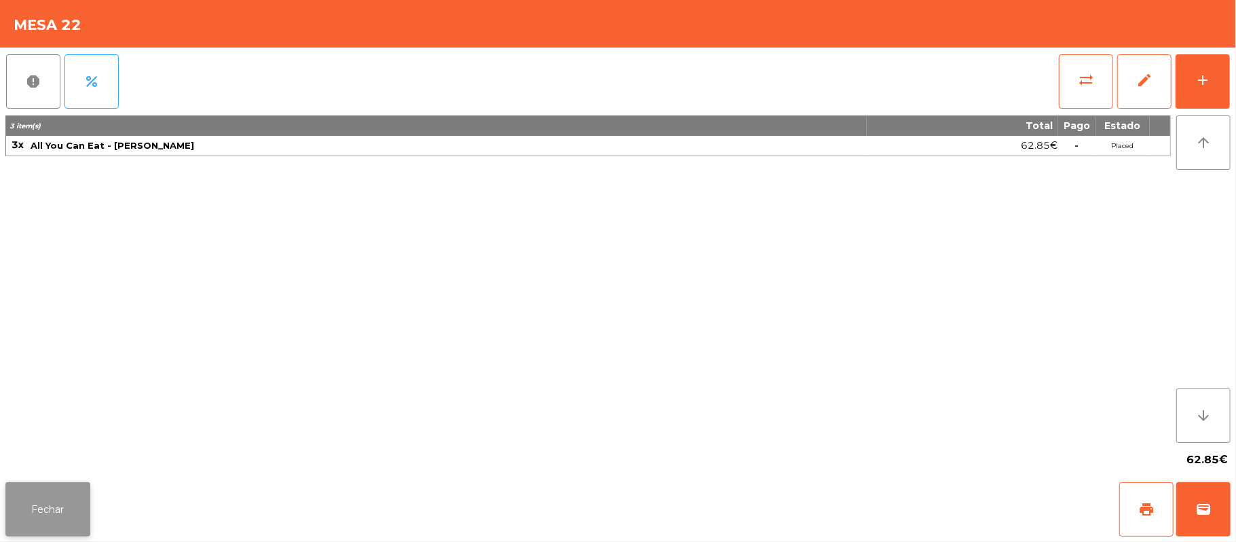
click at [50, 510] on button "Fechar" at bounding box center [47, 509] width 85 height 54
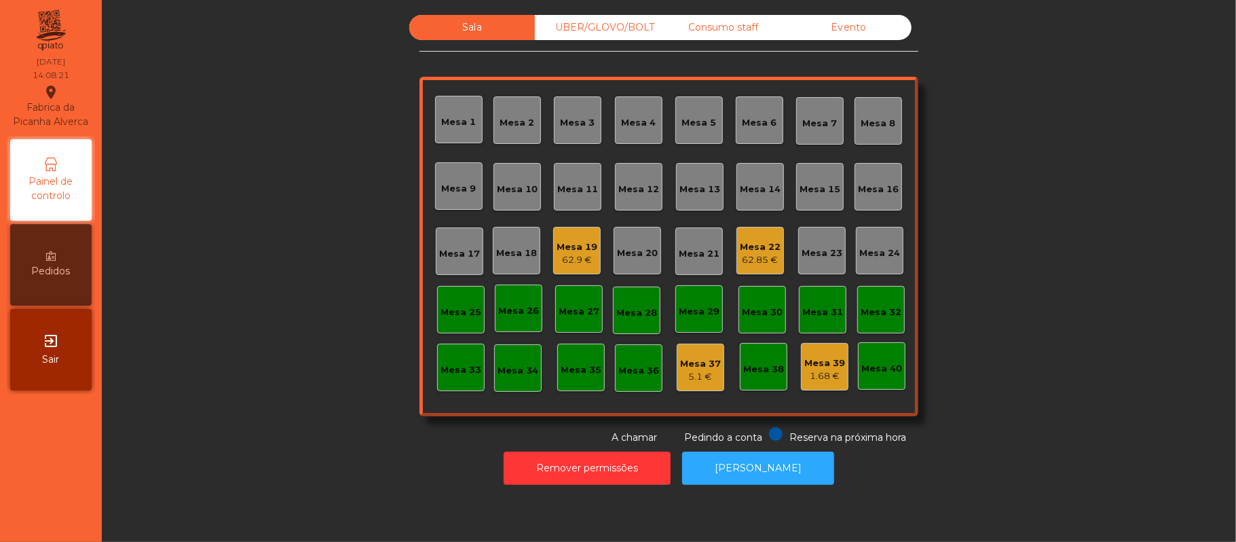
click at [579, 248] on div "Mesa 19" at bounding box center [576, 247] width 41 height 14
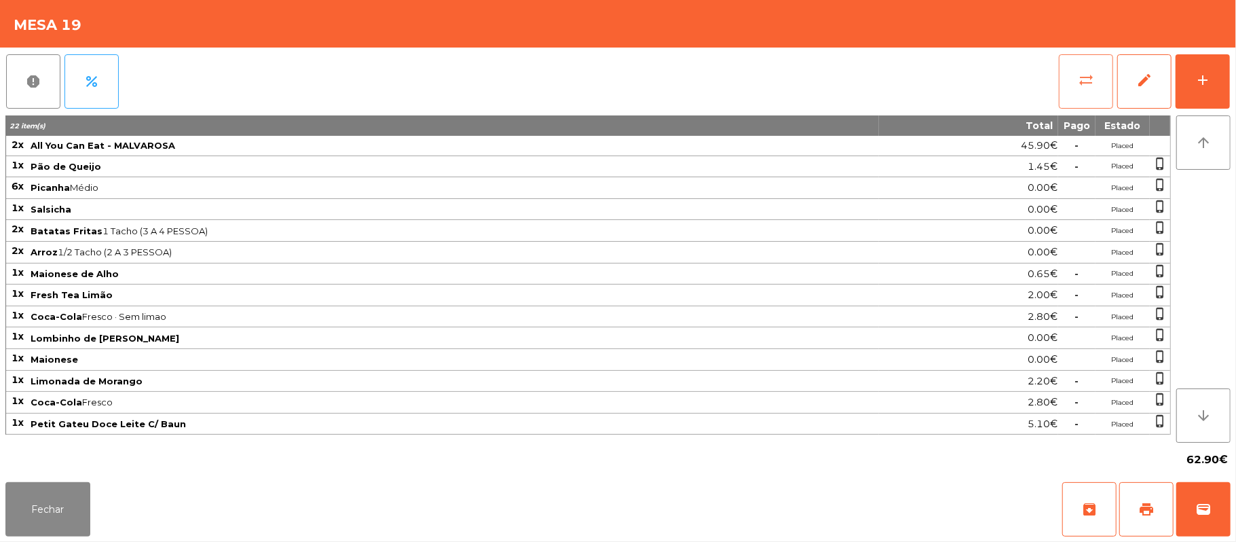
click at [1095, 84] on button "sync_alt" at bounding box center [1086, 81] width 54 height 54
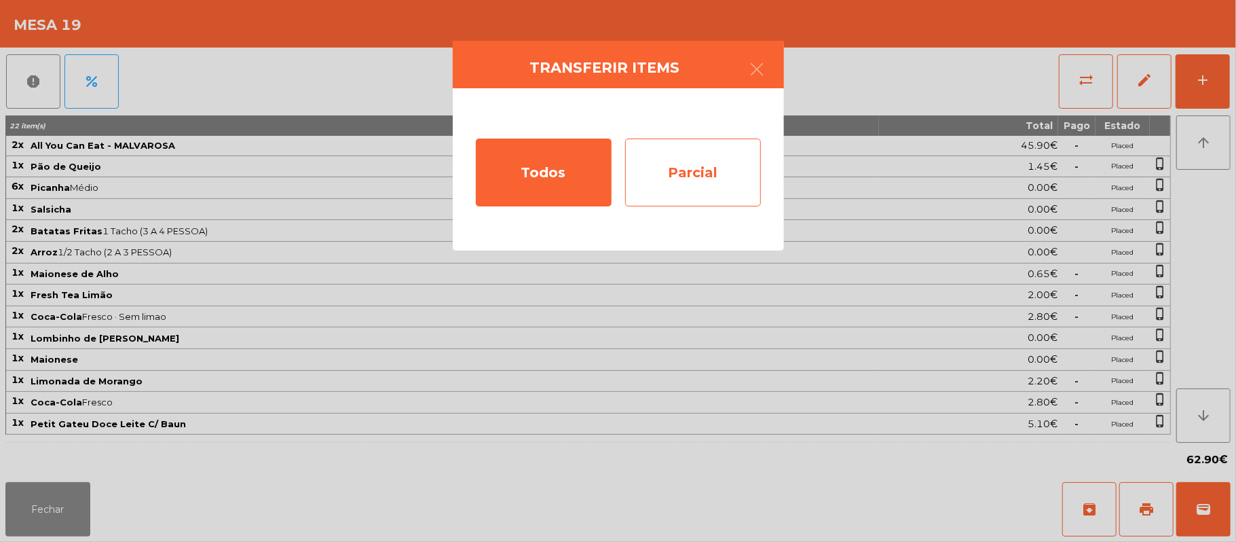
click at [711, 178] on div "Parcial" at bounding box center [693, 172] width 136 height 68
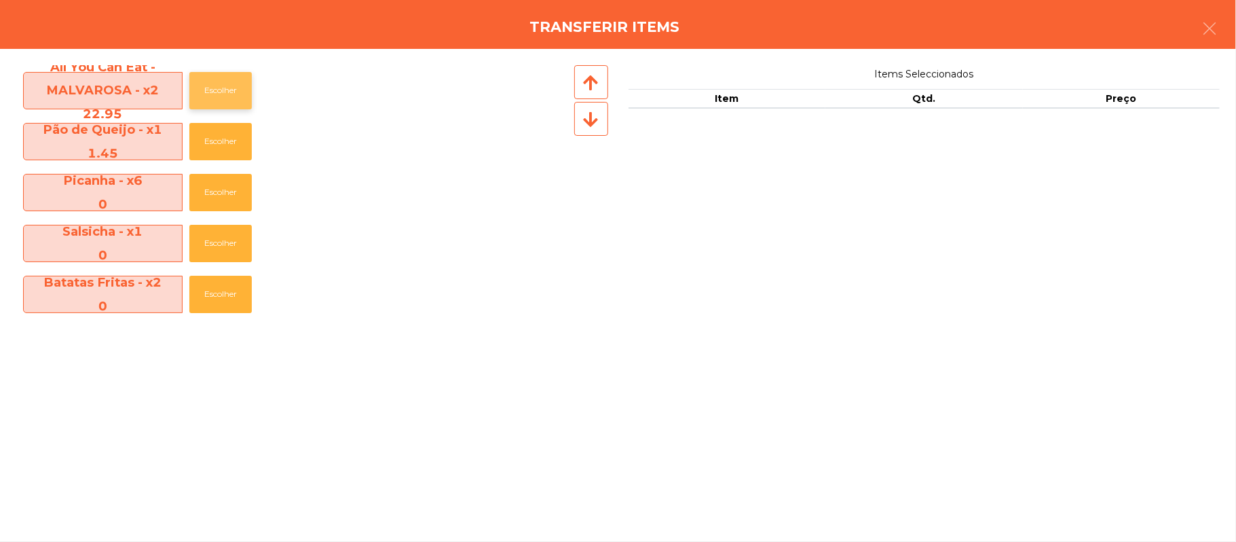
click at [225, 93] on button "Escolher" at bounding box center [220, 90] width 62 height 37
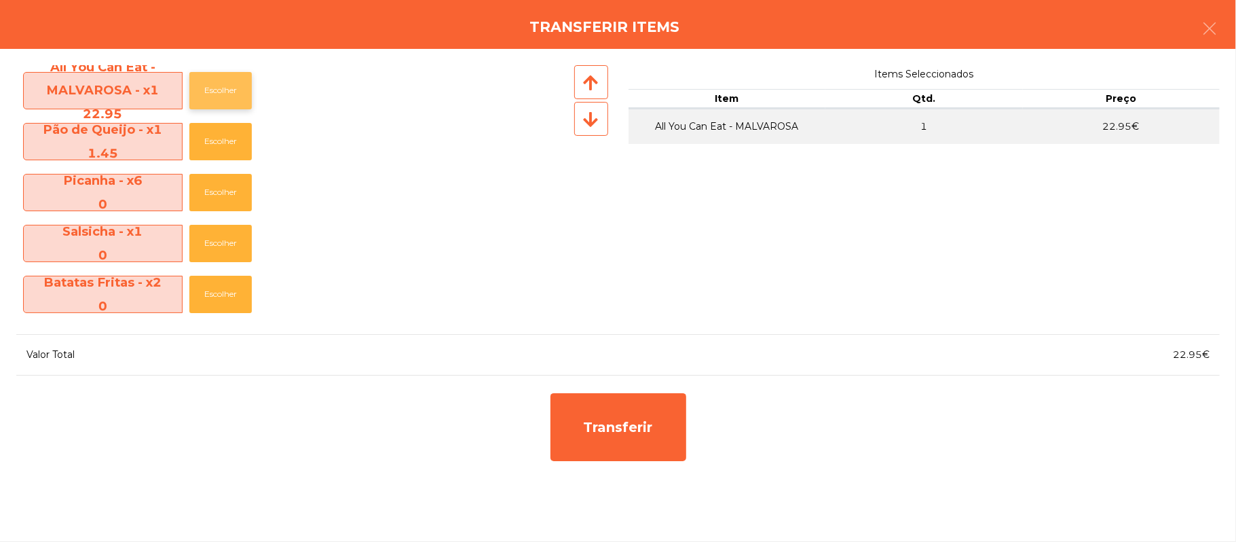
click at [232, 88] on button "Escolher" at bounding box center [220, 90] width 62 height 37
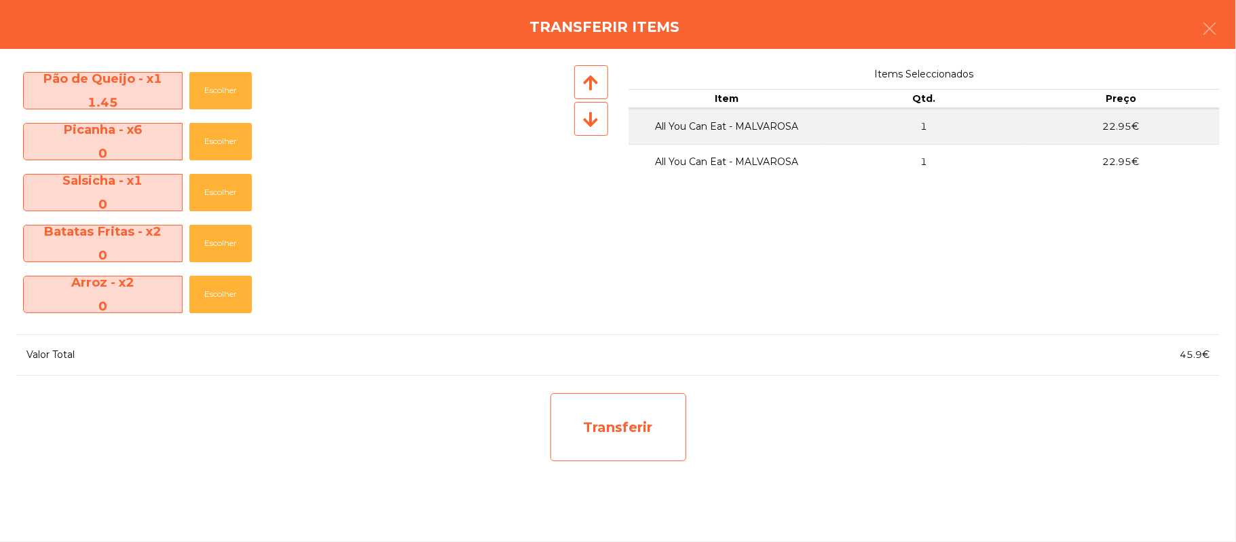
click at [641, 435] on div "Transferir" at bounding box center [618, 427] width 136 height 68
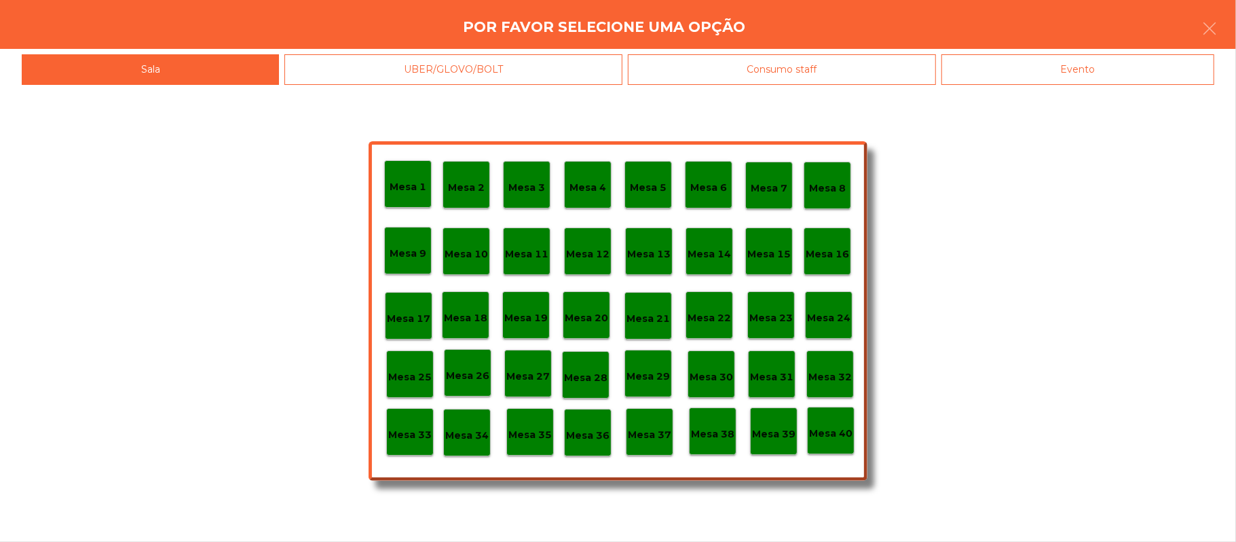
click at [645, 444] on div "Mesa 37" at bounding box center [650, 432] width 48 height 48
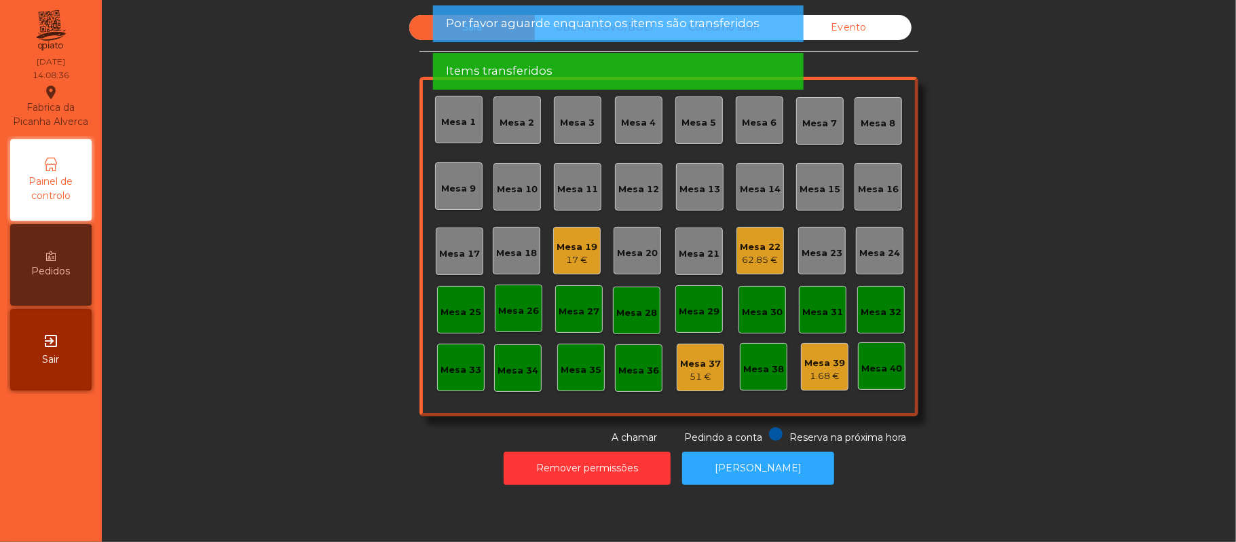
click at [565, 258] on div "17 €" at bounding box center [576, 260] width 41 height 14
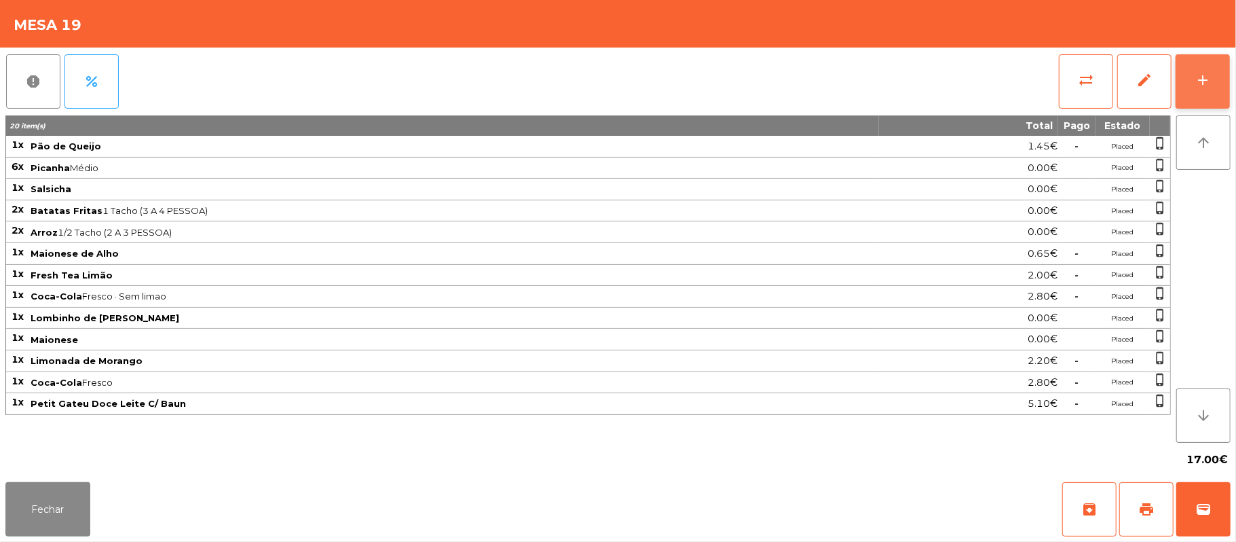
click at [1203, 75] on div "add" at bounding box center [1202, 80] width 16 height 16
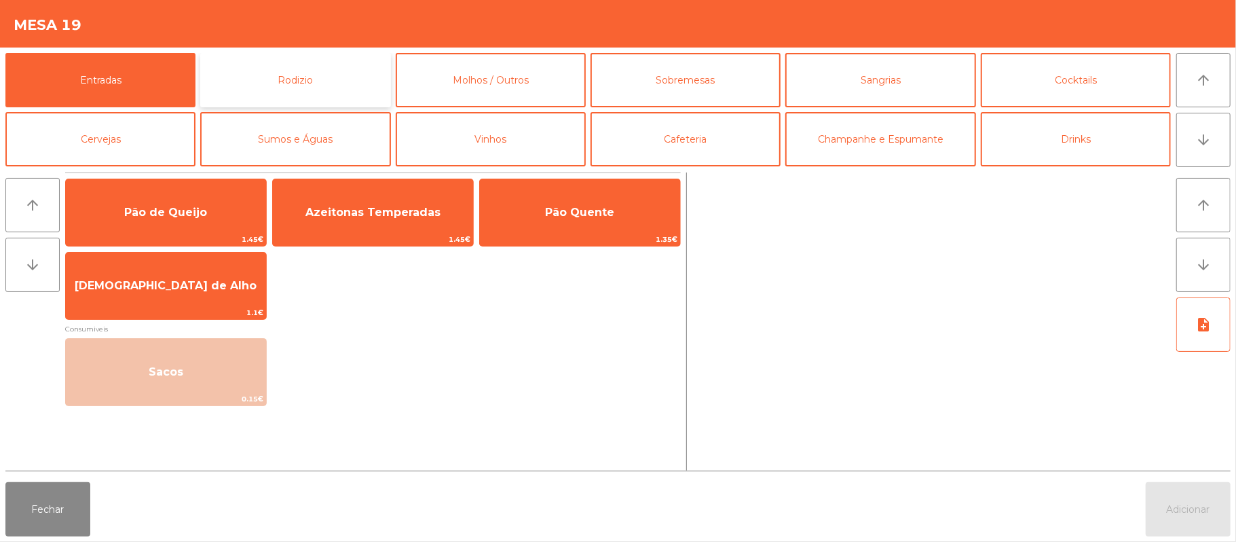
click at [342, 86] on button "Rodizio" at bounding box center [295, 80] width 190 height 54
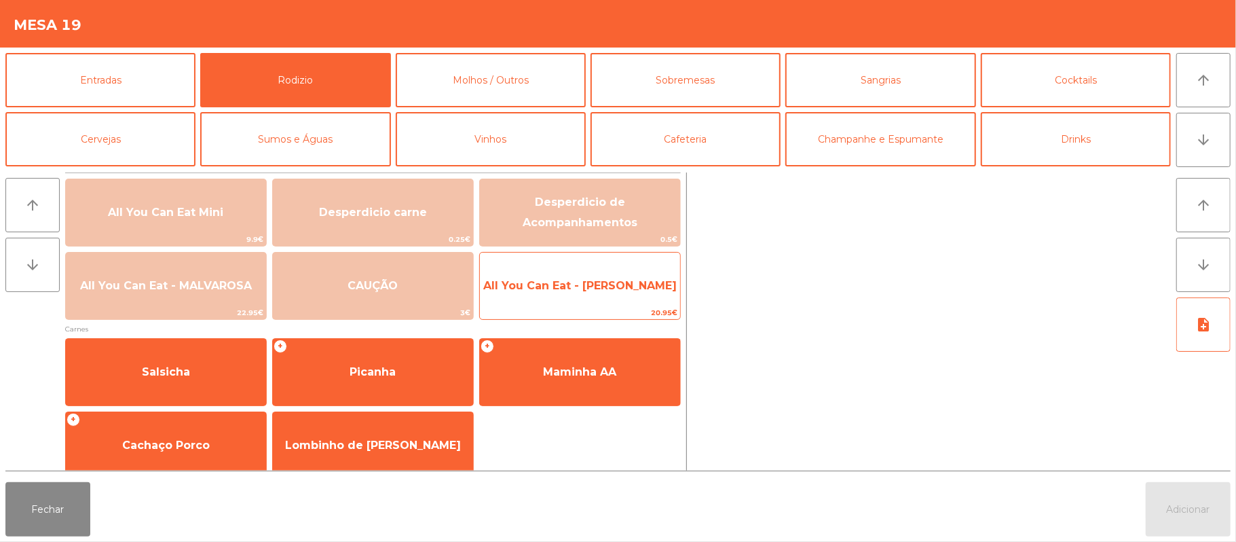
click at [613, 295] on span "All You Can Eat - [PERSON_NAME]" at bounding box center [580, 285] width 200 height 37
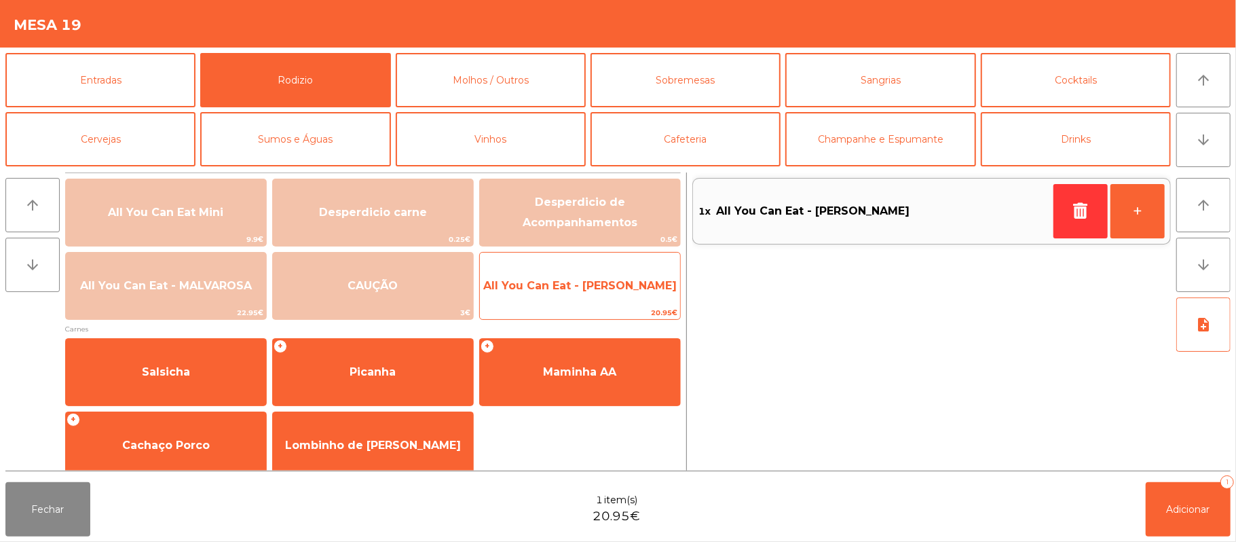
click at [593, 281] on span "All You Can Eat - [PERSON_NAME]" at bounding box center [579, 285] width 193 height 13
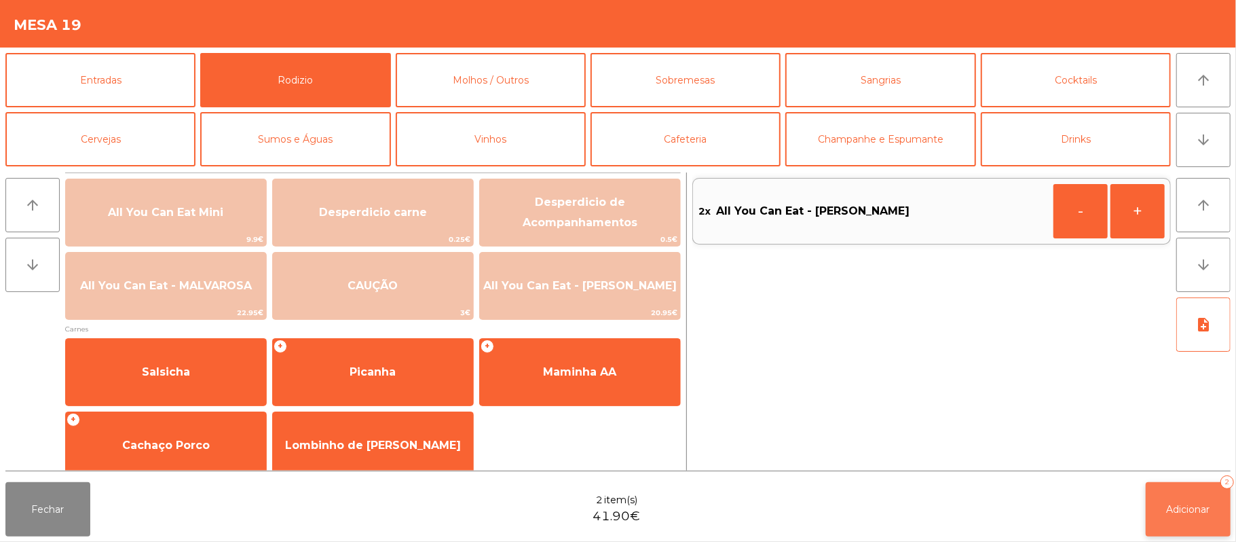
click at [1194, 500] on button "Adicionar 2" at bounding box center [1188, 509] width 85 height 54
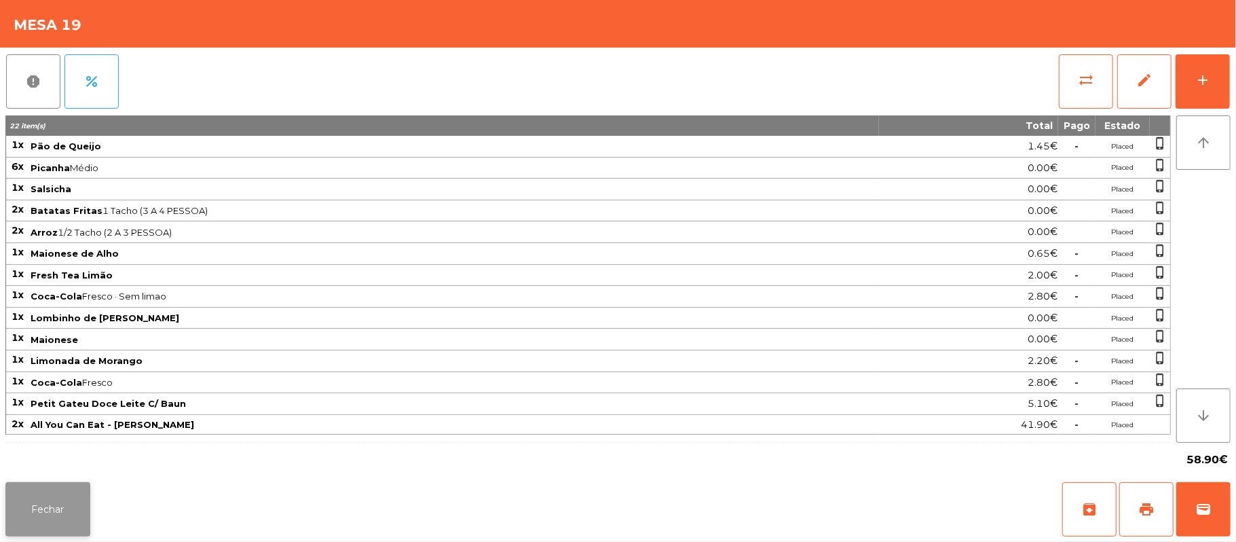
click at [53, 510] on button "Fechar" at bounding box center [47, 509] width 85 height 54
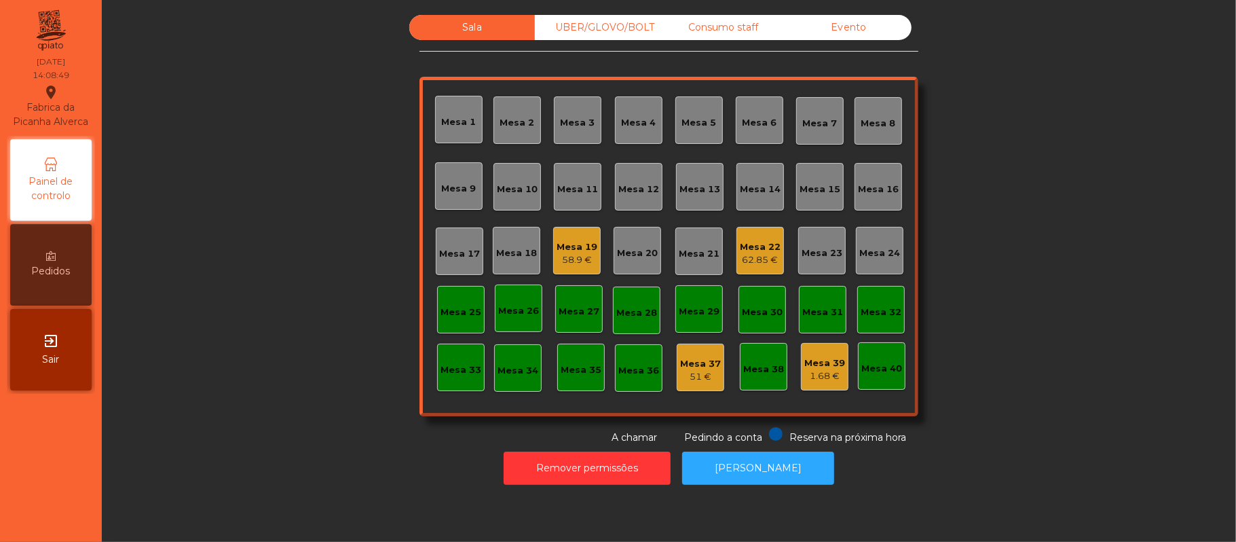
click at [757, 261] on div "62.85 €" at bounding box center [760, 260] width 41 height 14
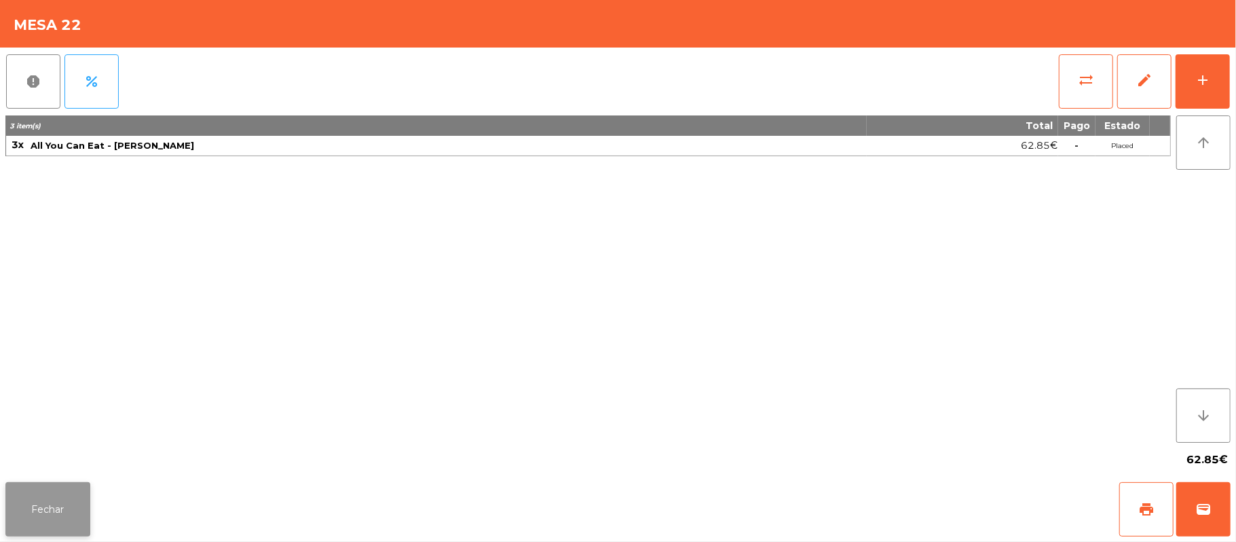
click at [41, 510] on button "Fechar" at bounding box center [47, 509] width 85 height 54
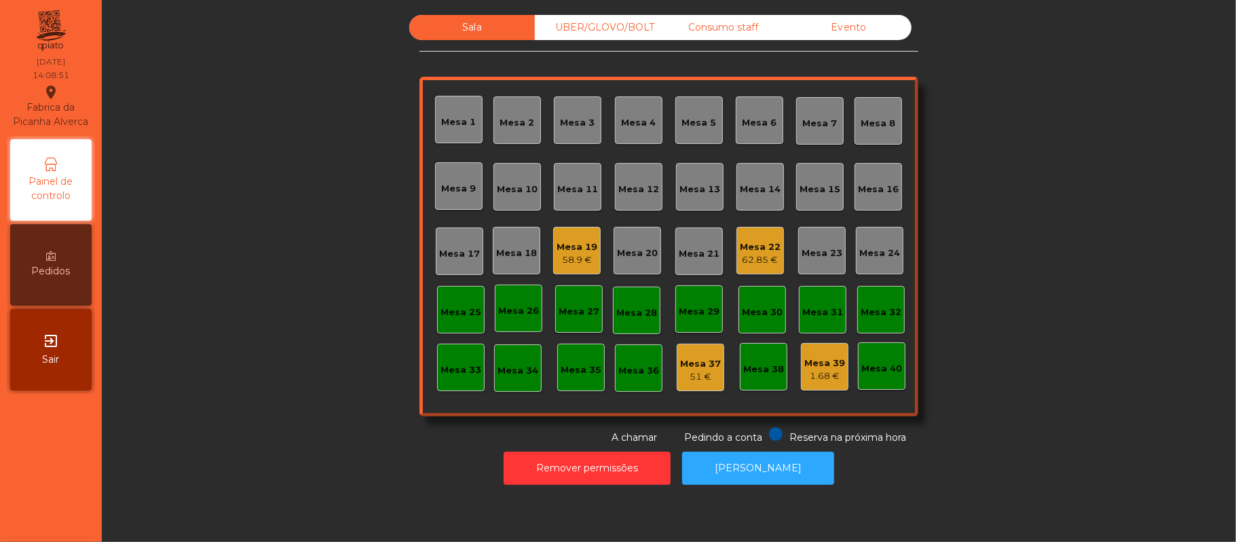
click at [584, 259] on div "58.9 €" at bounding box center [576, 260] width 41 height 14
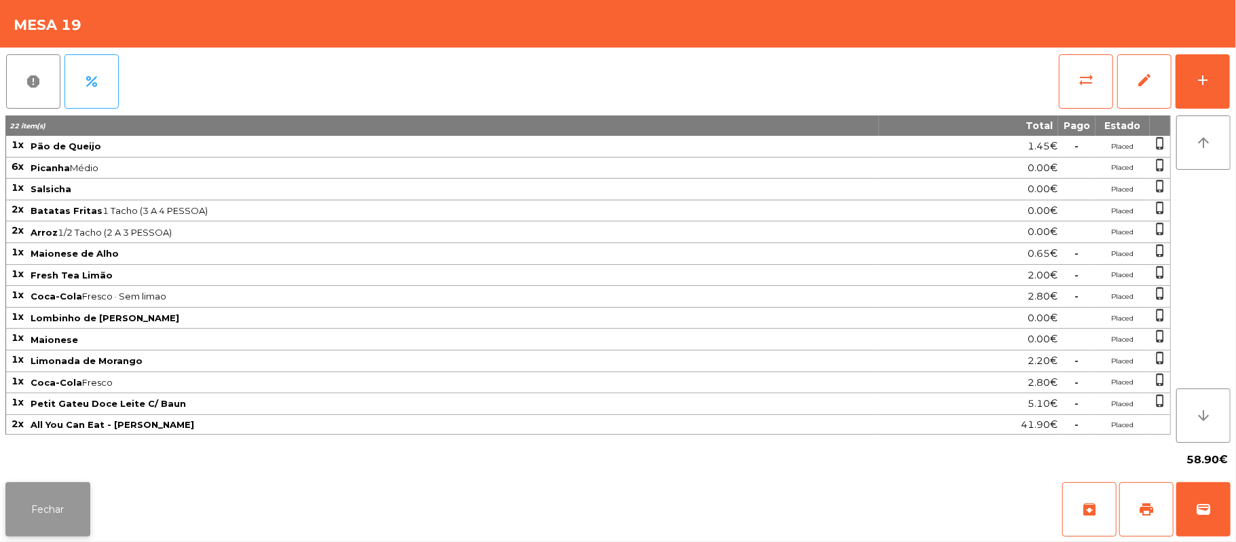
click at [52, 510] on button "Fechar" at bounding box center [47, 509] width 85 height 54
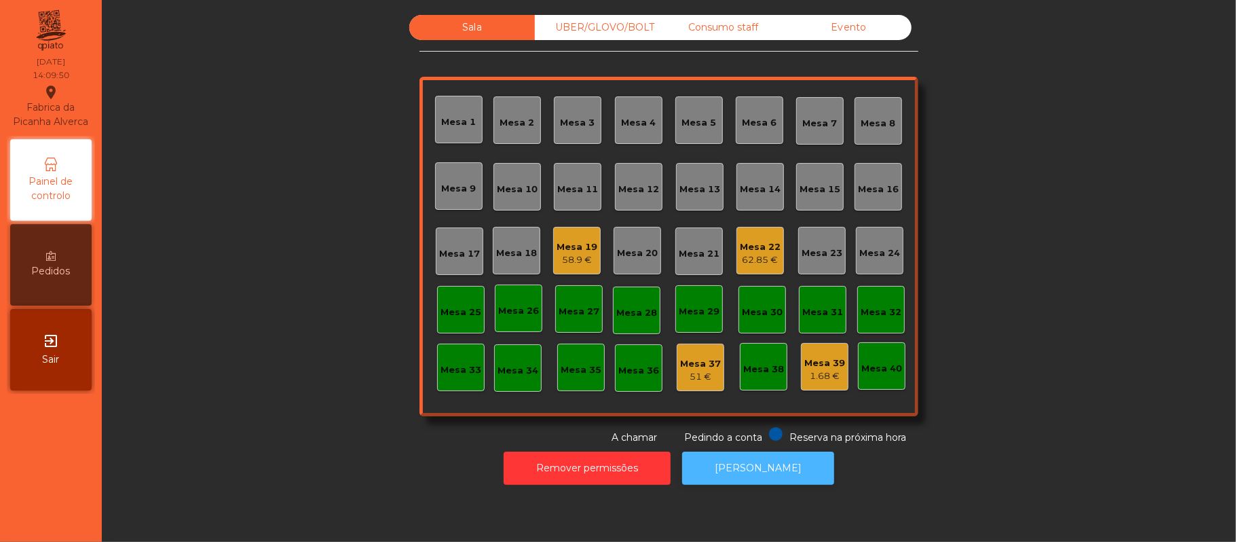
click at [765, 468] on button "[PERSON_NAME]" at bounding box center [758, 467] width 152 height 33
click at [559, 261] on div "58.9 €" at bounding box center [576, 260] width 41 height 14
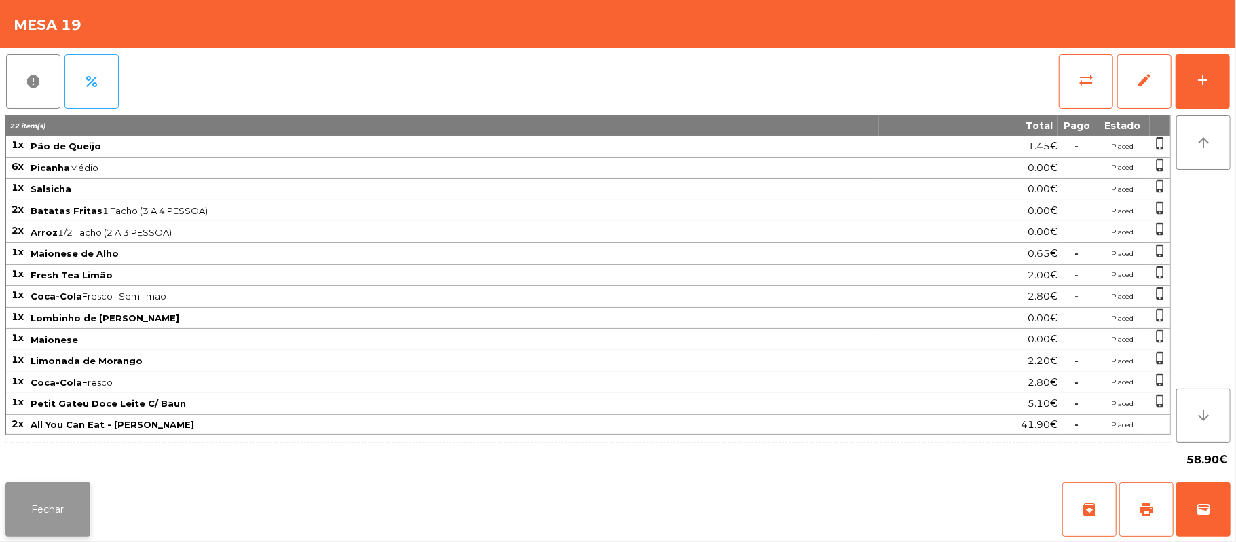
click at [46, 517] on button "Fechar" at bounding box center [47, 509] width 85 height 54
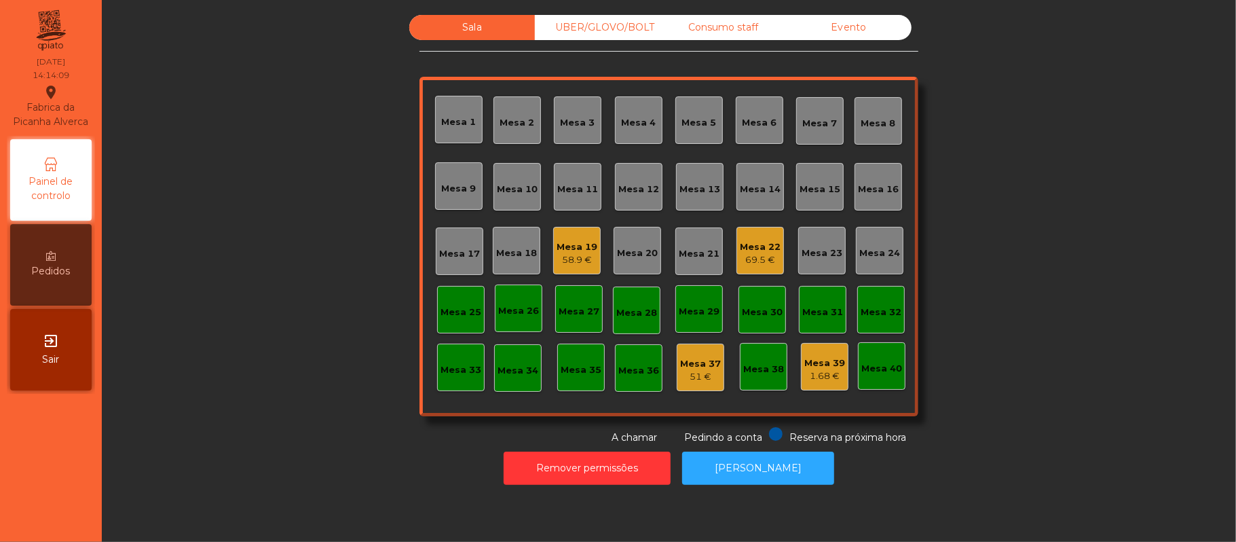
click at [765, 235] on div "Mesa 22 69.5 €" at bounding box center [760, 251] width 41 height 32
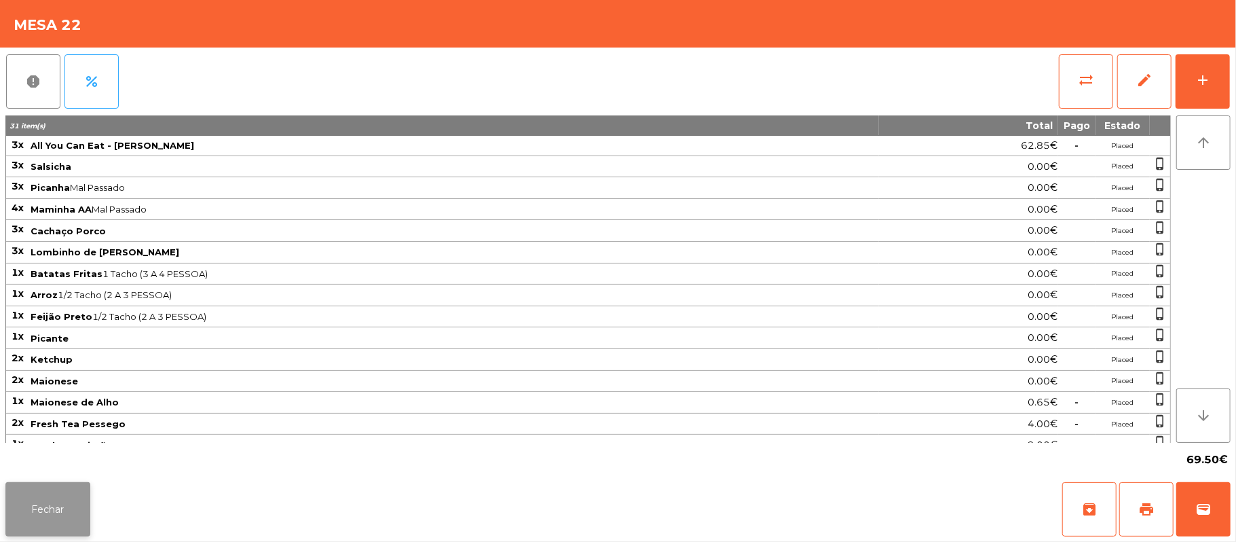
click at [44, 529] on button "Fechar" at bounding box center [47, 509] width 85 height 54
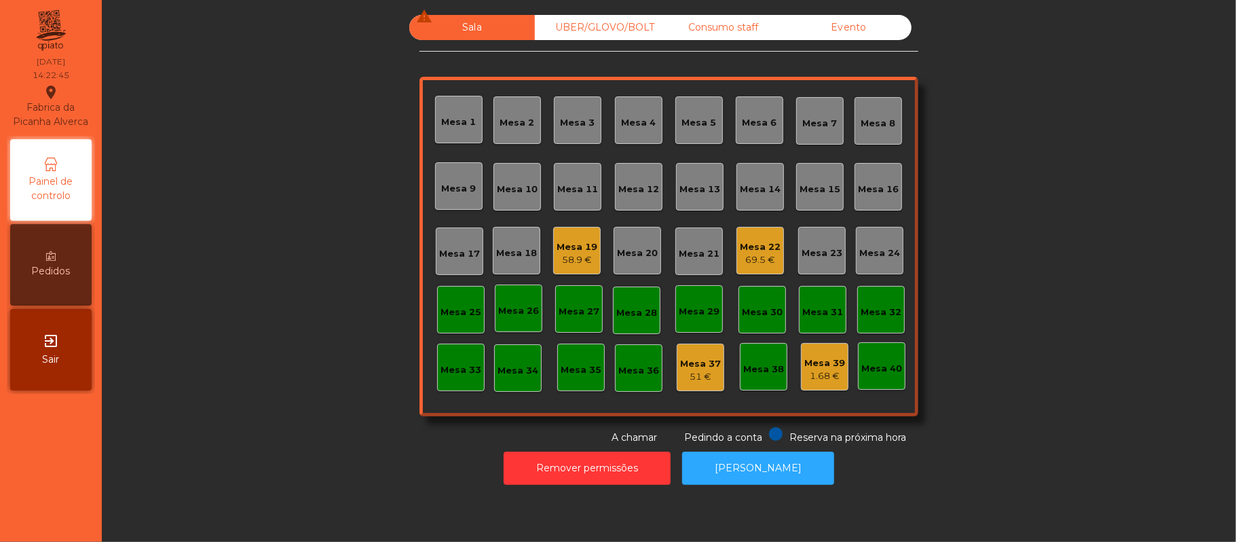
click at [579, 243] on div "Mesa 19" at bounding box center [576, 247] width 41 height 14
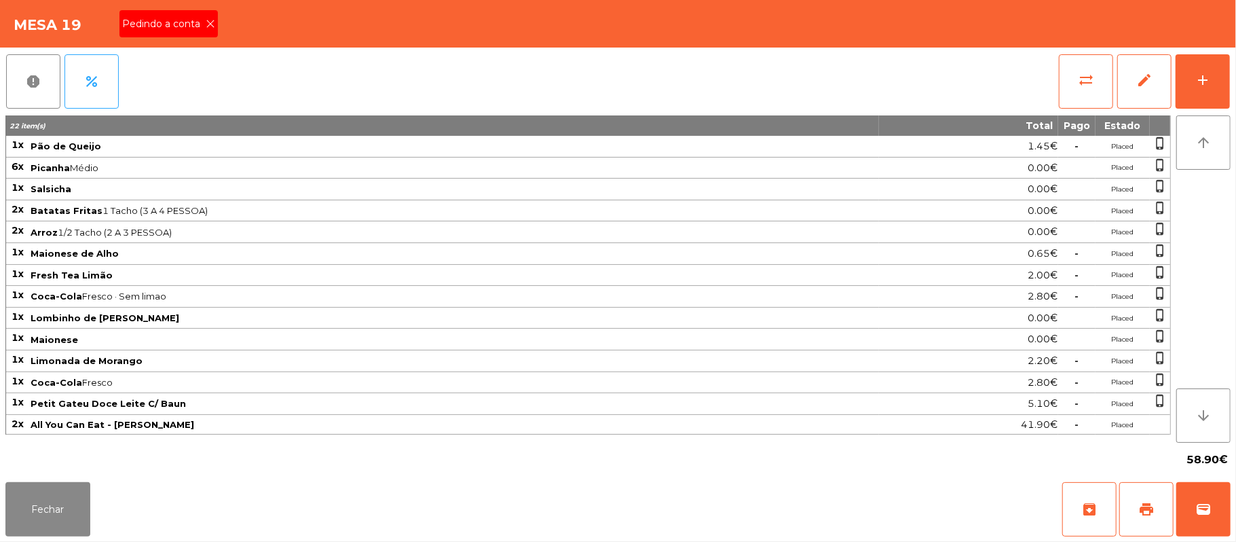
click at [195, 23] on span "Pedindo a conta" at bounding box center [163, 24] width 83 height 14
click at [1080, 80] on span "sync_alt" at bounding box center [1086, 80] width 16 height 16
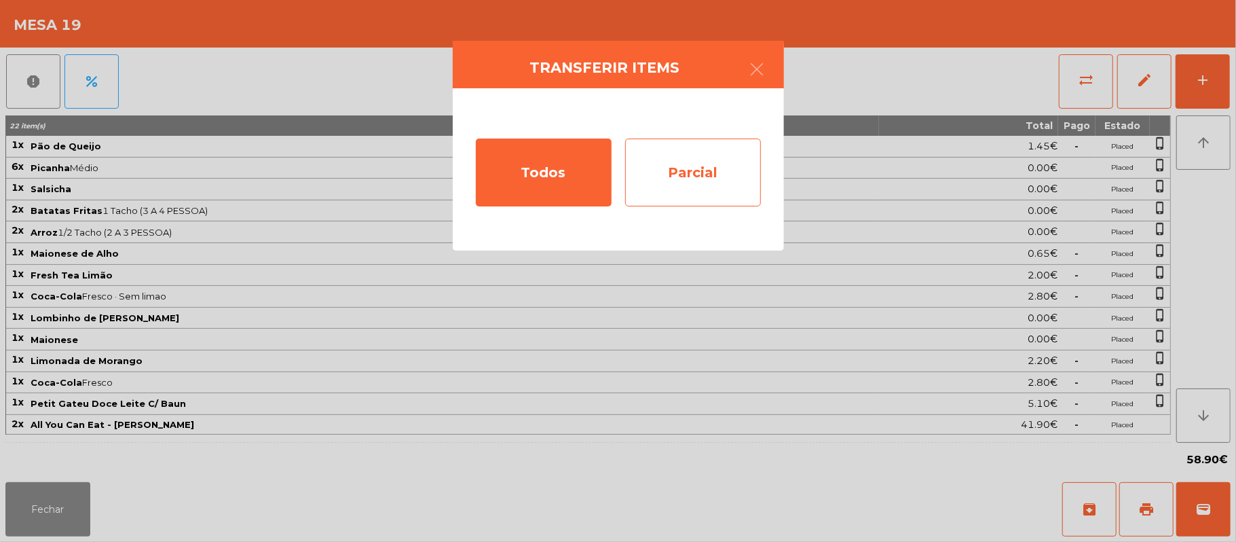
click at [710, 164] on div "Parcial" at bounding box center [693, 172] width 136 height 68
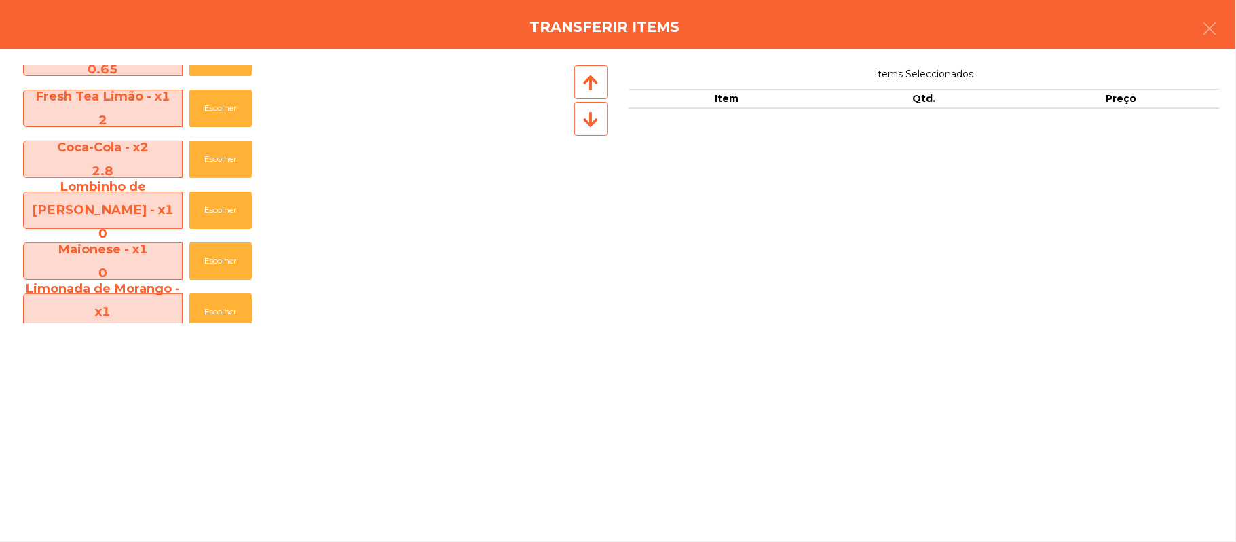
scroll to position [413, 0]
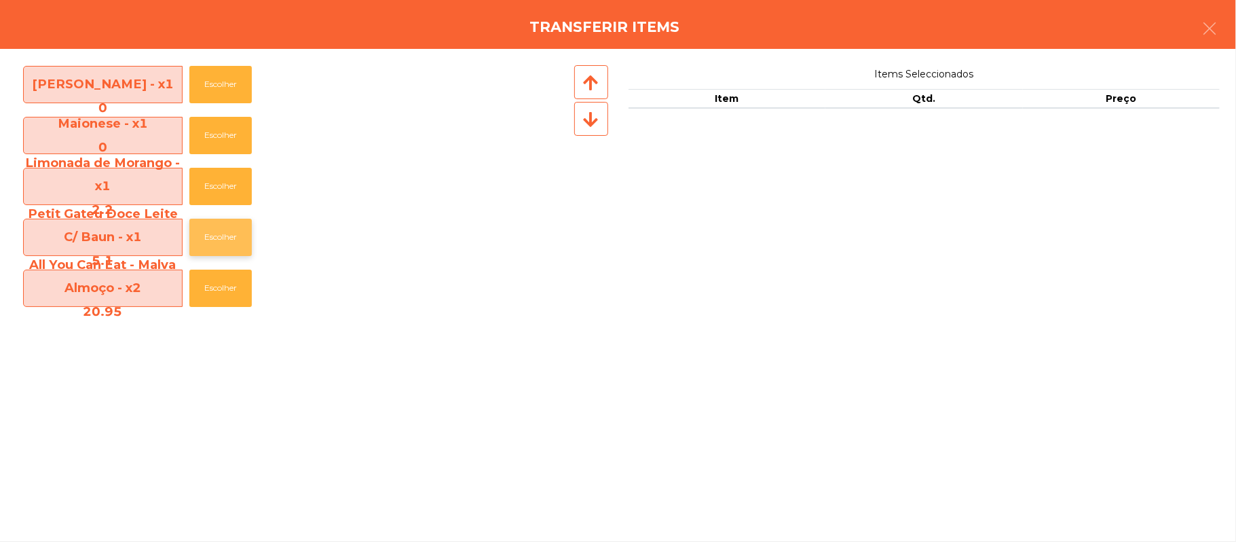
click at [250, 229] on button "Escolher" at bounding box center [220, 237] width 62 height 37
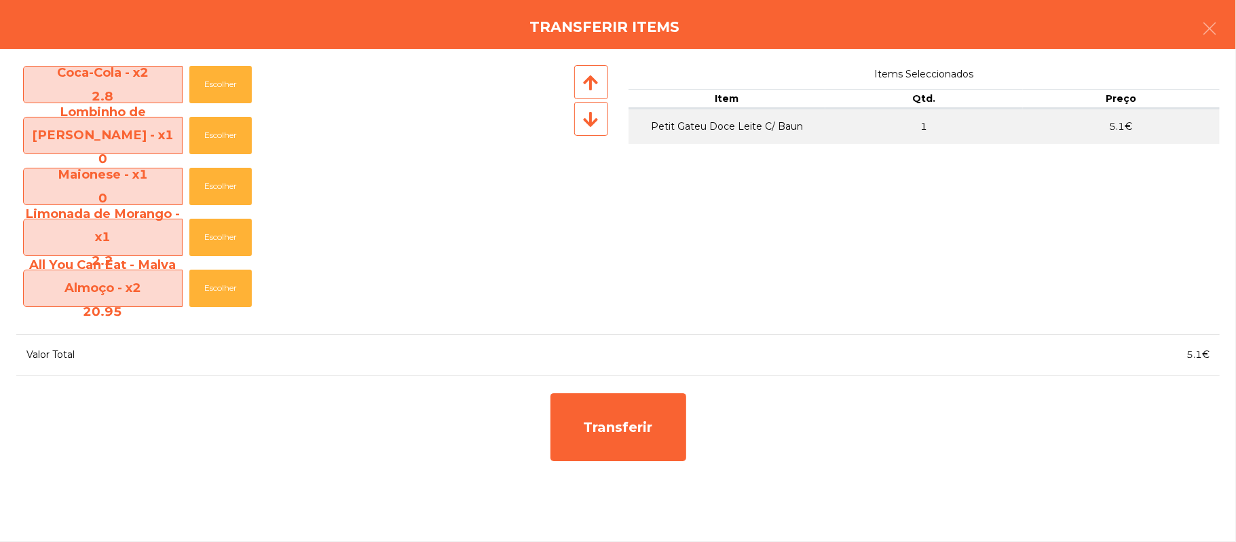
scroll to position [362, 0]
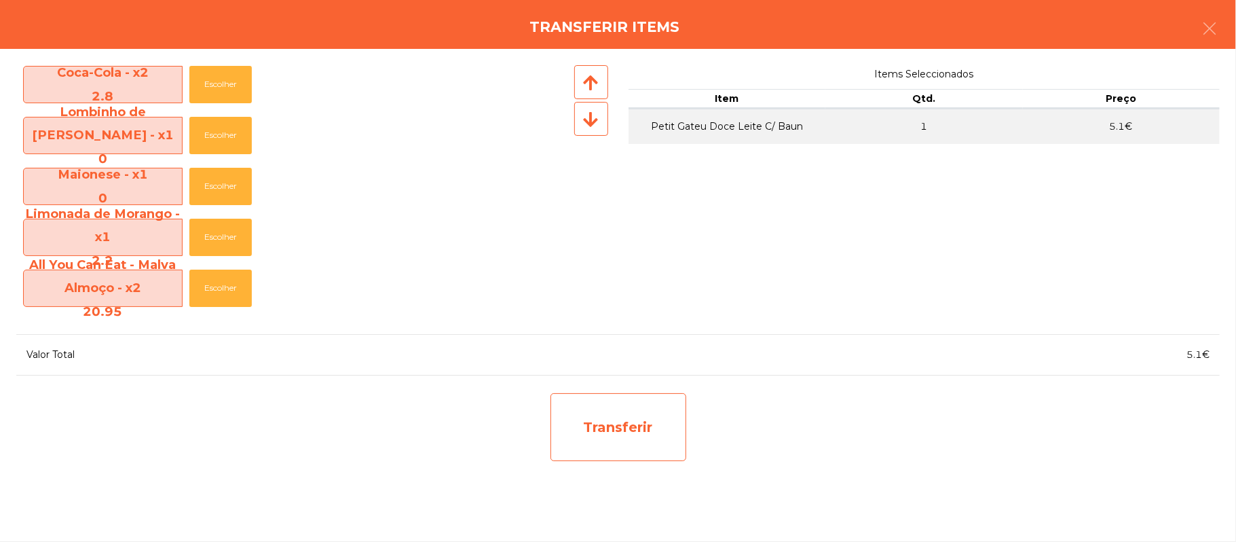
click at [654, 419] on div "Transferir" at bounding box center [618, 427] width 136 height 68
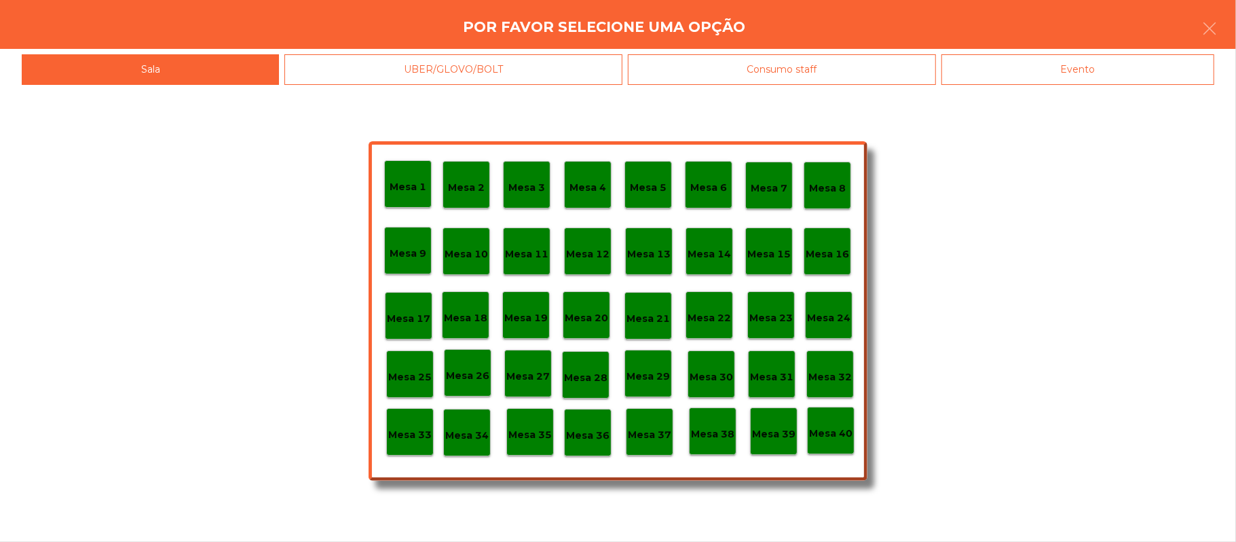
click at [782, 441] on div "Mesa 39" at bounding box center [774, 431] width 48 height 48
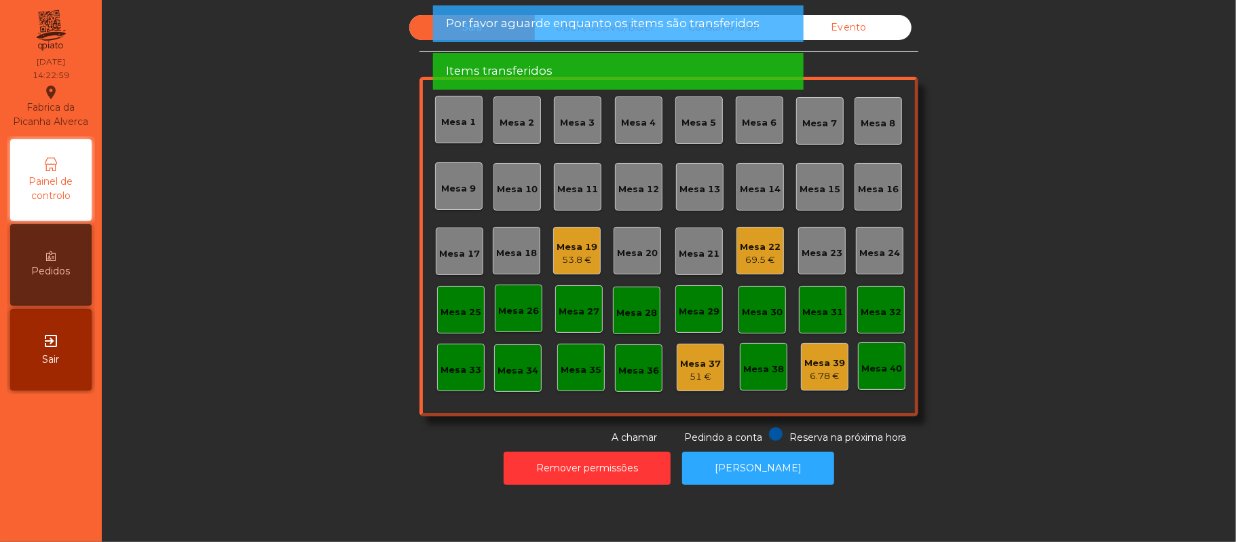
click at [582, 251] on div "Mesa 19" at bounding box center [576, 247] width 41 height 14
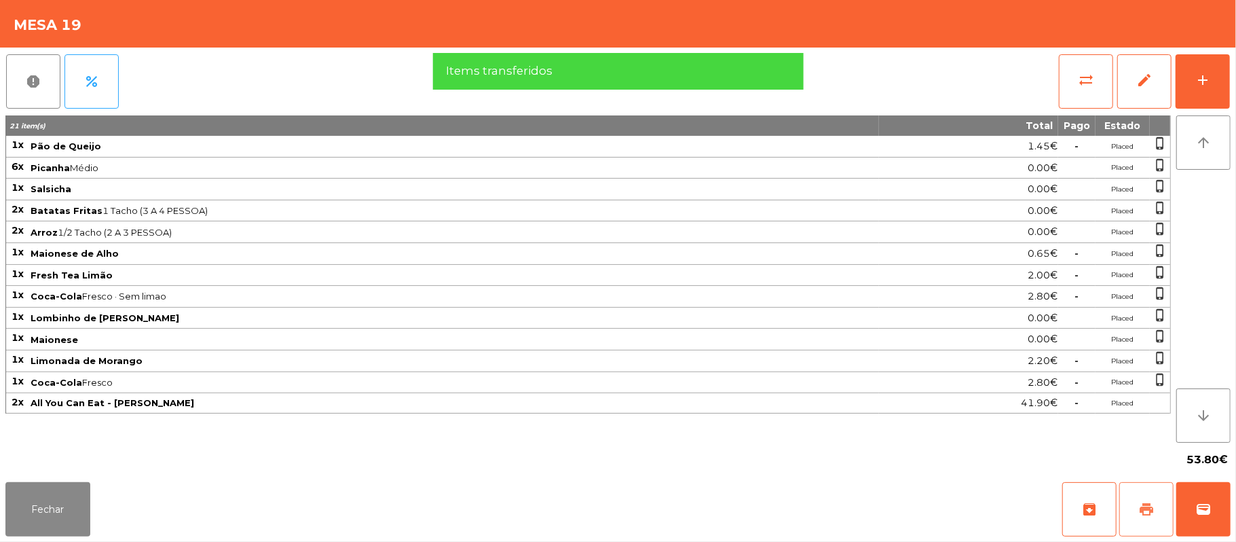
click at [1146, 514] on span "print" at bounding box center [1146, 509] width 16 height 16
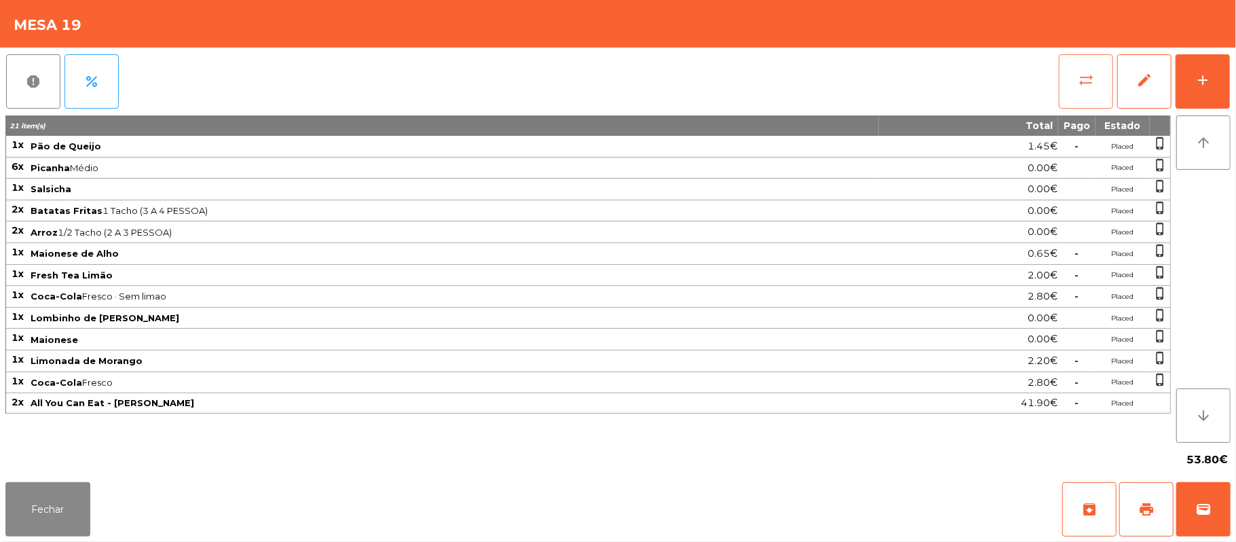
click at [1078, 66] on button "sync_alt" at bounding box center [1086, 81] width 54 height 54
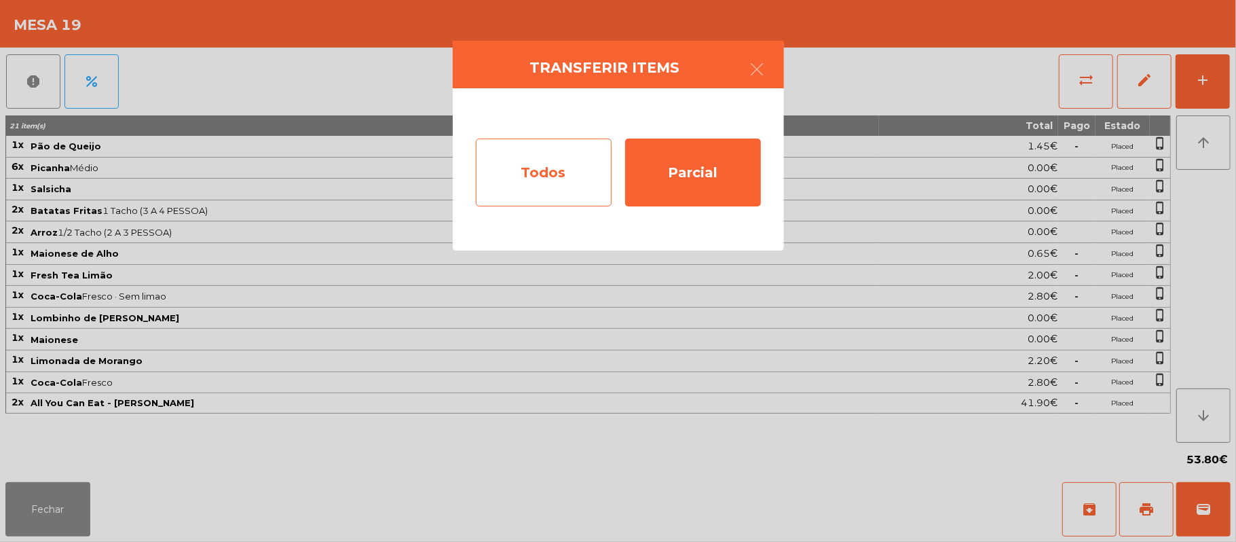
click at [542, 174] on div "Todos" at bounding box center [544, 172] width 136 height 68
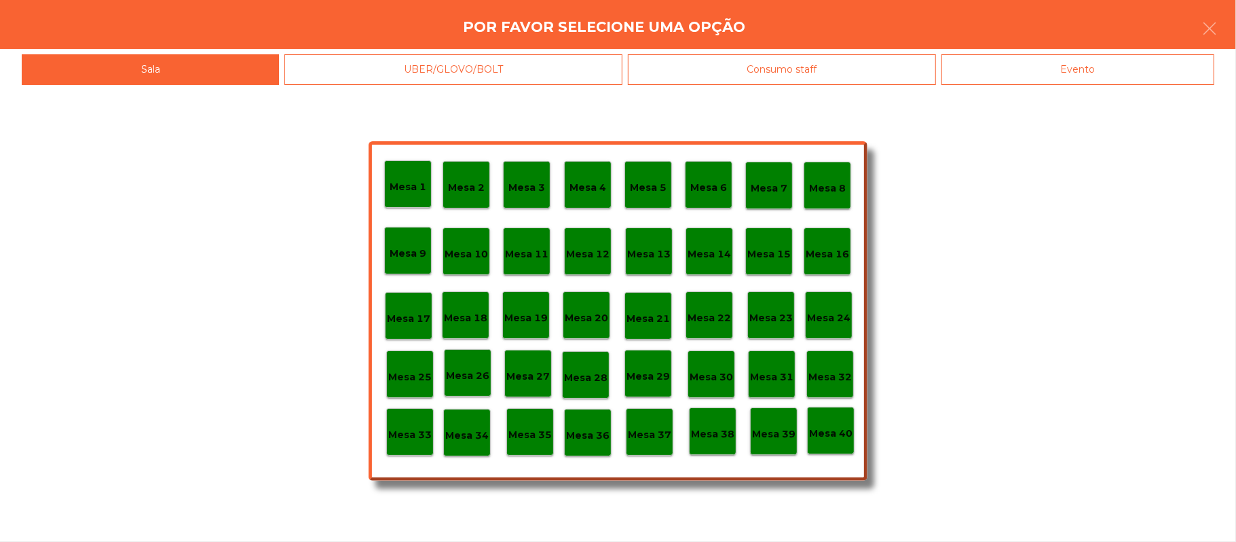
click at [1105, 85] on div "Mesa 1 Mesa 2 Mesa 3 Mesa 4 Mesa 5 Mesa 6 Mesa 7 Mesa 8 [GEOGRAPHIC_DATA] 9 [GE…" at bounding box center [618, 313] width 1236 height 457
click at [1092, 81] on div "Evento" at bounding box center [1077, 69] width 273 height 31
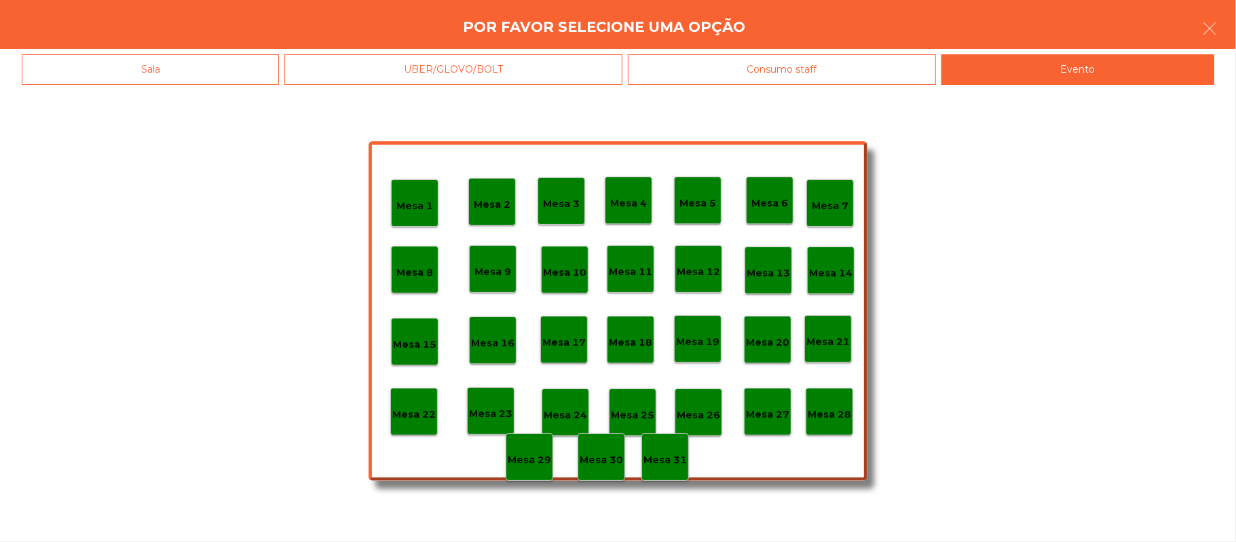
click at [837, 415] on p "Mesa 28" at bounding box center [829, 414] width 43 height 16
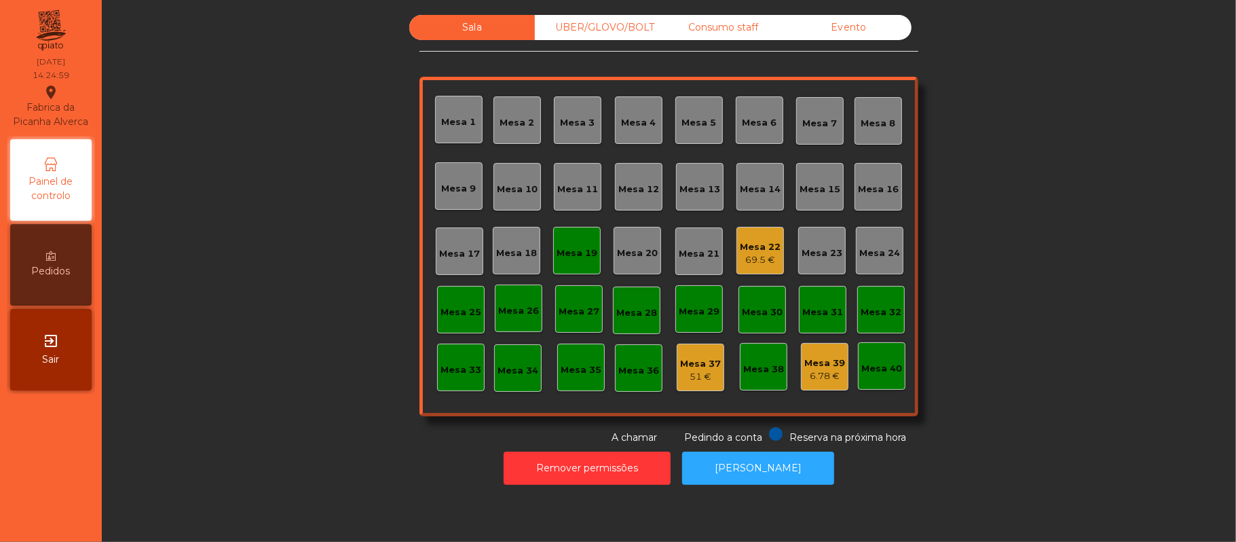
click at [563, 233] on div "Mesa 19" at bounding box center [577, 251] width 48 height 48
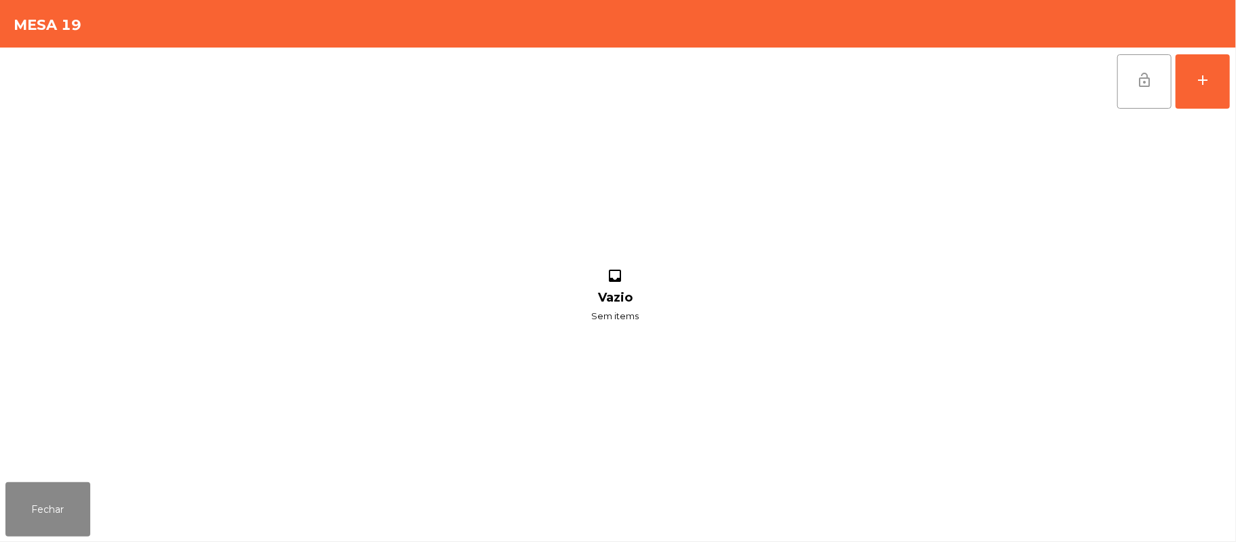
click at [1139, 79] on span "lock_open" at bounding box center [1144, 80] width 16 height 16
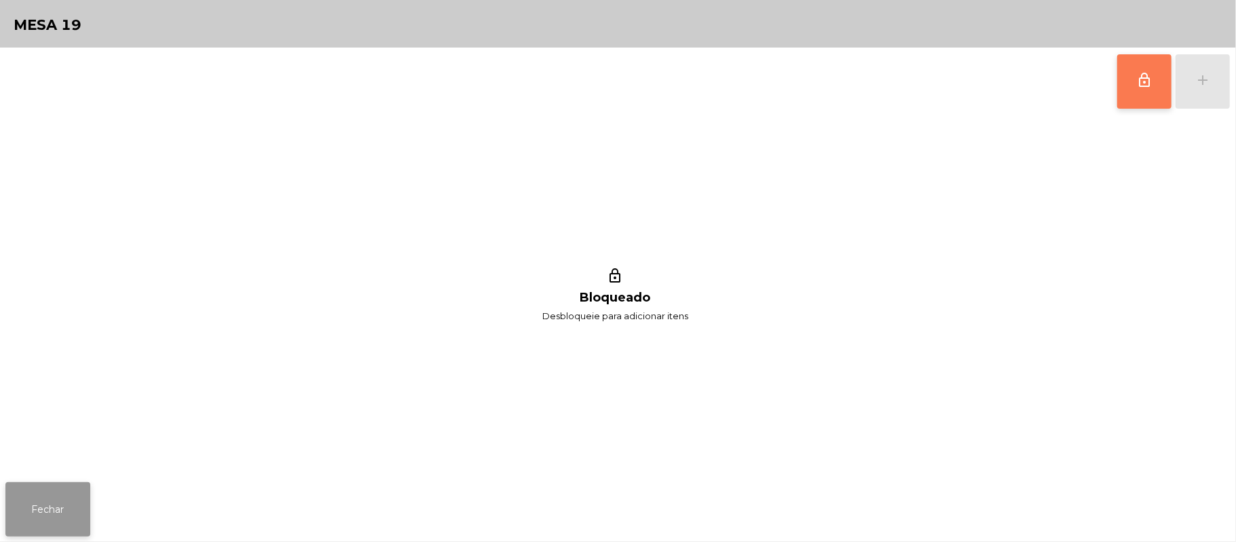
click at [45, 506] on button "Fechar" at bounding box center [47, 509] width 85 height 54
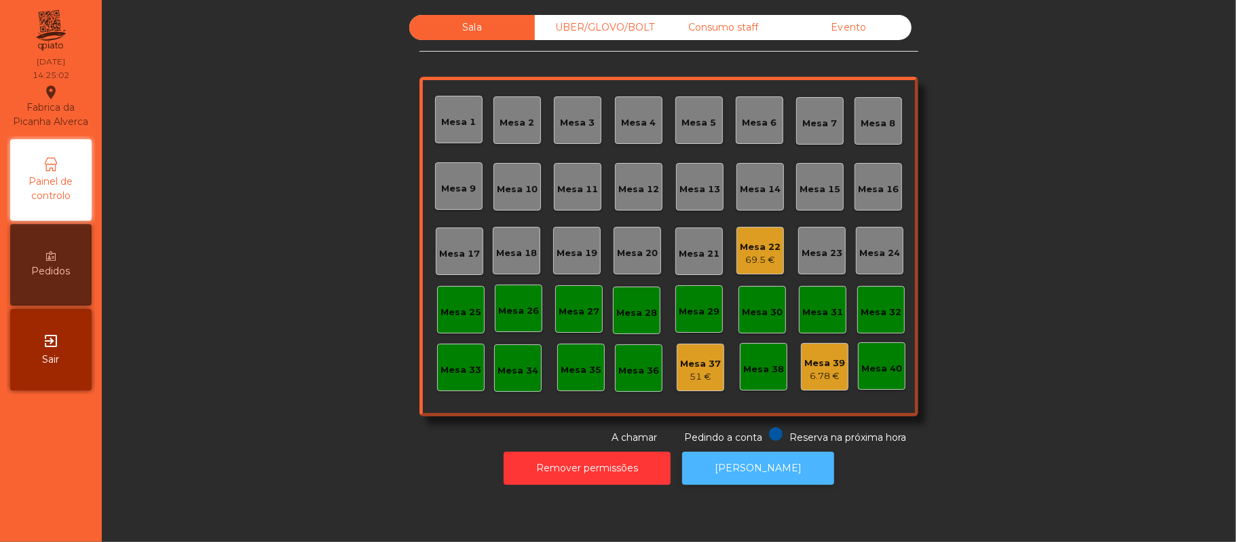
click at [765, 479] on button "[PERSON_NAME]" at bounding box center [758, 467] width 152 height 33
click at [1080, 224] on div "Sala UBER/GLOVO/BOLT Consumo staff Evento Mesa 1 [GEOGRAPHIC_DATA] 3 [GEOGRAPHI…" at bounding box center [668, 230] width 1097 height 430
click at [763, 254] on div "69.5 €" at bounding box center [760, 260] width 41 height 14
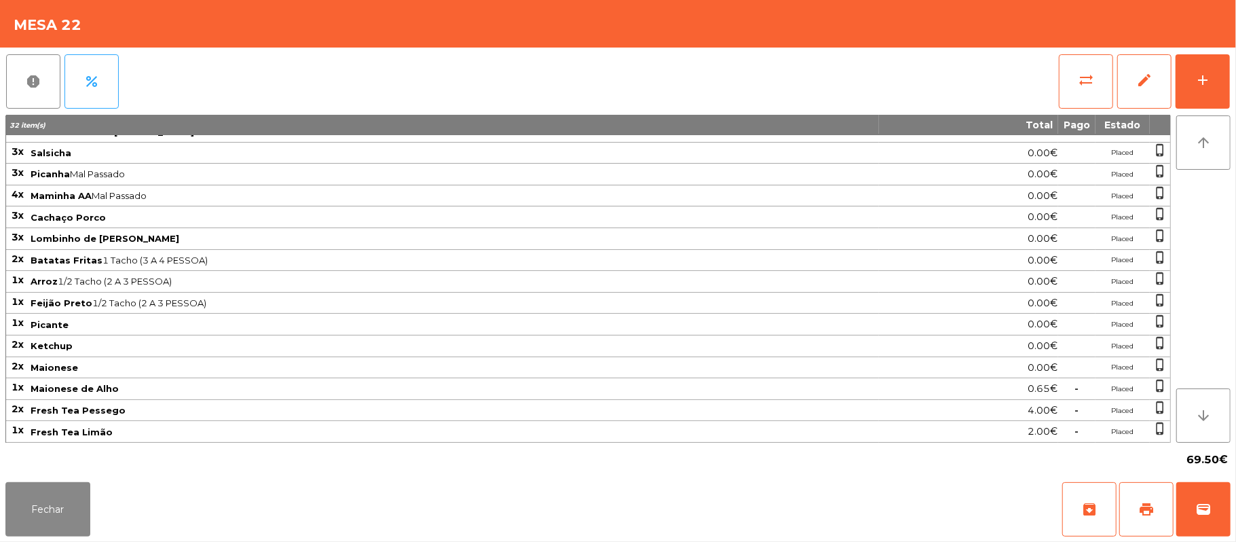
scroll to position [0, 0]
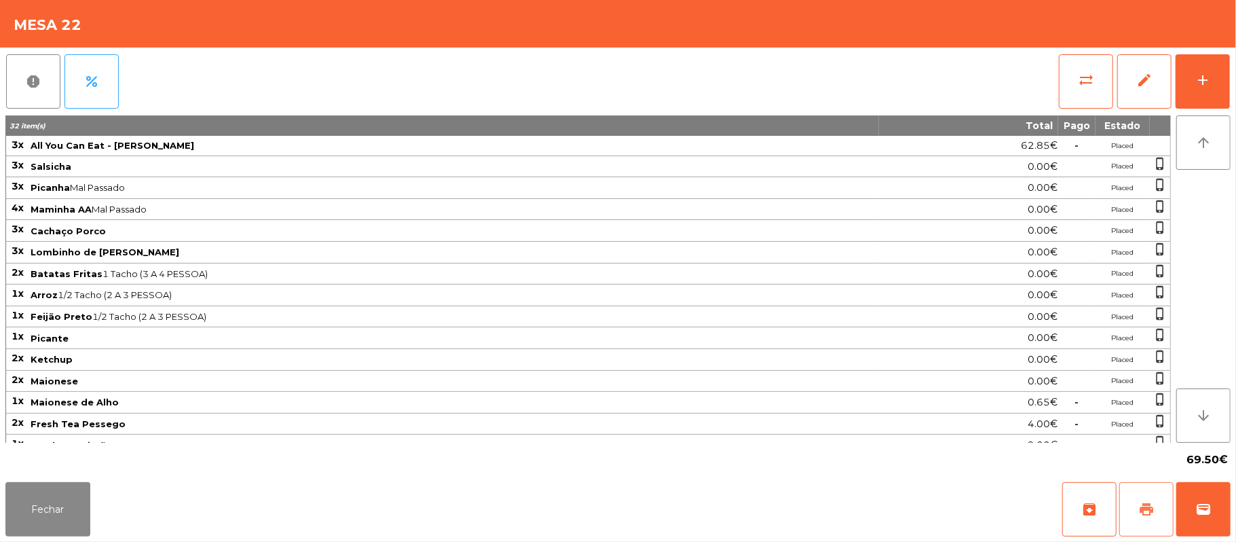
click at [1135, 510] on button "print" at bounding box center [1146, 509] width 54 height 54
click at [1200, 508] on span "wallet" at bounding box center [1203, 509] width 16 height 16
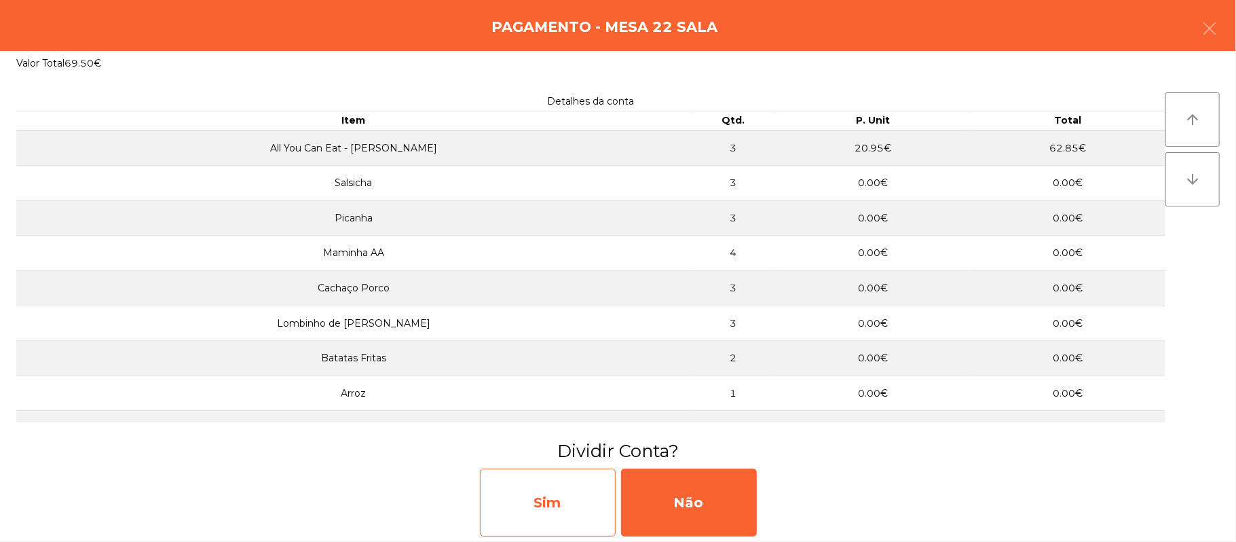
click at [530, 471] on div "Sim" at bounding box center [548, 502] width 136 height 68
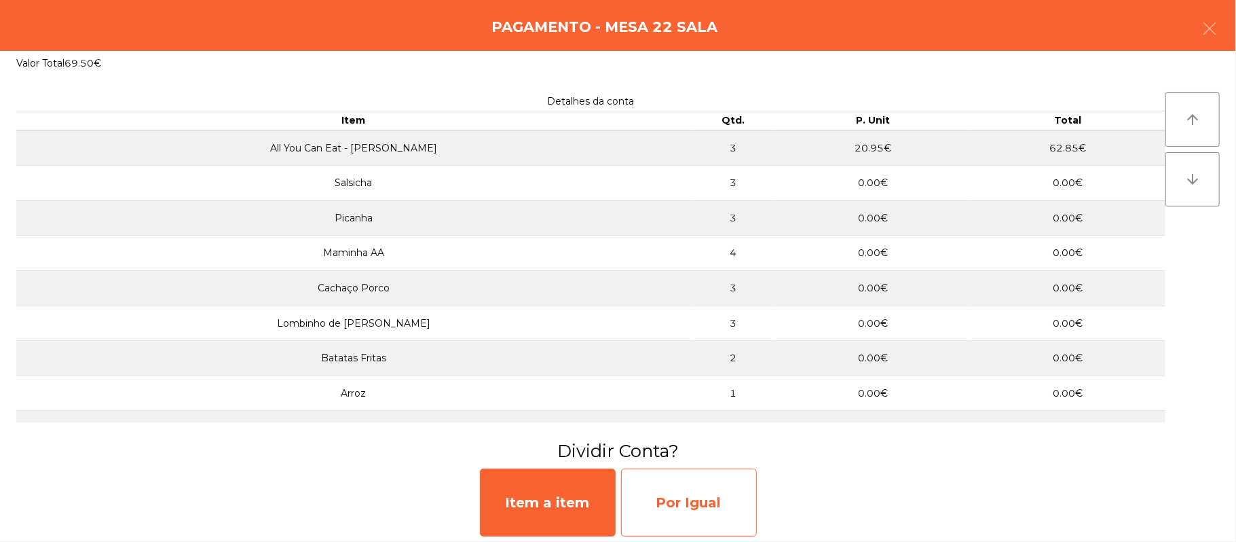
click at [708, 500] on div "Por Igual" at bounding box center [689, 502] width 136 height 68
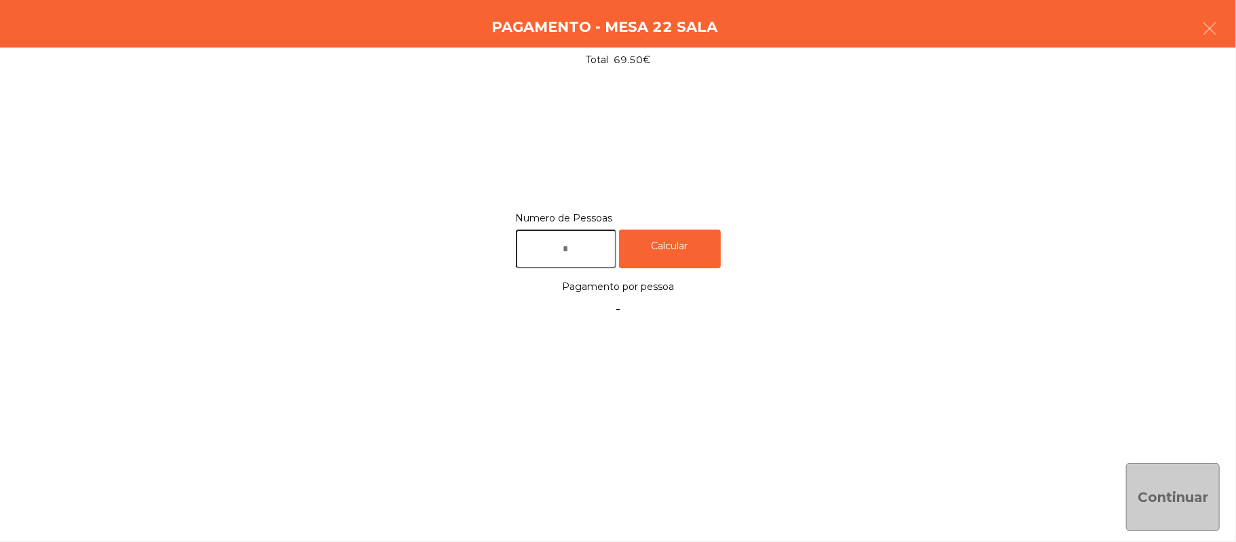
click at [584, 248] on input "text" at bounding box center [566, 248] width 100 height 39
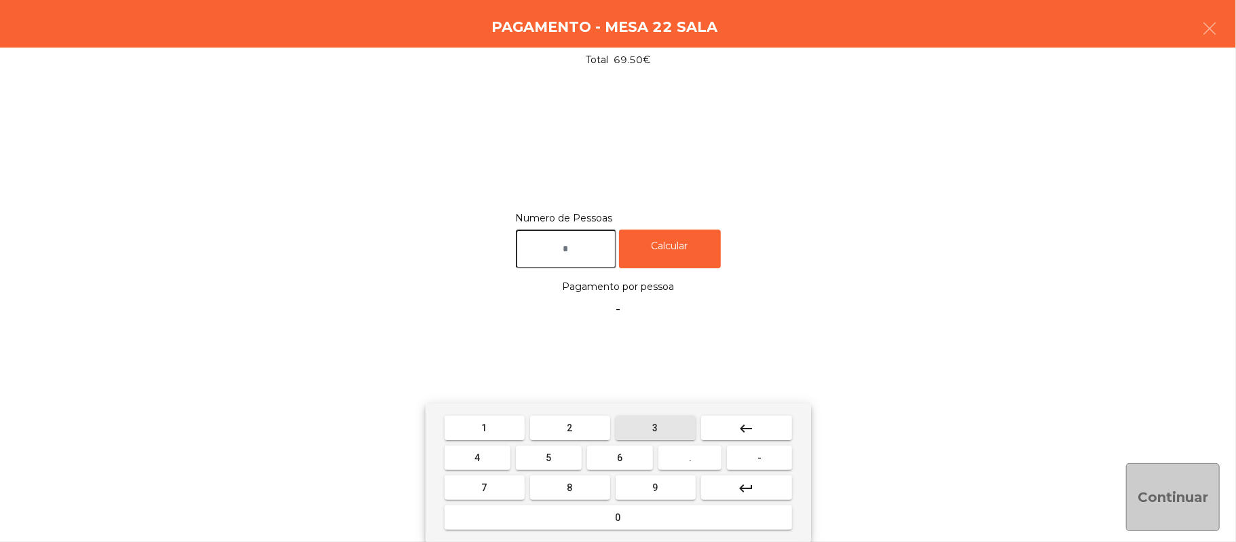
click at [655, 428] on span "3" at bounding box center [655, 427] width 5 height 11
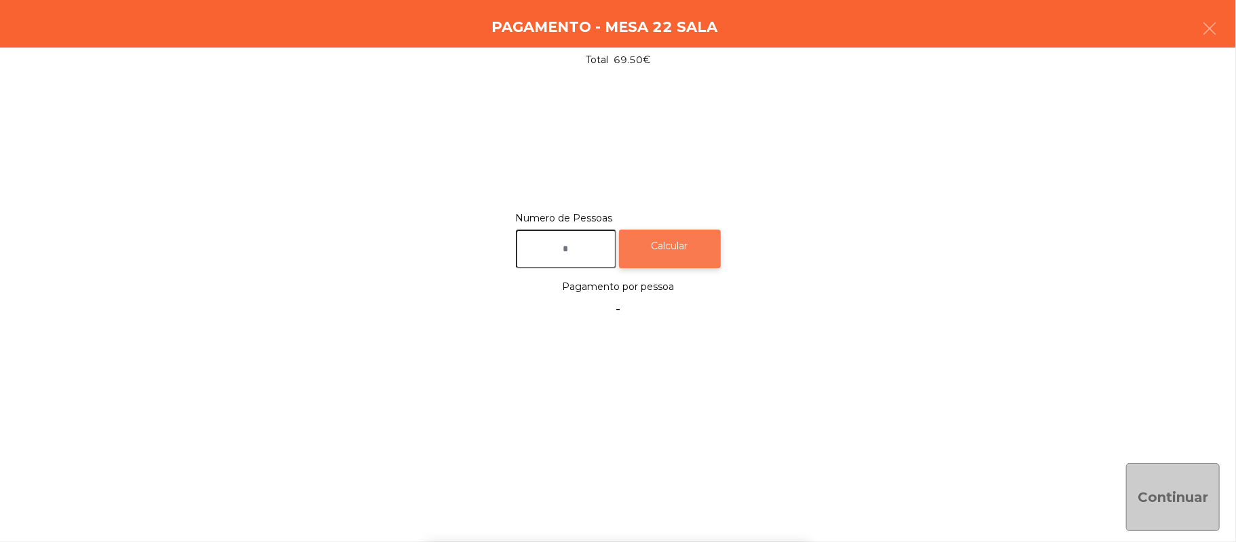
click at [693, 234] on div "Calcular" at bounding box center [670, 248] width 102 height 39
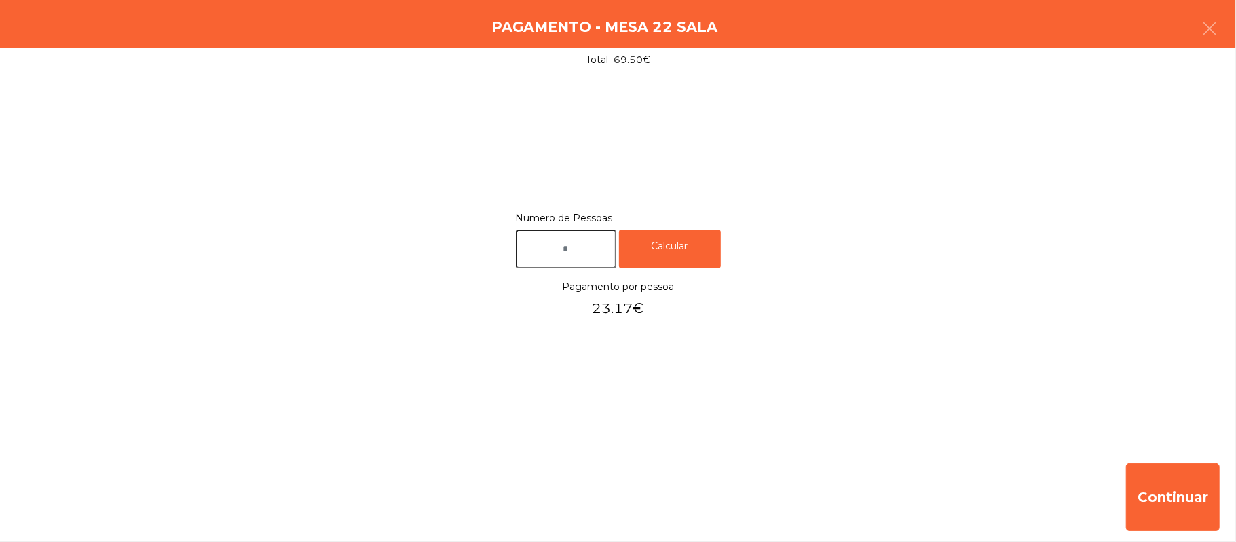
click at [1212, 6] on div "Pagamento - Mesa 22 Sala" at bounding box center [618, 24] width 1236 height 48
click at [1192, 39] on button "button" at bounding box center [1209, 30] width 38 height 41
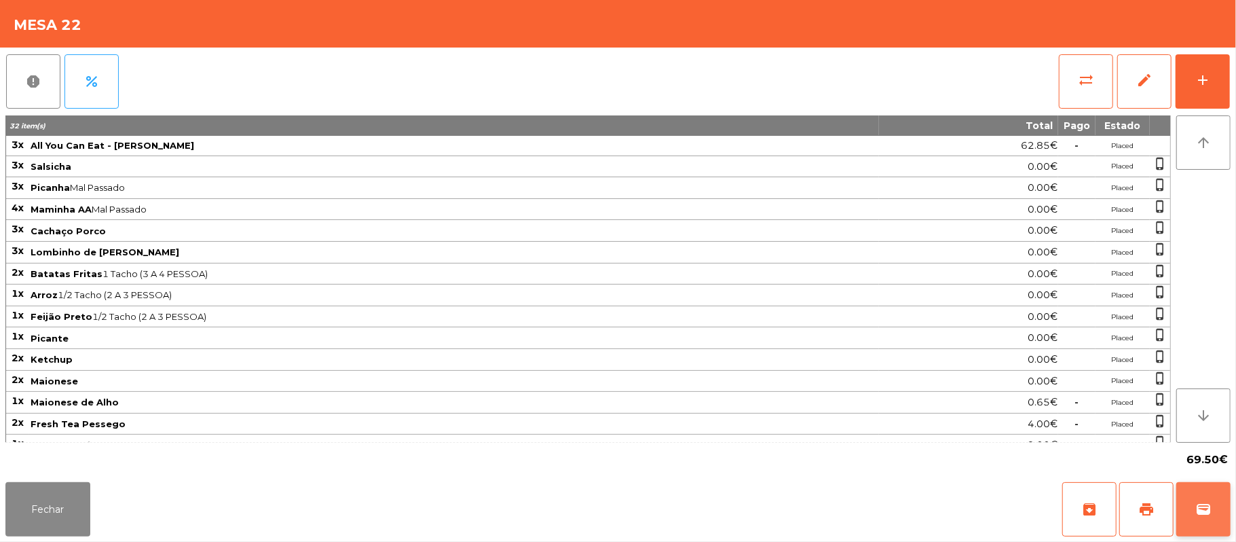
click at [1222, 504] on button "wallet" at bounding box center [1203, 509] width 54 height 54
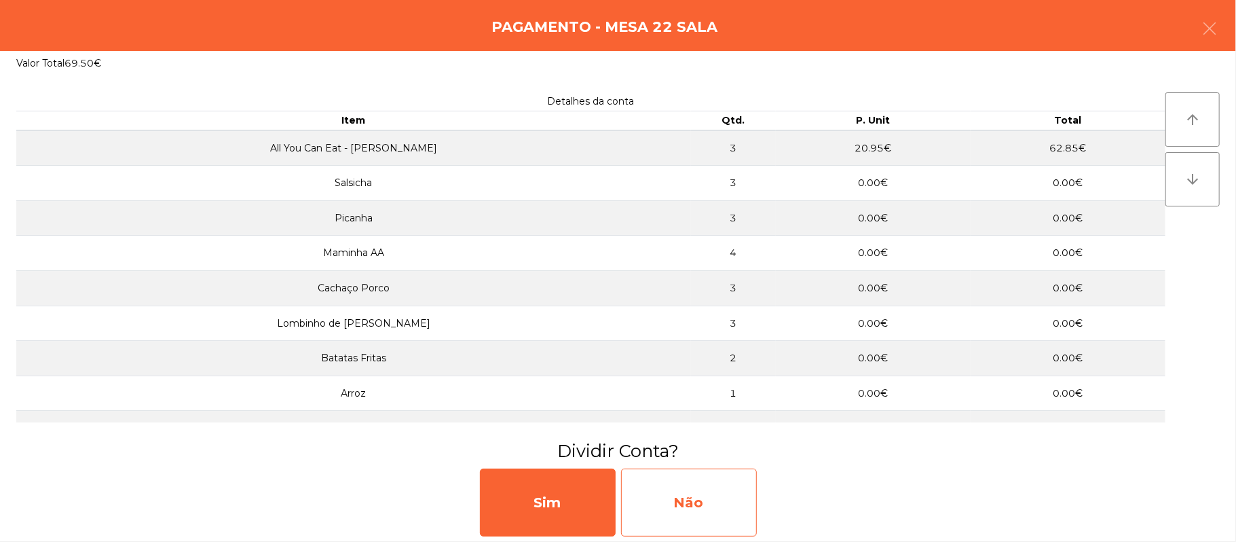
click at [695, 514] on div "Não" at bounding box center [689, 502] width 136 height 68
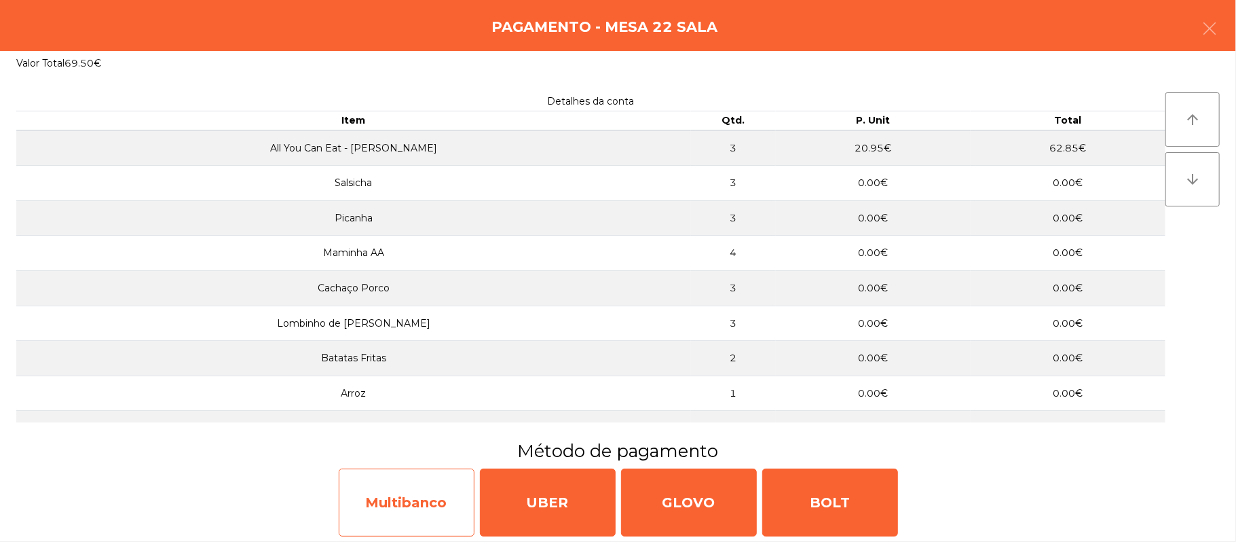
click at [410, 520] on div "Multibanco" at bounding box center [407, 502] width 136 height 68
select select "**"
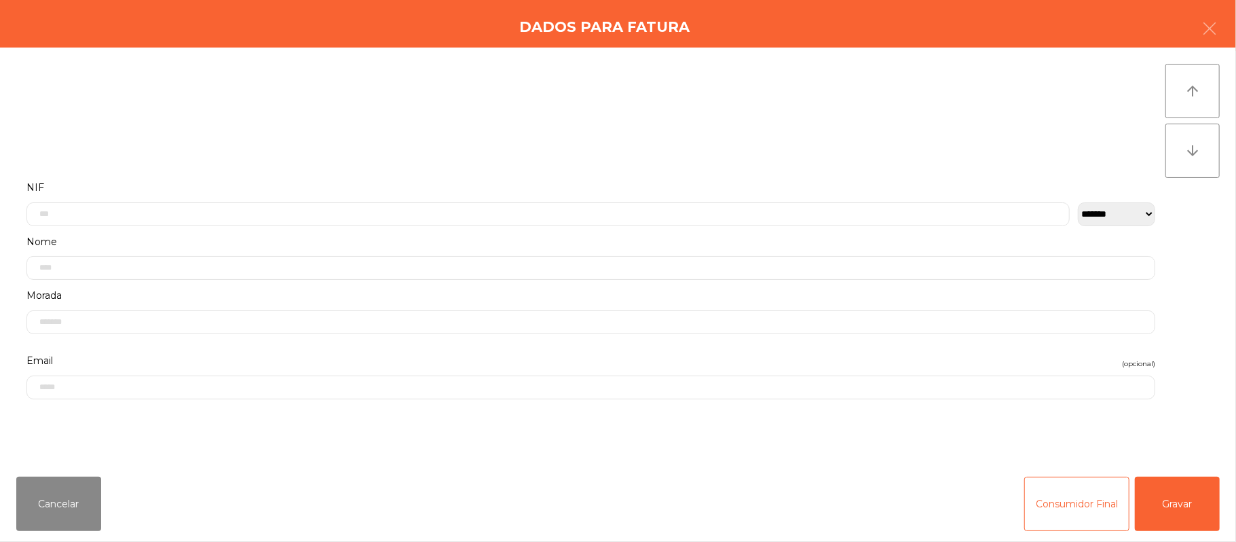
click button "button" at bounding box center [1209, 30] width 38 height 41
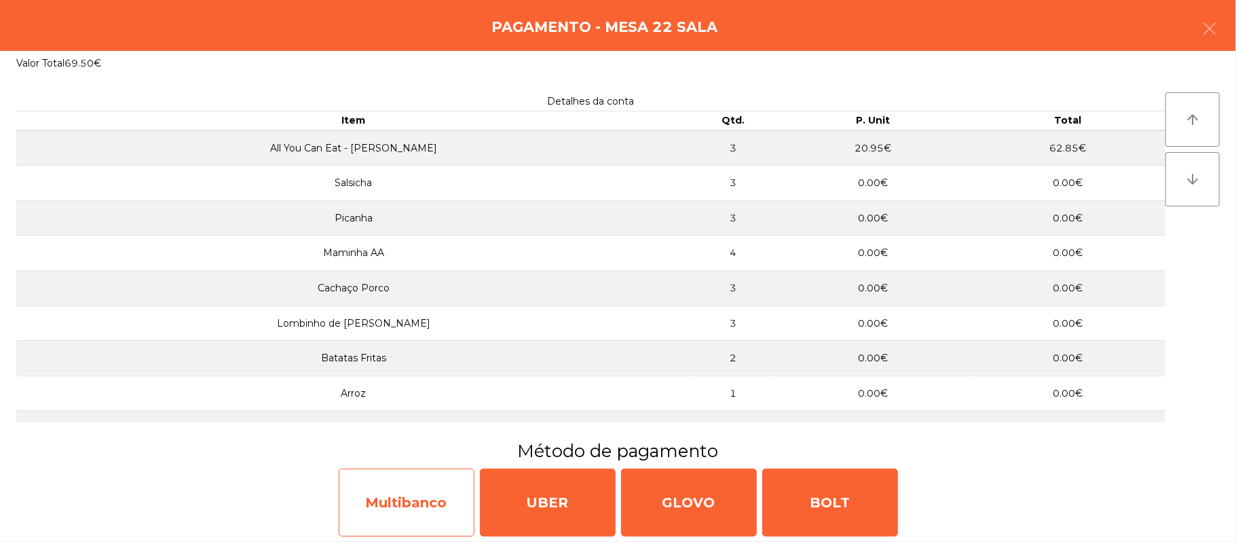
click at [417, 487] on div "Multibanco" at bounding box center [407, 502] width 136 height 68
select select "**"
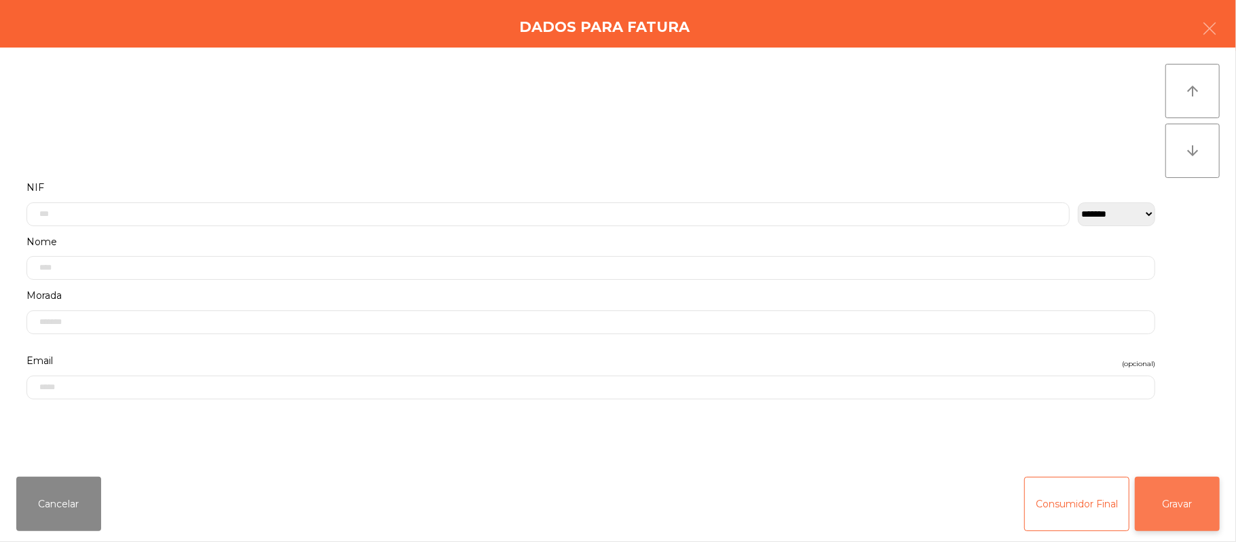
click at [1179, 513] on button "Gravar" at bounding box center [1177, 503] width 85 height 54
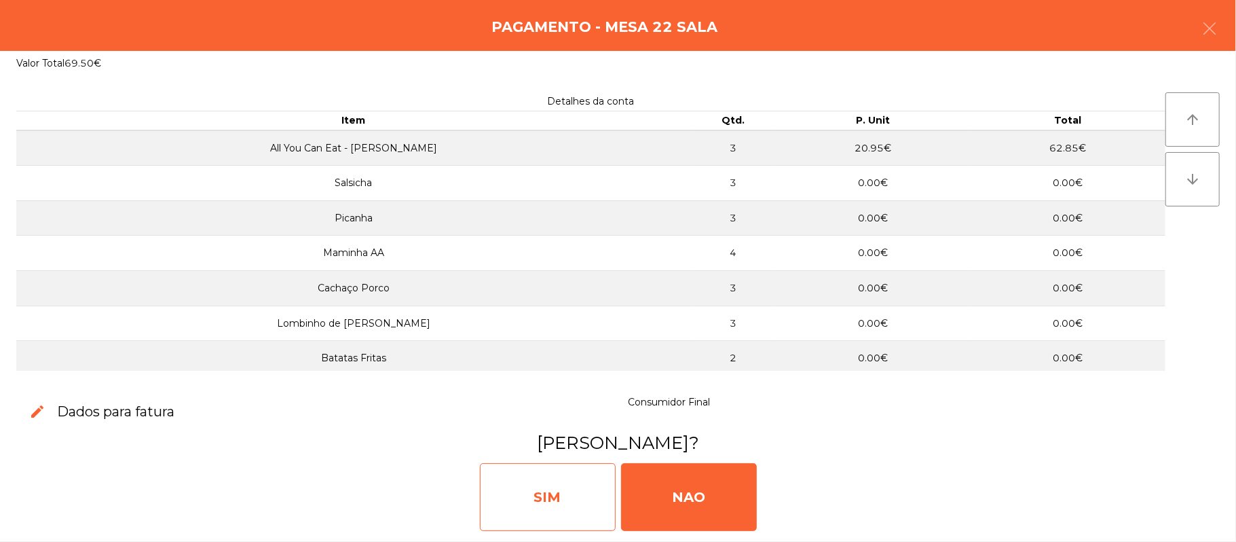
click at [567, 481] on div "SIM" at bounding box center [548, 497] width 136 height 68
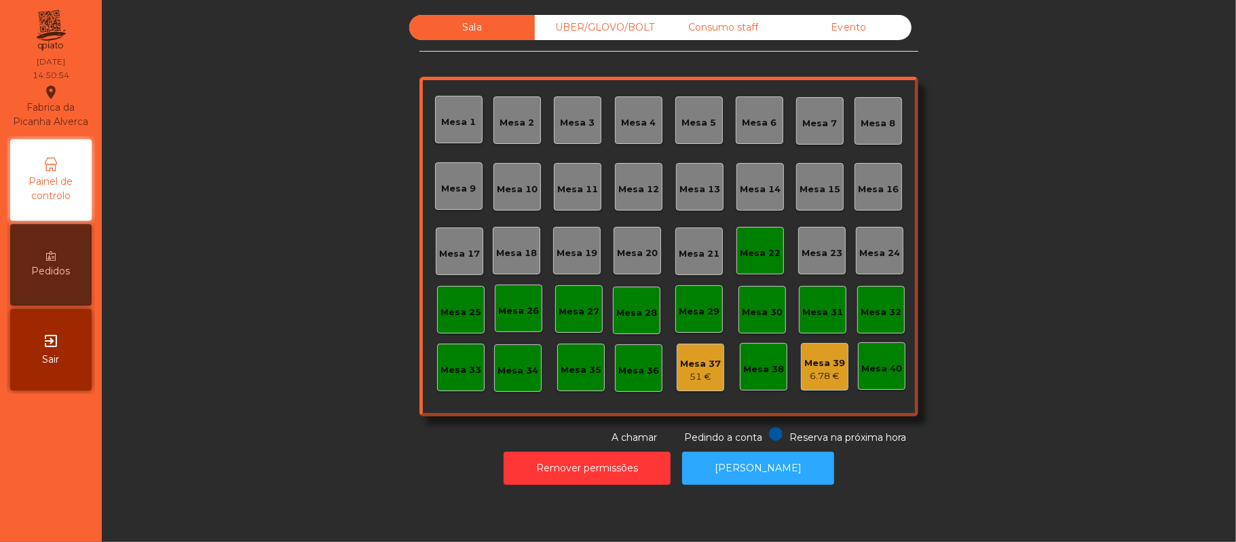
click at [683, 24] on div "Consumo staff" at bounding box center [723, 27] width 126 height 25
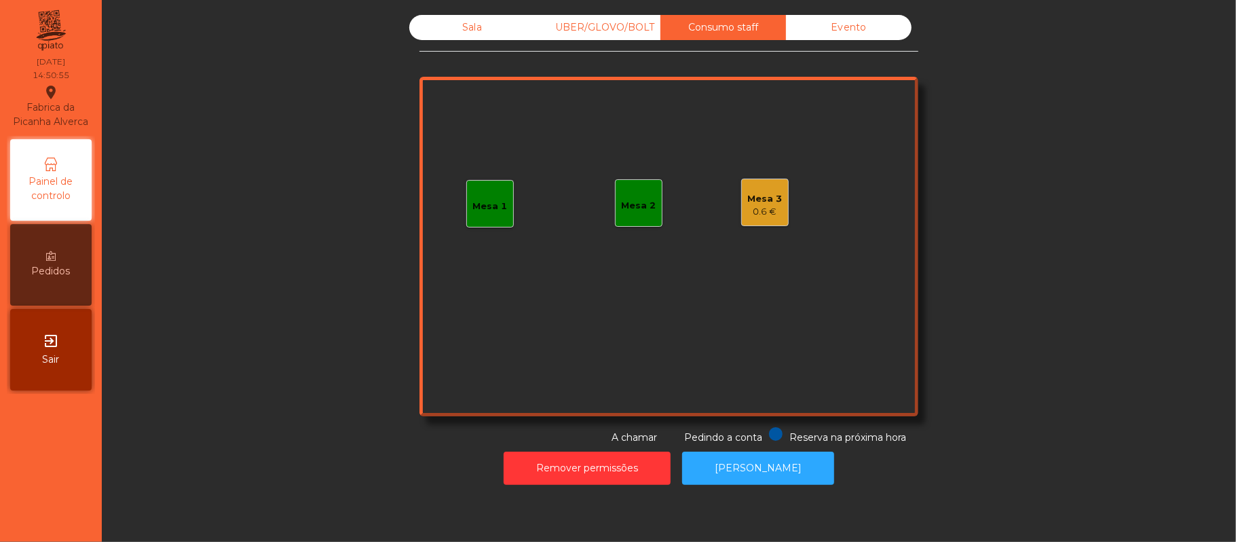
click at [760, 214] on div "0.6 €" at bounding box center [765, 212] width 35 height 14
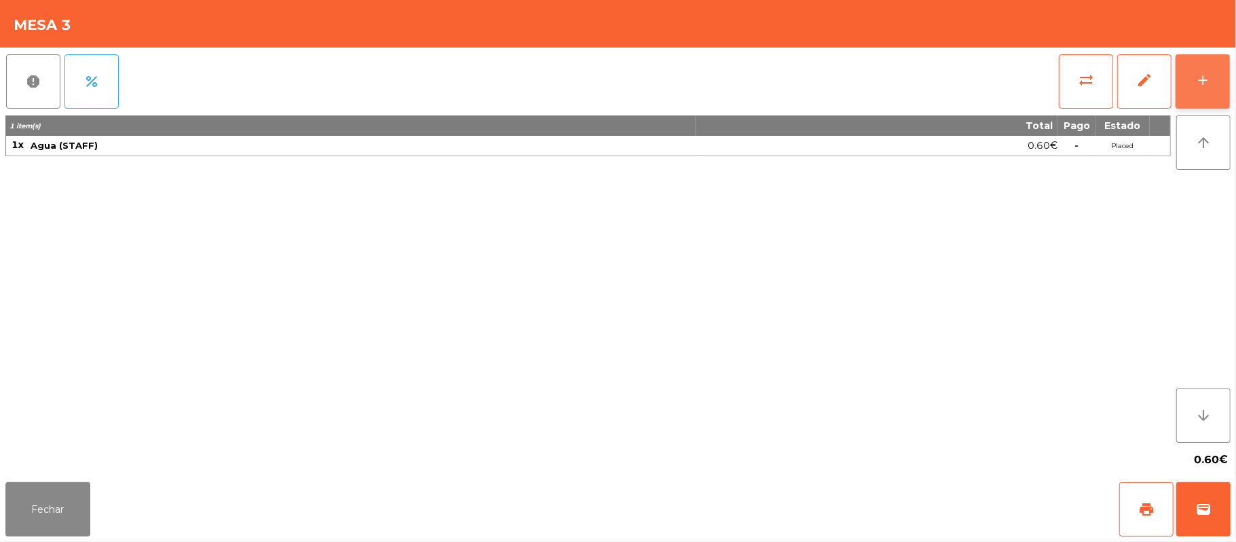
click at [1198, 88] on button "add" at bounding box center [1202, 81] width 54 height 54
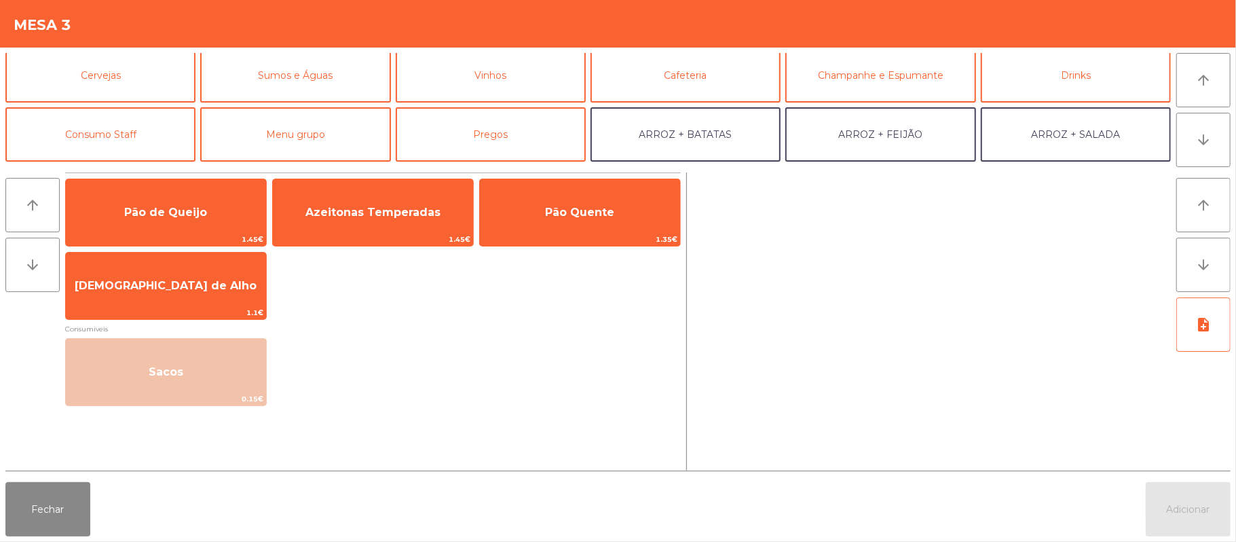
scroll to position [84, 0]
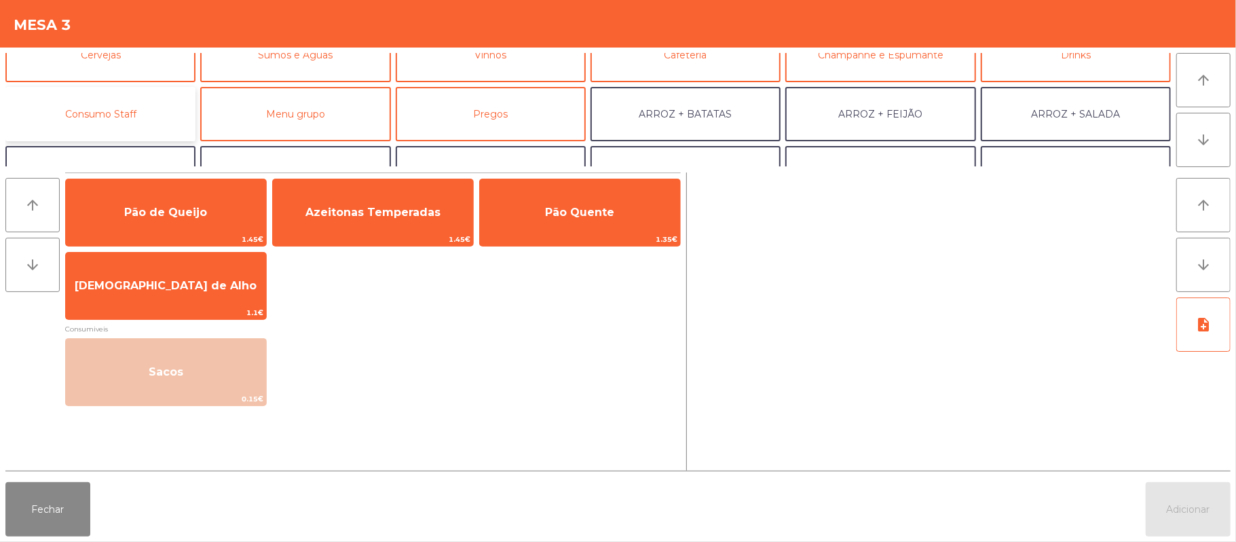
click at [137, 111] on button "Consumo Staff" at bounding box center [100, 114] width 190 height 54
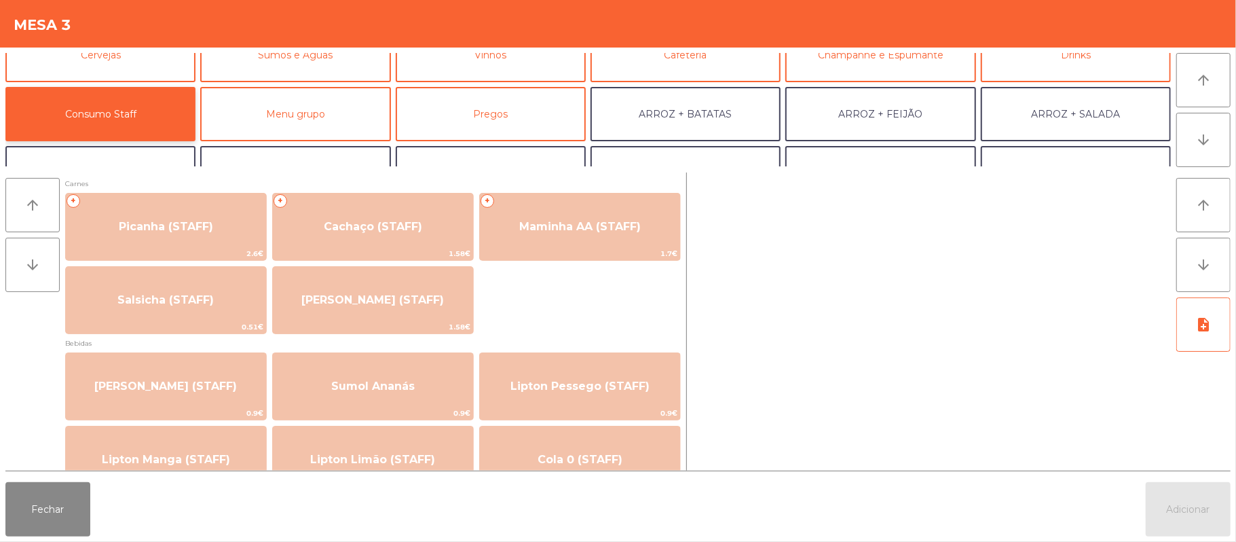
scroll to position [3, 0]
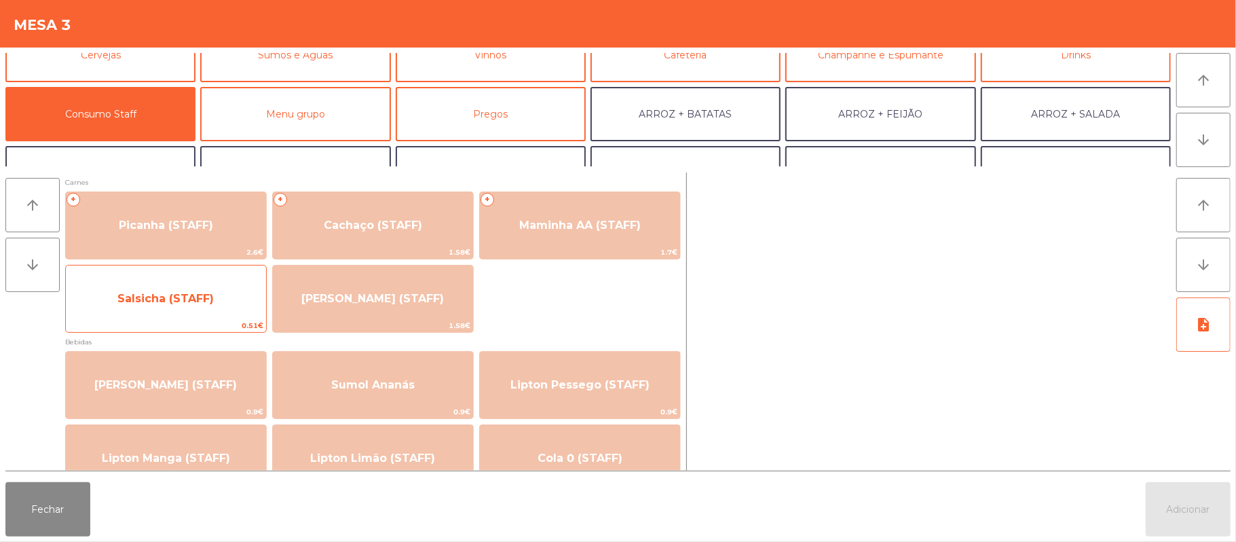
click at [167, 302] on span "Salsicha (STAFF)" at bounding box center [165, 298] width 96 height 13
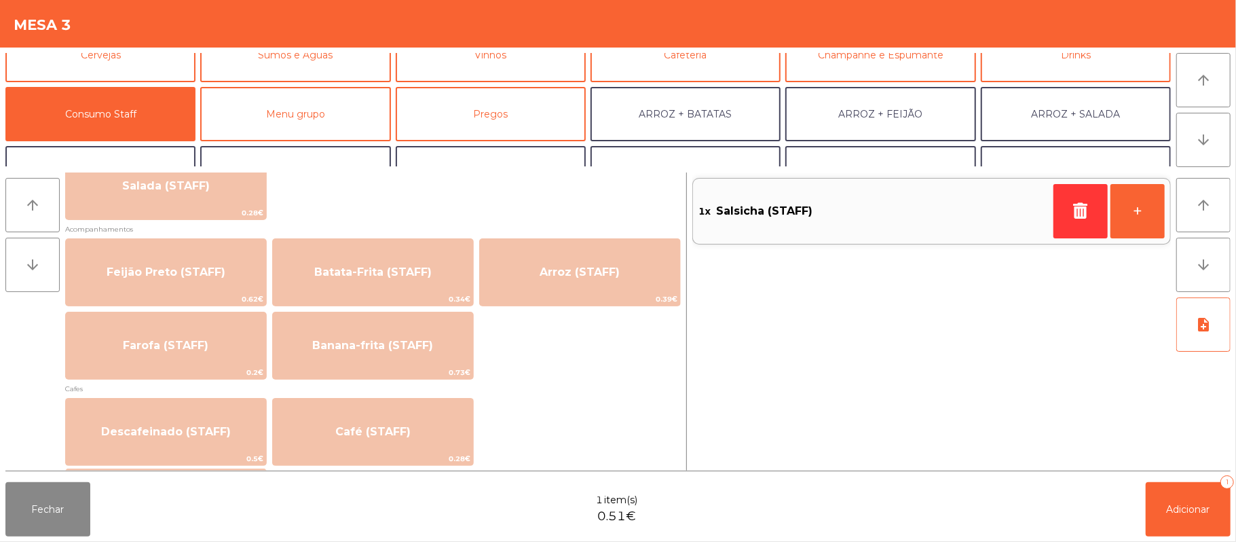
scroll to position [590, 0]
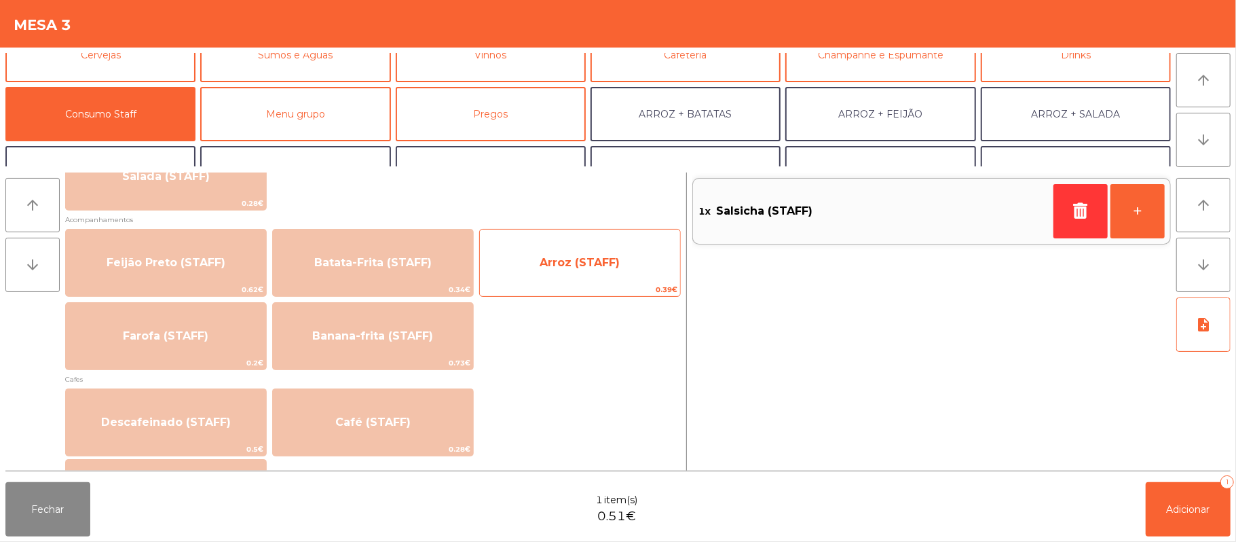
click at [611, 251] on span "Arroz (STAFF)" at bounding box center [580, 262] width 200 height 37
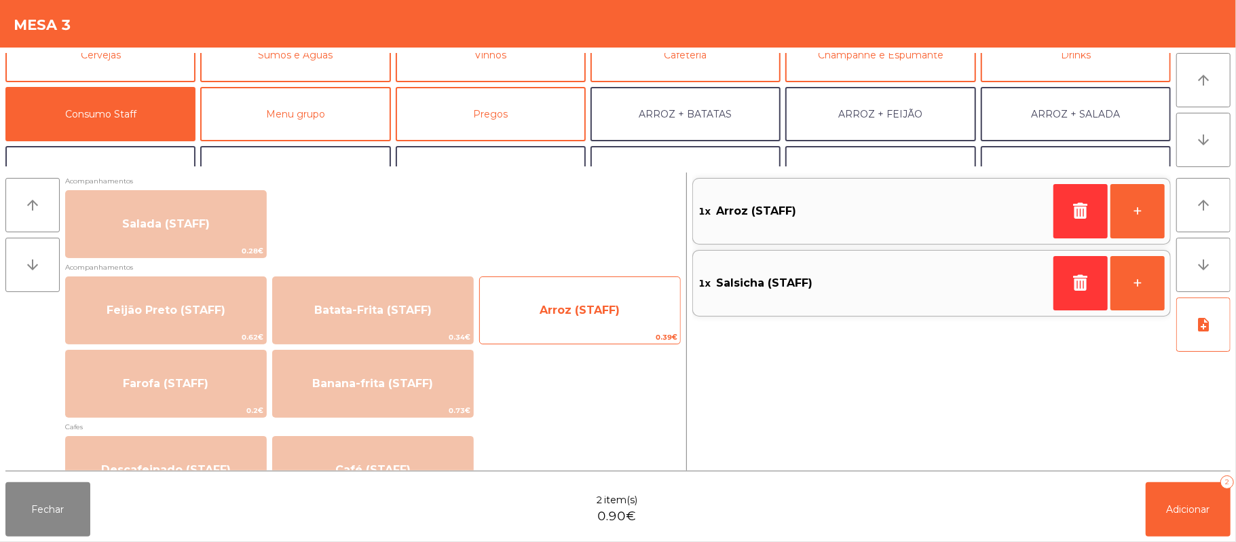
scroll to position [542, 0]
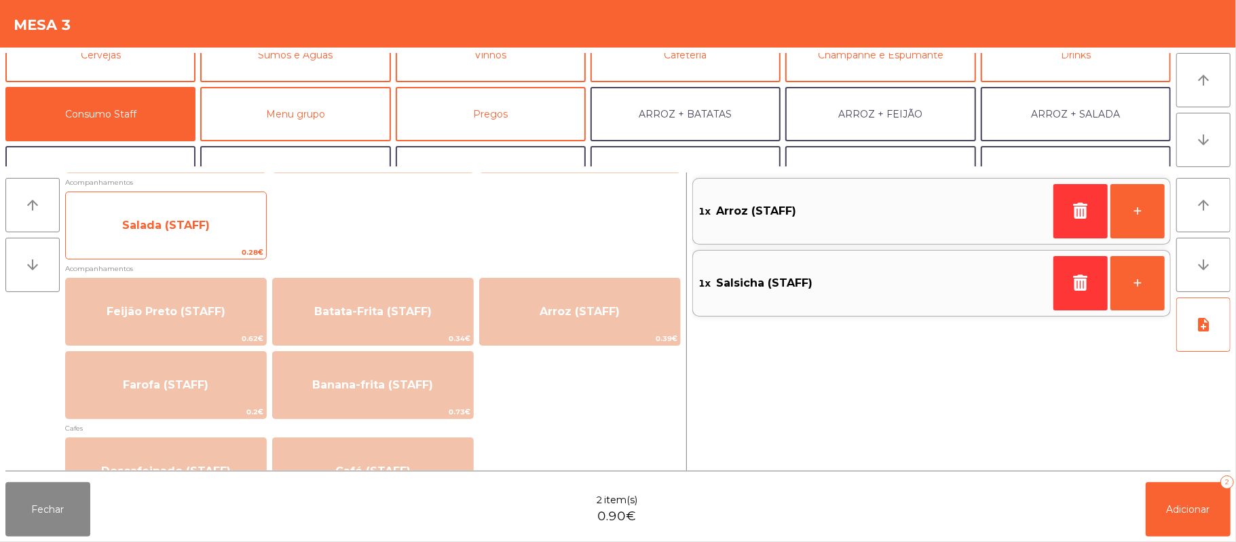
click at [177, 219] on span "Salada (STAFF)" at bounding box center [166, 225] width 88 height 13
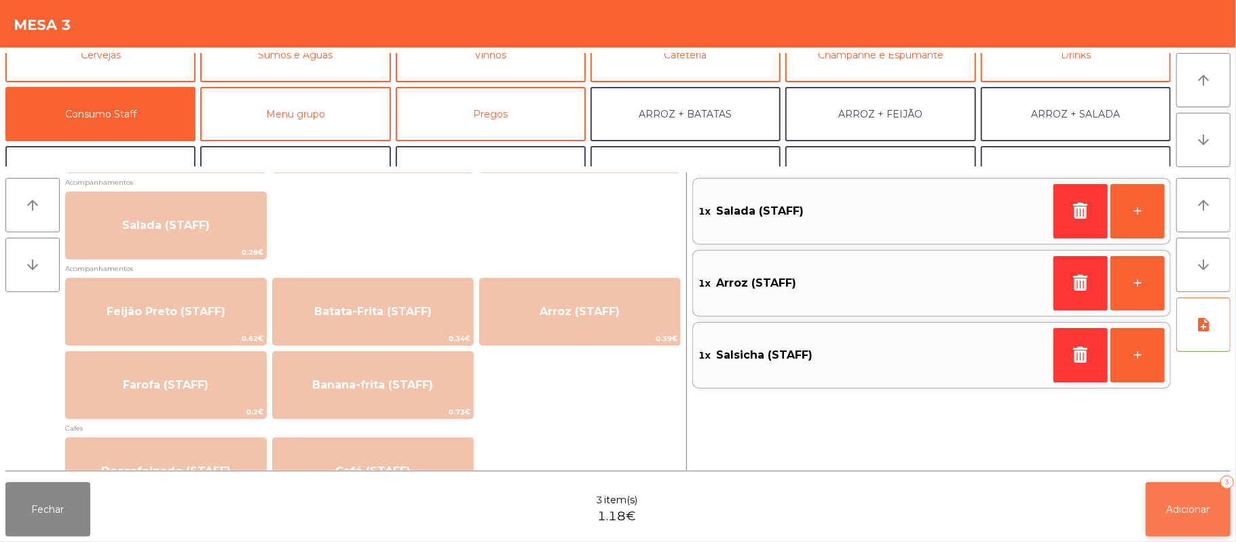
click at [1156, 521] on button "Adicionar 3" at bounding box center [1188, 509] width 85 height 54
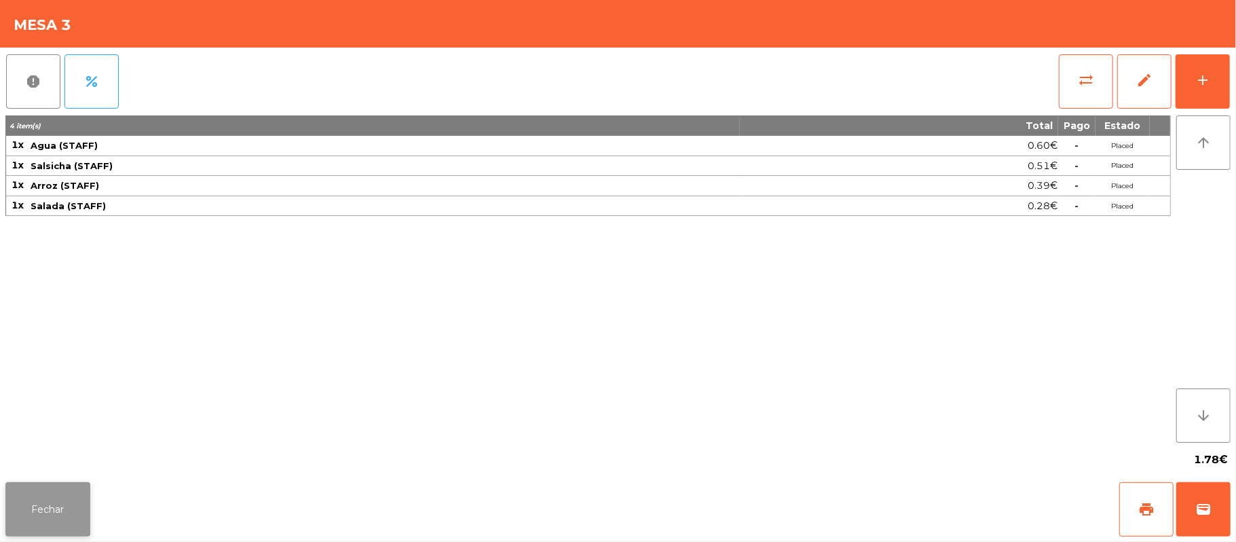
click at [52, 506] on button "Fechar" at bounding box center [47, 509] width 85 height 54
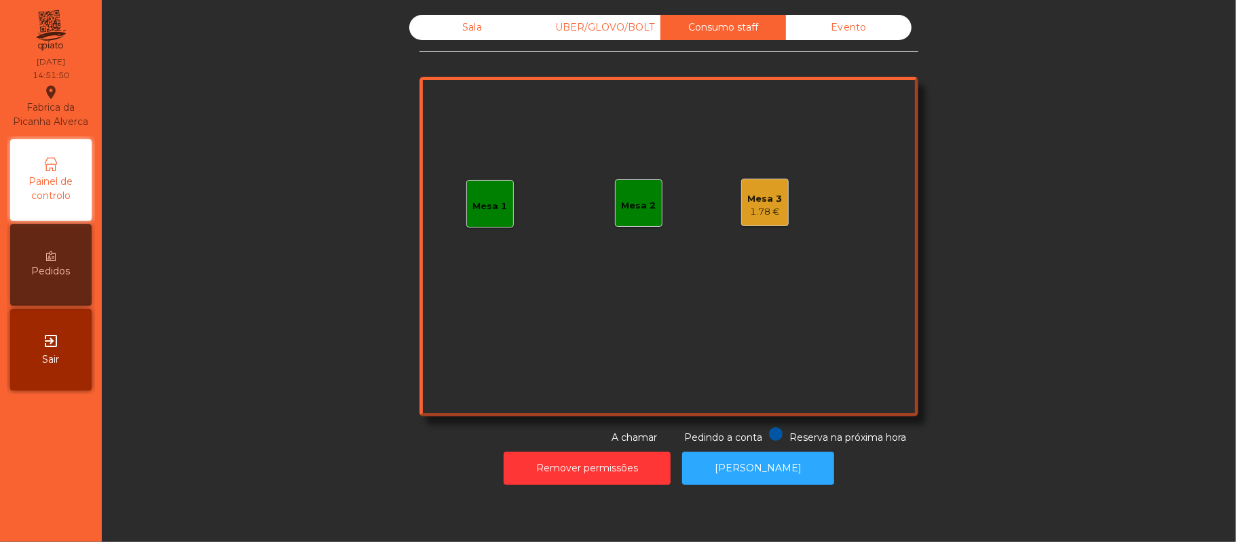
click at [641, 214] on div "Mesa 2" at bounding box center [639, 203] width 48 height 48
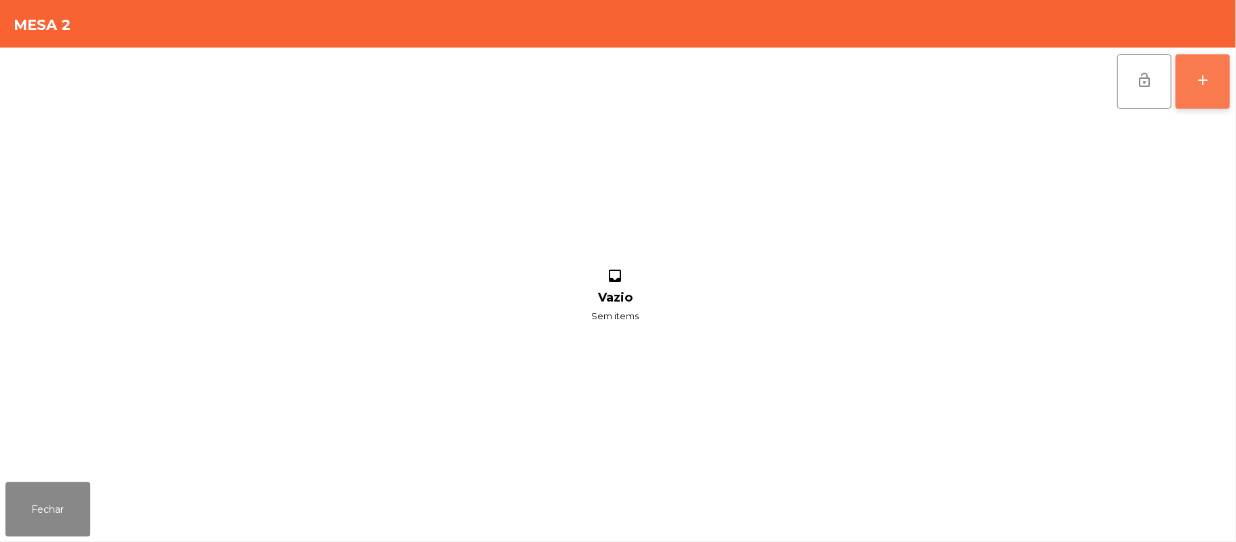
click at [1193, 85] on button "add" at bounding box center [1202, 81] width 54 height 54
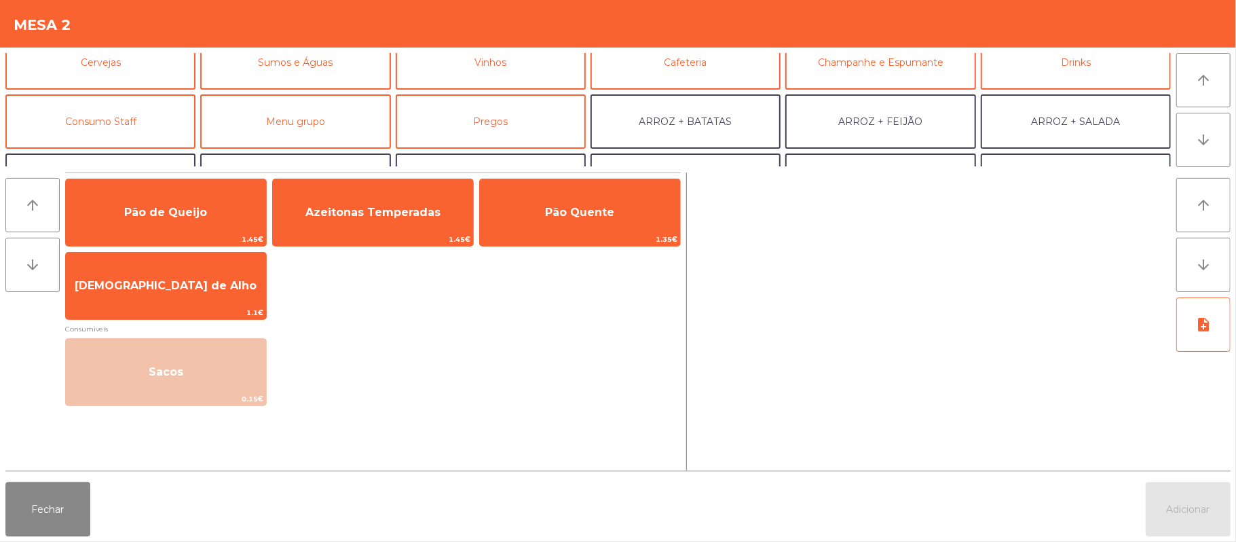
scroll to position [126, 0]
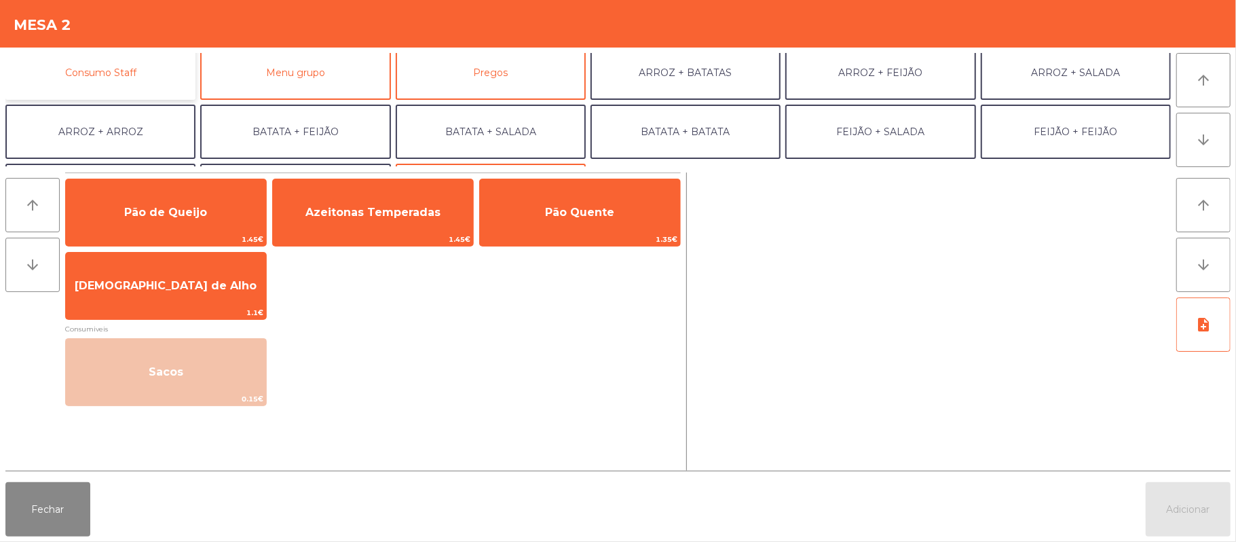
click at [137, 83] on button "Consumo Staff" at bounding box center [100, 72] width 190 height 54
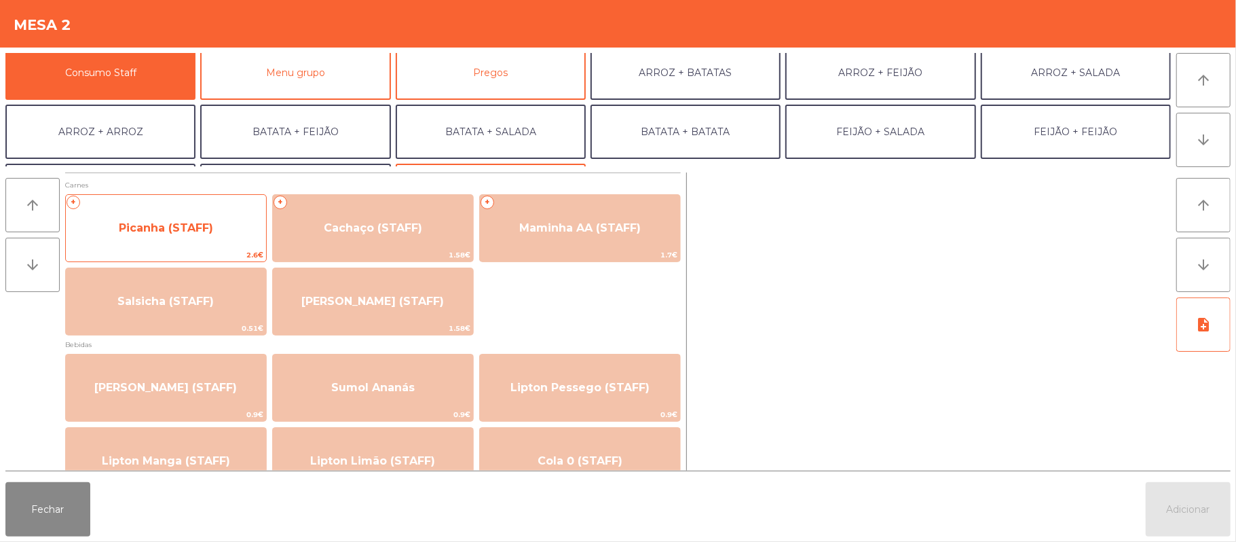
click at [190, 231] on span "Picanha (STAFF)" at bounding box center [166, 227] width 94 height 13
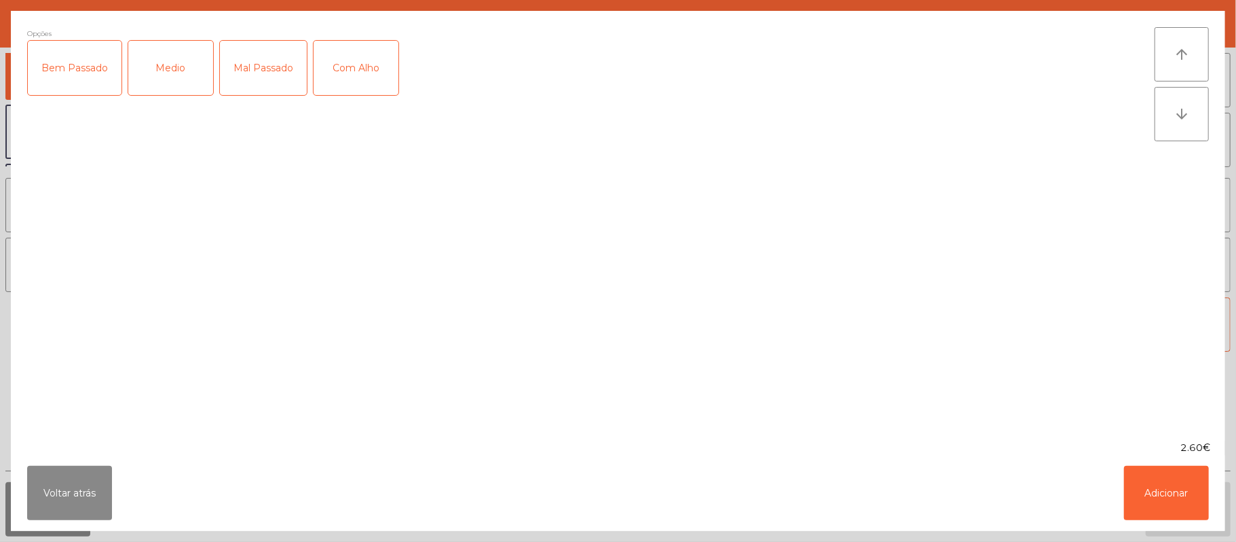
click at [172, 56] on div "Medio" at bounding box center [170, 68] width 85 height 54
click at [375, 74] on div "Com Alho" at bounding box center [356, 68] width 85 height 54
click at [1182, 505] on button "Adicionar" at bounding box center [1166, 493] width 85 height 54
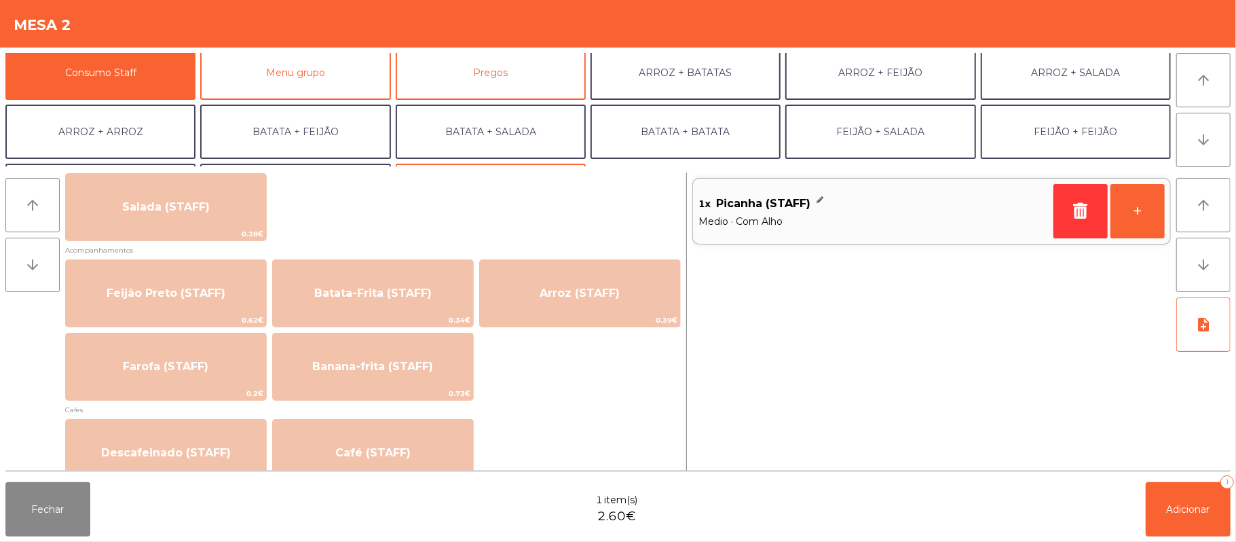
scroll to position [573, 0]
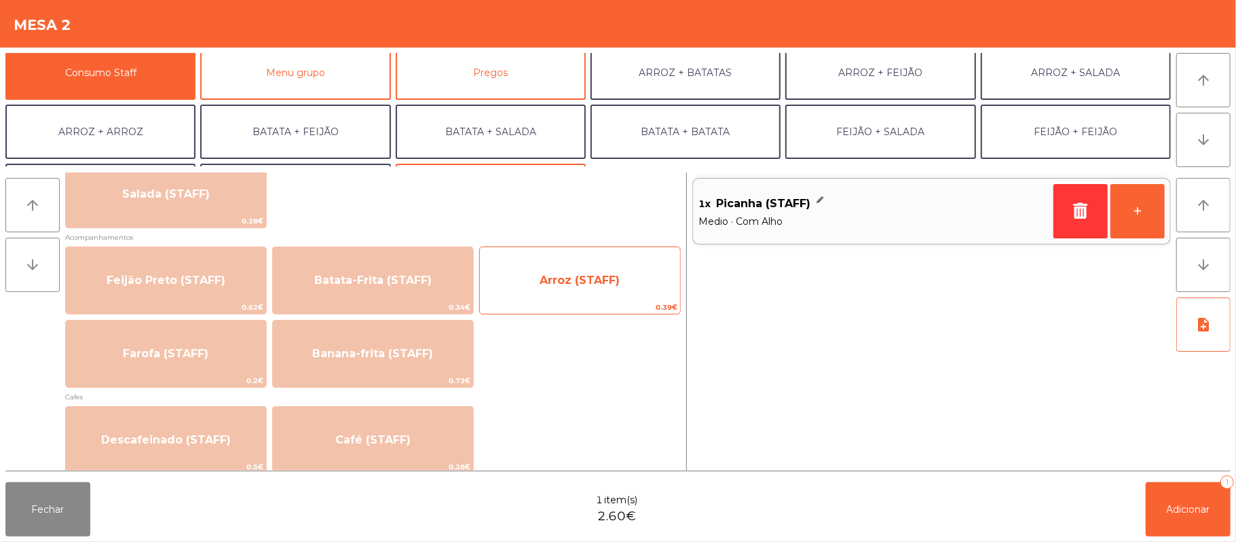
click at [600, 280] on span "Arroz (STAFF)" at bounding box center [580, 279] width 80 height 13
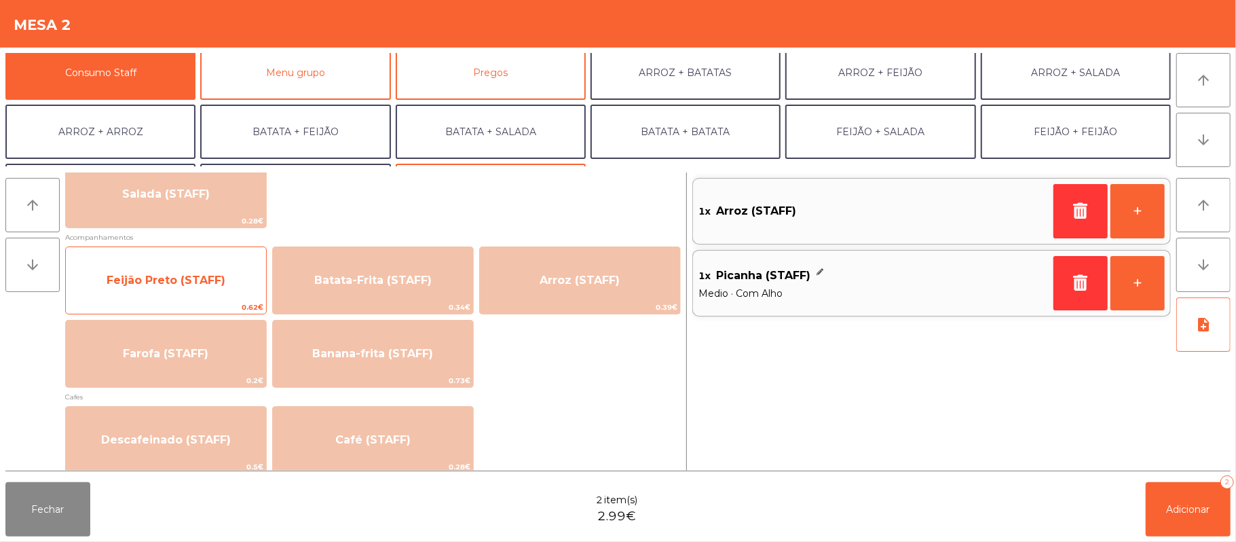
click at [205, 291] on span "Feijão Preto (STAFF)" at bounding box center [166, 280] width 200 height 37
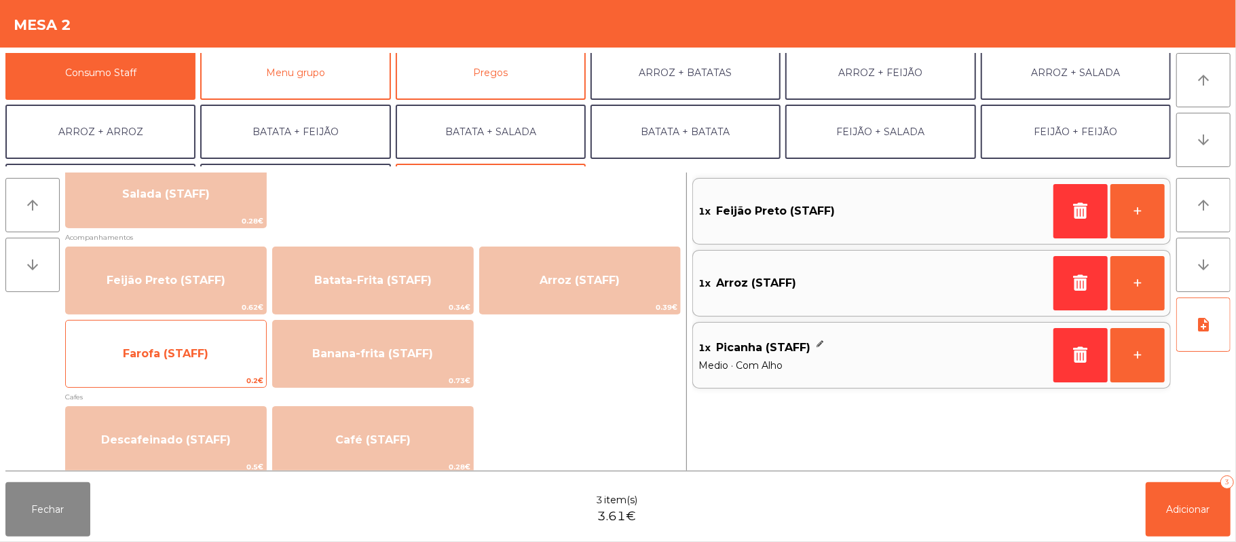
click at [220, 354] on span "Farofa (STAFF)" at bounding box center [166, 353] width 200 height 37
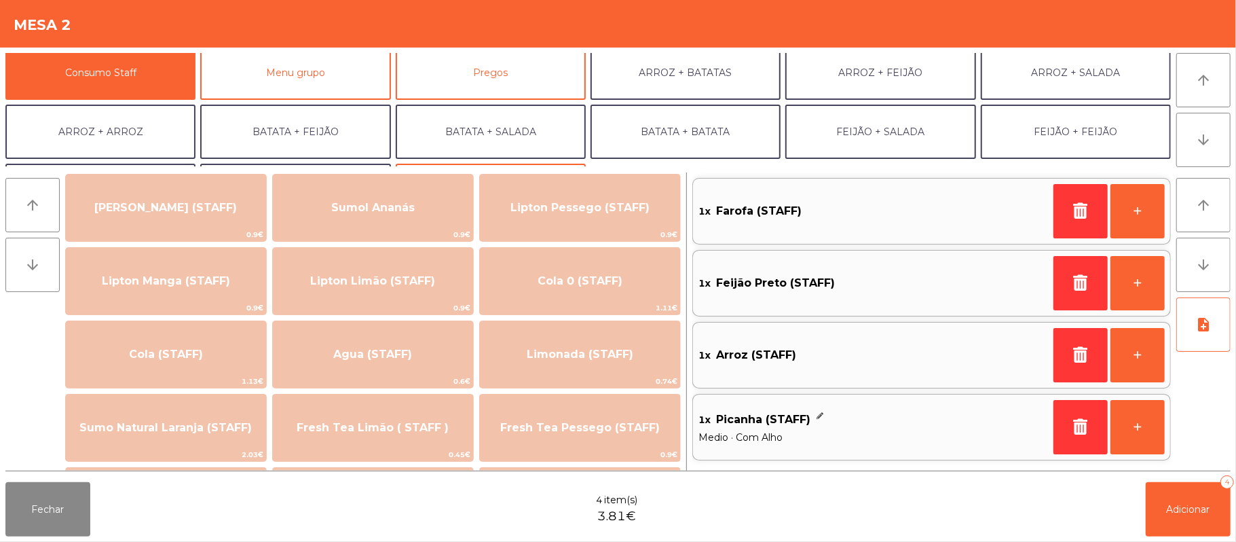
scroll to position [175, 0]
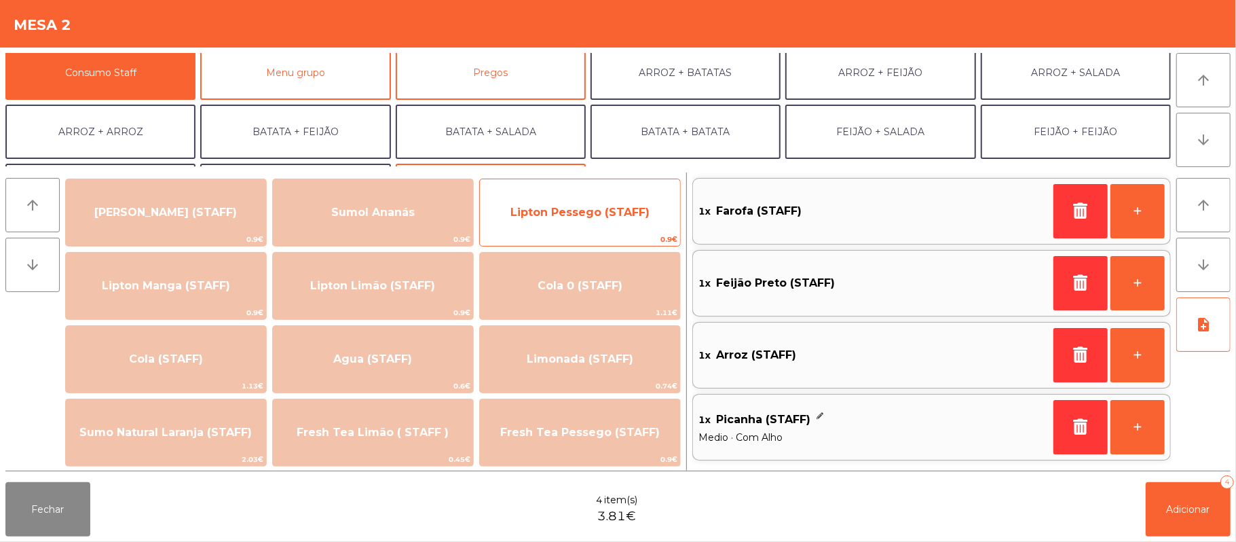
click at [573, 197] on span "Lipton Pessego (STAFF)" at bounding box center [580, 212] width 200 height 37
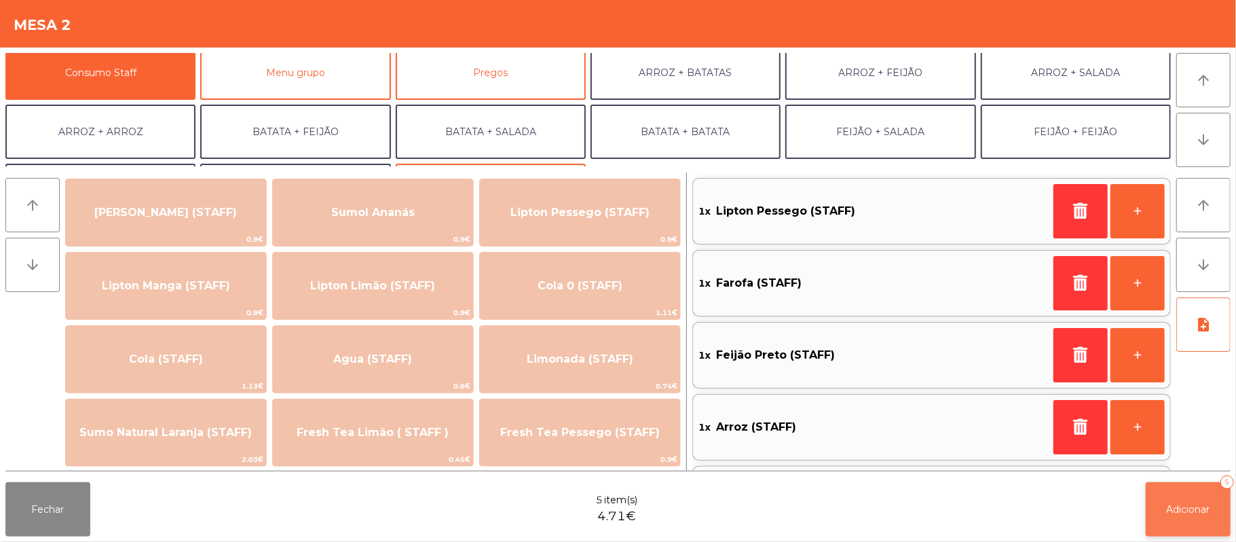
click at [1190, 509] on span "Adicionar" at bounding box center [1188, 509] width 43 height 12
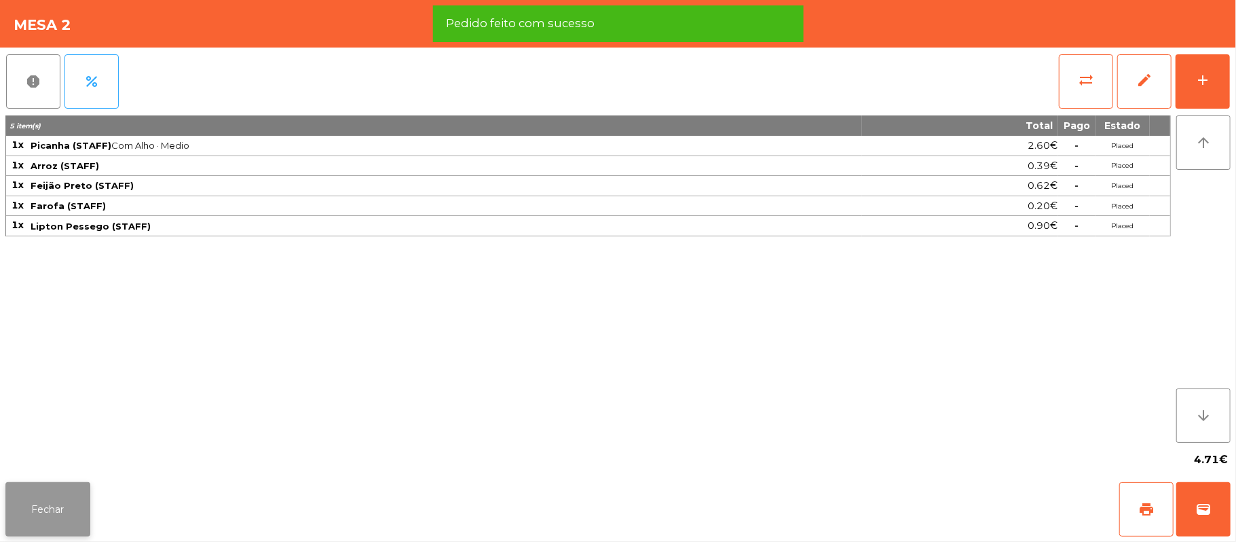
click at [66, 500] on button "Fechar" at bounding box center [47, 509] width 85 height 54
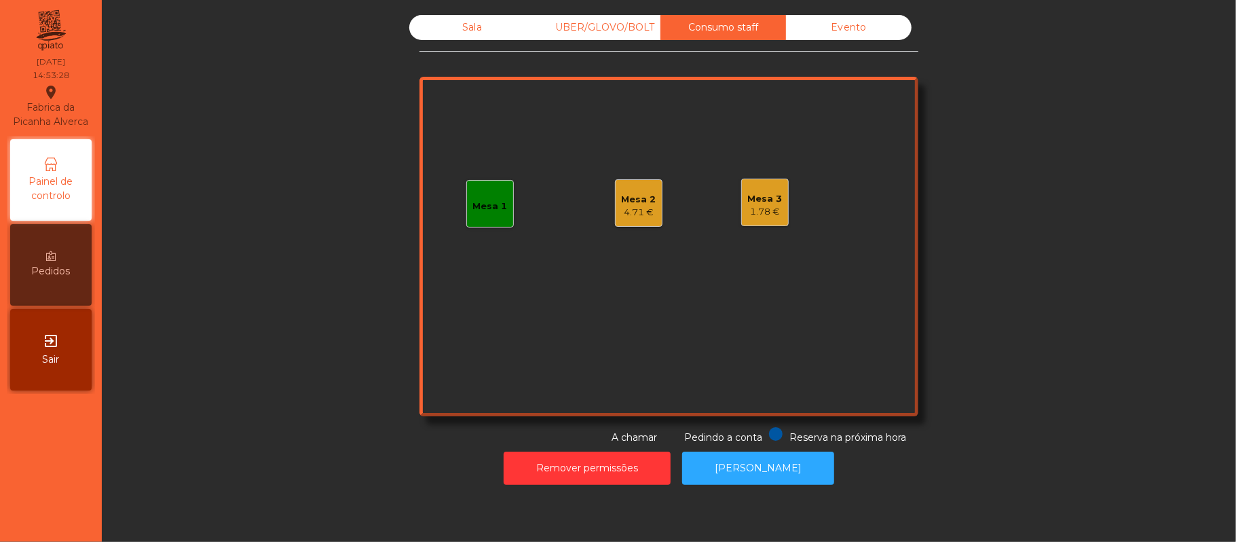
click at [472, 216] on div "Mesa 1" at bounding box center [490, 204] width 48 height 48
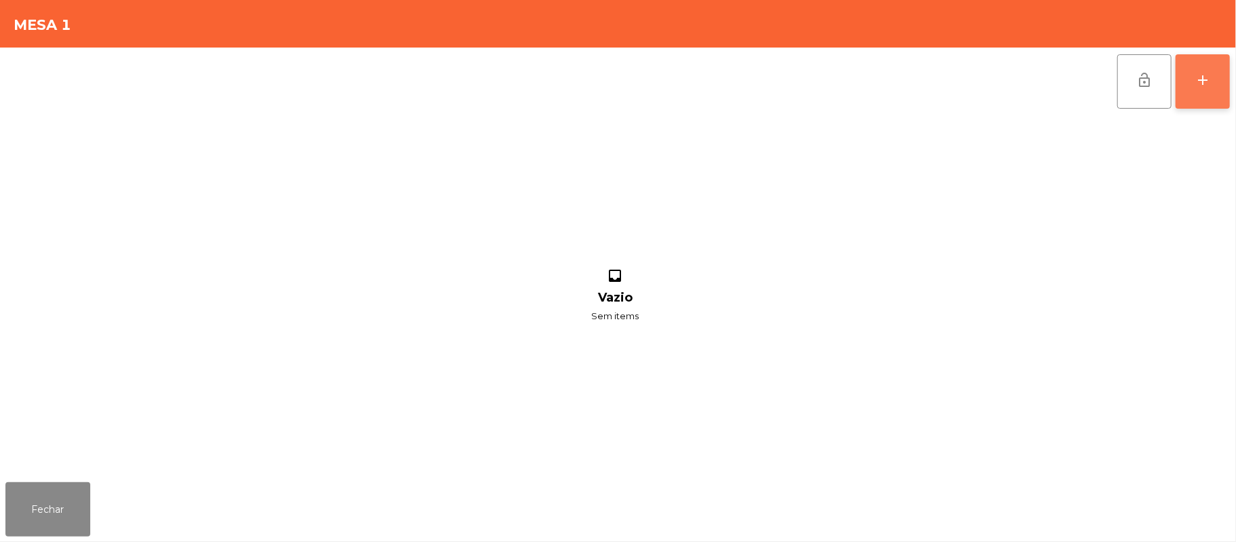
click at [1200, 88] on button "add" at bounding box center [1202, 81] width 54 height 54
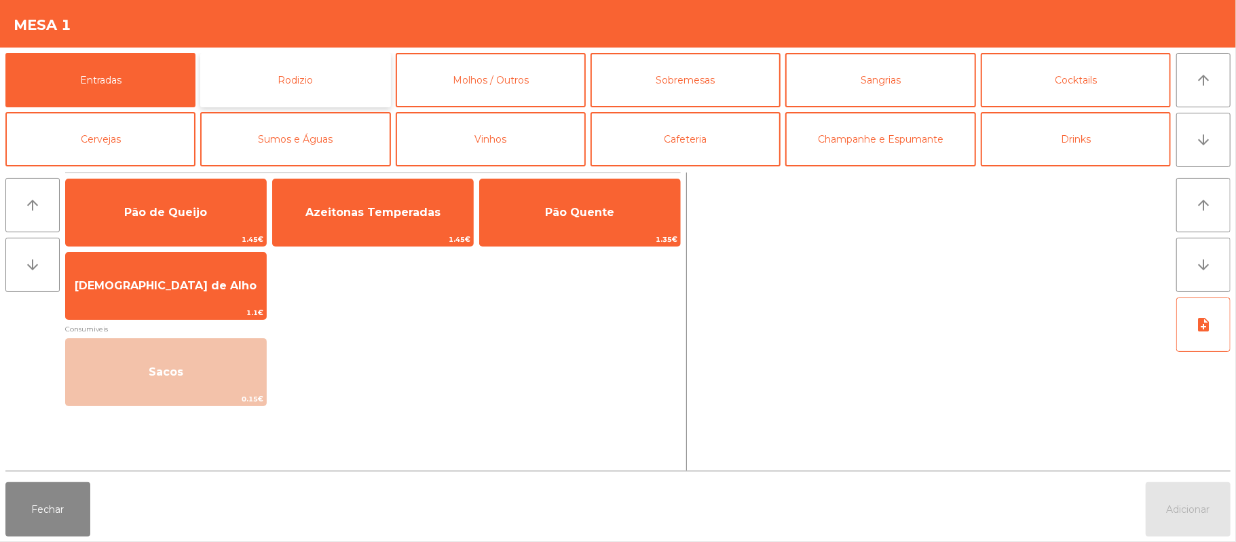
click at [326, 80] on button "Rodizio" at bounding box center [295, 80] width 190 height 54
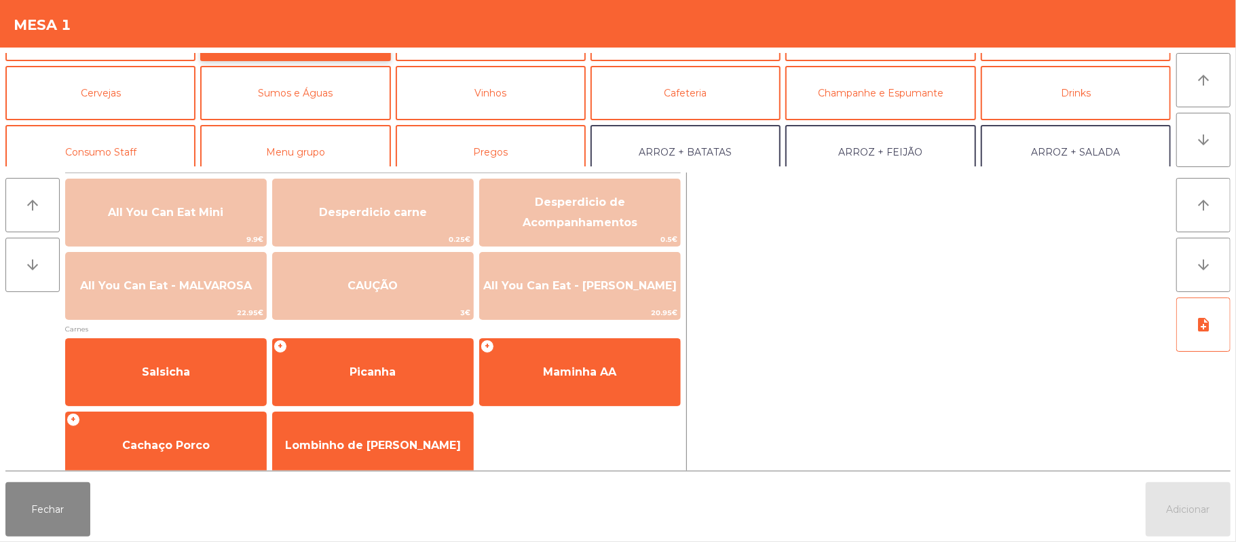
scroll to position [54, 0]
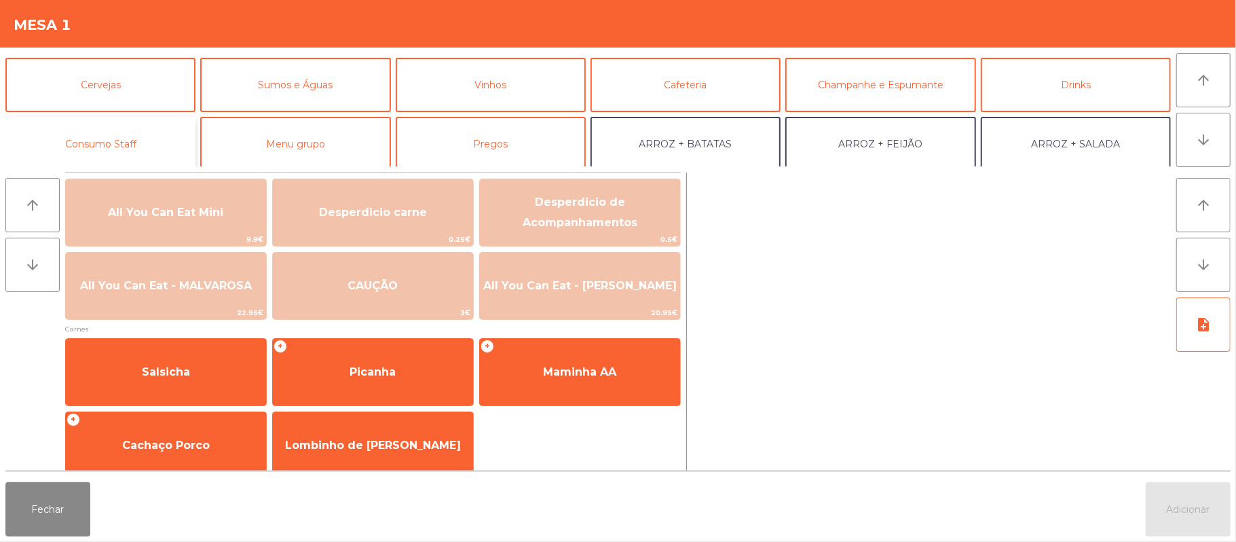
click at [148, 139] on button "Consumo Staff" at bounding box center [100, 144] width 190 height 54
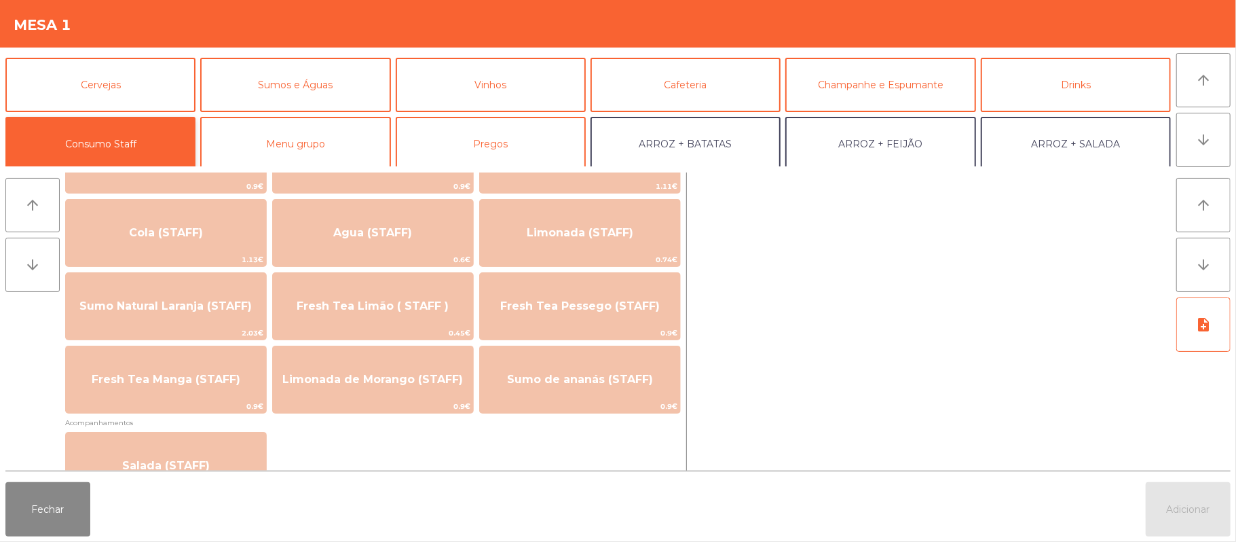
scroll to position [311, 0]
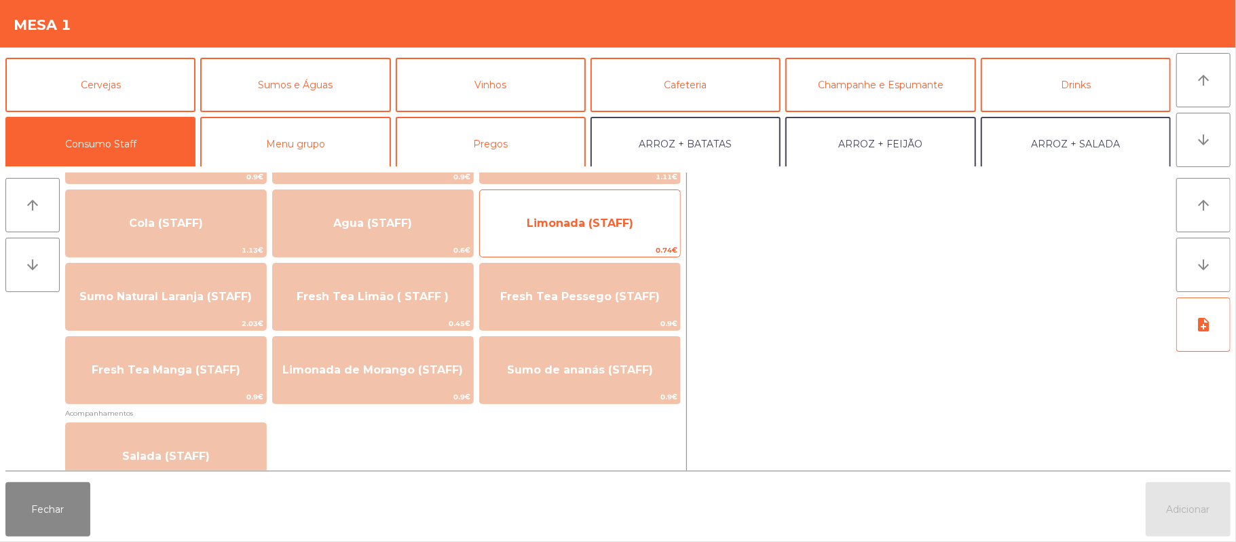
click at [581, 235] on span "Limonada (STAFF)" at bounding box center [580, 223] width 200 height 37
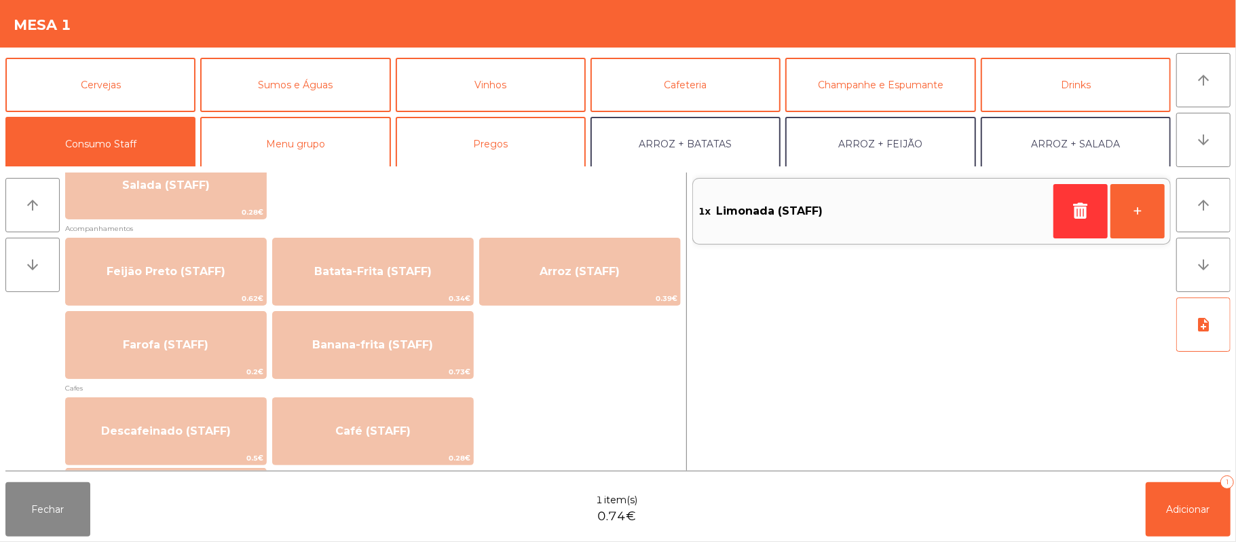
scroll to position [588, 0]
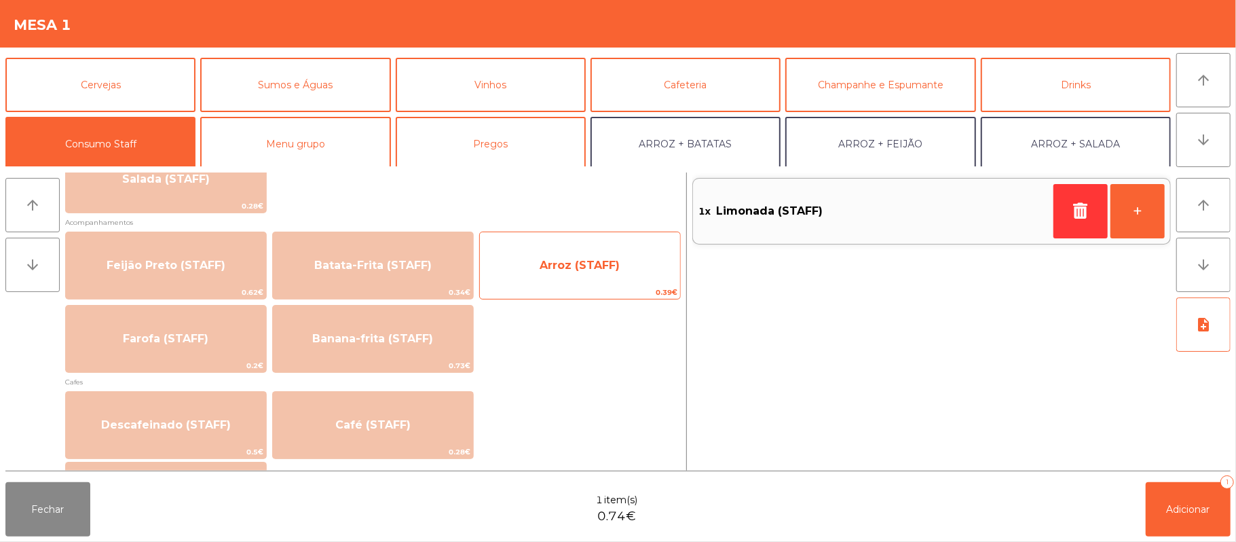
click at [611, 256] on span "Arroz (STAFF)" at bounding box center [580, 265] width 200 height 37
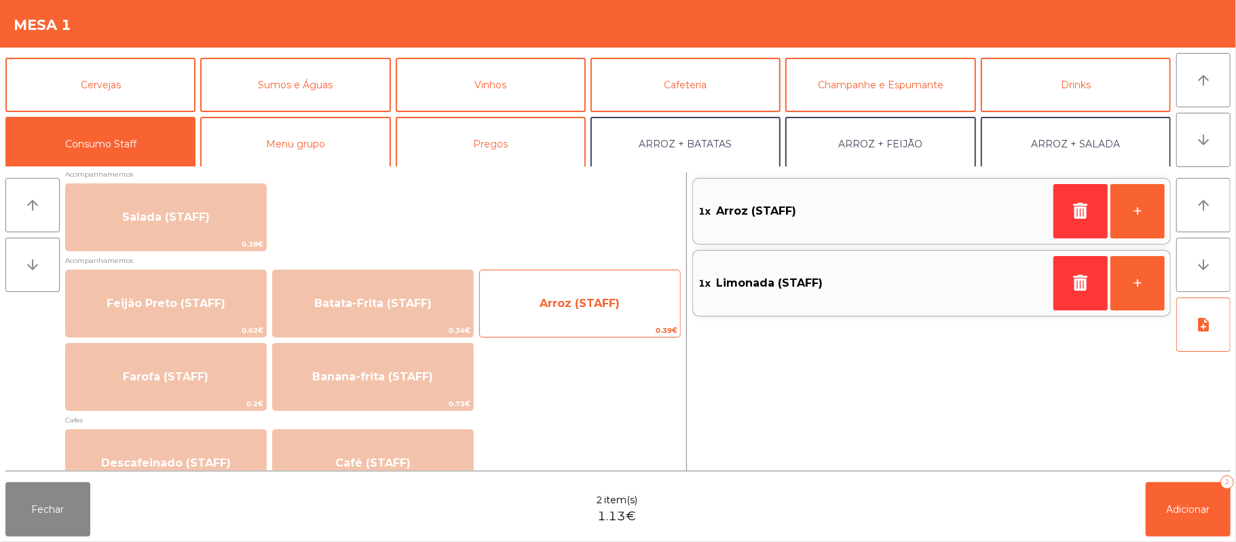
scroll to position [551, 0]
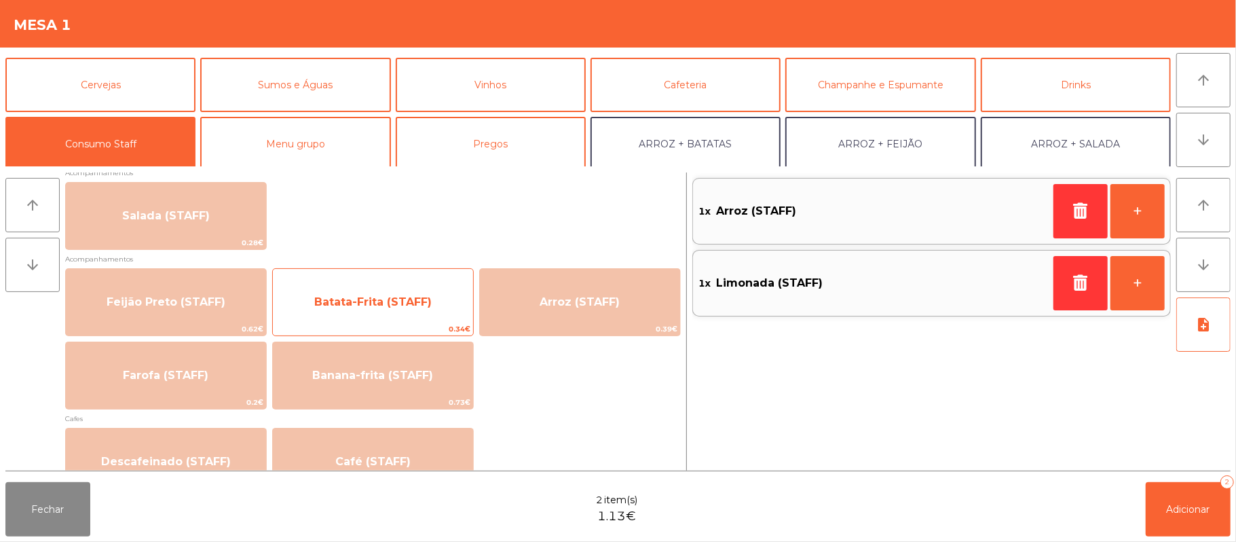
click at [435, 318] on span "Batata-Frita (STAFF)" at bounding box center [373, 302] width 200 height 37
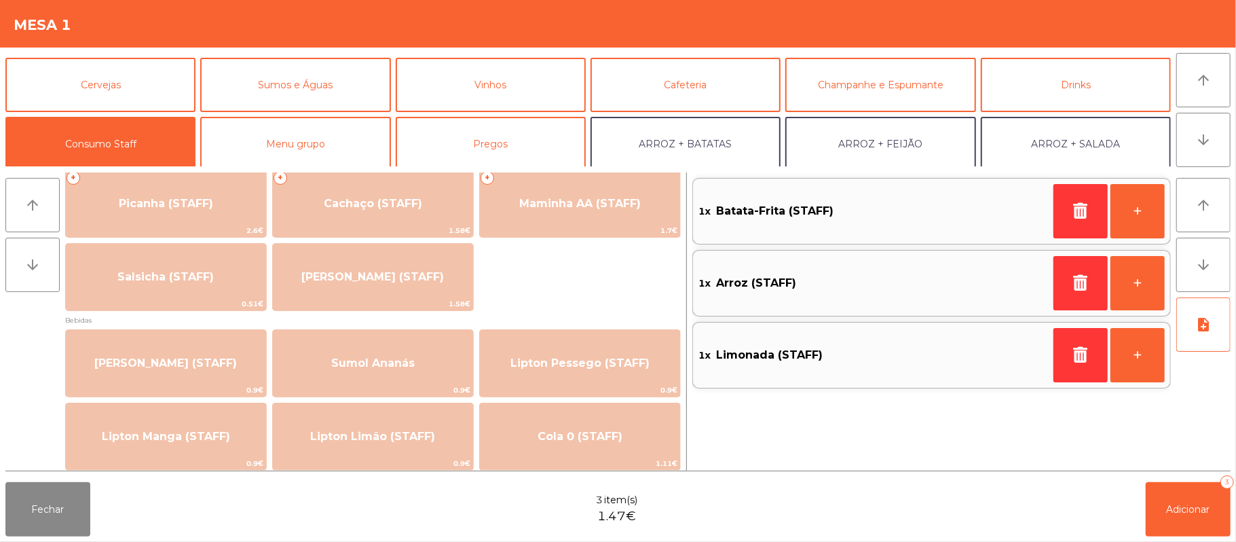
scroll to position [0, 0]
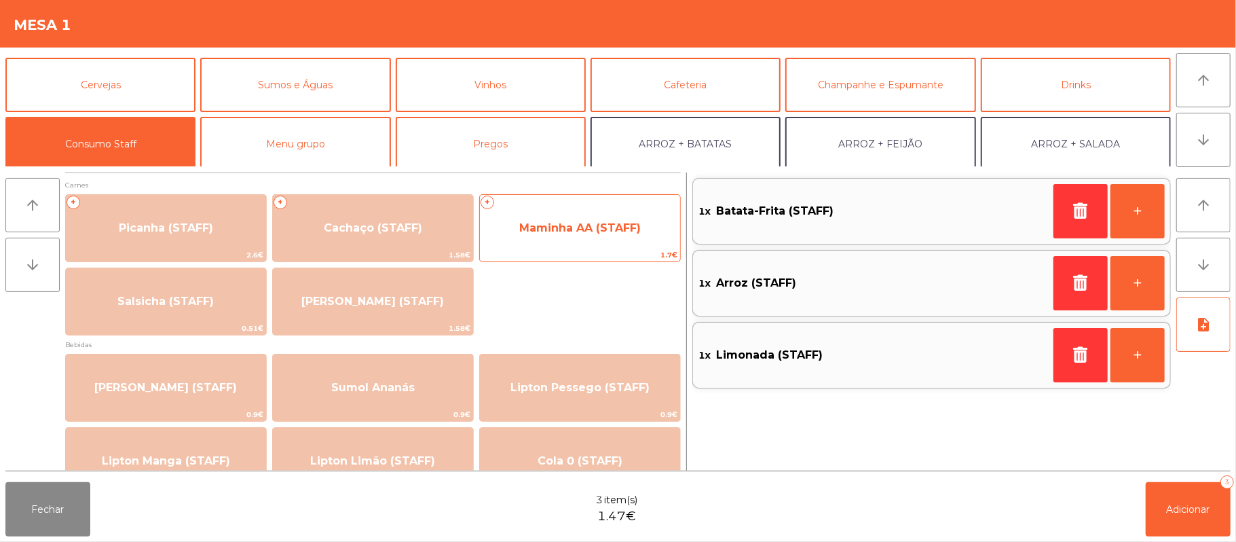
click at [616, 238] on span "Maminha AA (STAFF)" at bounding box center [580, 228] width 200 height 37
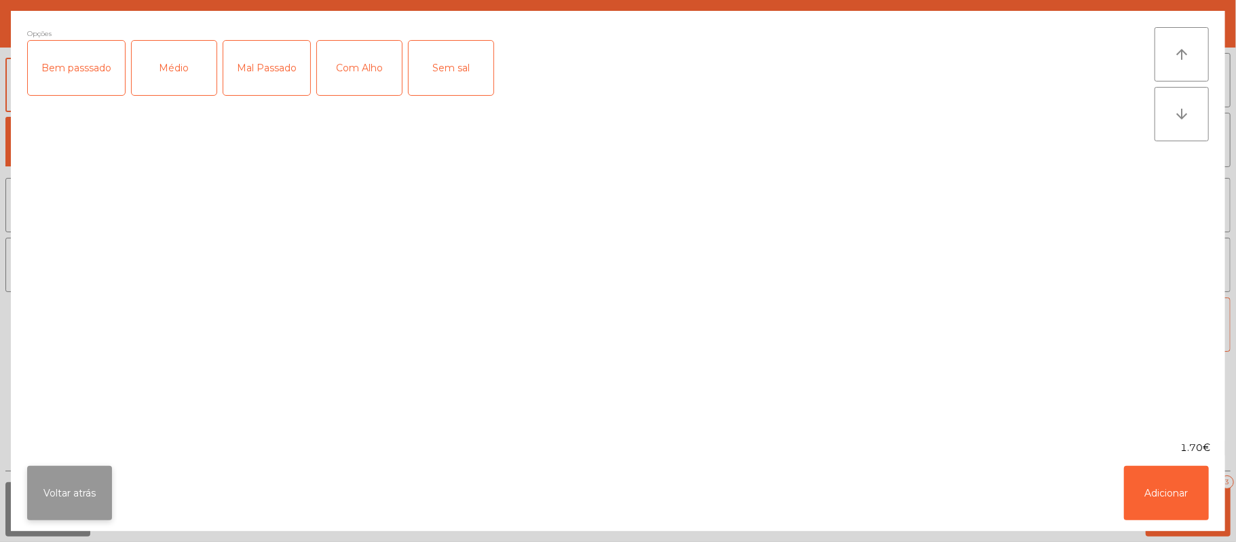
click at [71, 500] on button "Voltar atrás" at bounding box center [69, 493] width 85 height 54
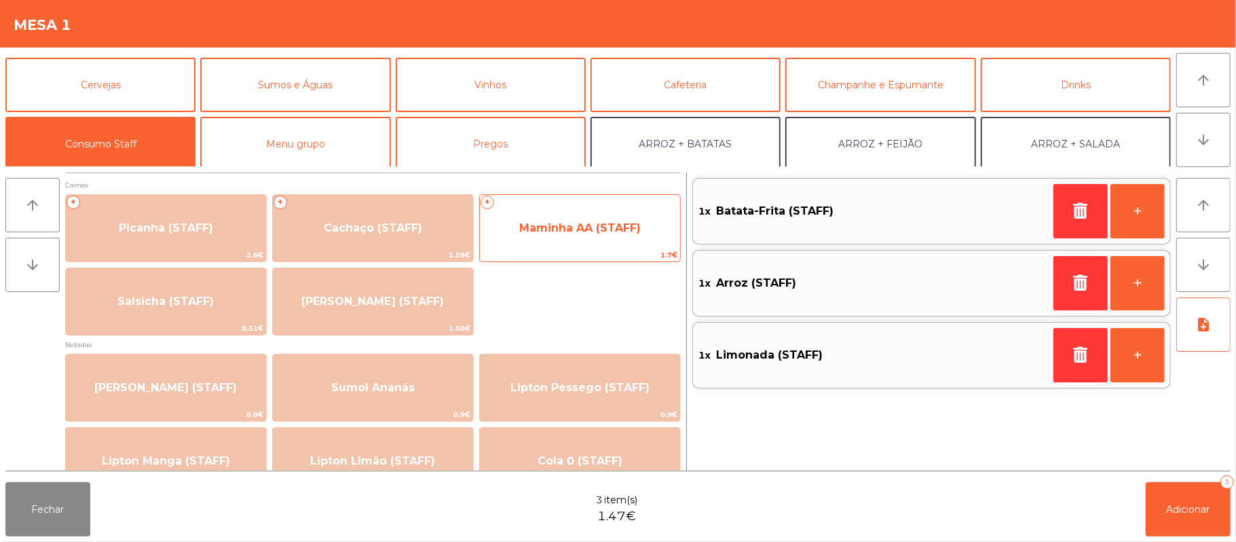
click at [554, 252] on span "1.7€" at bounding box center [580, 254] width 200 height 13
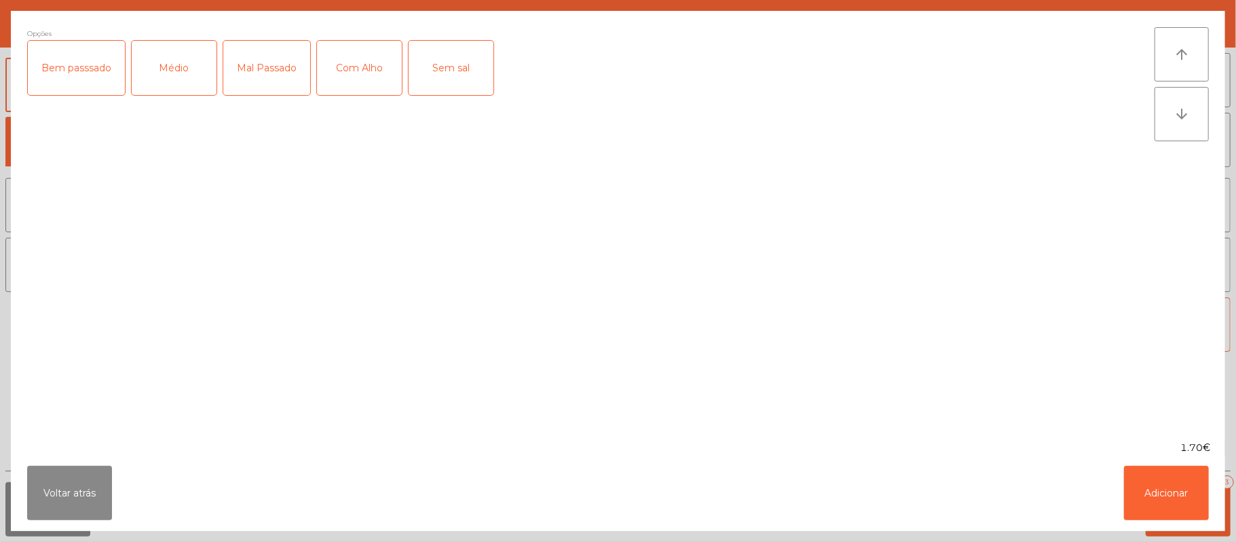
click at [189, 90] on div "Médio" at bounding box center [174, 68] width 85 height 54
click at [357, 94] on div "Com Alho" at bounding box center [359, 68] width 85 height 54
click at [1162, 482] on button "Adicionar" at bounding box center [1166, 493] width 85 height 54
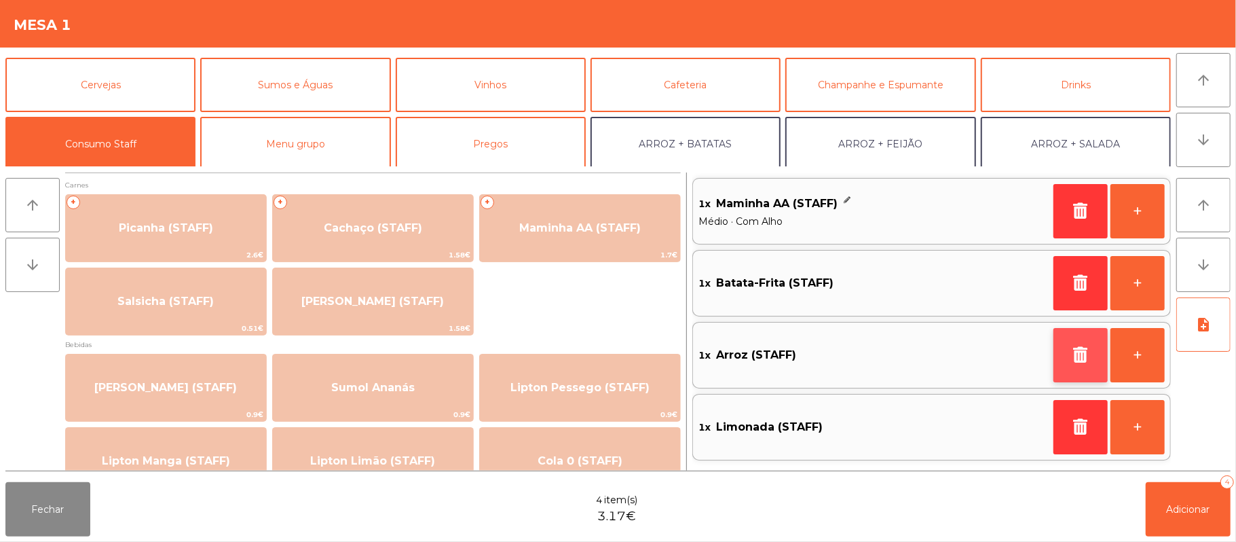
click at [1071, 347] on icon "button" at bounding box center [1080, 354] width 20 height 16
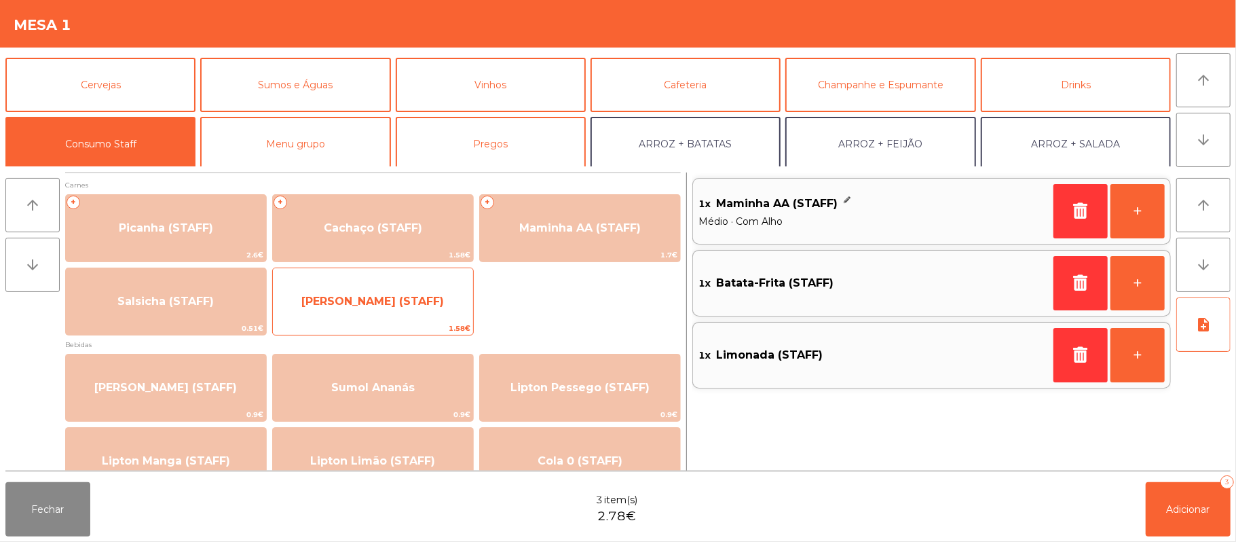
click at [400, 323] on span "1.58€" at bounding box center [373, 328] width 200 height 13
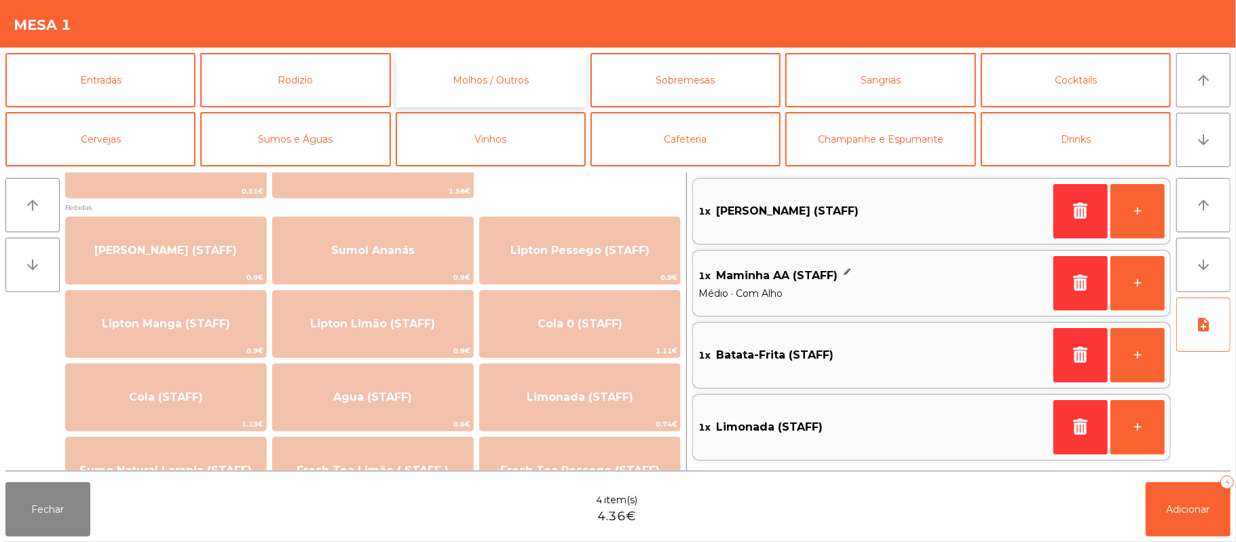
click at [512, 96] on button "Molhos / Outros" at bounding box center [491, 80] width 190 height 54
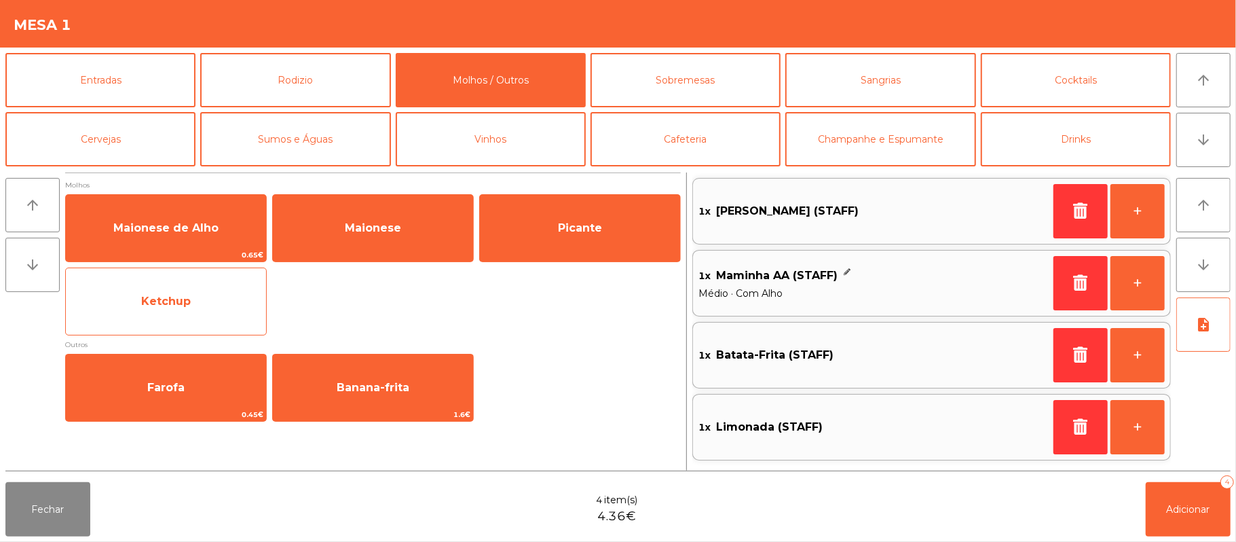
click at [191, 299] on span "Ketchup" at bounding box center [166, 301] width 200 height 37
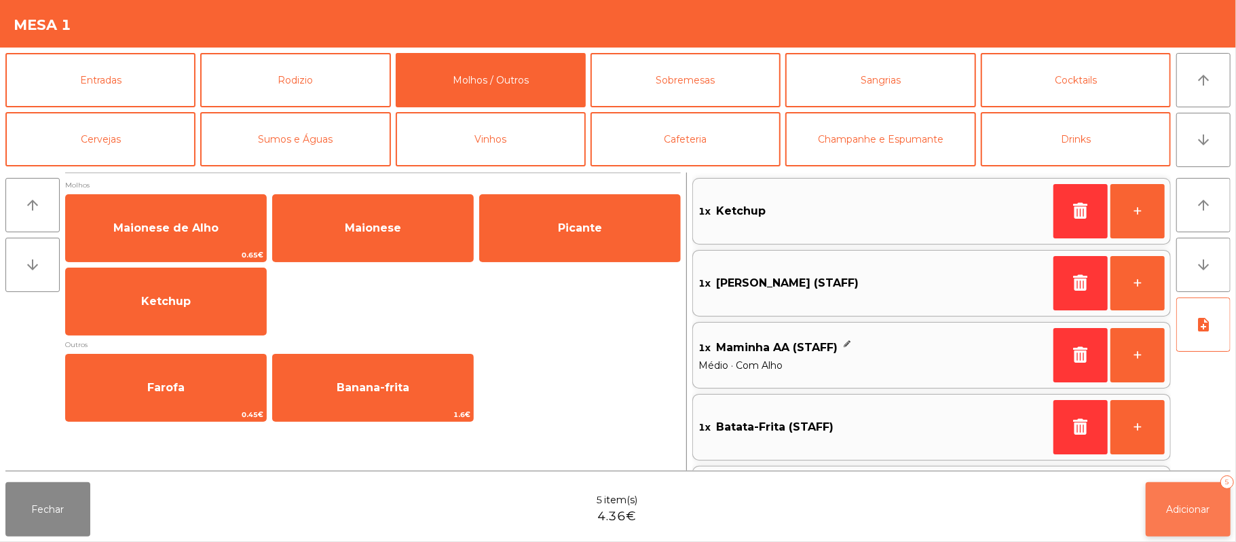
click at [1201, 514] on span "Adicionar" at bounding box center [1188, 509] width 43 height 12
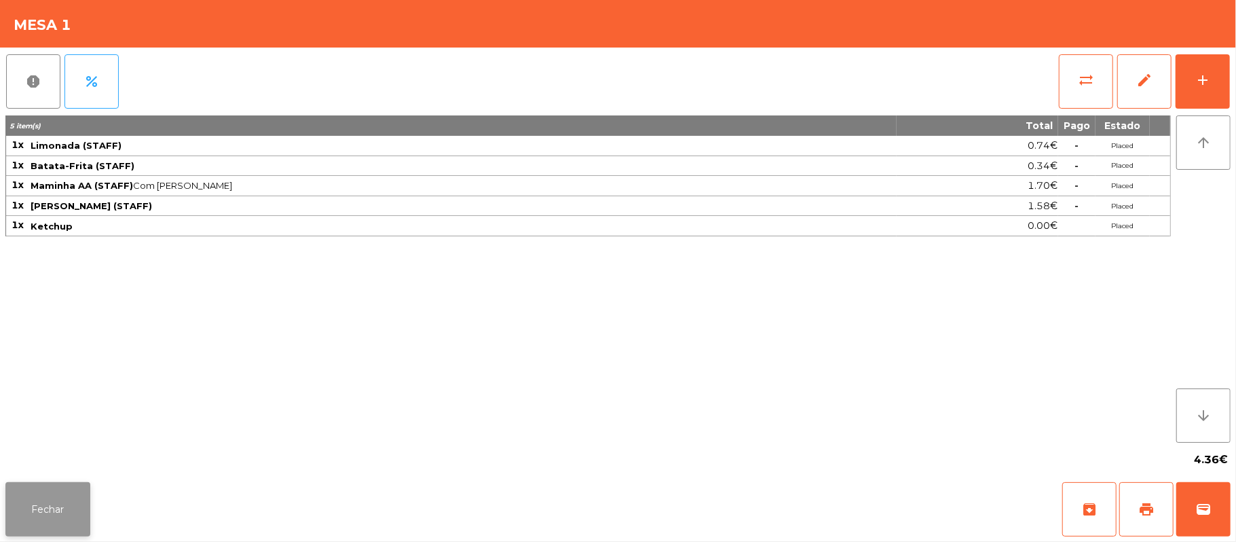
click at [62, 492] on button "Fechar" at bounding box center [47, 509] width 85 height 54
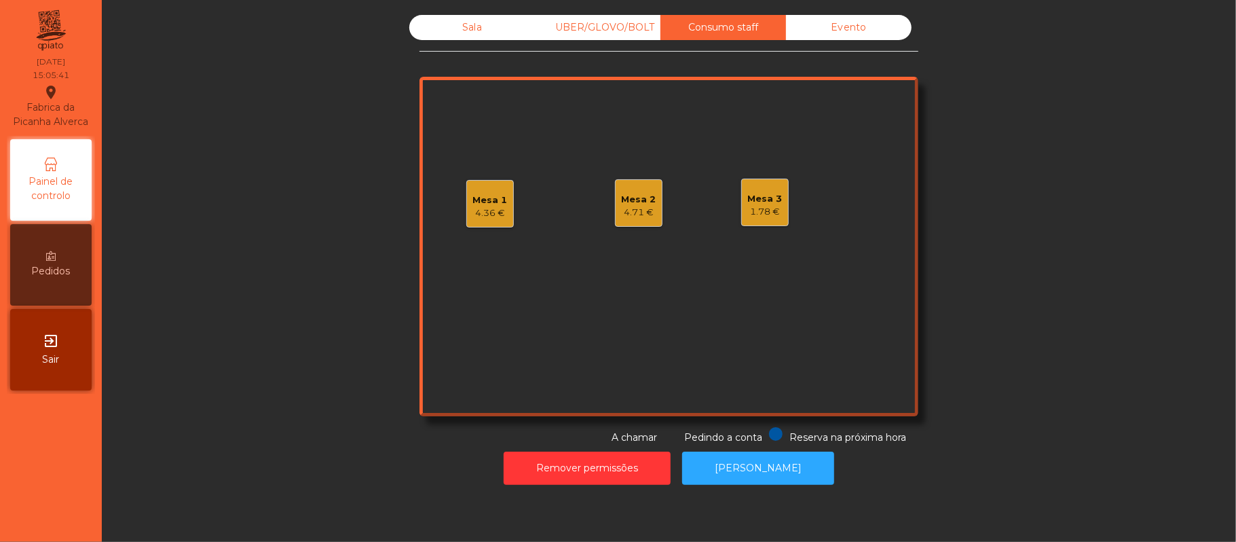
click at [463, 31] on div "Sala" at bounding box center [472, 27] width 126 height 25
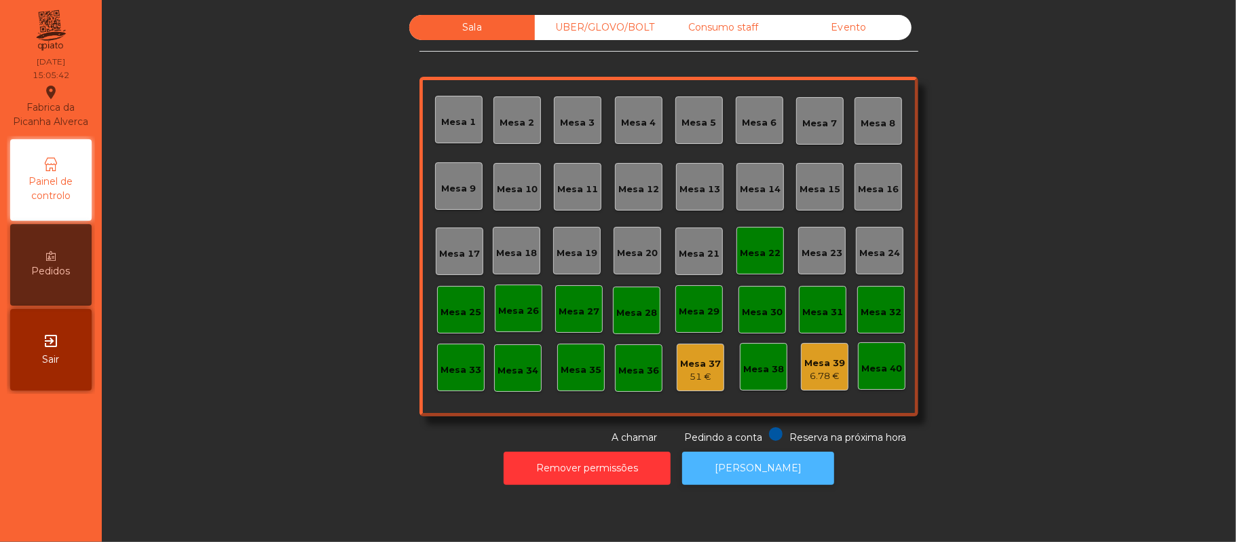
click at [751, 473] on button "[PERSON_NAME]" at bounding box center [758, 467] width 152 height 33
click at [740, 246] on div "Mesa 22" at bounding box center [760, 253] width 41 height 14
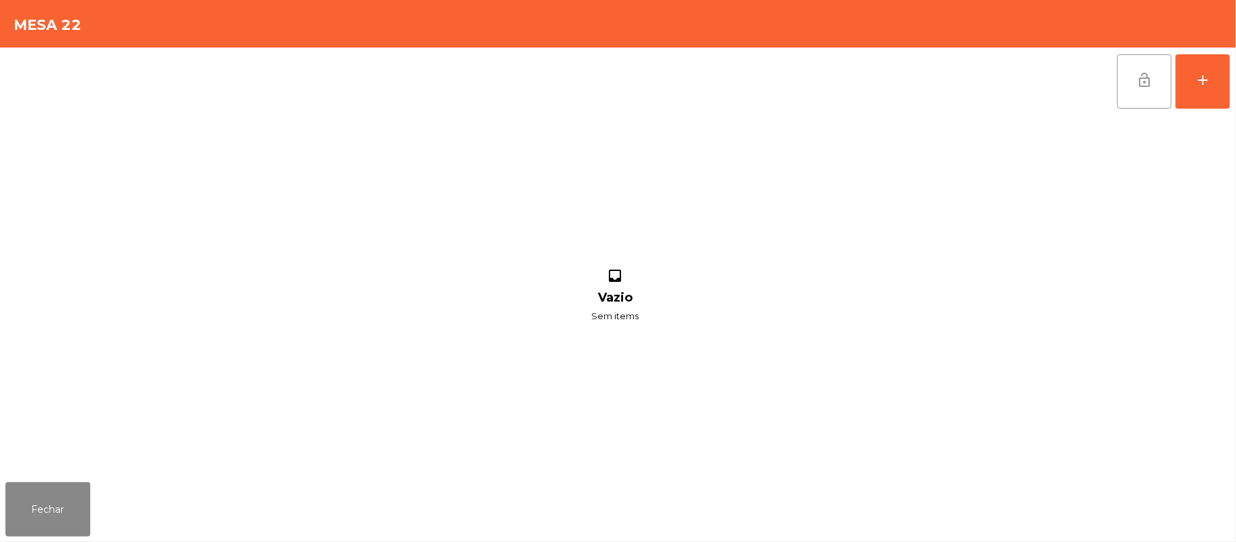
click at [1130, 84] on button "lock_open" at bounding box center [1144, 81] width 54 height 54
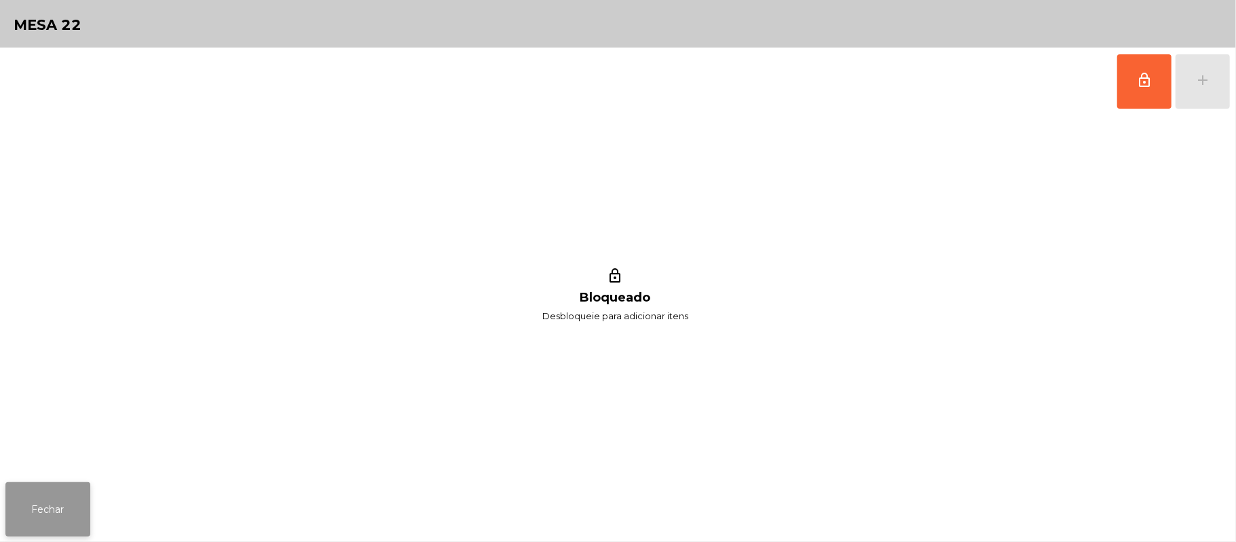
click at [49, 503] on button "Fechar" at bounding box center [47, 509] width 85 height 54
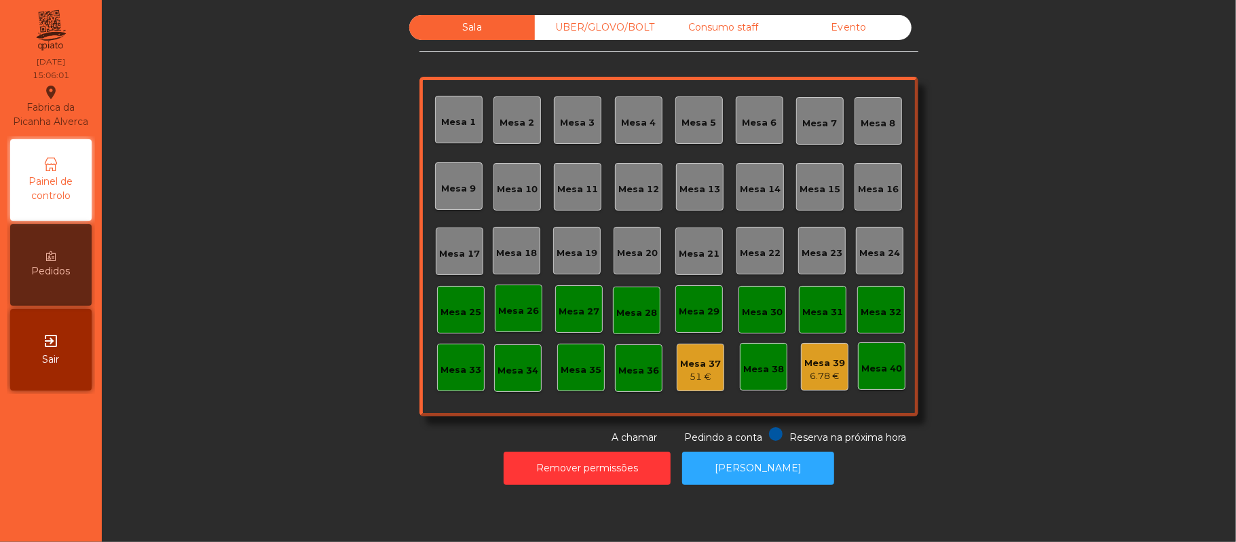
click at [736, 33] on div "Consumo staff" at bounding box center [723, 27] width 126 height 25
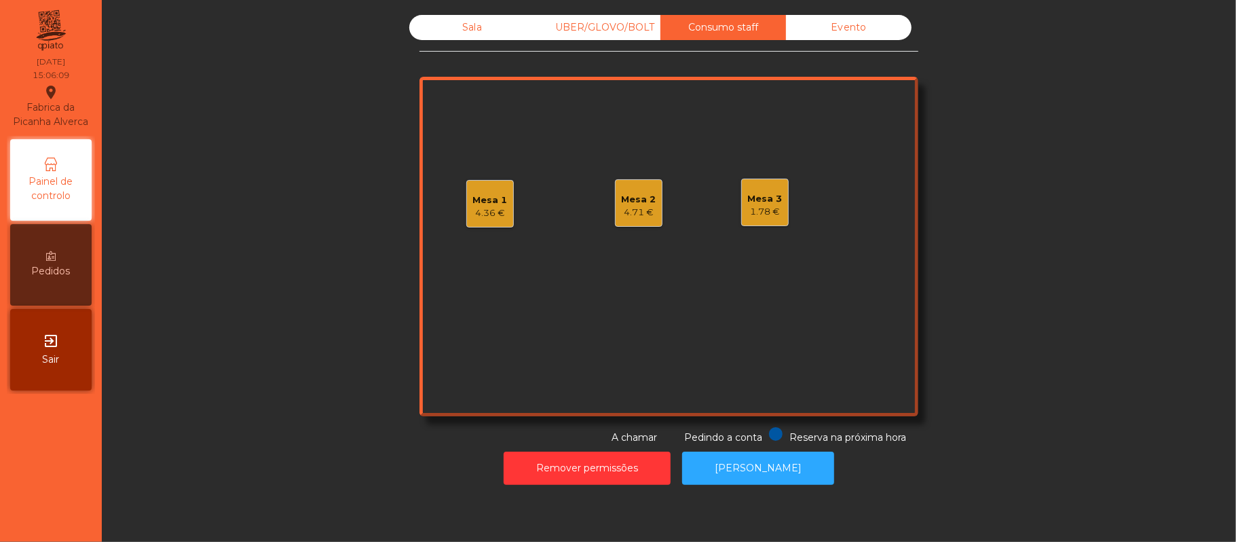
click at [486, 210] on div "4.36 €" at bounding box center [490, 213] width 35 height 14
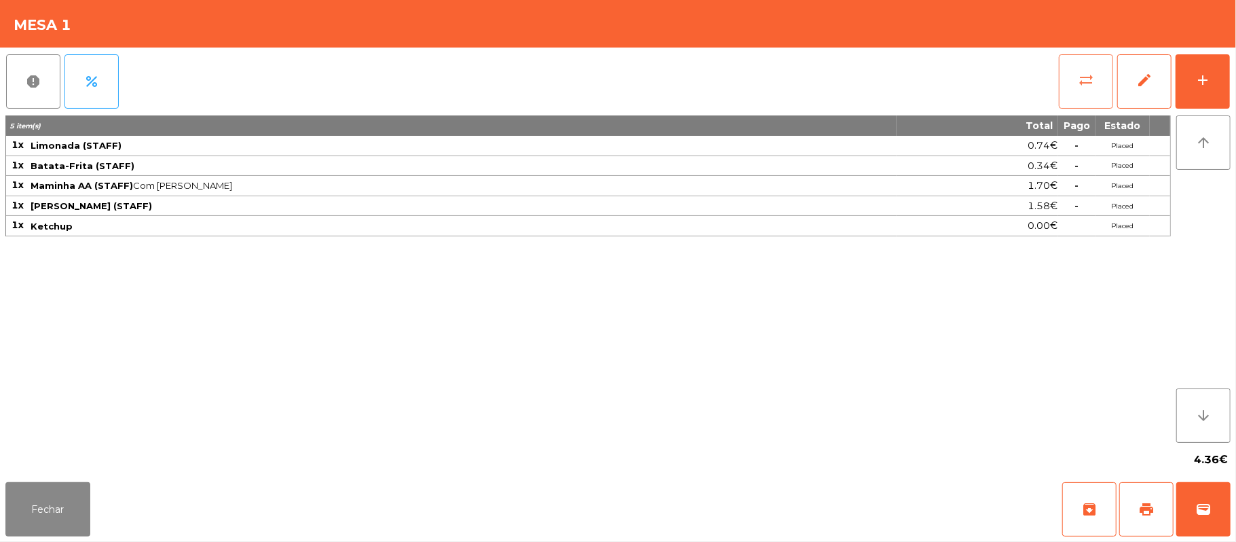
click at [1081, 79] on span "sync_alt" at bounding box center [1086, 80] width 16 height 16
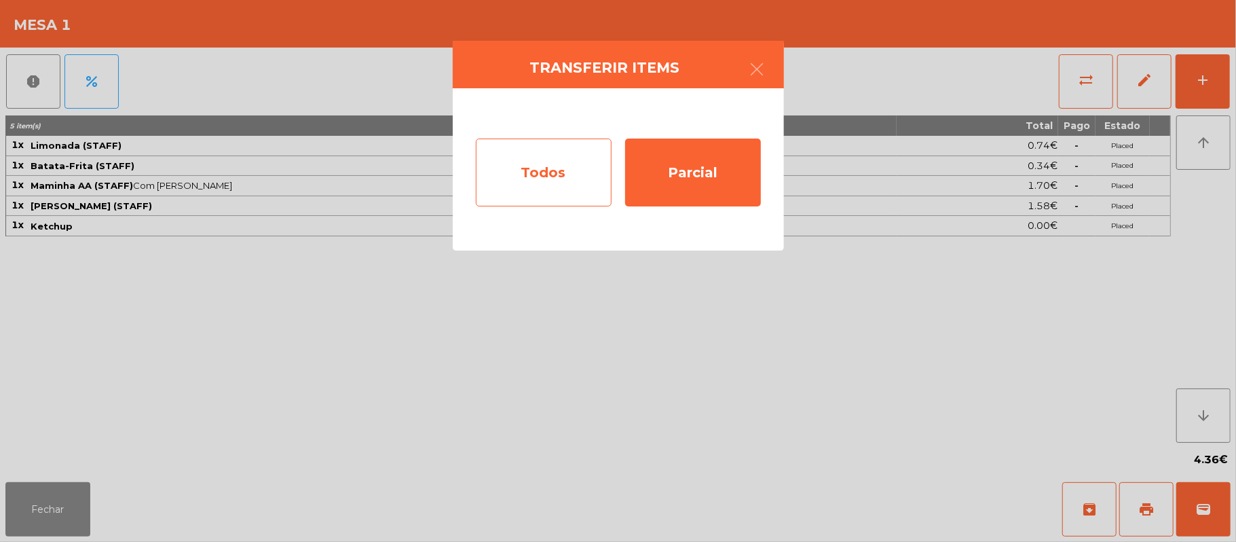
click at [551, 169] on div "Todos" at bounding box center [544, 172] width 136 height 68
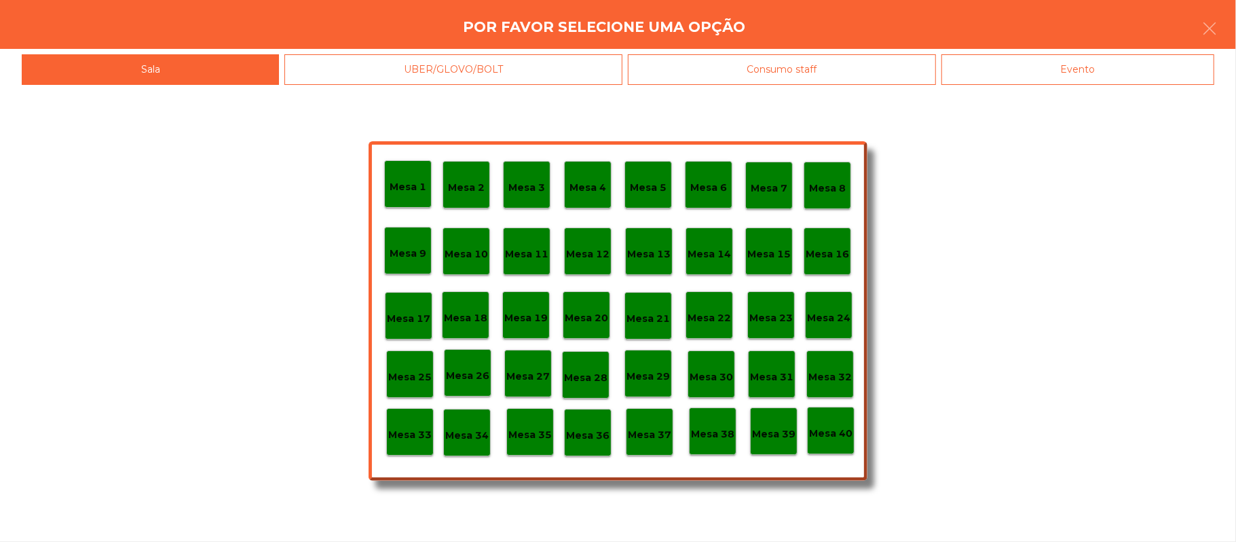
click at [1102, 74] on div "Evento" at bounding box center [1077, 69] width 273 height 31
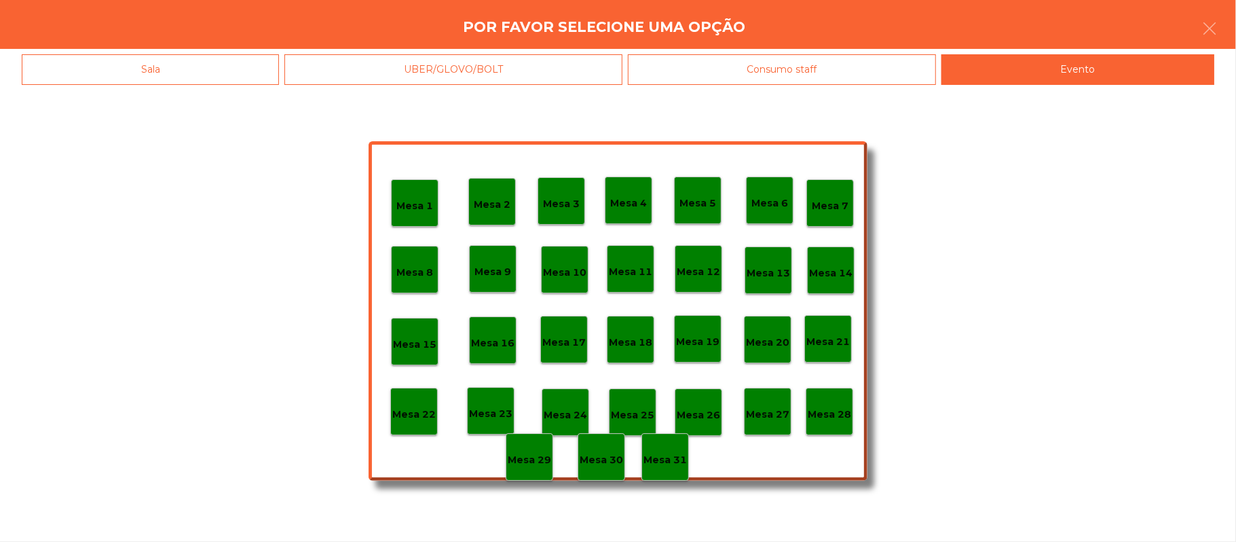
click at [837, 411] on p "Mesa 28" at bounding box center [829, 414] width 43 height 16
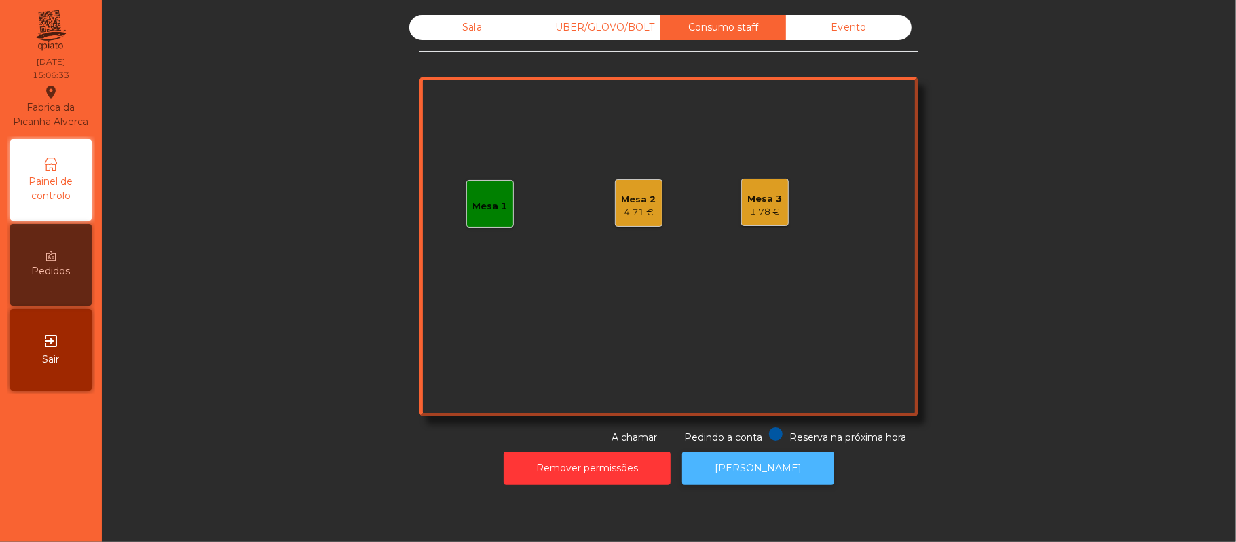
click at [770, 454] on button "[PERSON_NAME]" at bounding box center [758, 467] width 152 height 33
click at [763, 479] on button "[PERSON_NAME]" at bounding box center [758, 467] width 152 height 33
click at [860, 22] on div "Evento" at bounding box center [849, 27] width 126 height 25
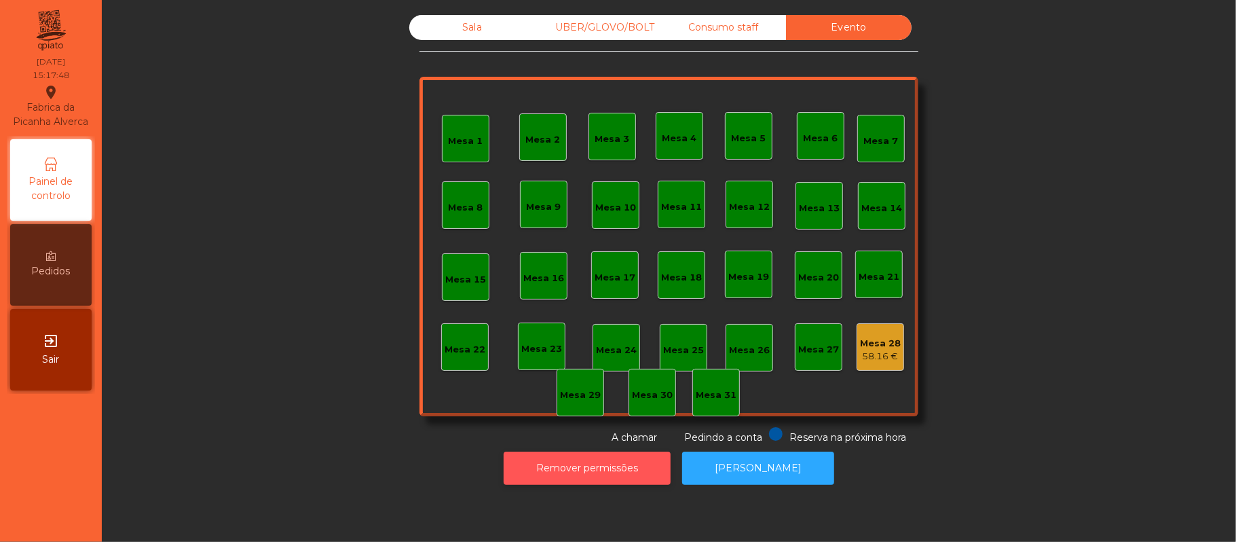
click at [589, 468] on button "Remover permissões" at bounding box center [587, 467] width 167 height 33
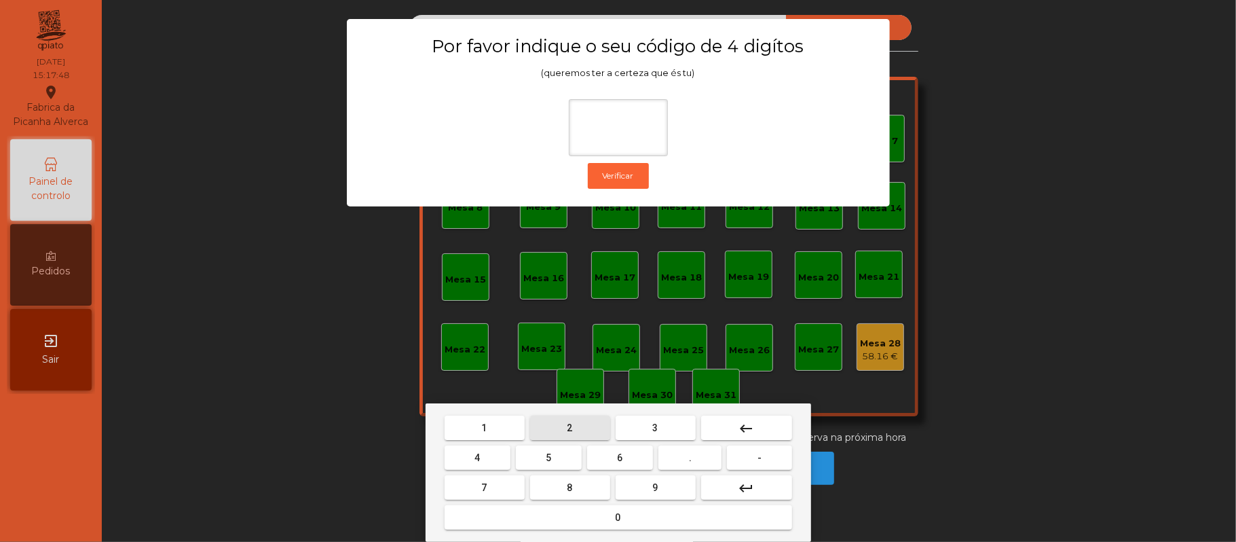
click at [582, 422] on button "2" at bounding box center [570, 427] width 80 height 24
click at [633, 453] on button "6" at bounding box center [620, 457] width 66 height 24
click at [500, 422] on button "1" at bounding box center [484, 427] width 80 height 24
click at [557, 459] on button "5" at bounding box center [549, 457] width 66 height 24
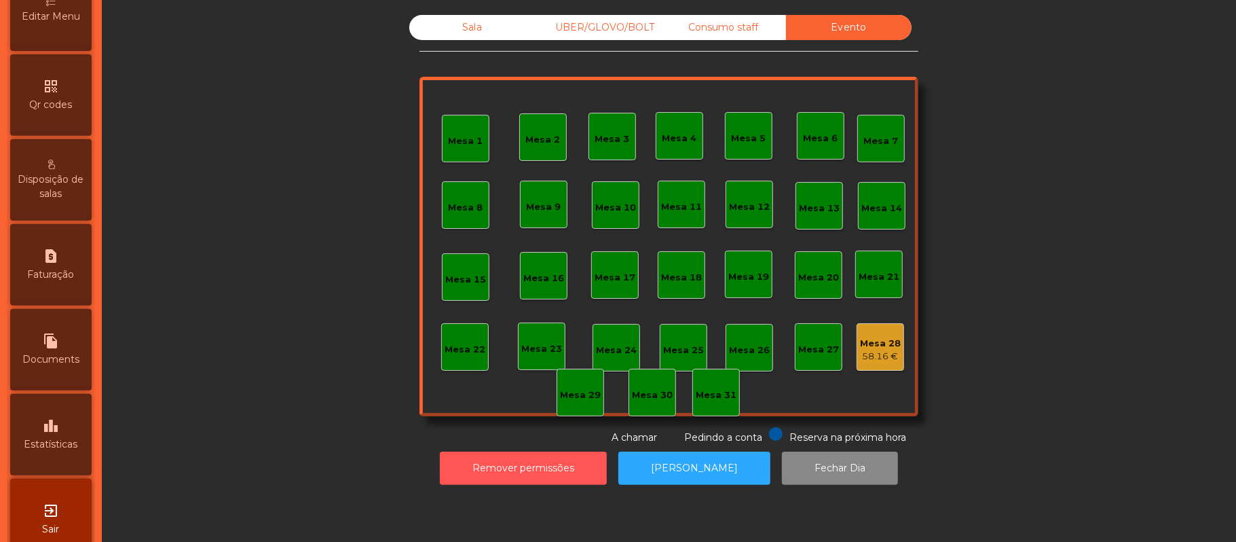
scroll to position [361, 0]
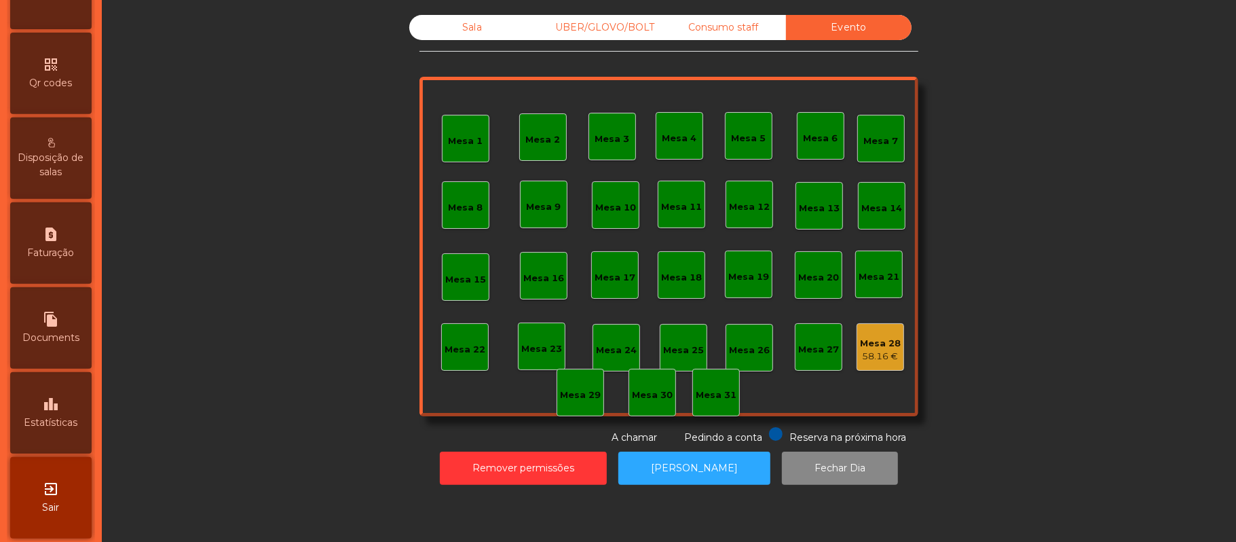
click at [59, 412] on icon "leaderboard" at bounding box center [51, 404] width 16 height 16
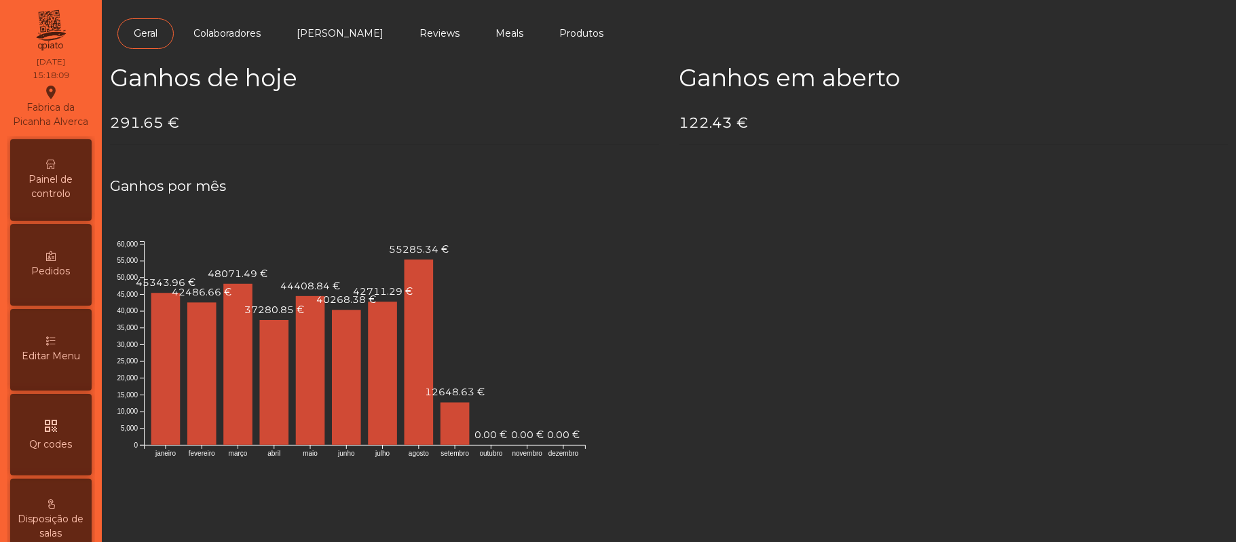
click at [56, 169] on icon at bounding box center [51, 164] width 10 height 10
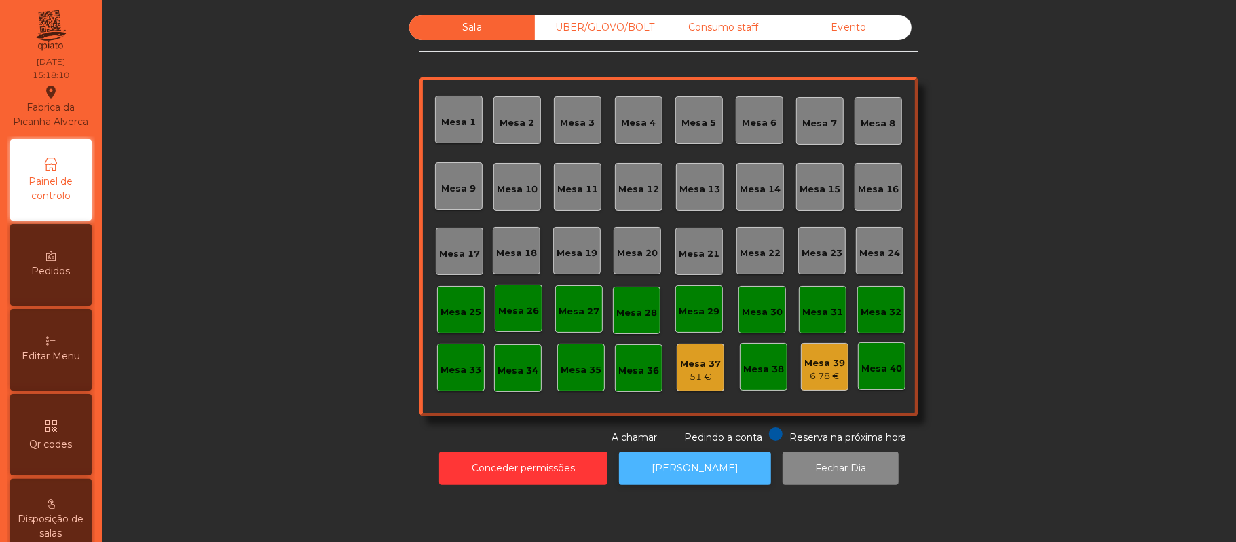
click at [696, 468] on button "[PERSON_NAME]" at bounding box center [695, 467] width 152 height 33
click at [706, 472] on button "[PERSON_NAME]" at bounding box center [695, 467] width 152 height 33
click at [703, 468] on button "[PERSON_NAME]" at bounding box center [695, 467] width 152 height 33
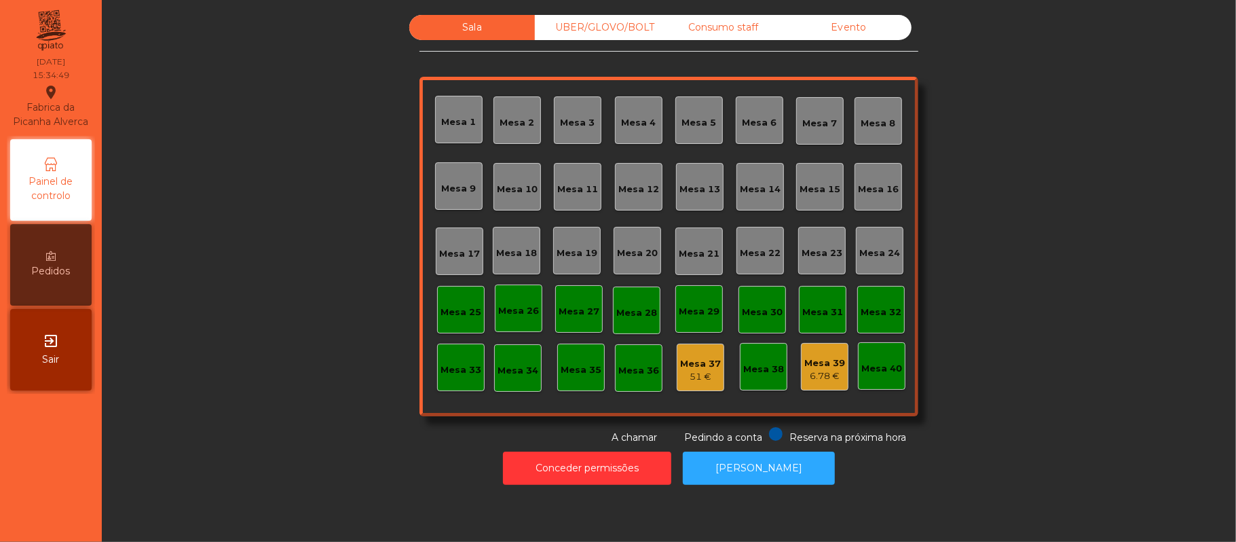
click at [850, 20] on div "Evento" at bounding box center [849, 27] width 126 height 25
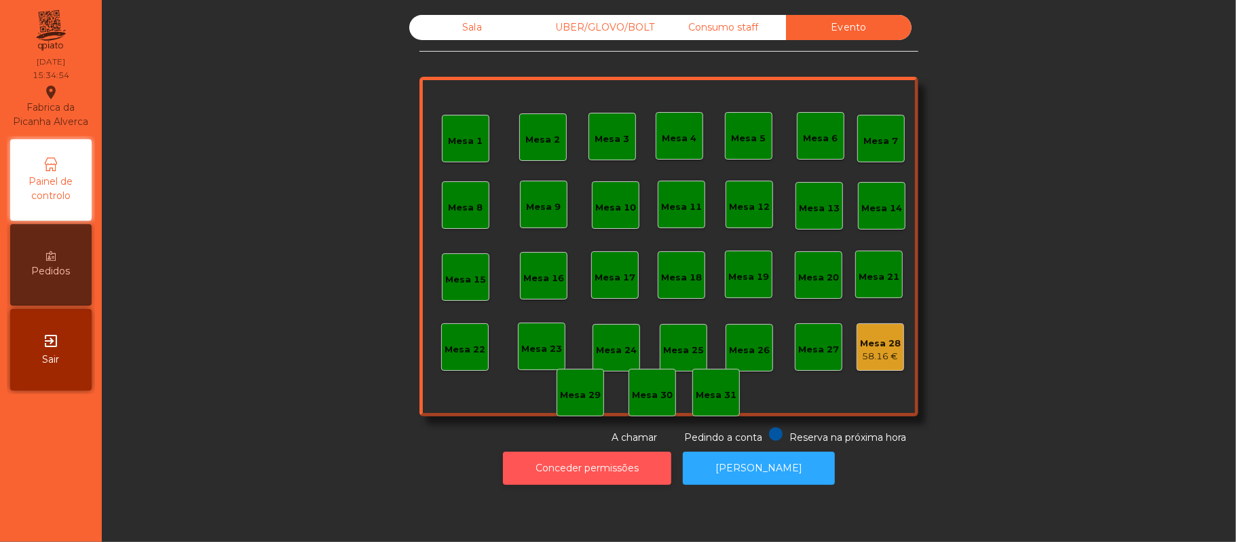
click at [533, 457] on button "Conceder permissões" at bounding box center [587, 467] width 168 height 33
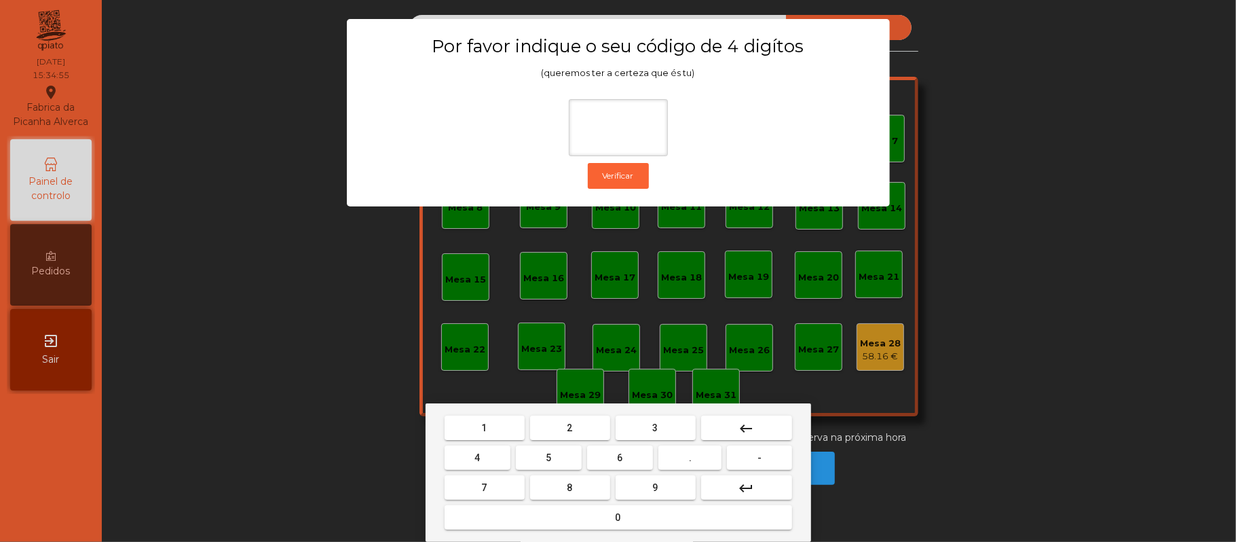
click at [581, 422] on button "2" at bounding box center [570, 427] width 80 height 24
click at [615, 457] on button "6" at bounding box center [620, 457] width 66 height 24
click at [487, 429] on span "1" at bounding box center [484, 427] width 5 height 11
click at [537, 457] on button "5" at bounding box center [549, 457] width 66 height 24
type input "****"
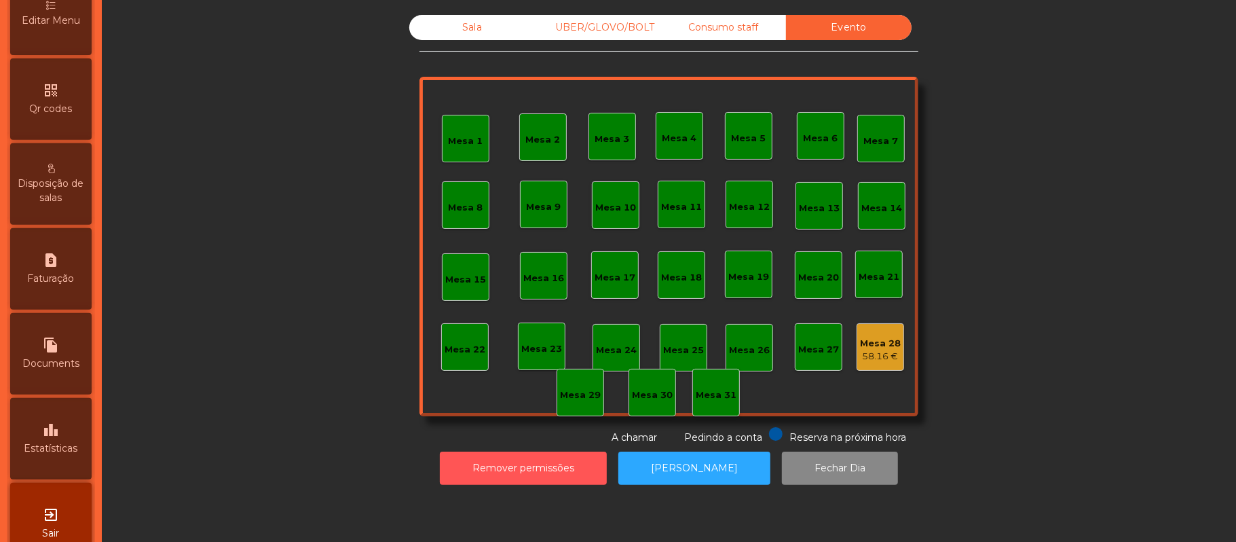
scroll to position [345, 0]
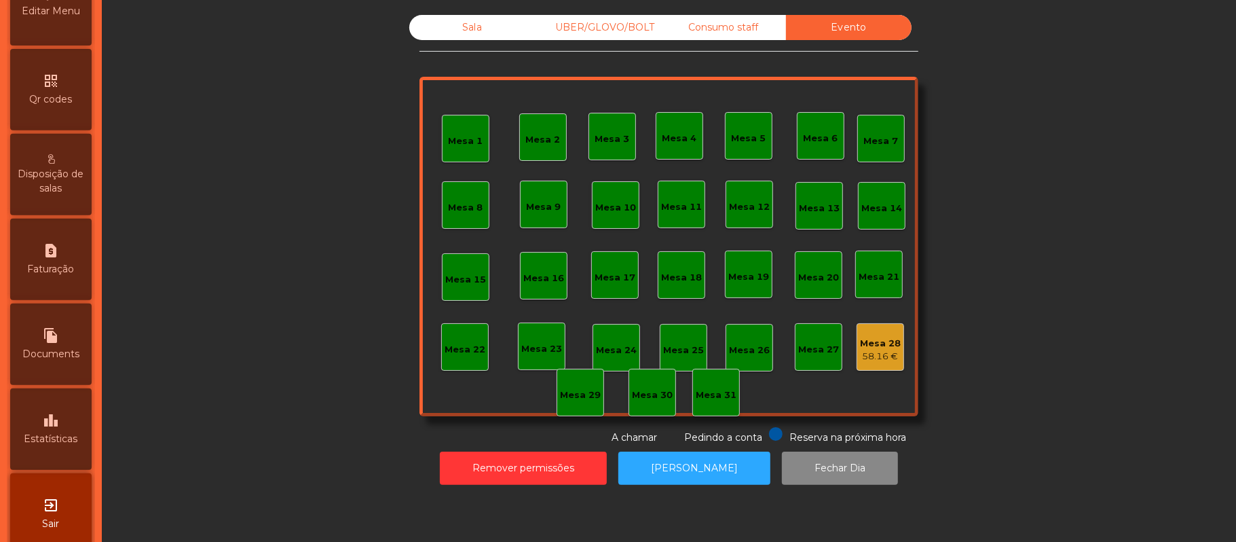
click at [68, 423] on div "leaderboard Estatísticas" at bounding box center [50, 428] width 81 height 81
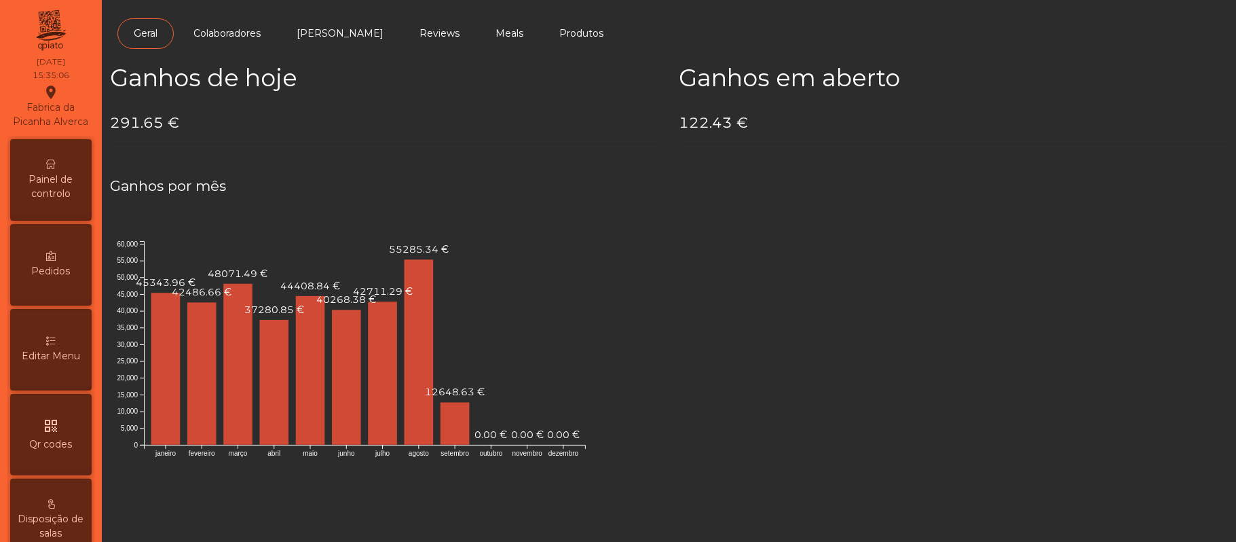
click at [71, 201] on span "Painel de controlo" at bounding box center [51, 186] width 75 height 29
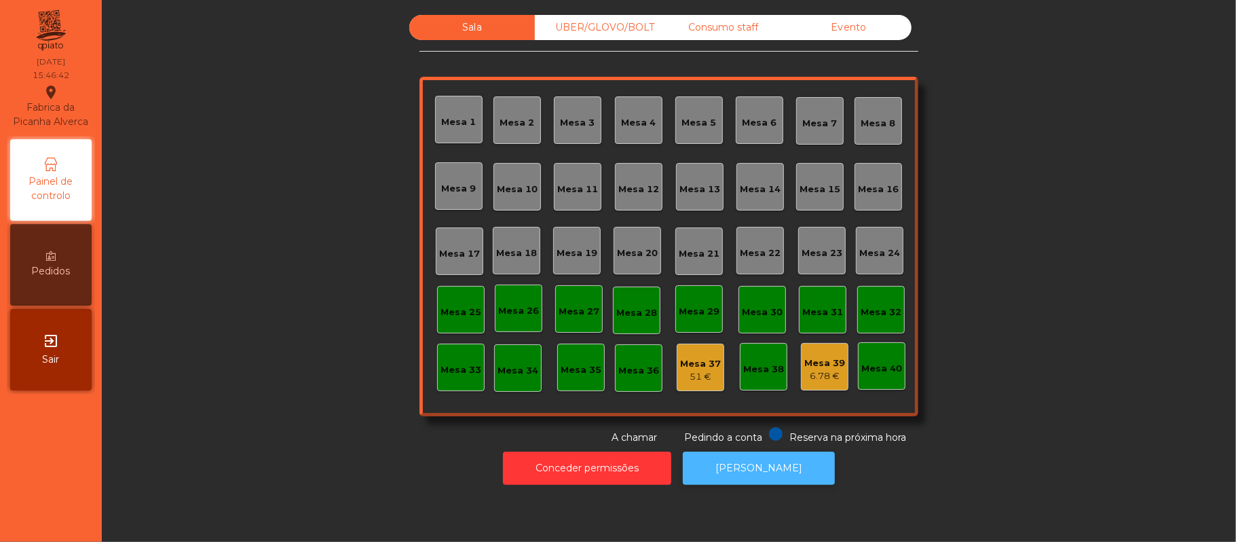
click at [768, 479] on button "[PERSON_NAME]" at bounding box center [759, 467] width 152 height 33
click at [736, 27] on div "Consumo staff" at bounding box center [723, 27] width 126 height 25
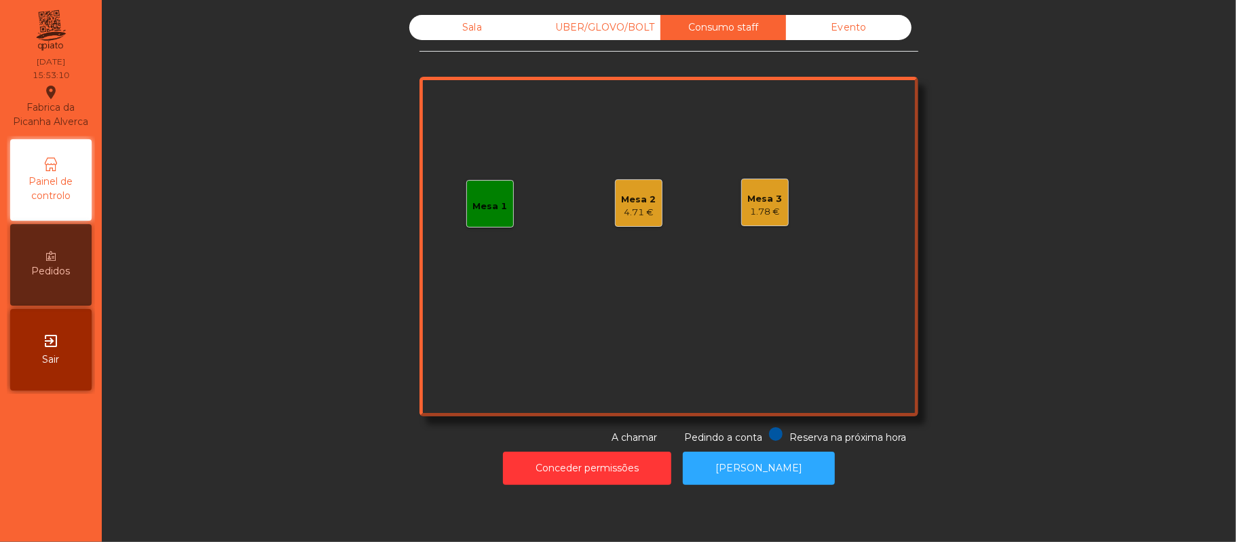
click at [753, 208] on div "1.78 €" at bounding box center [765, 212] width 35 height 14
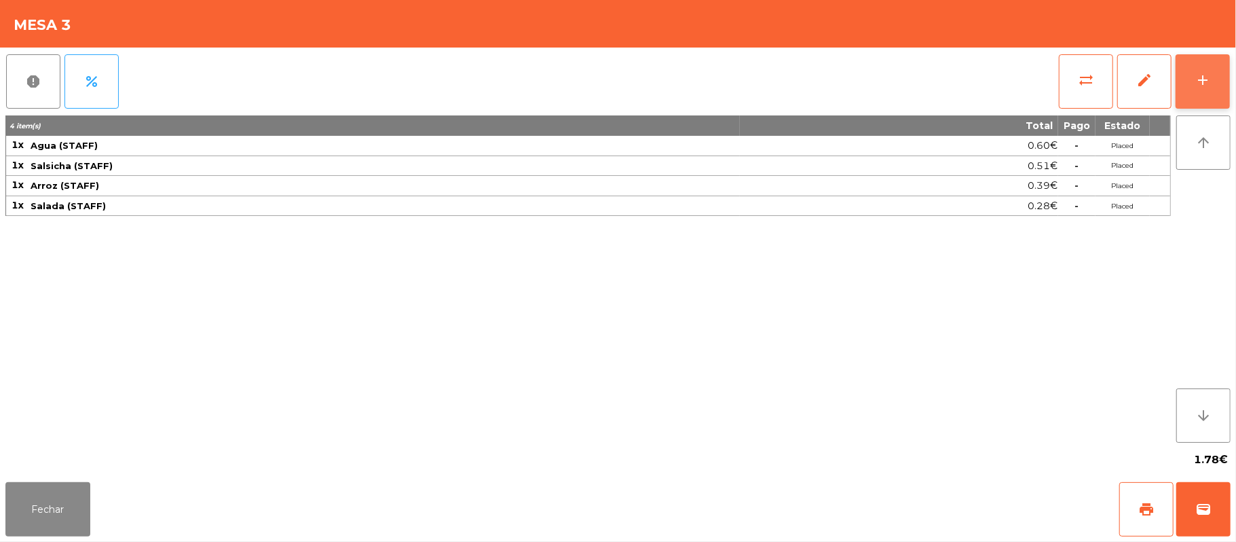
click at [1194, 94] on button "add" at bounding box center [1202, 81] width 54 height 54
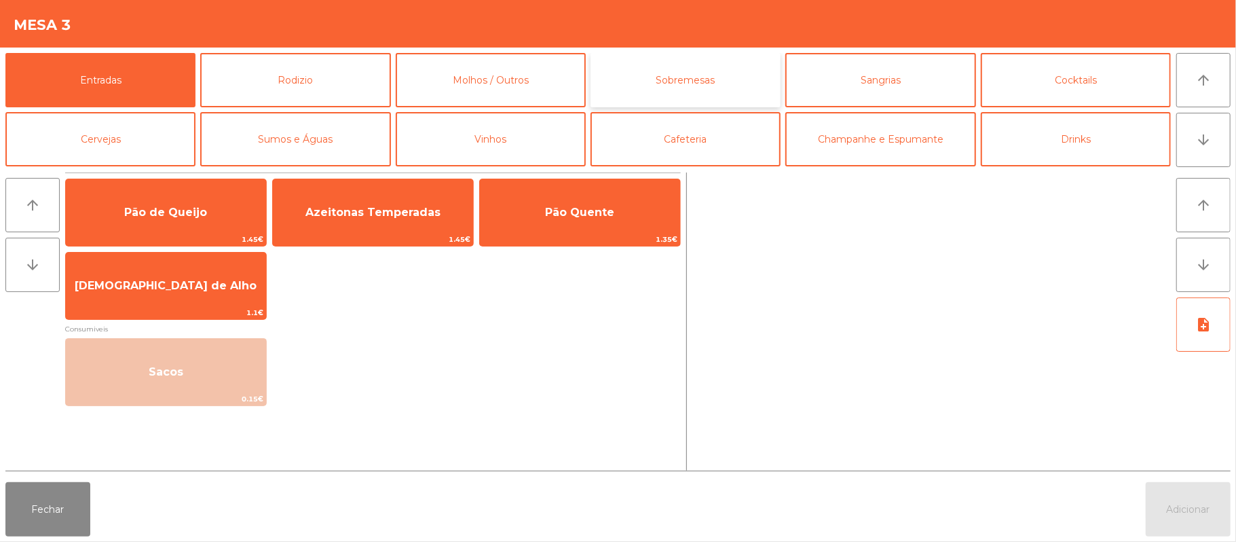
click at [708, 88] on button "Sobremesas" at bounding box center [685, 80] width 190 height 54
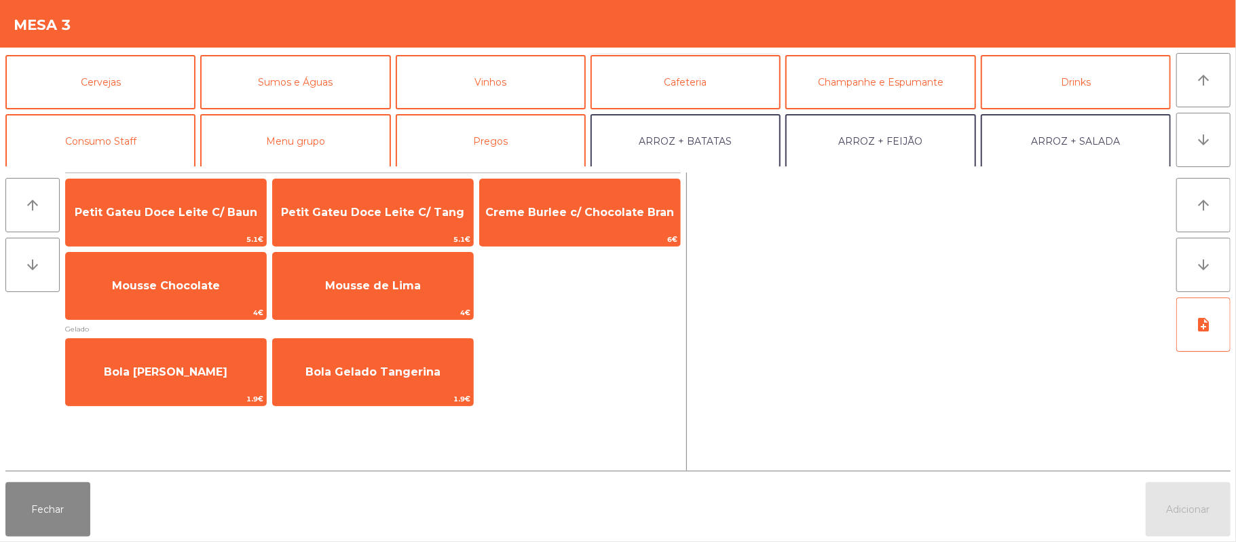
scroll to position [86, 0]
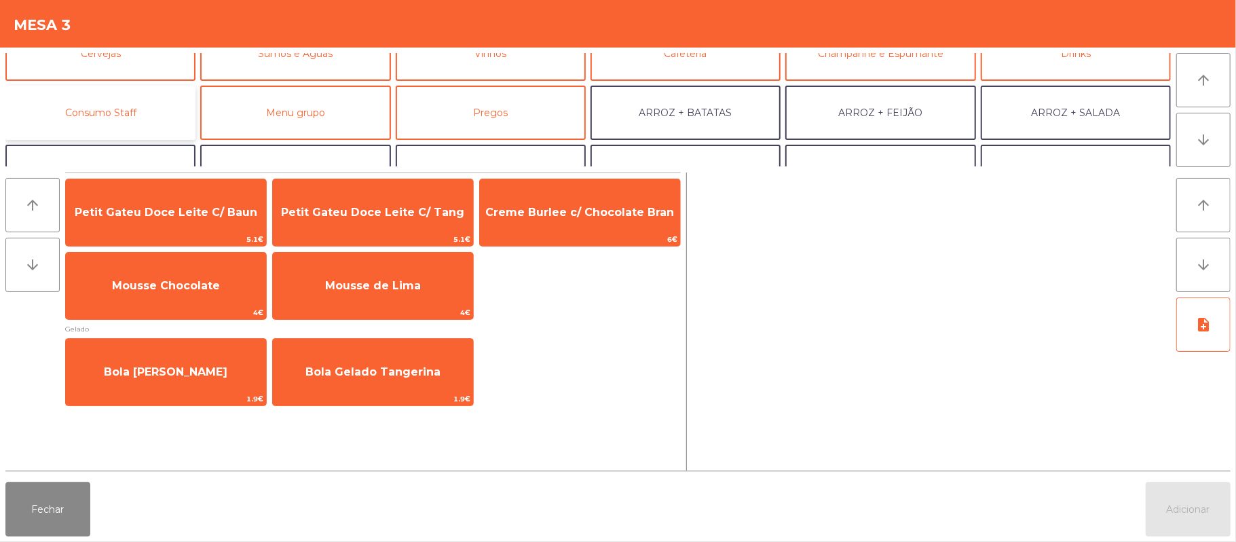
click at [151, 113] on button "Consumo Staff" at bounding box center [100, 113] width 190 height 54
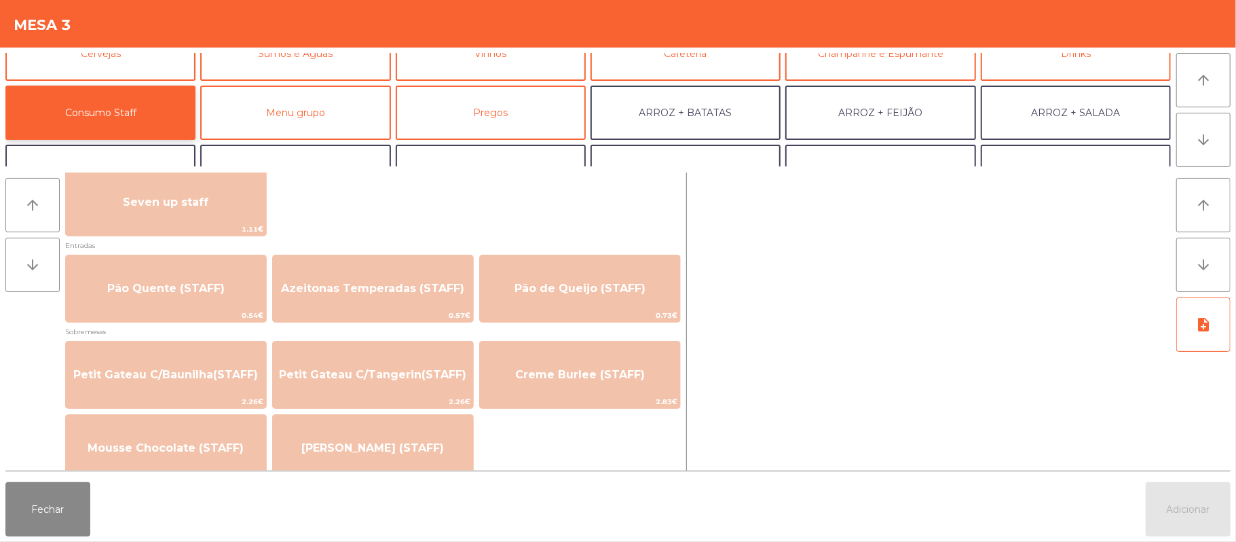
scroll to position [879, 0]
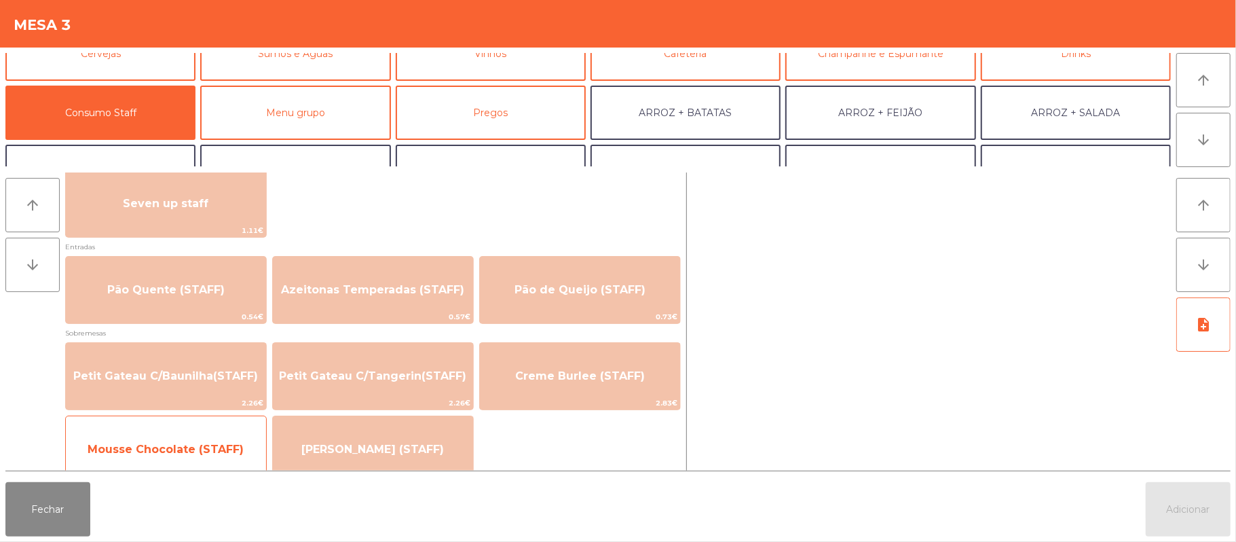
click at [221, 446] on span "Mousse Chocolate (STAFF)" at bounding box center [166, 448] width 156 height 13
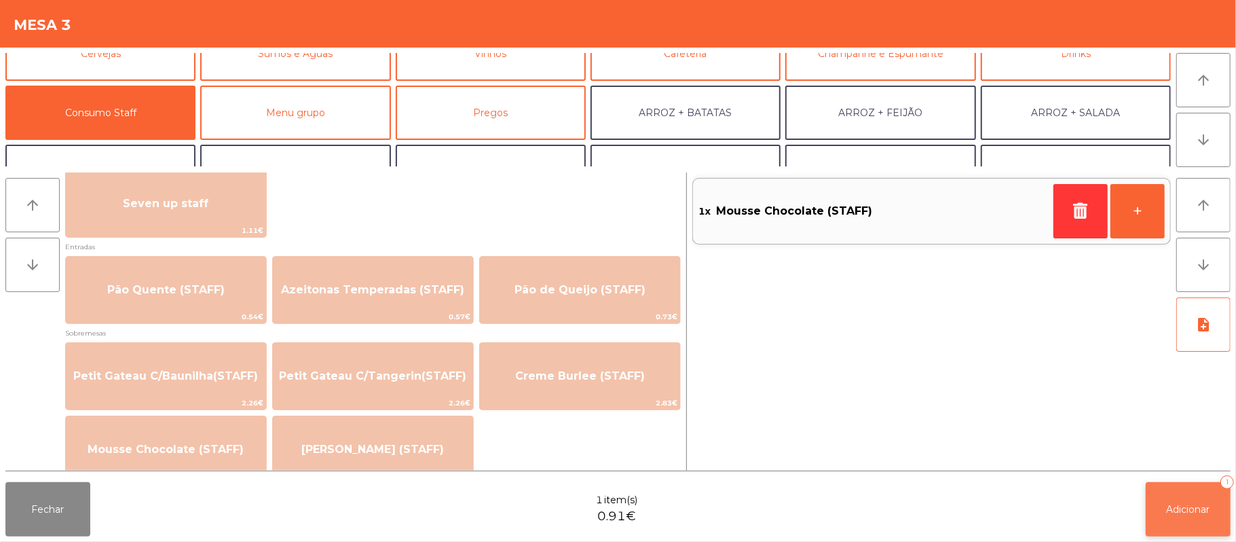
click at [1168, 506] on span "Adicionar" at bounding box center [1188, 509] width 43 height 12
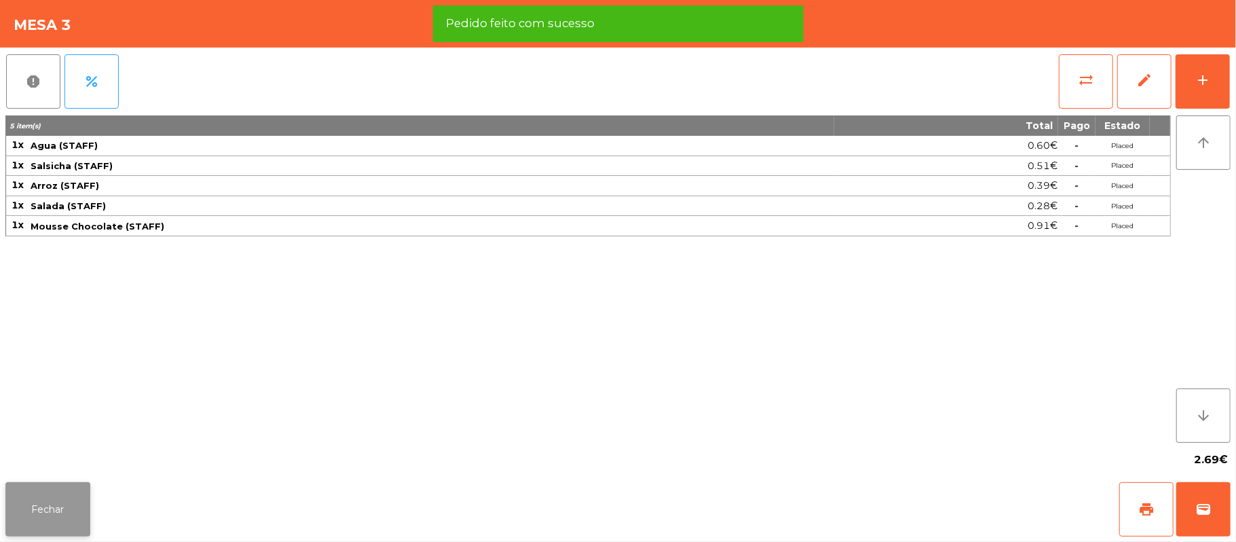
click at [44, 500] on button "Fechar" at bounding box center [47, 509] width 85 height 54
